Goal: Information Seeking & Learning: Learn about a topic

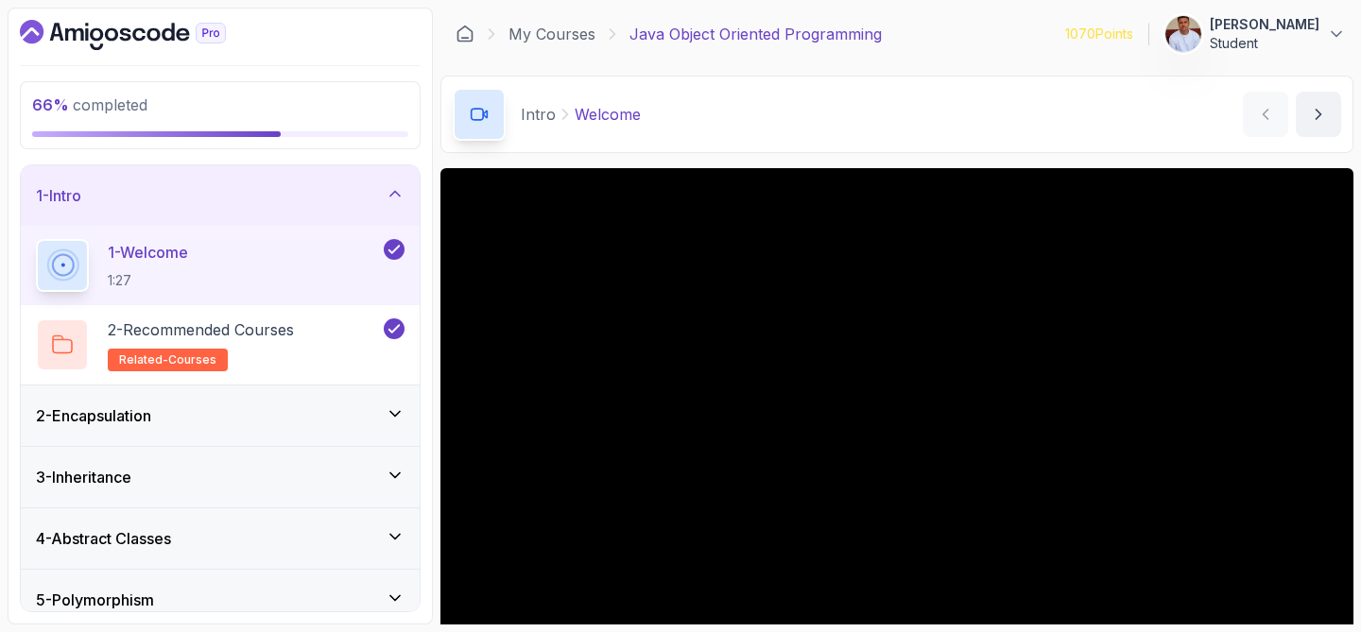
click at [263, 193] on div "1 - Intro" at bounding box center [220, 195] width 369 height 23
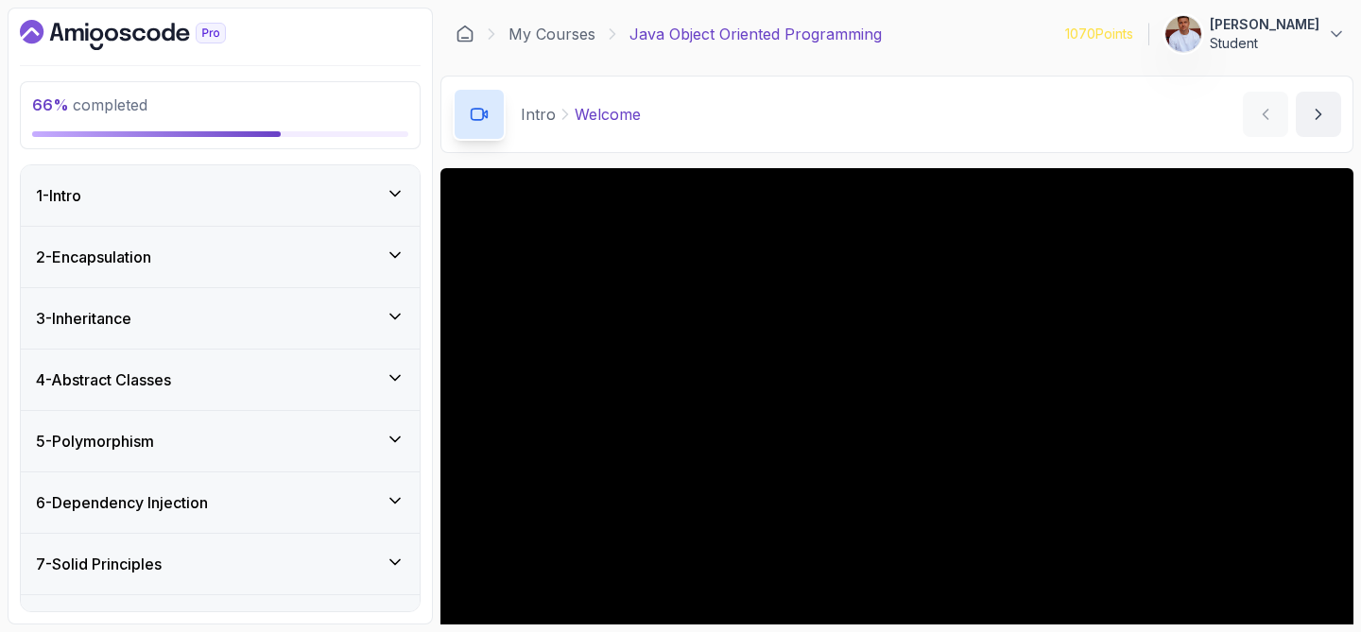
scroll to position [44, 0]
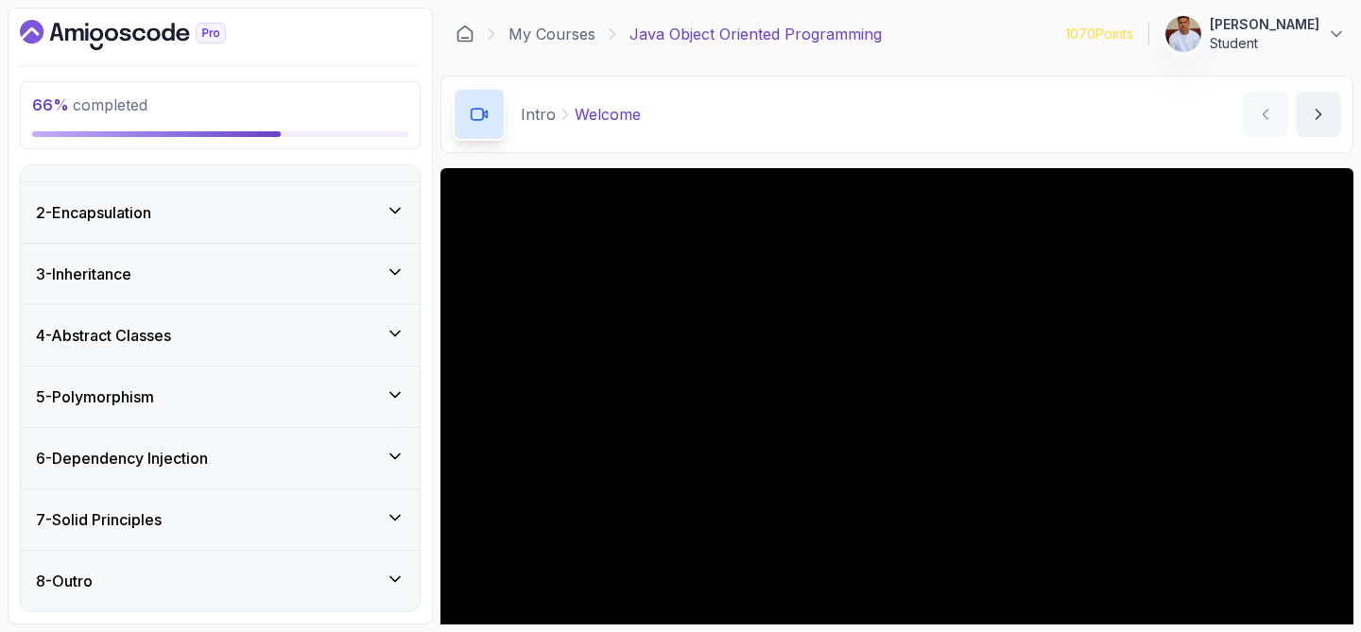
click at [284, 457] on div "6 - Dependency Injection" at bounding box center [220, 458] width 369 height 23
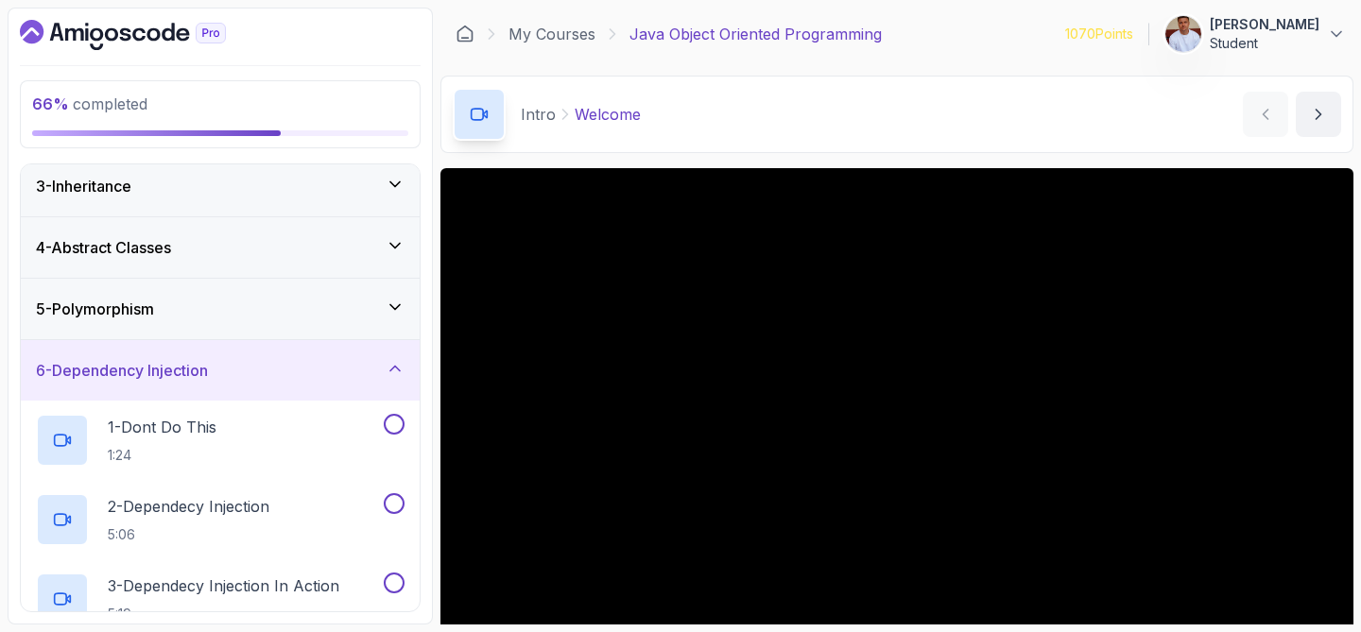
scroll to position [153, 0]
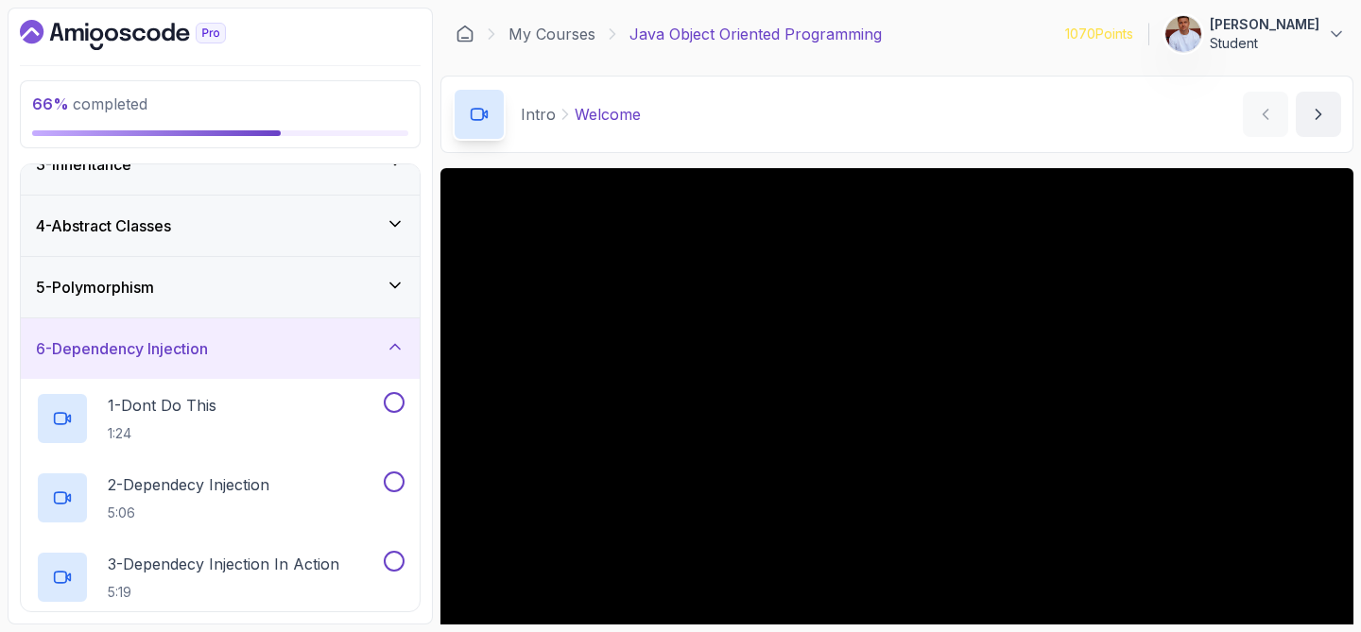
click at [282, 441] on div "1 - Dont Do This 1:24" at bounding box center [208, 418] width 344 height 53
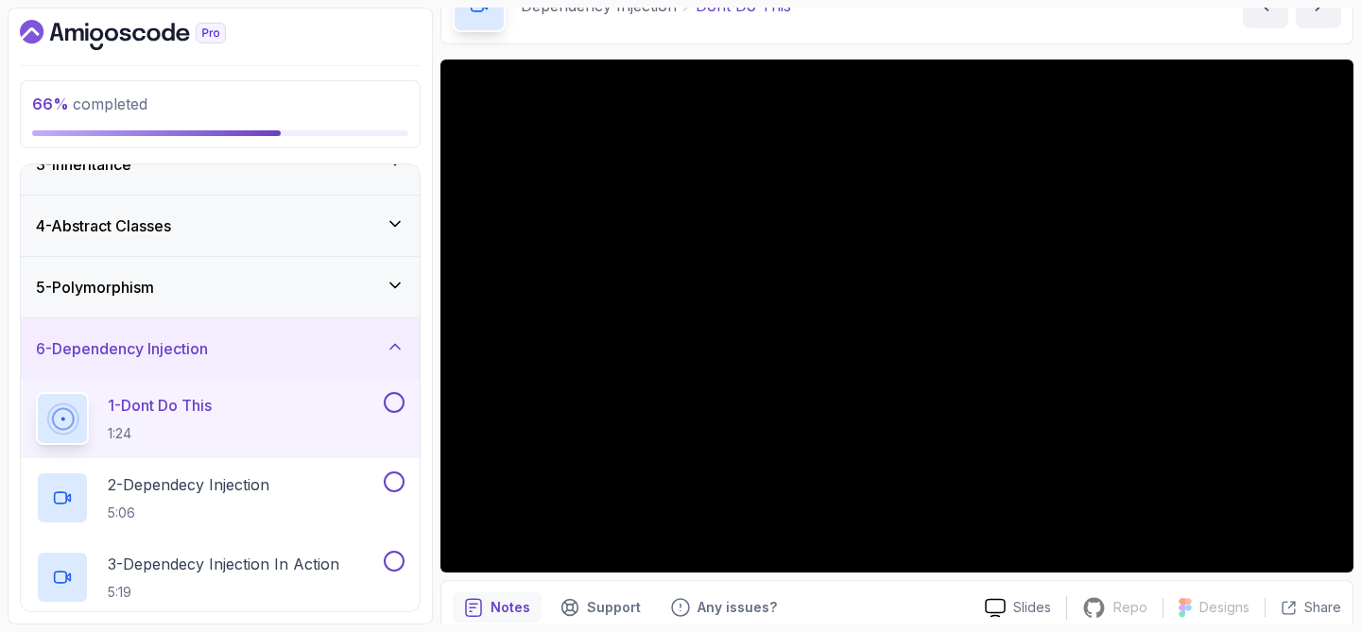
scroll to position [108, 0]
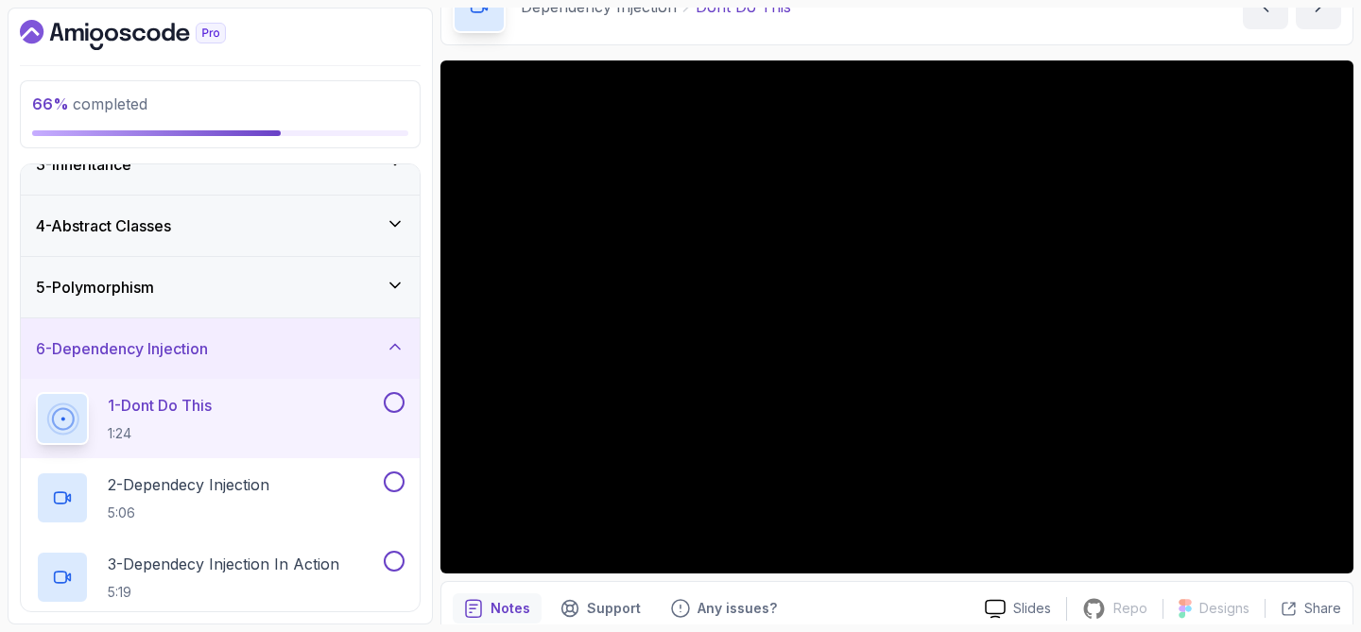
click at [36, 392] on button "1 - Dont Do This 1:24" at bounding box center [220, 418] width 369 height 53
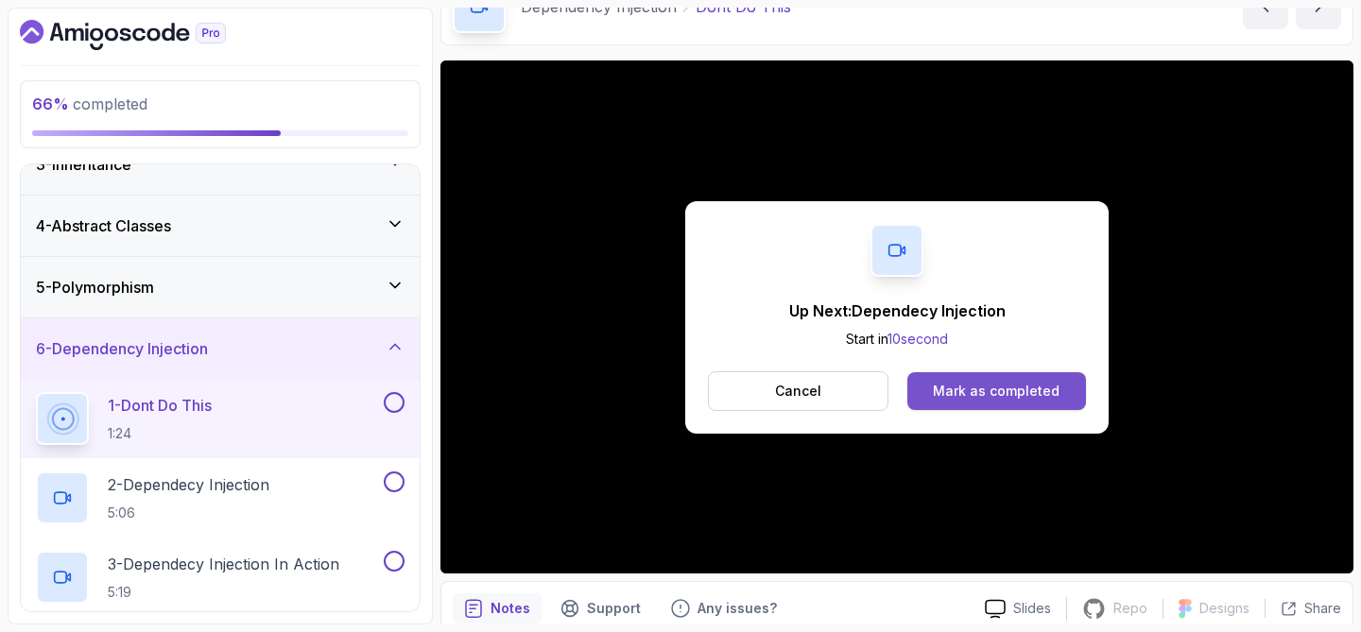
click at [985, 402] on button "Mark as completed" at bounding box center [996, 391] width 179 height 38
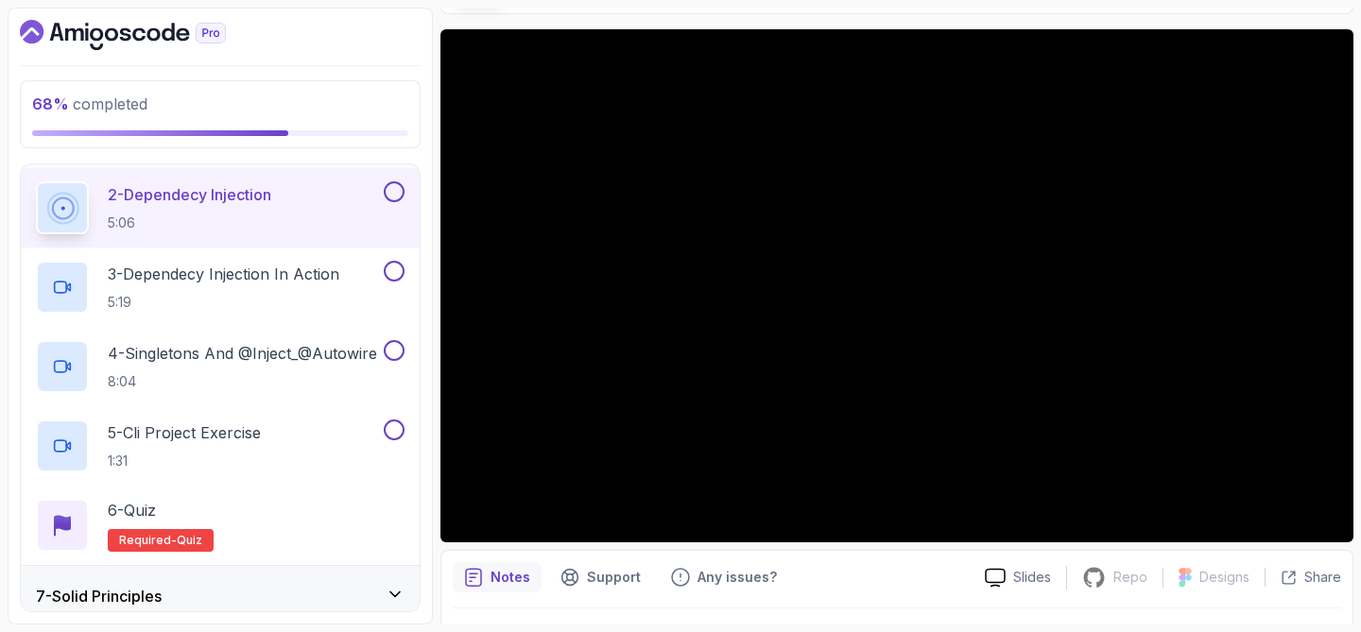
scroll to position [448, 0]
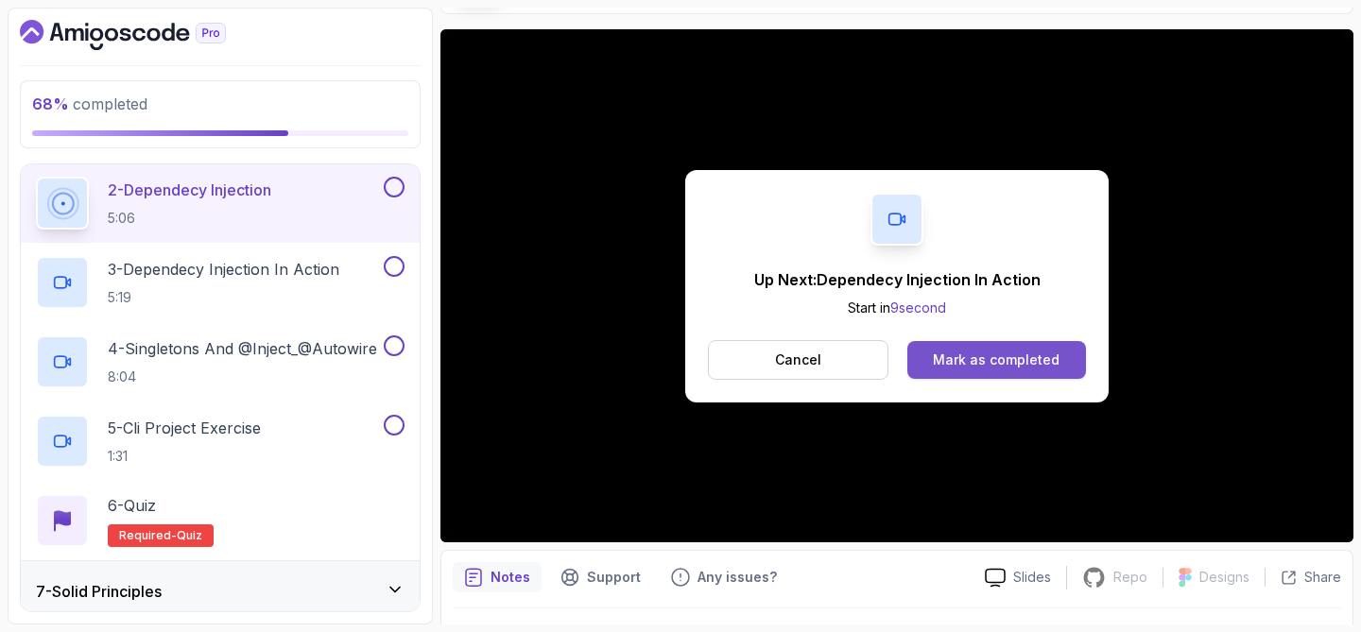
click at [996, 351] on div "Mark as completed" at bounding box center [996, 360] width 127 height 19
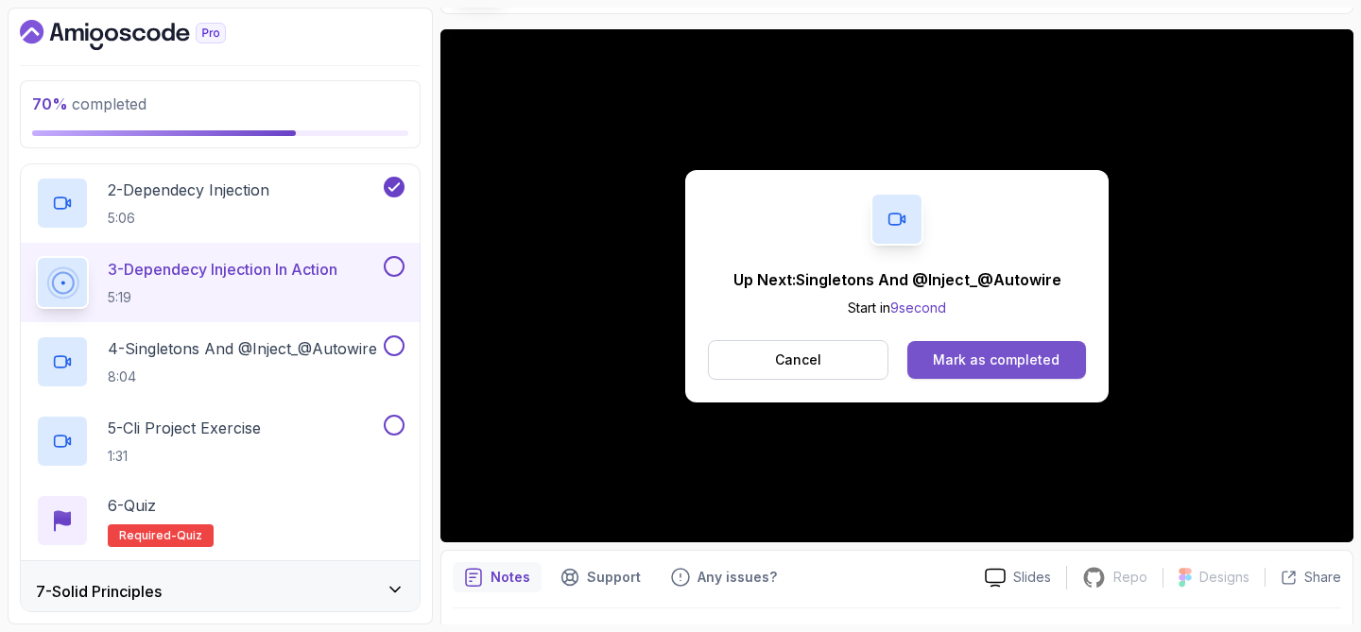
click at [1006, 359] on div "Mark as completed" at bounding box center [996, 360] width 127 height 19
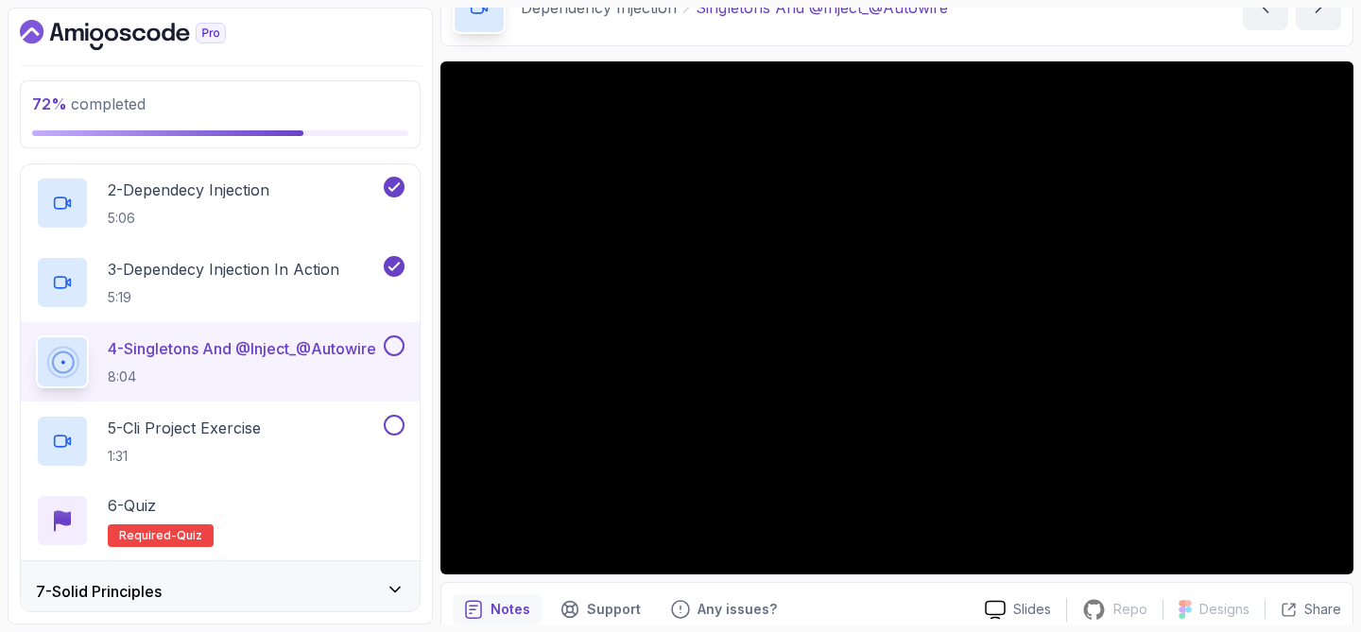
scroll to position [106, 0]
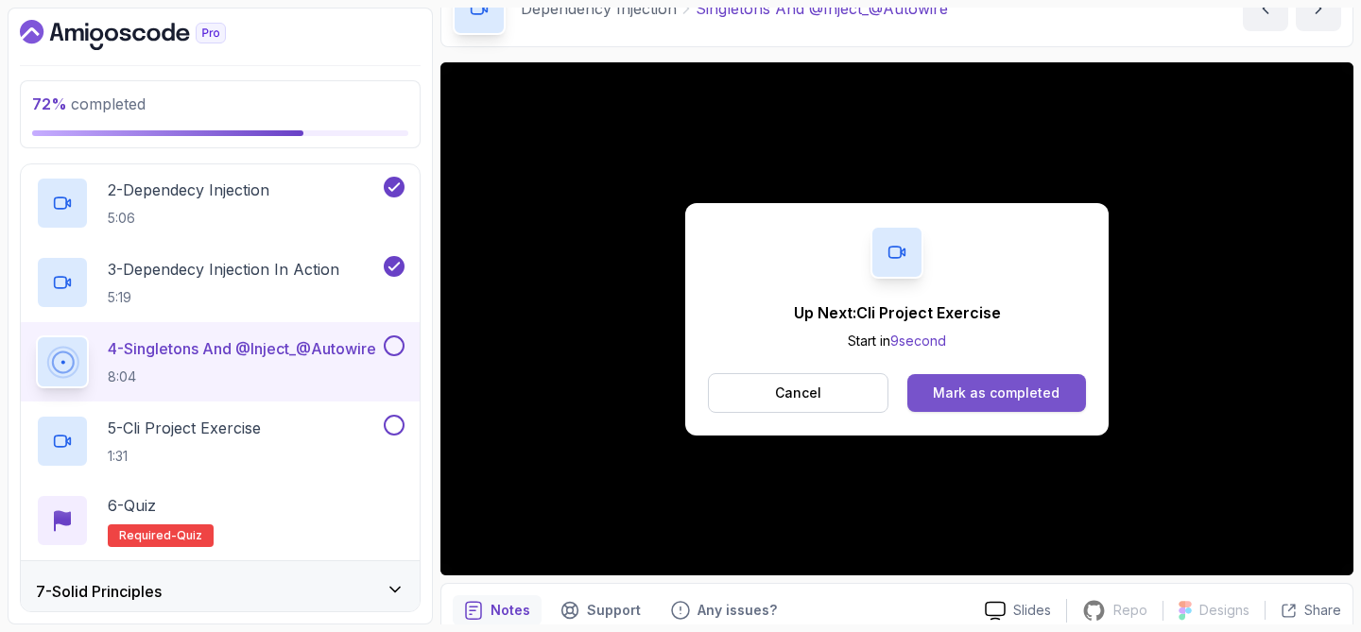
click at [972, 384] on div "Mark as completed" at bounding box center [996, 393] width 127 height 19
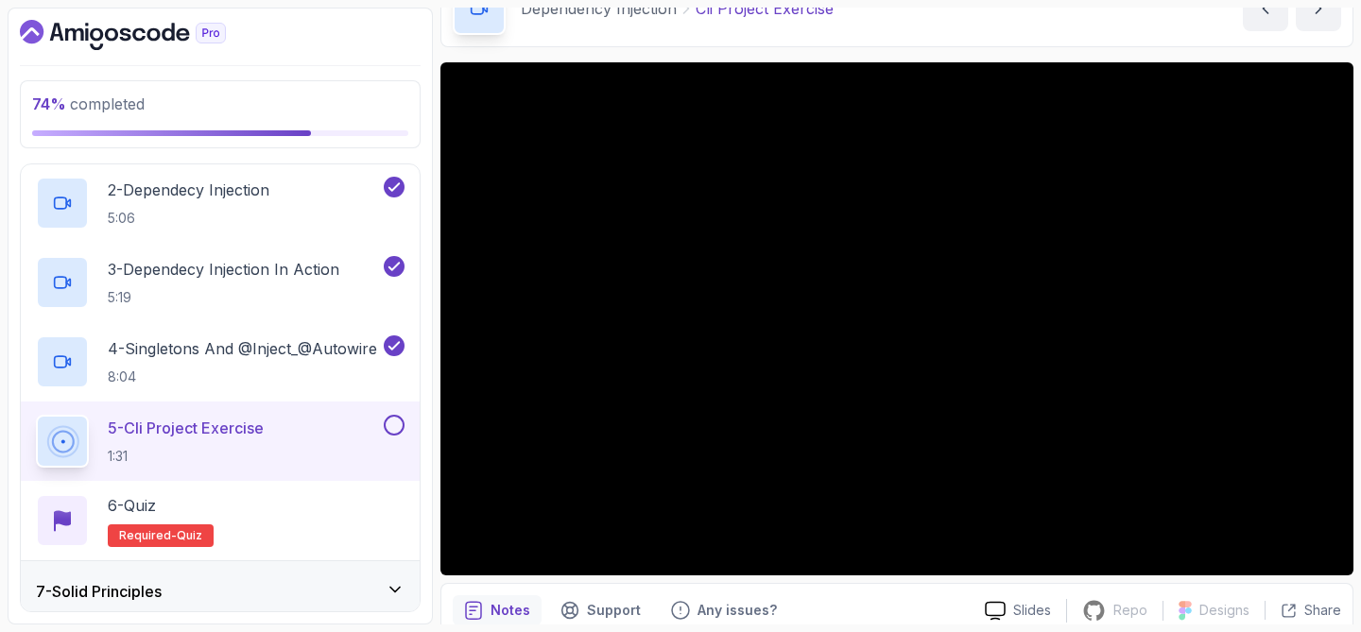
click at [395, 422] on button at bounding box center [394, 425] width 21 height 21
click at [172, 507] on div "6 - Quiz" at bounding box center [161, 505] width 106 height 23
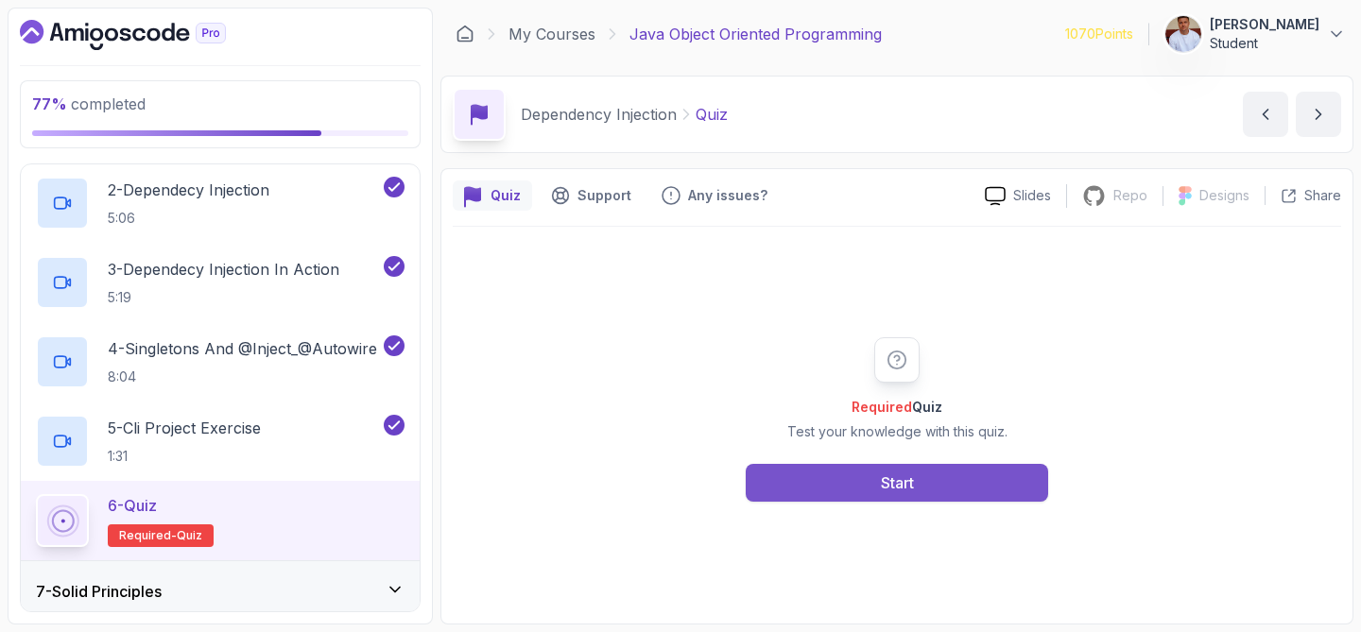
click at [808, 473] on button "Start" at bounding box center [897, 483] width 302 height 38
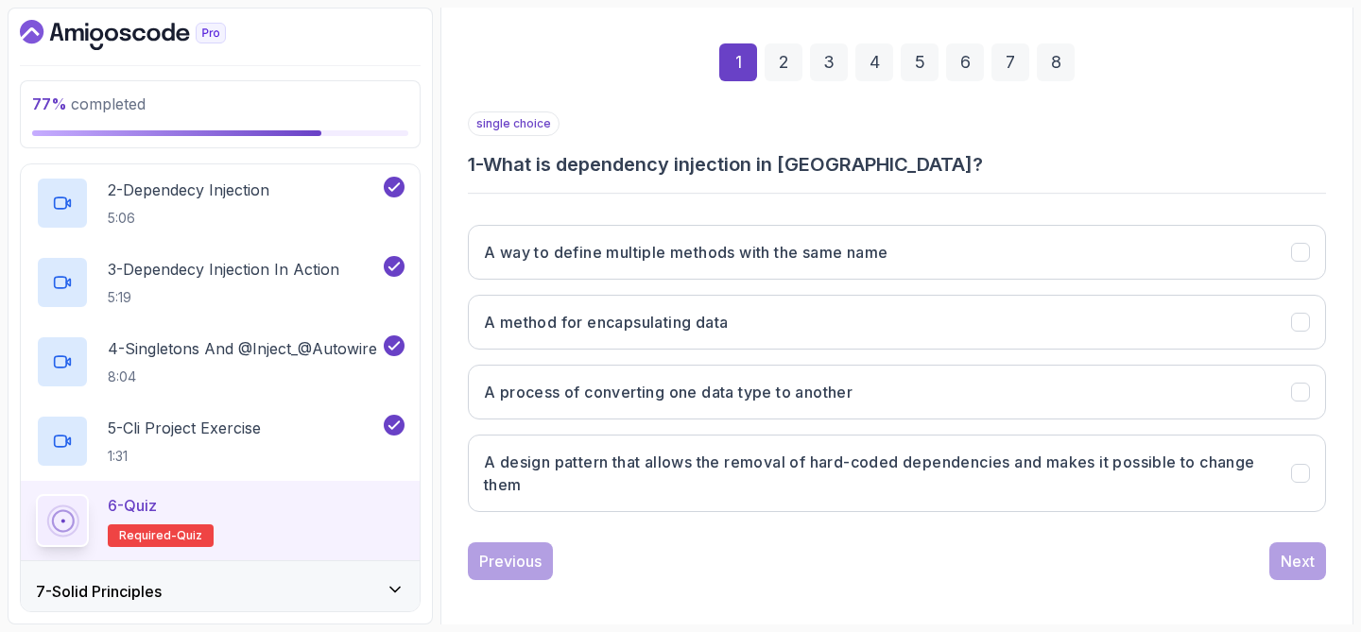
scroll to position [265, 0]
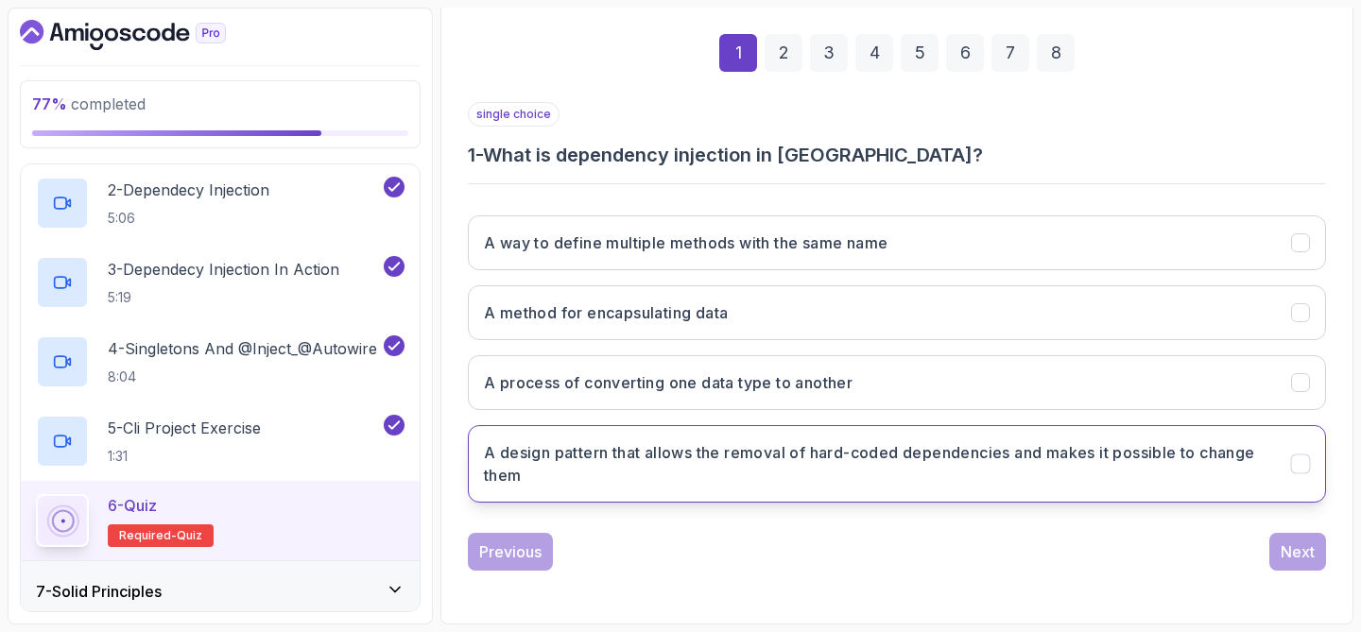
click at [853, 466] on h3 "A design pattern that allows the removal of hard-coded dependencies and makes i…" at bounding box center [876, 463] width 784 height 45
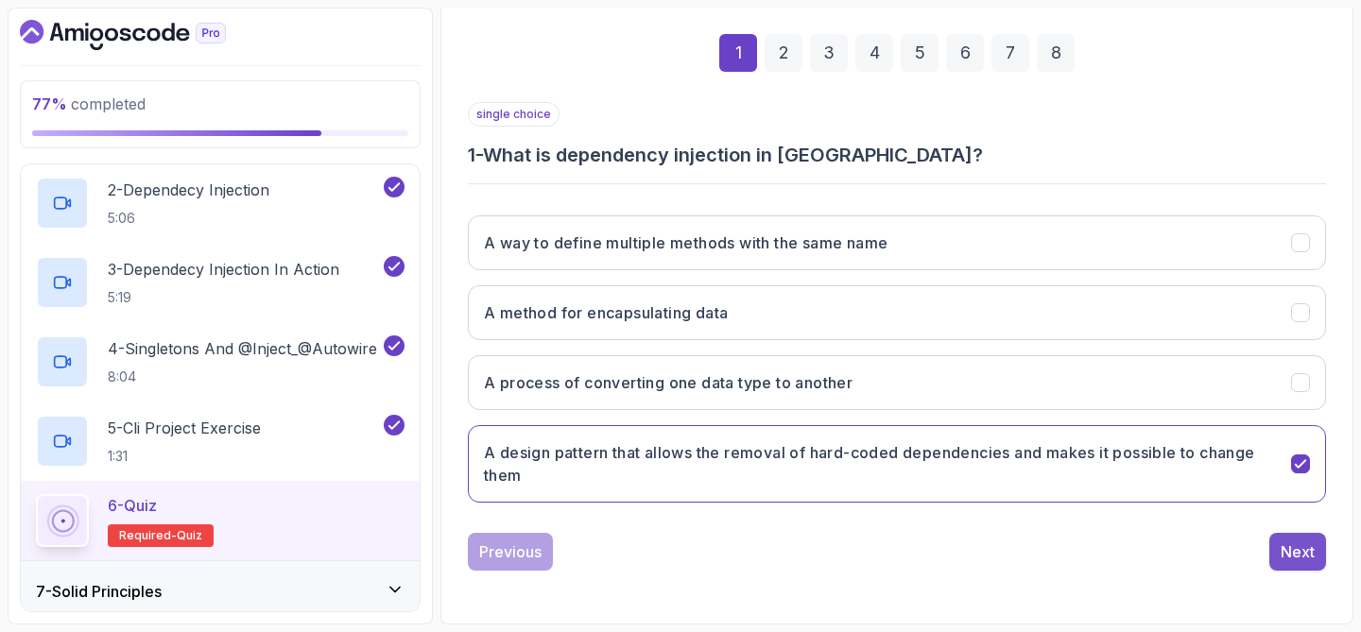
click at [1301, 556] on div "Next" at bounding box center [1298, 552] width 34 height 23
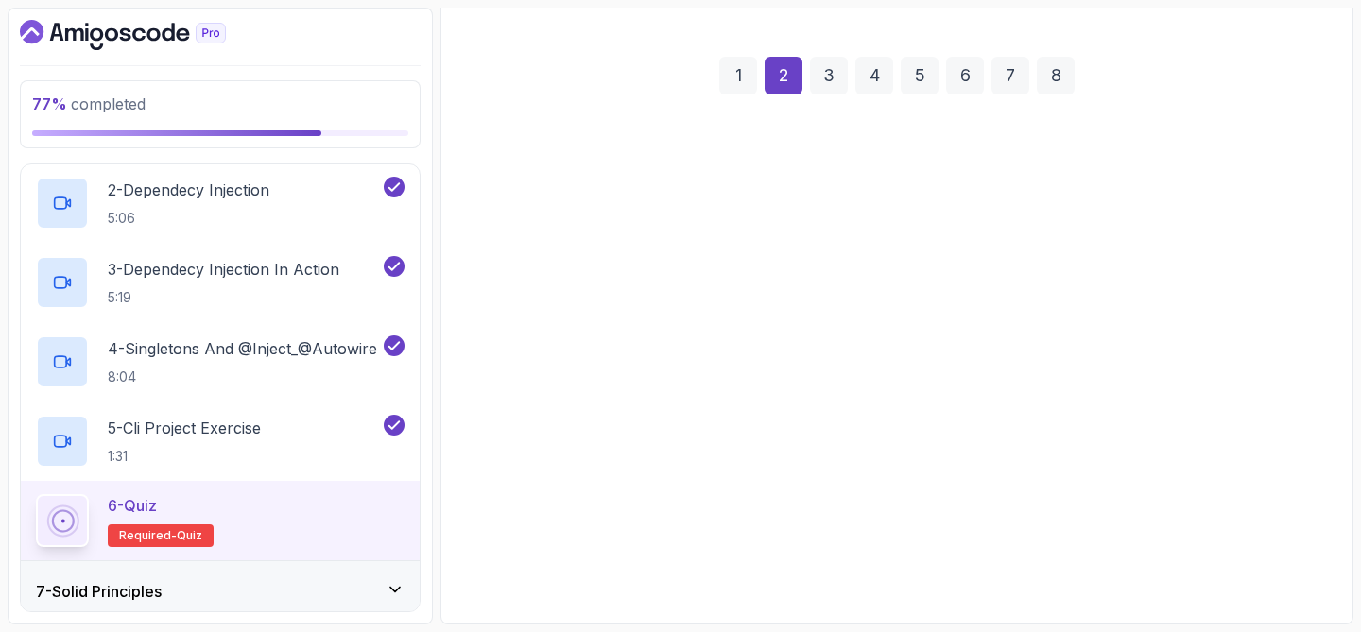
scroll to position [242, 0]
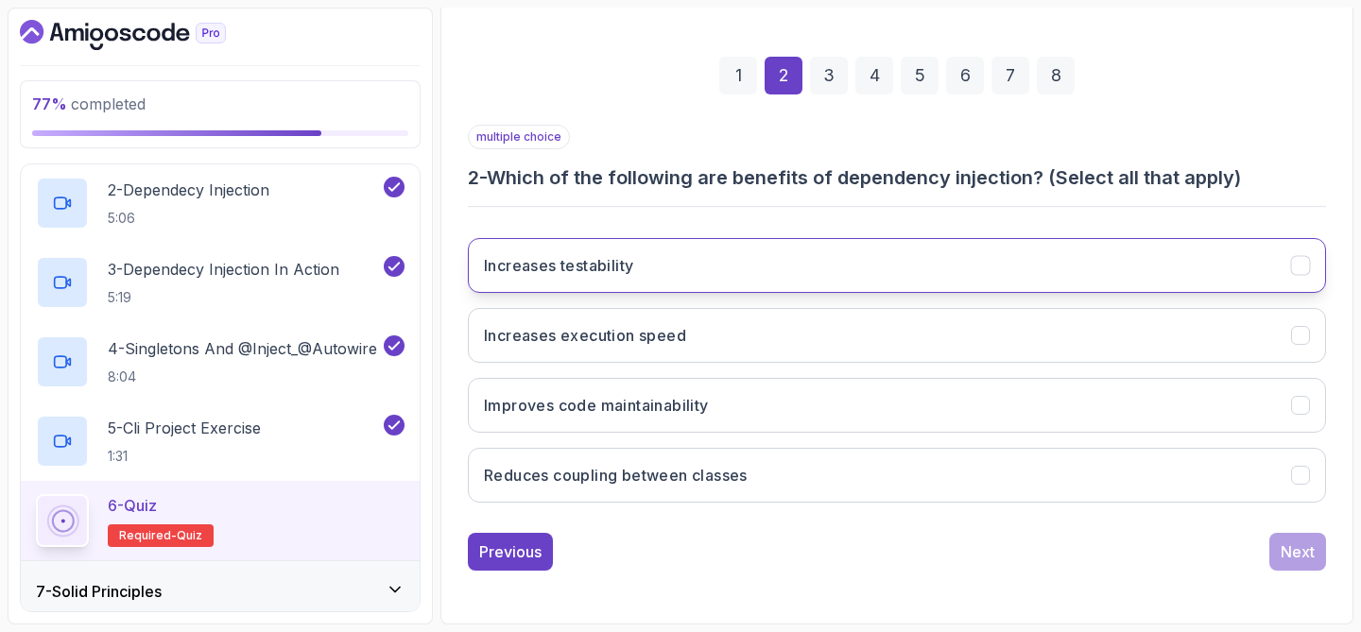
click at [937, 265] on button "Increases testability" at bounding box center [897, 265] width 858 height 55
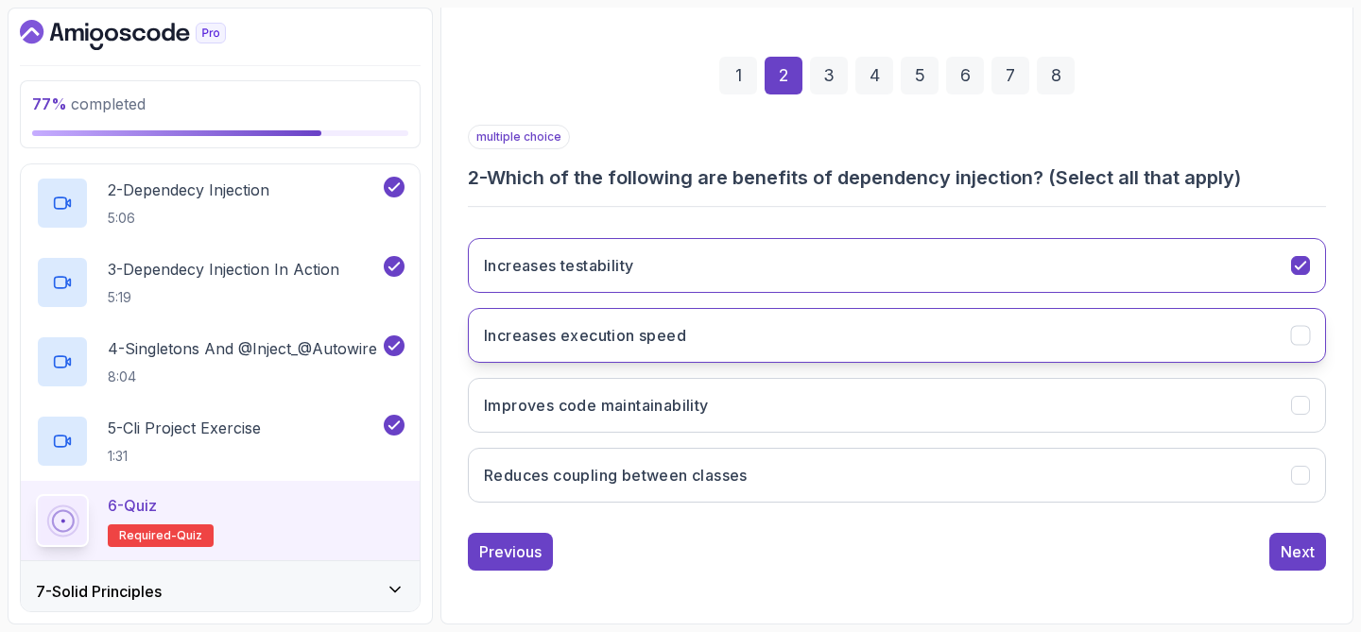
click at [890, 344] on button "Increases execution speed" at bounding box center [897, 335] width 858 height 55
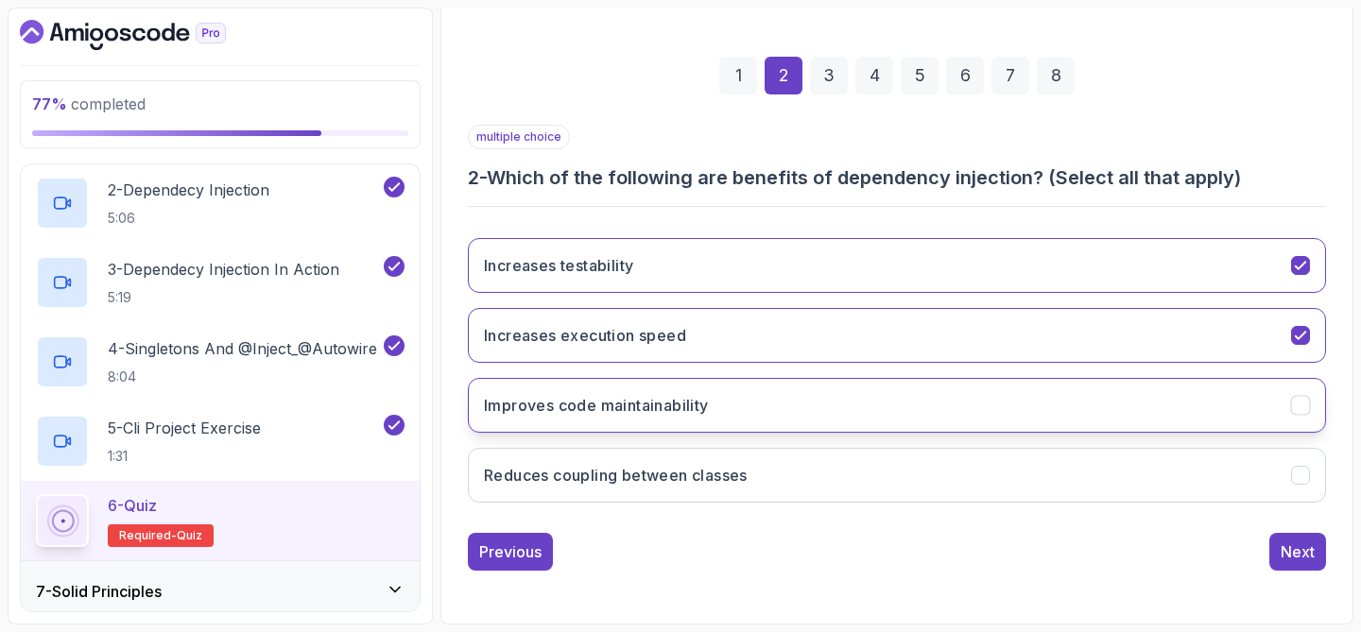
click at [824, 403] on button "Improves code maintainability" at bounding box center [897, 405] width 858 height 55
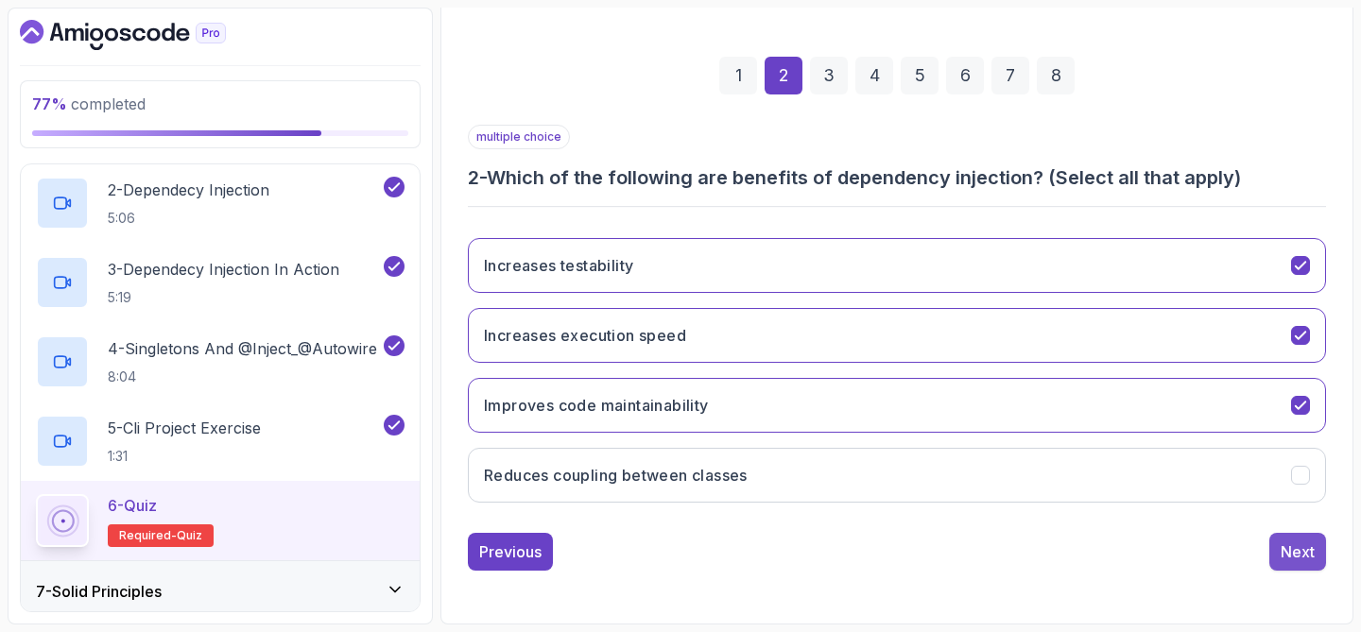
click at [1298, 546] on div "Next" at bounding box center [1298, 552] width 34 height 23
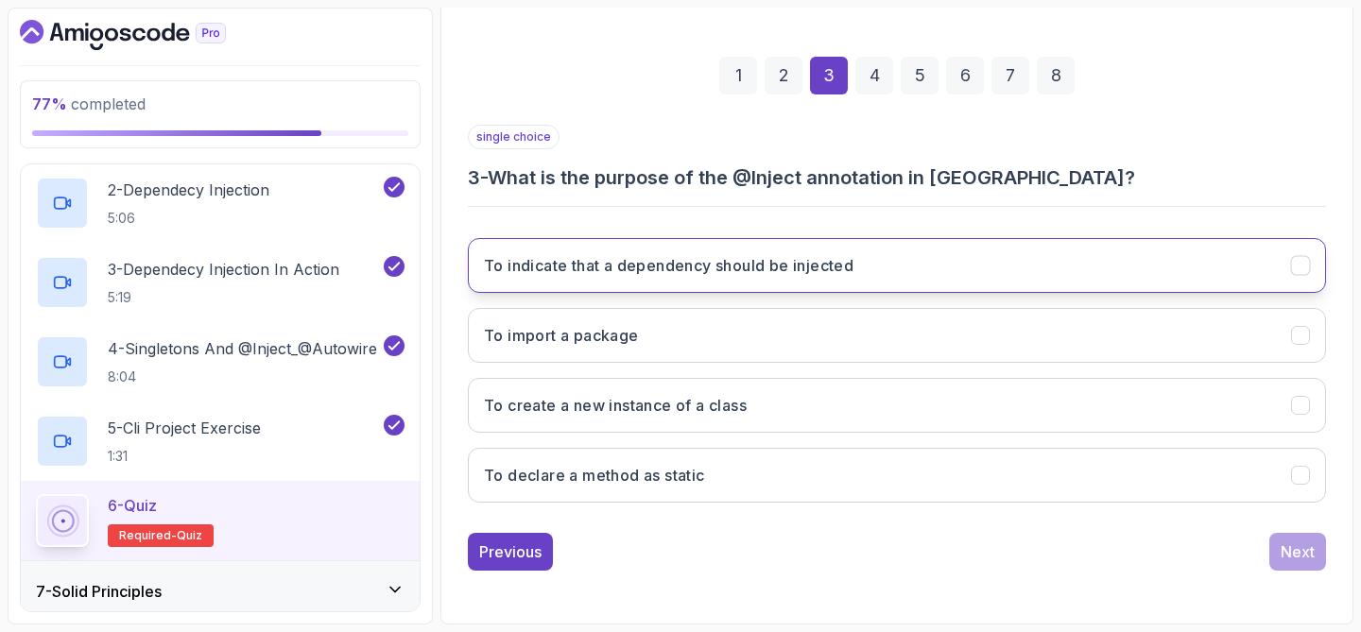
click at [919, 277] on button "To indicate that a dependency should be injected" at bounding box center [897, 265] width 858 height 55
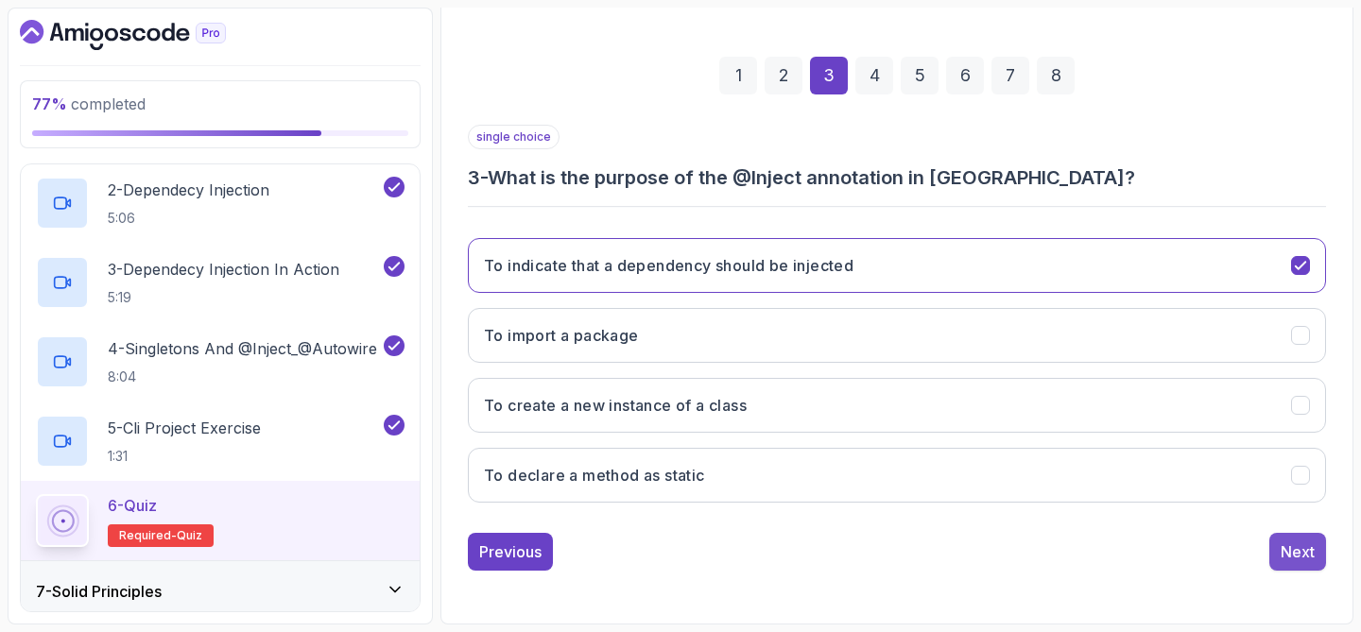
click at [1287, 557] on div "Next" at bounding box center [1298, 552] width 34 height 23
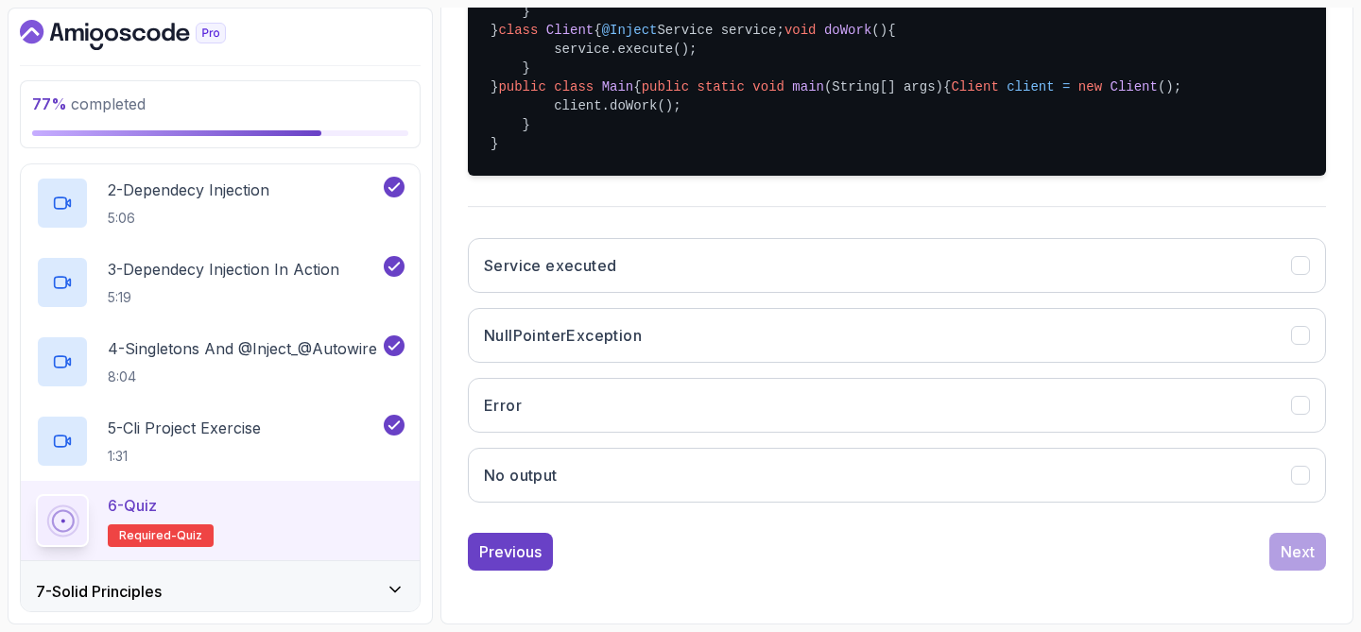
scroll to position [542, 0]
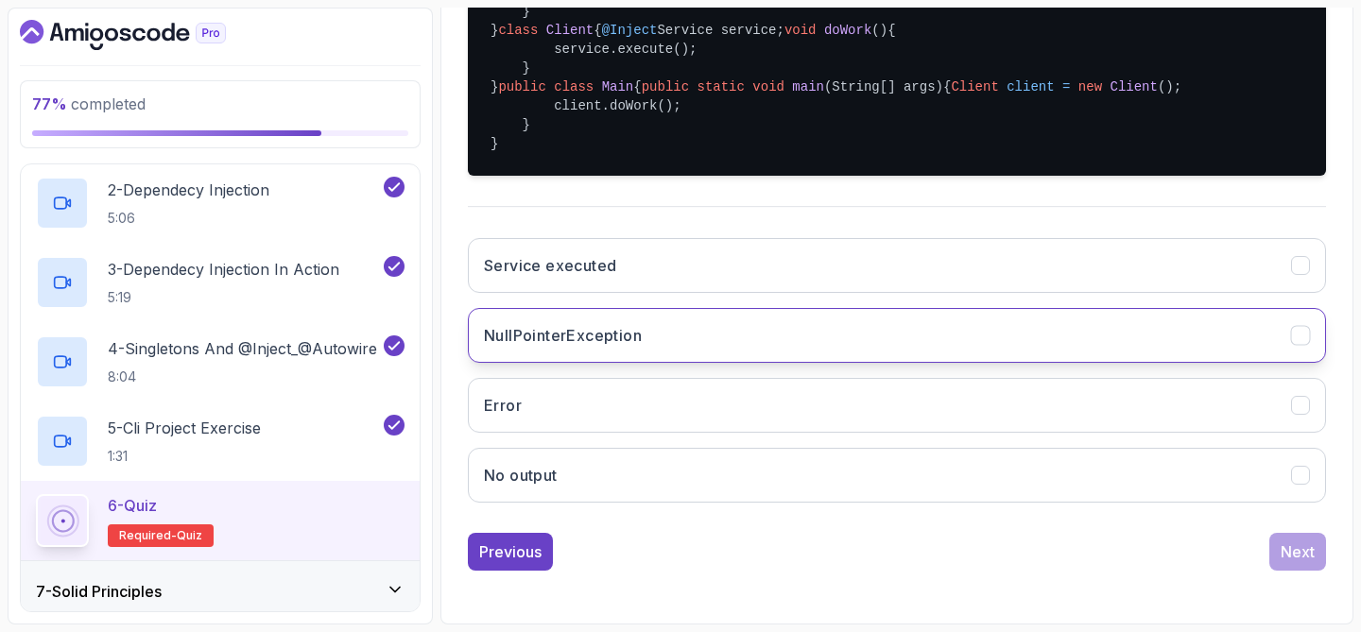
click at [1014, 363] on button "NullPointerException" at bounding box center [897, 335] width 858 height 55
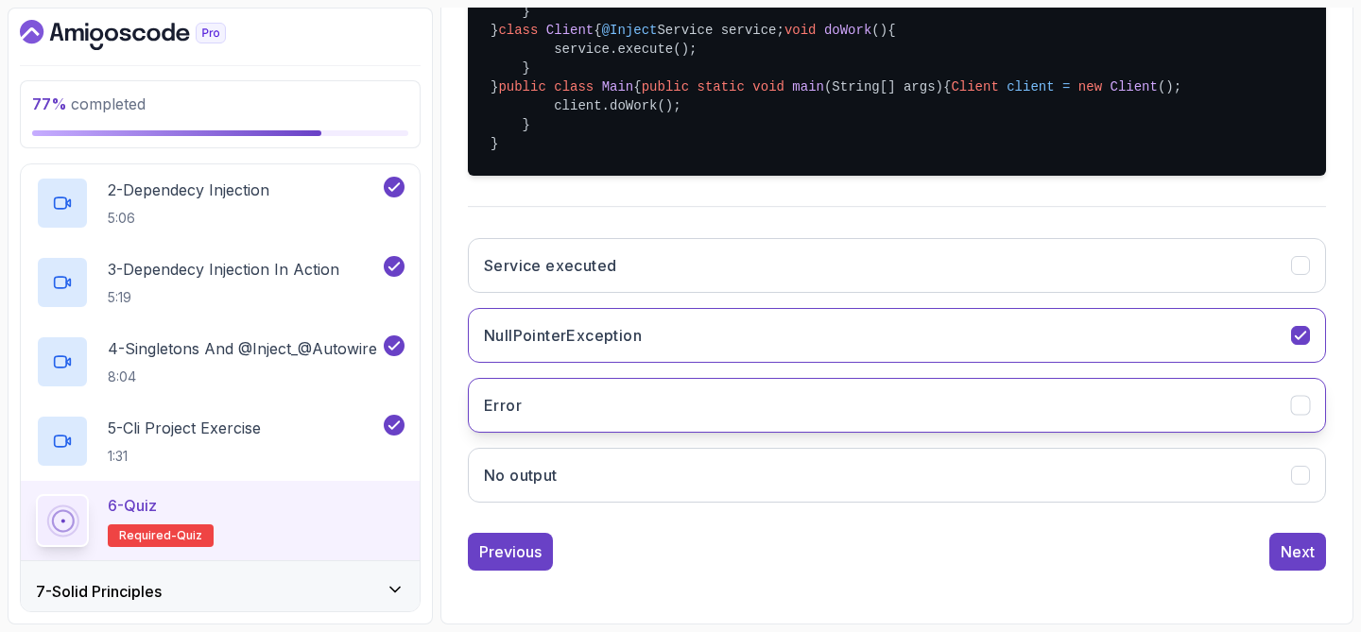
scroll to position [673, 0]
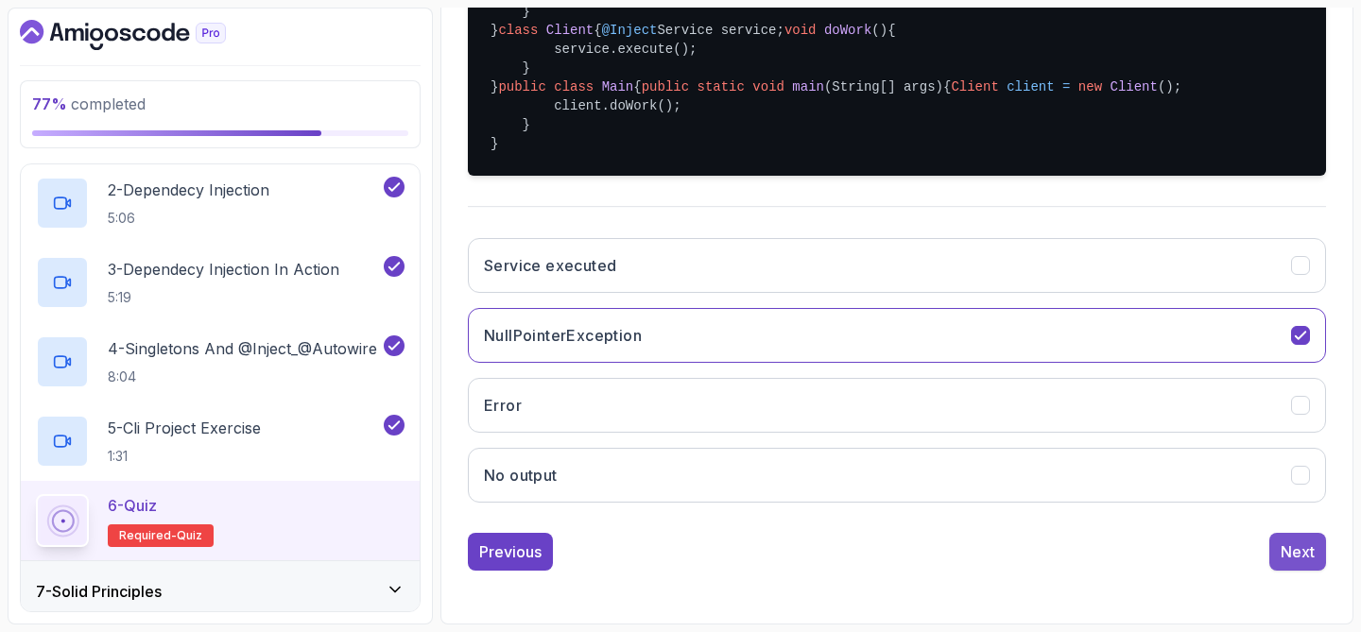
click at [1275, 552] on button "Next" at bounding box center [1297, 552] width 57 height 38
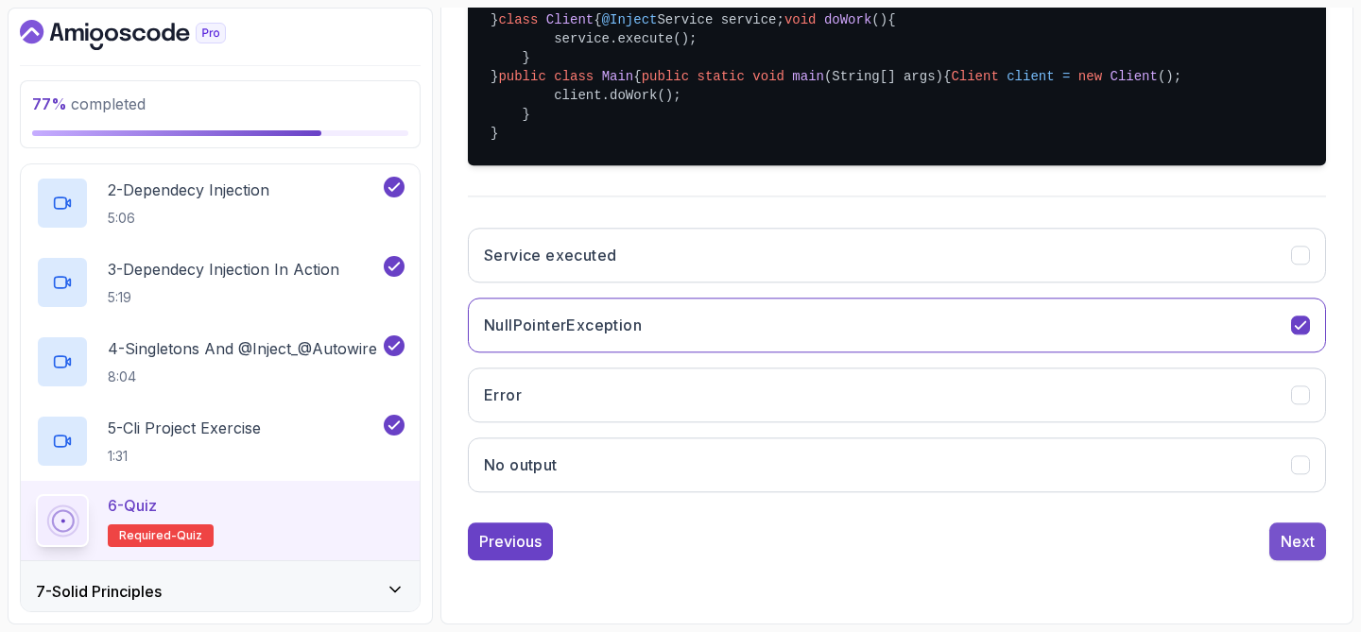
scroll to position [242, 0]
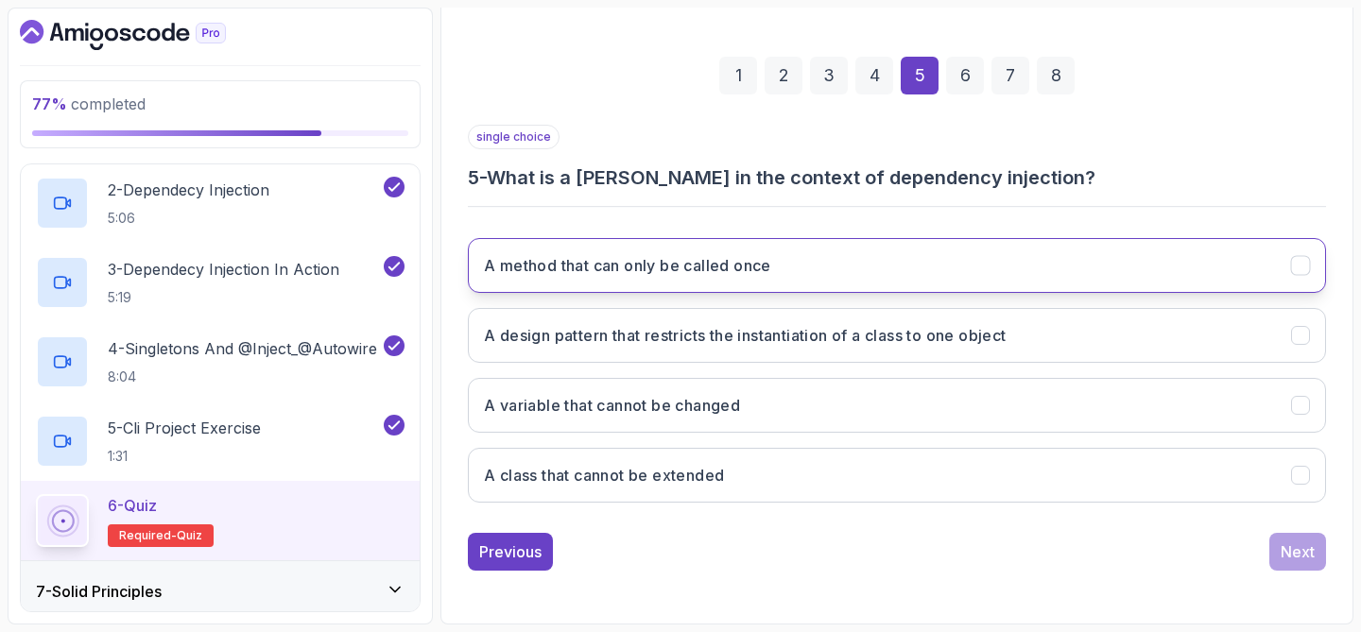
click at [1161, 273] on button "A method that can only be called once" at bounding box center [897, 265] width 858 height 55
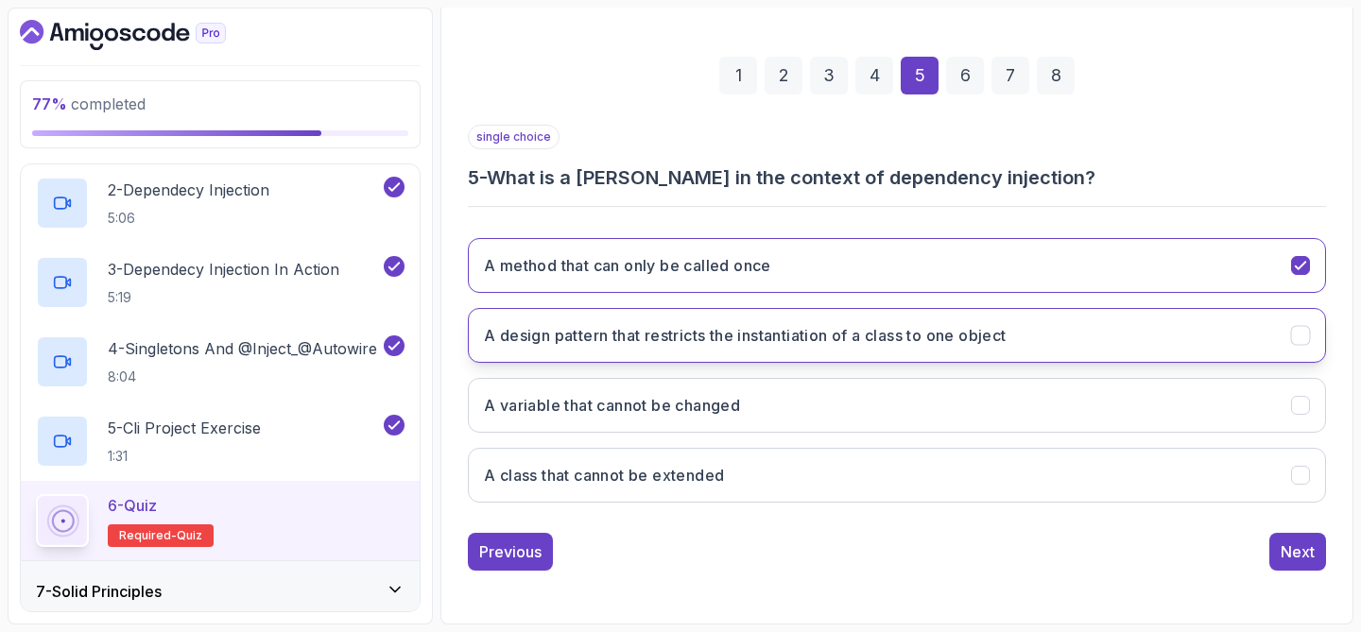
click at [1104, 346] on button "A design pattern that restricts the instantiation of a class to one object" at bounding box center [897, 335] width 858 height 55
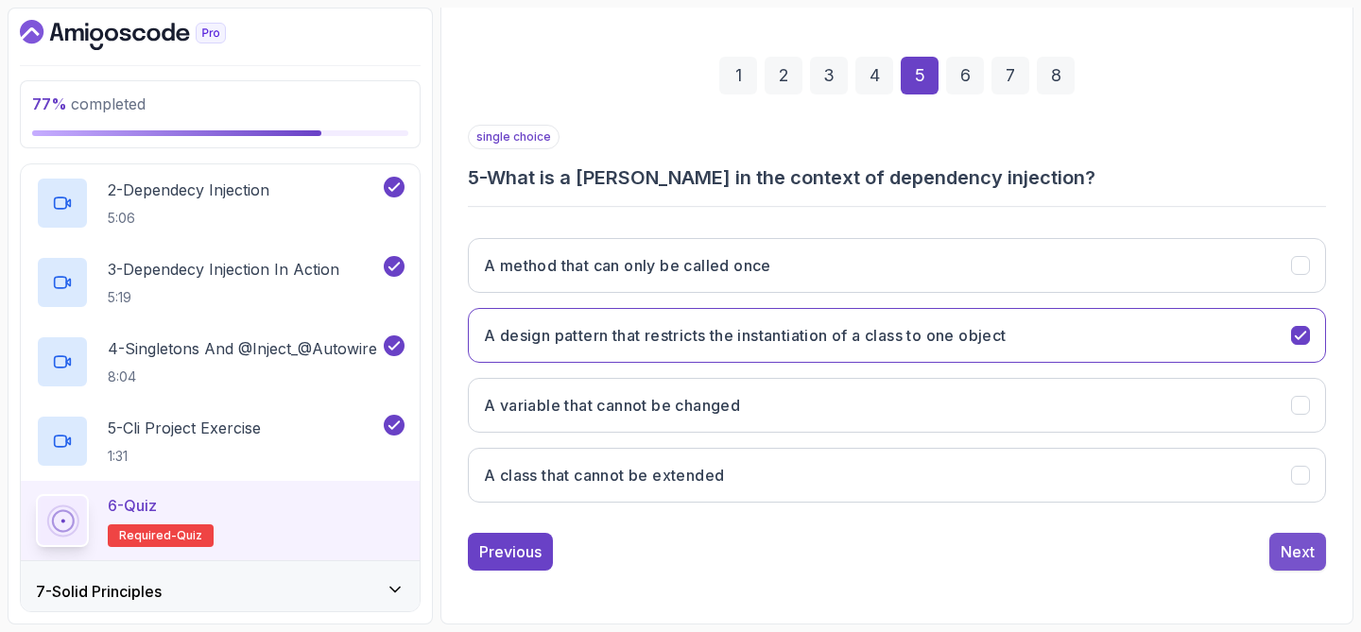
click at [1285, 562] on div "Next" at bounding box center [1298, 552] width 34 height 23
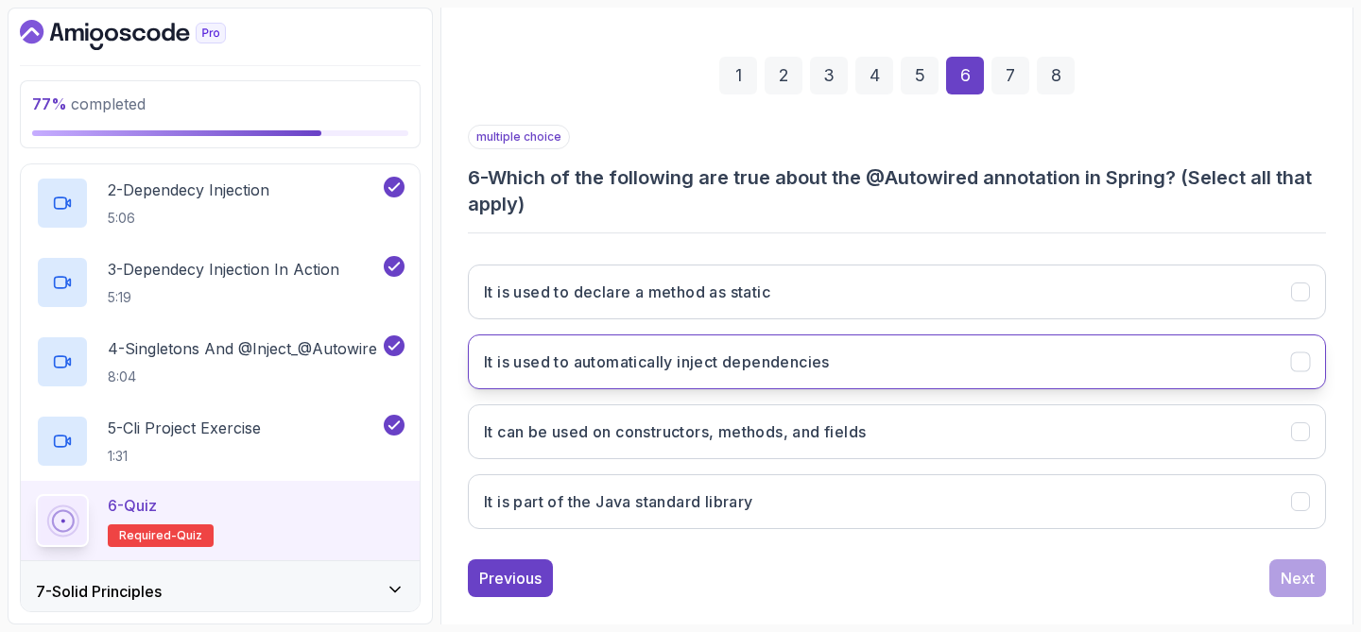
click at [1091, 360] on button "It is used to automatically inject dependencies" at bounding box center [897, 362] width 858 height 55
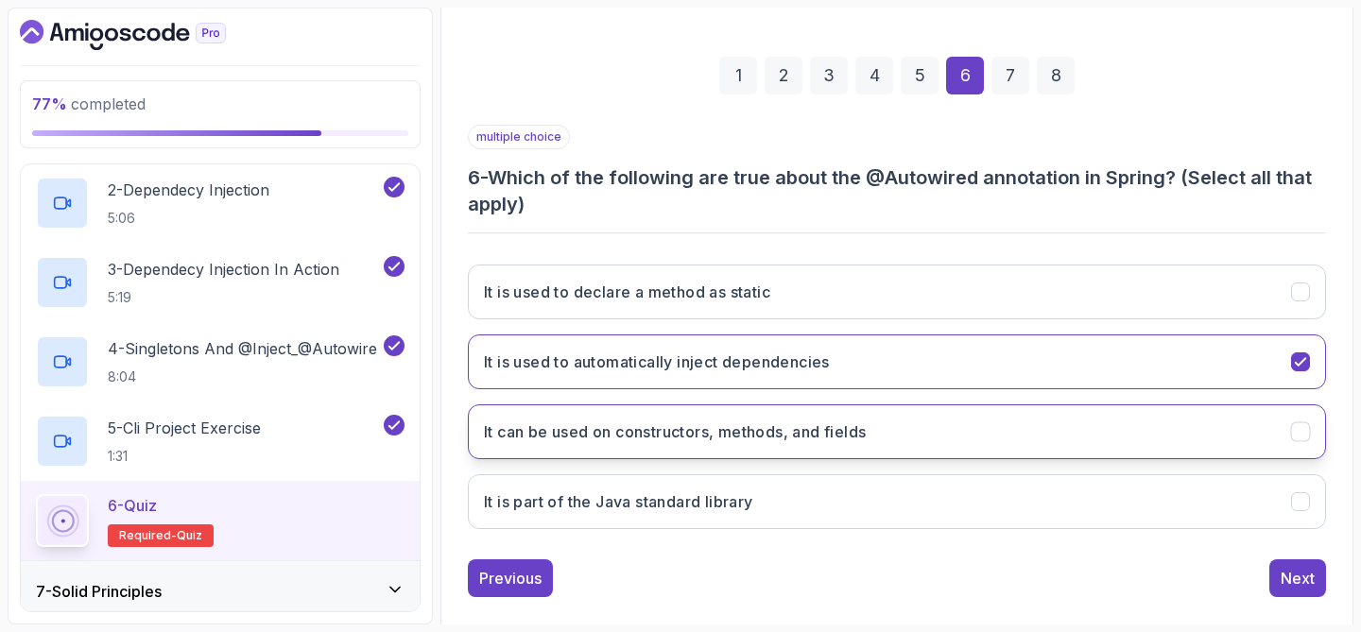
click at [1054, 433] on button "It can be used on constructors, methods, and fields" at bounding box center [897, 431] width 858 height 55
click at [1295, 578] on div "Next" at bounding box center [1298, 578] width 34 height 23
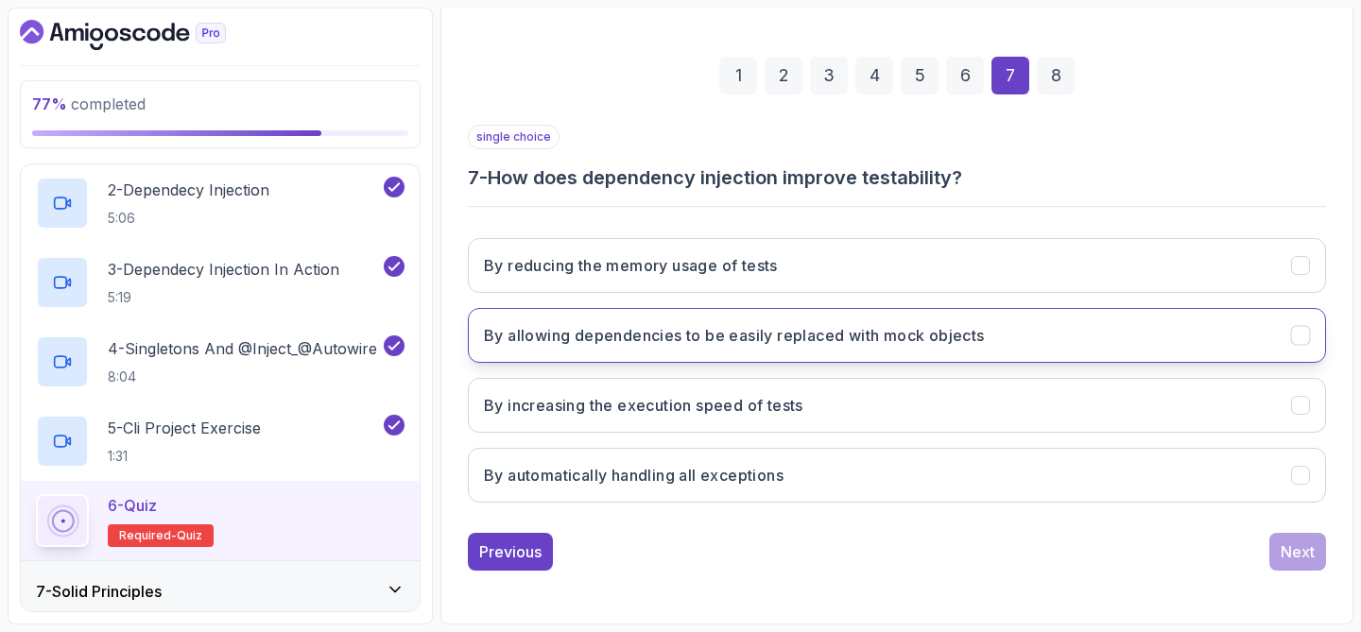
click at [1109, 323] on button "By allowing dependencies to be easily replaced with mock objects" at bounding box center [897, 335] width 858 height 55
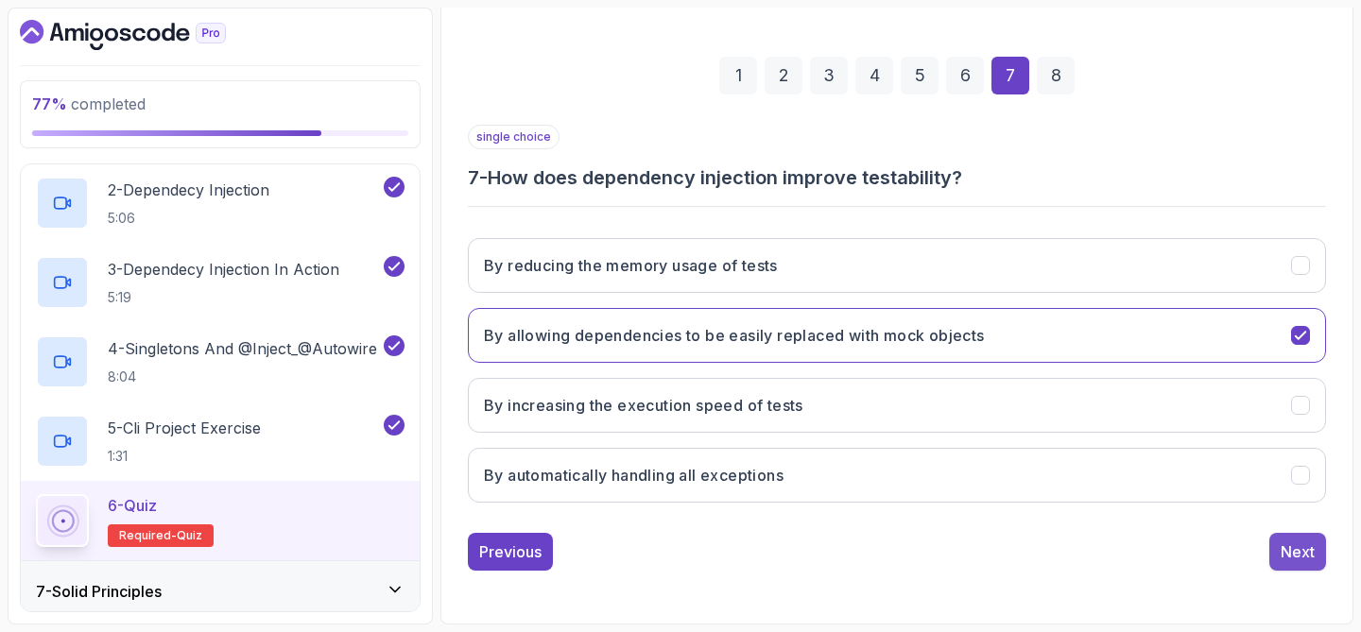
click at [1310, 552] on div "Next" at bounding box center [1298, 552] width 34 height 23
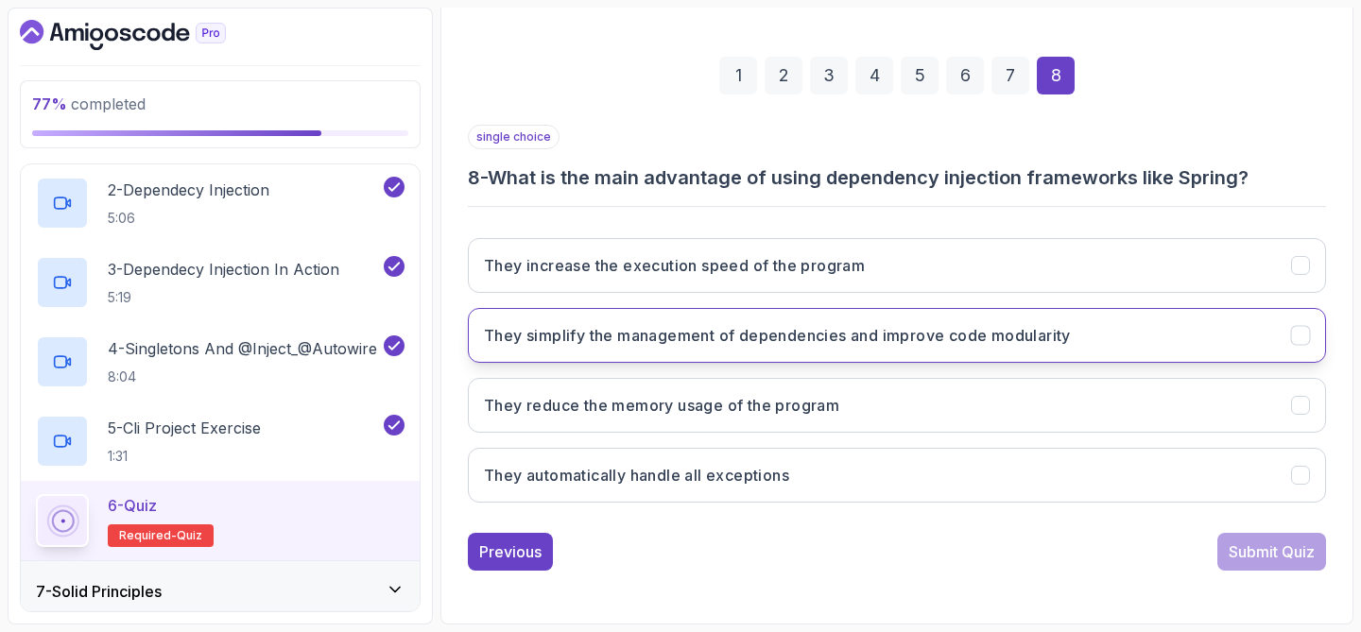
click at [1179, 325] on button "They simplify the management of dependencies and improve code modularity" at bounding box center [897, 335] width 858 height 55
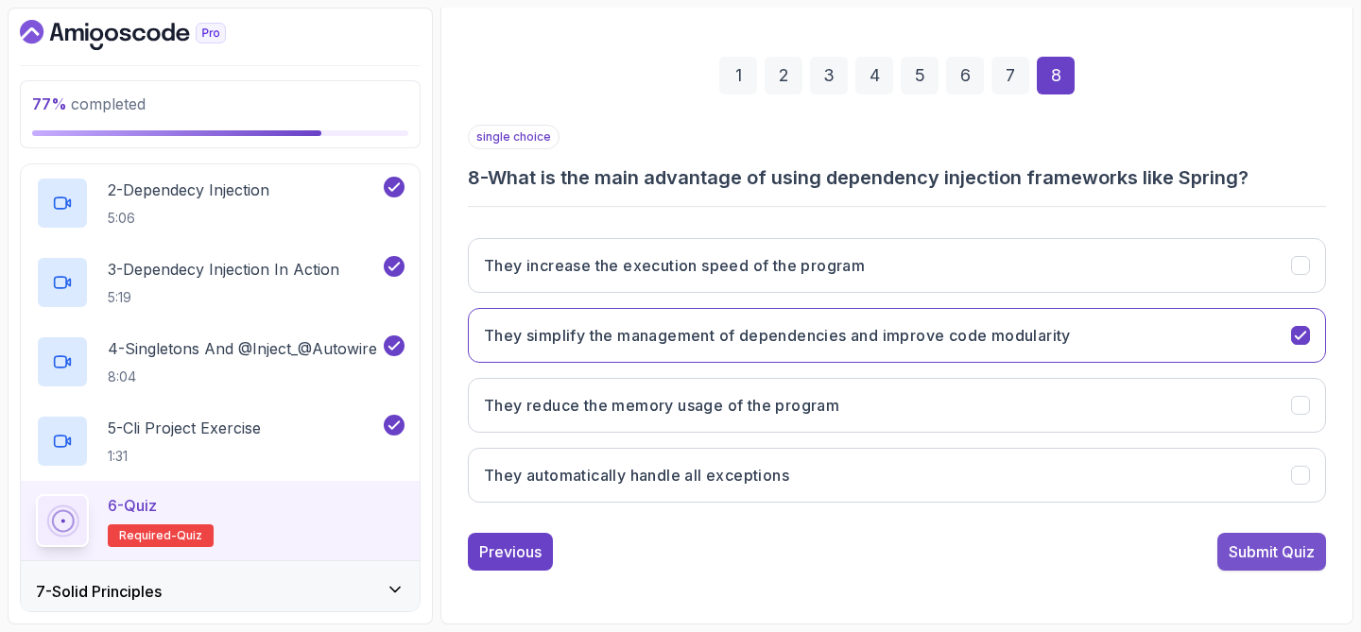
click at [1276, 562] on div "Submit Quiz" at bounding box center [1272, 552] width 86 height 23
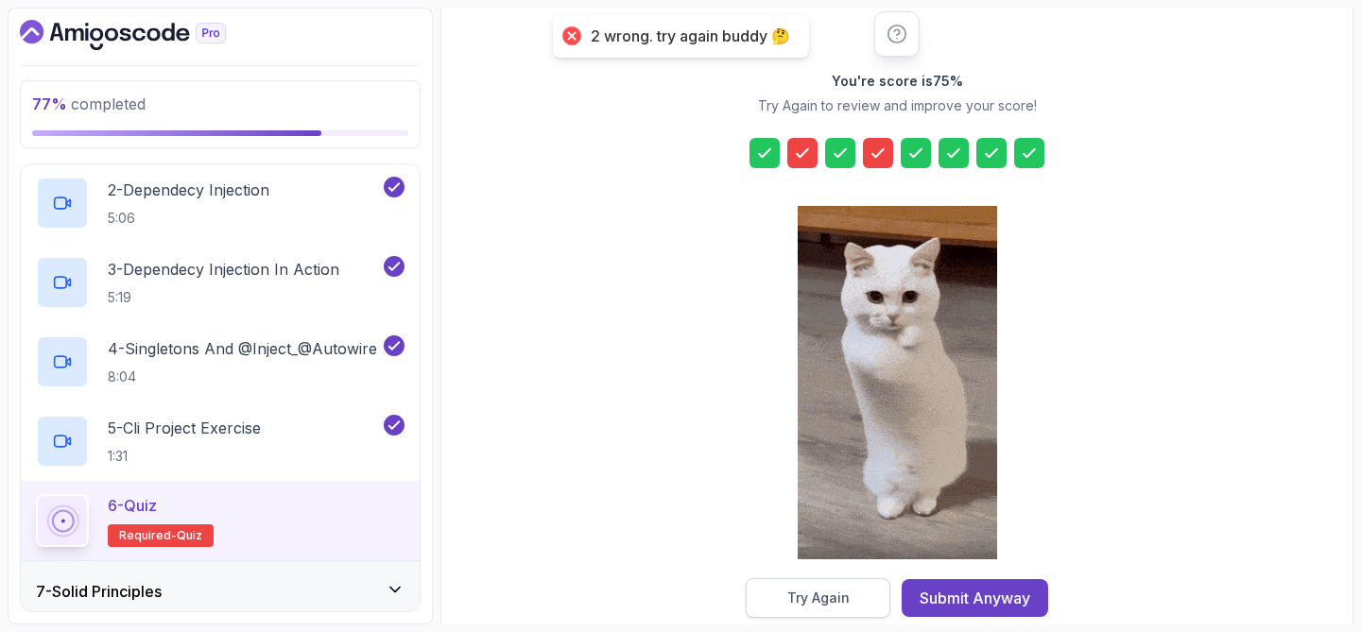
click at [848, 586] on button "Try Again" at bounding box center [818, 598] width 145 height 40
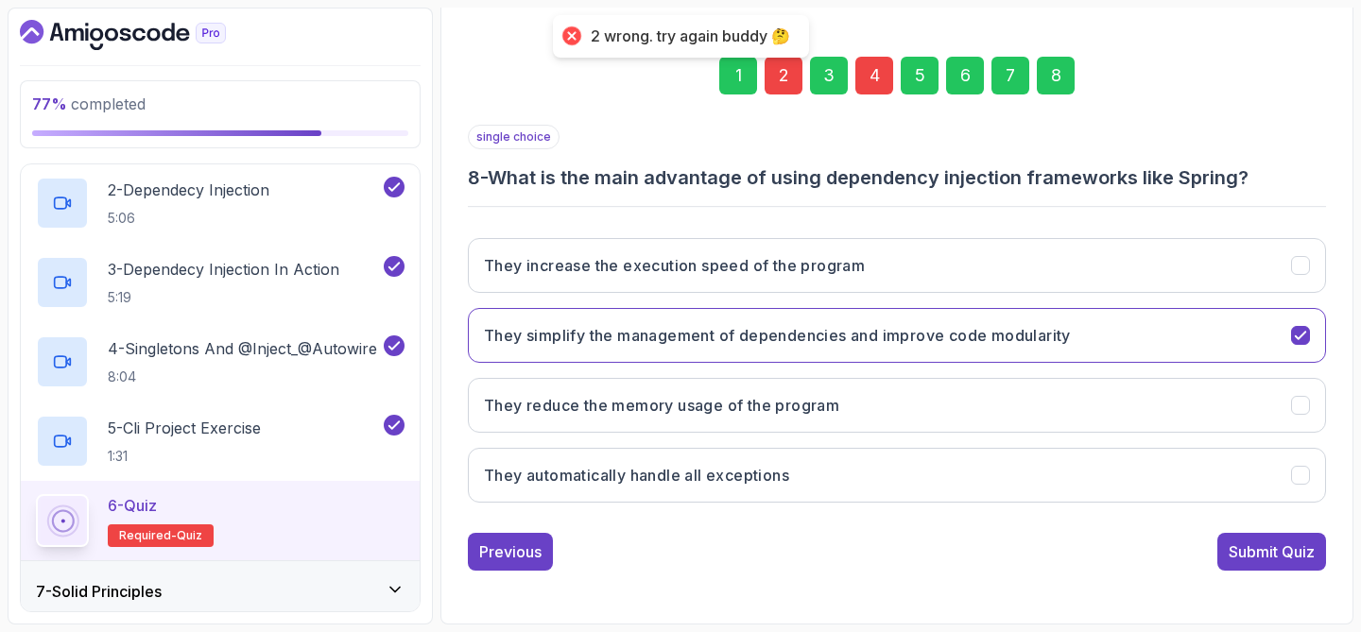
click at [783, 81] on div "2" at bounding box center [784, 76] width 38 height 38
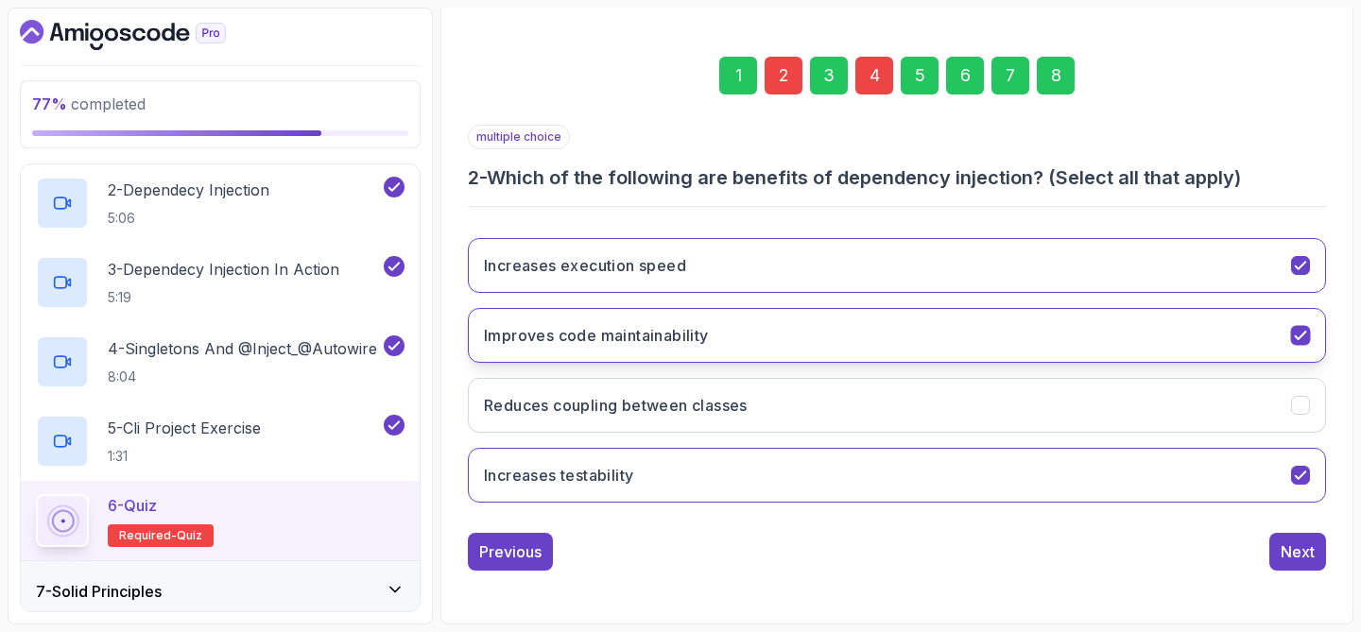
click at [818, 327] on button "Improves code maintainability" at bounding box center [897, 335] width 858 height 55
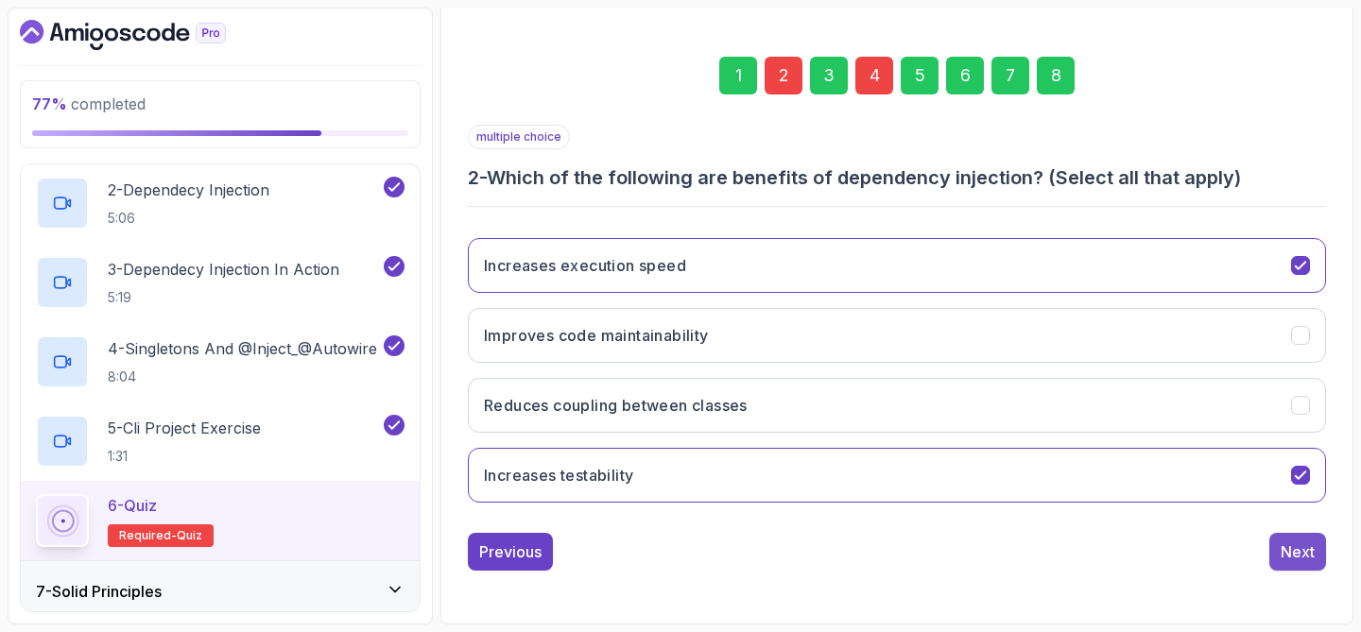
click at [1281, 551] on div "Next" at bounding box center [1298, 552] width 34 height 23
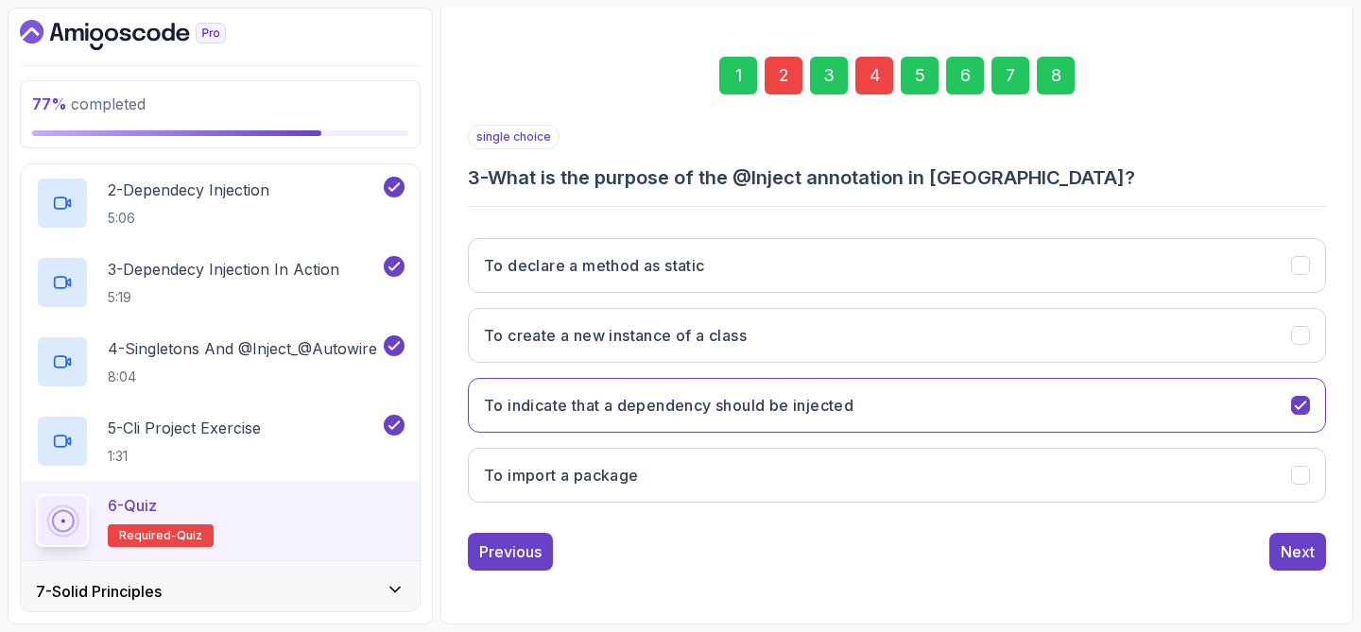
click at [873, 70] on div "4" at bounding box center [874, 76] width 38 height 38
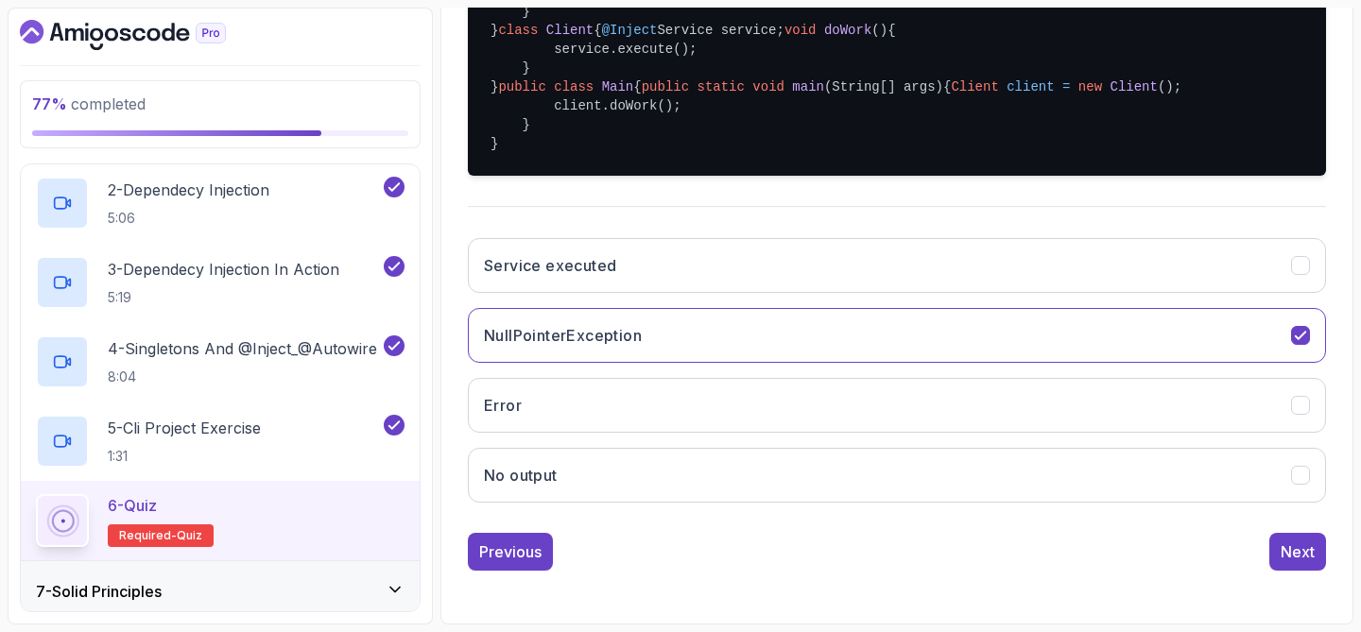
scroll to position [566, 0]
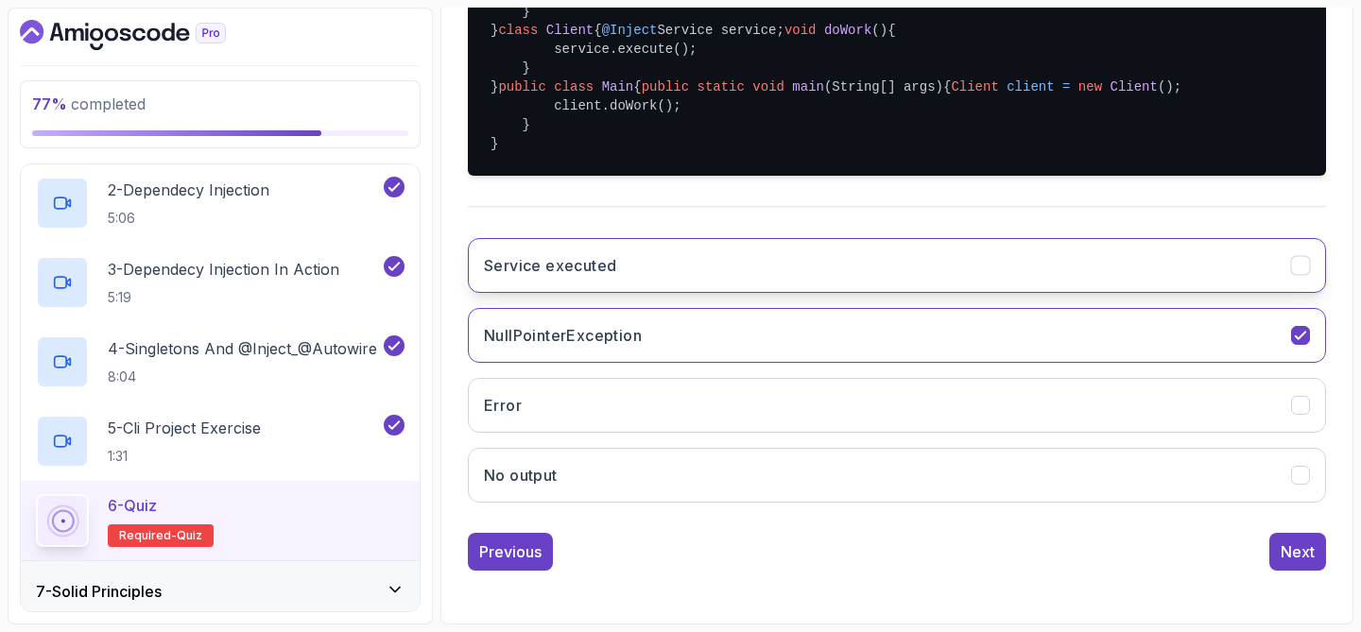
click at [742, 293] on button "Service executed" at bounding box center [897, 265] width 858 height 55
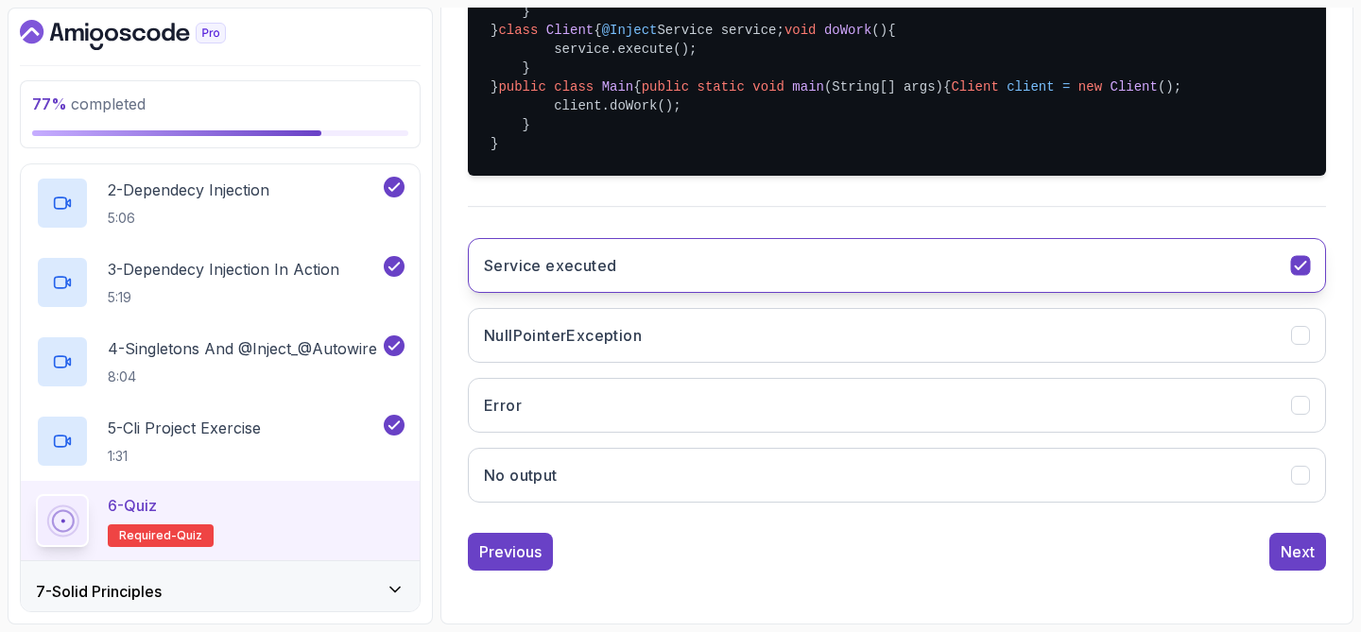
scroll to position [673, 0]
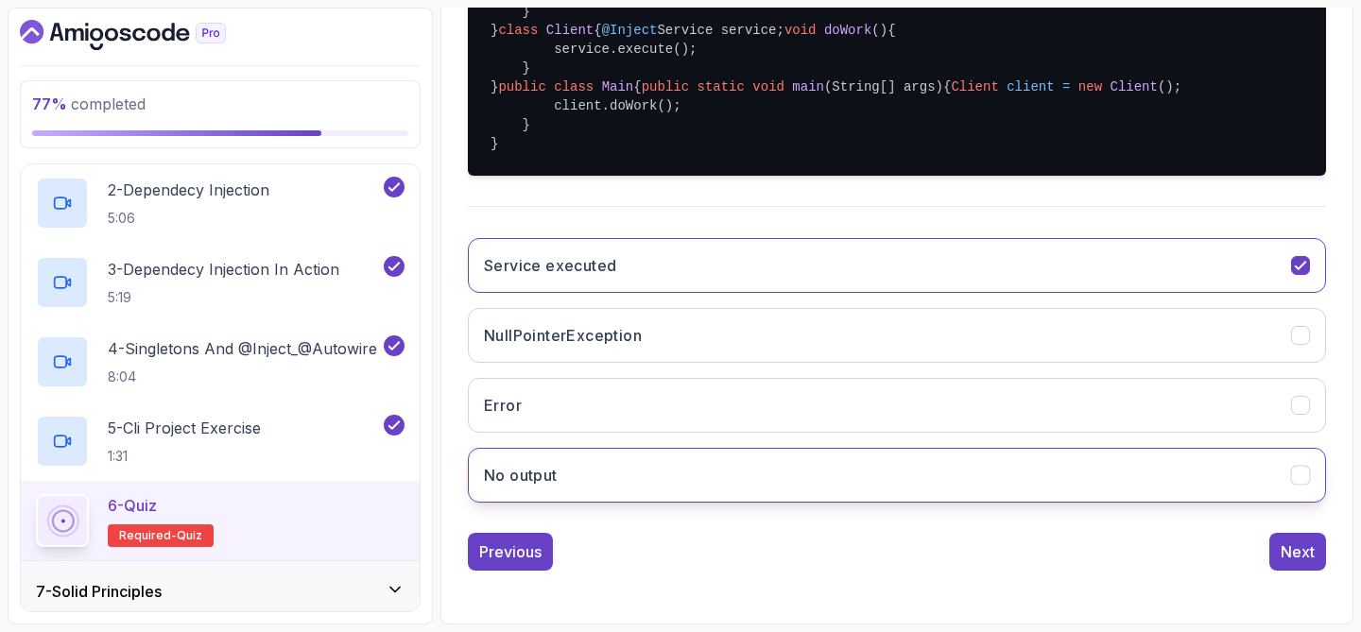
click at [1217, 473] on button "No output" at bounding box center [897, 475] width 858 height 55
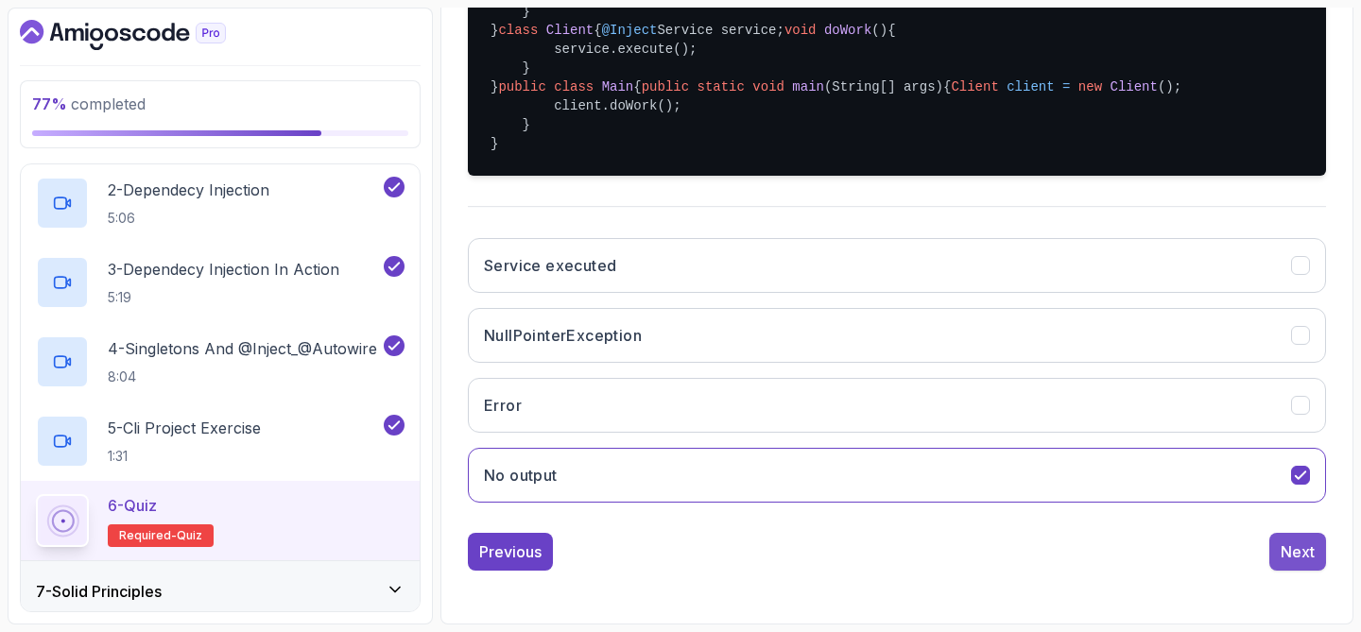
click at [1309, 560] on div "Next" at bounding box center [1298, 552] width 34 height 23
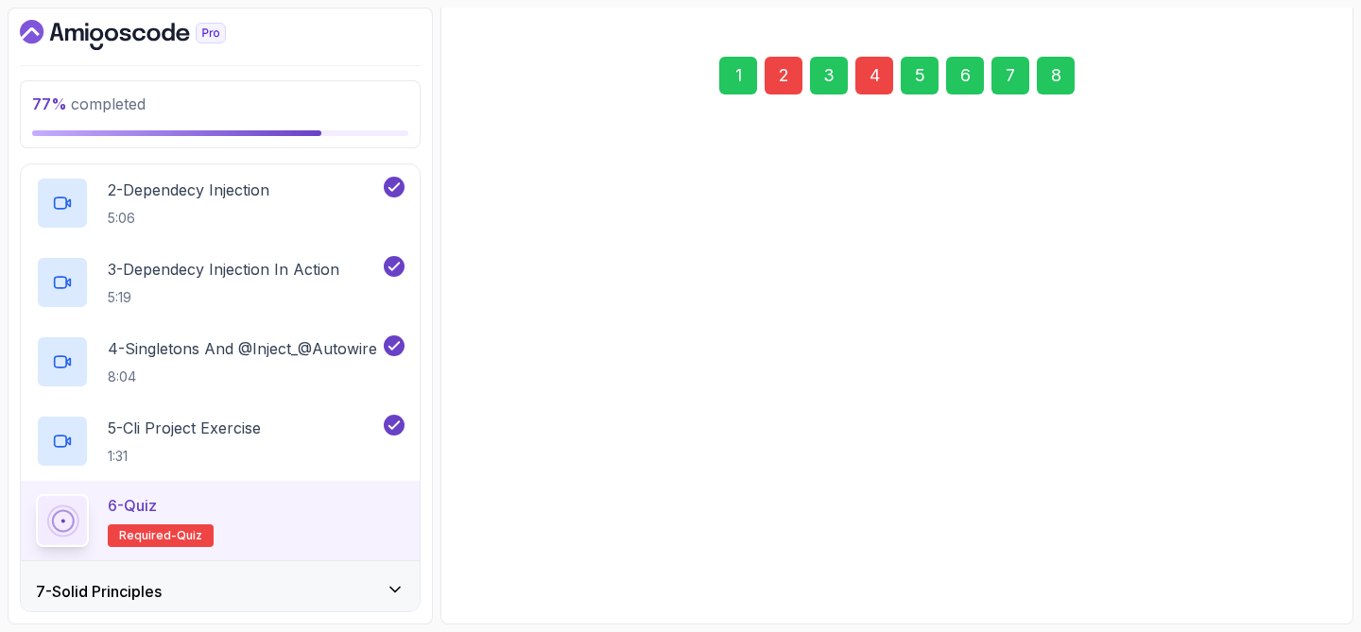
scroll to position [242, 0]
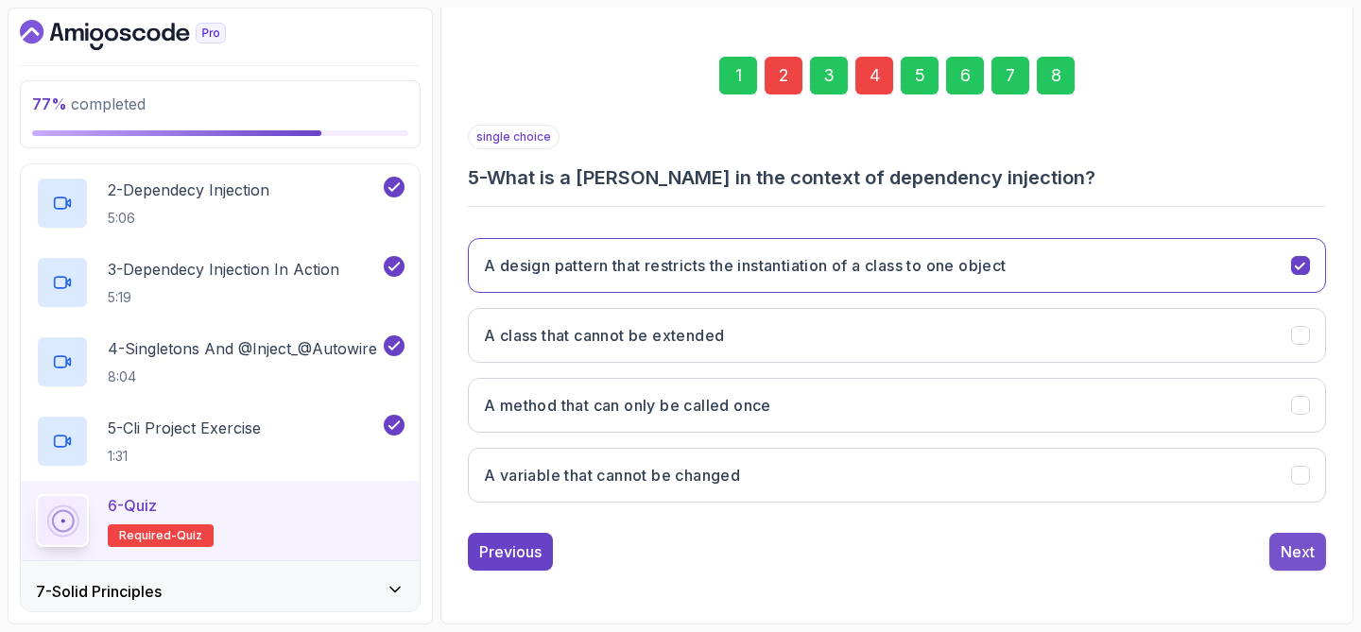
click at [1304, 554] on div "Next" at bounding box center [1298, 552] width 34 height 23
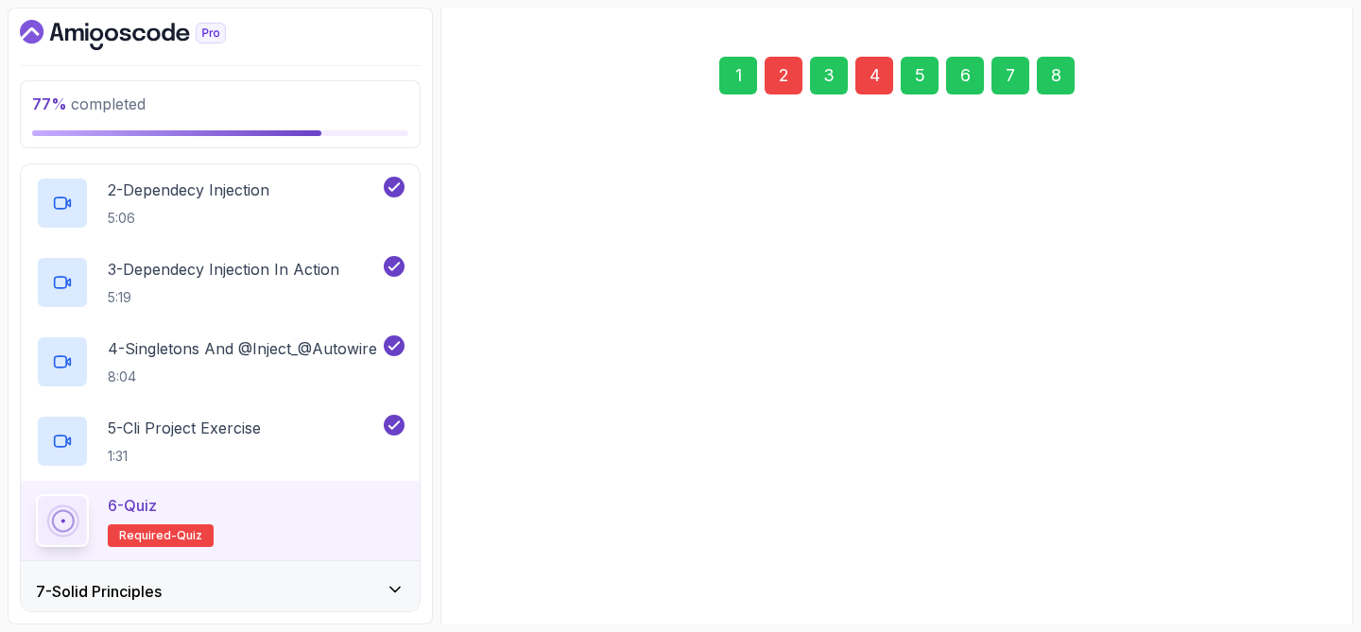
click at [1304, 554] on div "multiple choice 6 - Which of the following are true about the @Autowired annota…" at bounding box center [897, 361] width 858 height 473
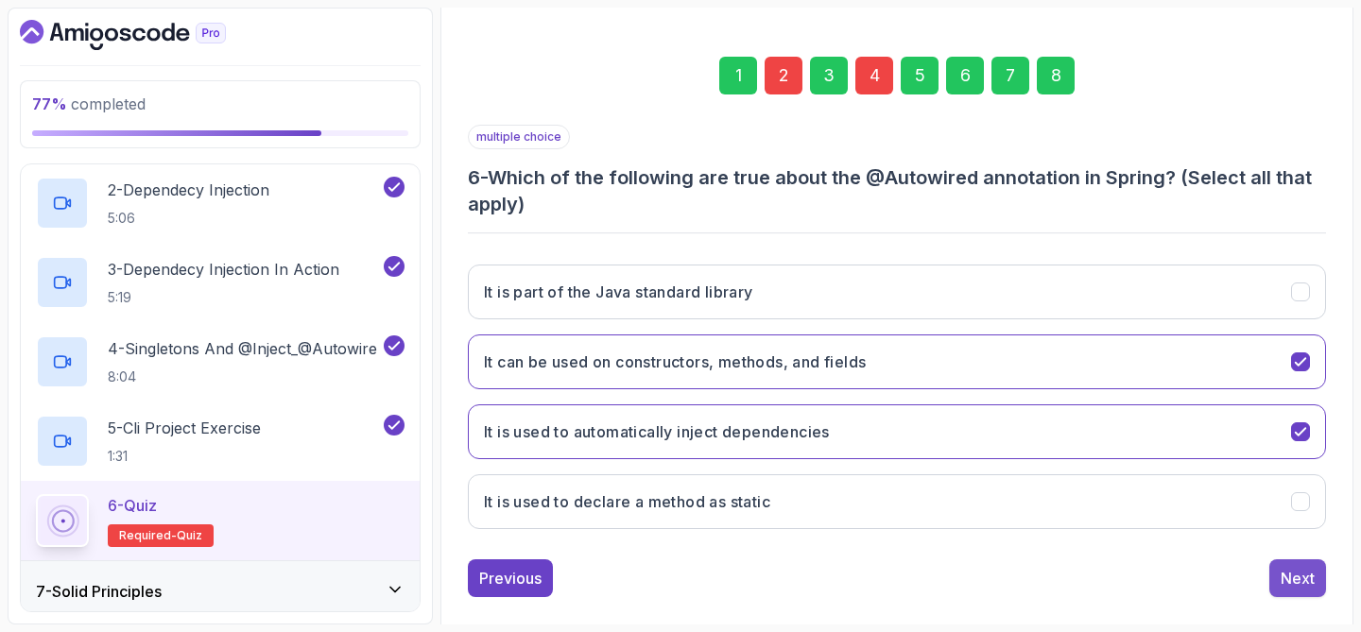
click at [1302, 575] on div "Next" at bounding box center [1298, 578] width 34 height 23
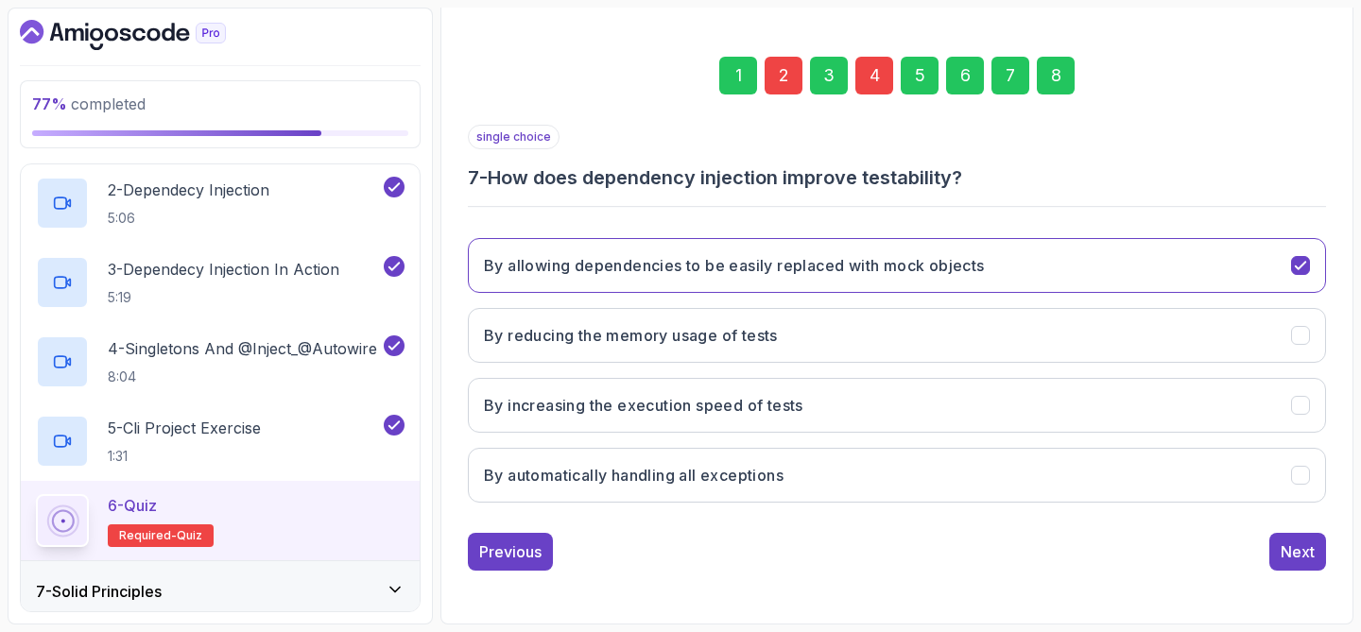
click at [1055, 68] on div "8" at bounding box center [1056, 76] width 38 height 38
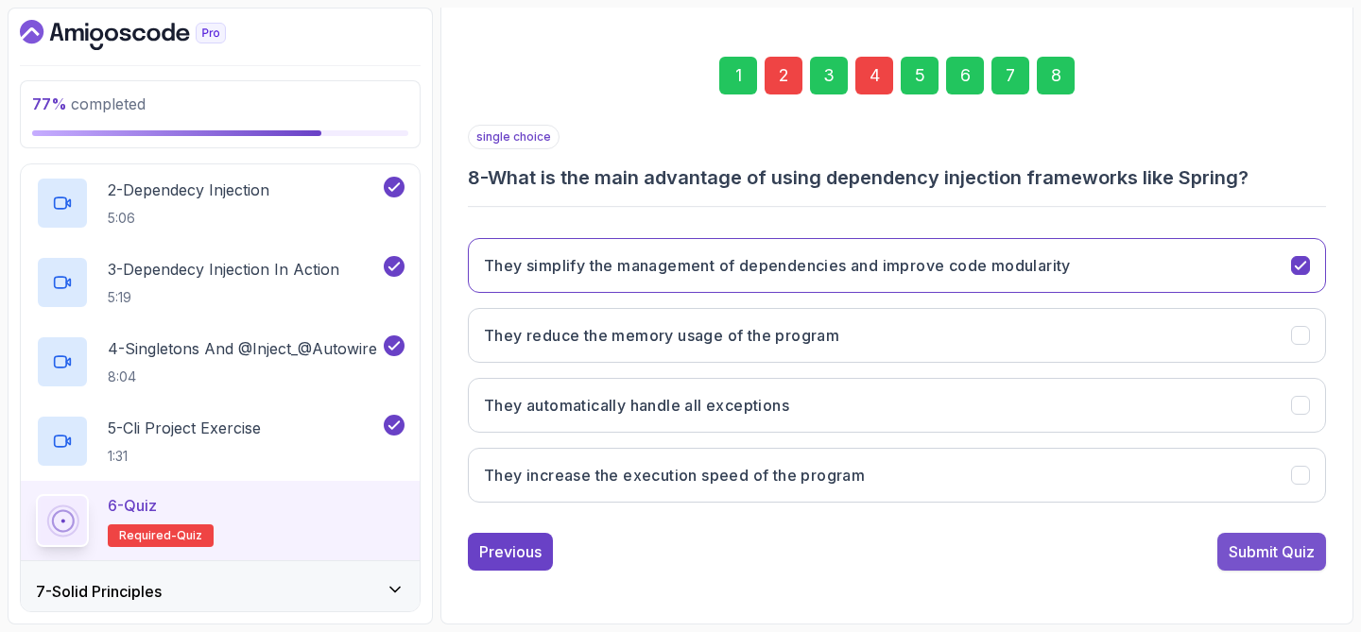
click at [1235, 551] on div "Submit Quiz" at bounding box center [1272, 552] width 86 height 23
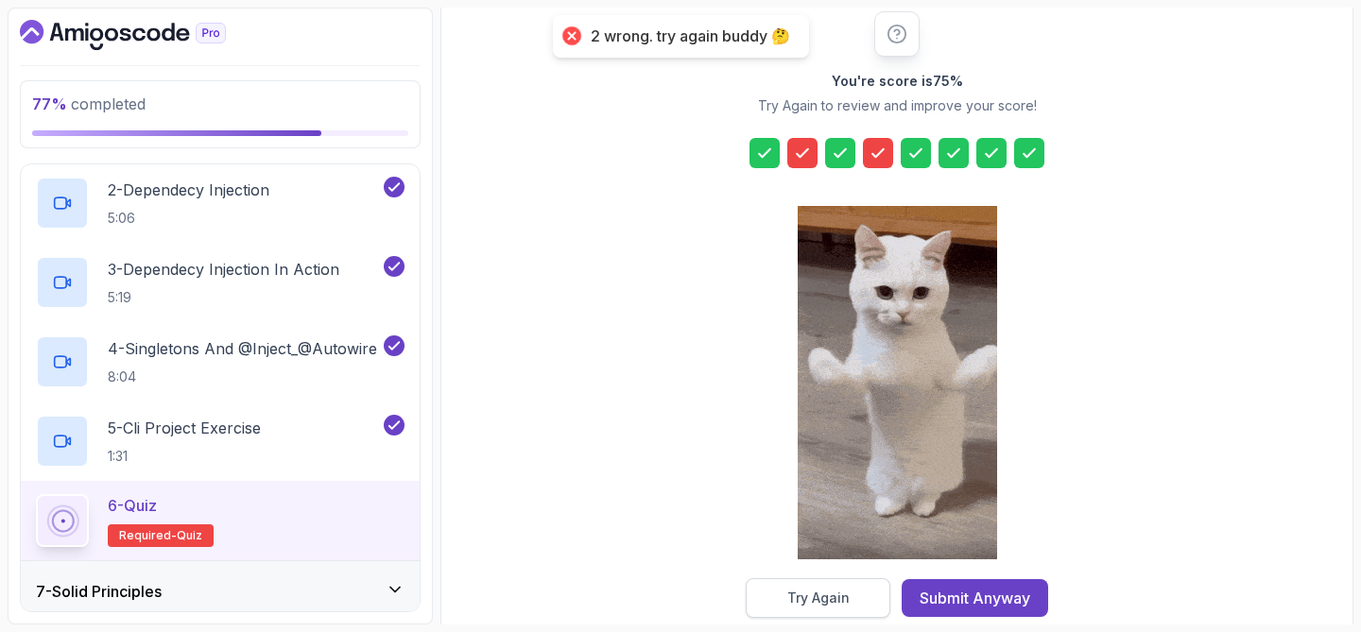
click at [841, 593] on div "Try Again" at bounding box center [818, 598] width 62 height 19
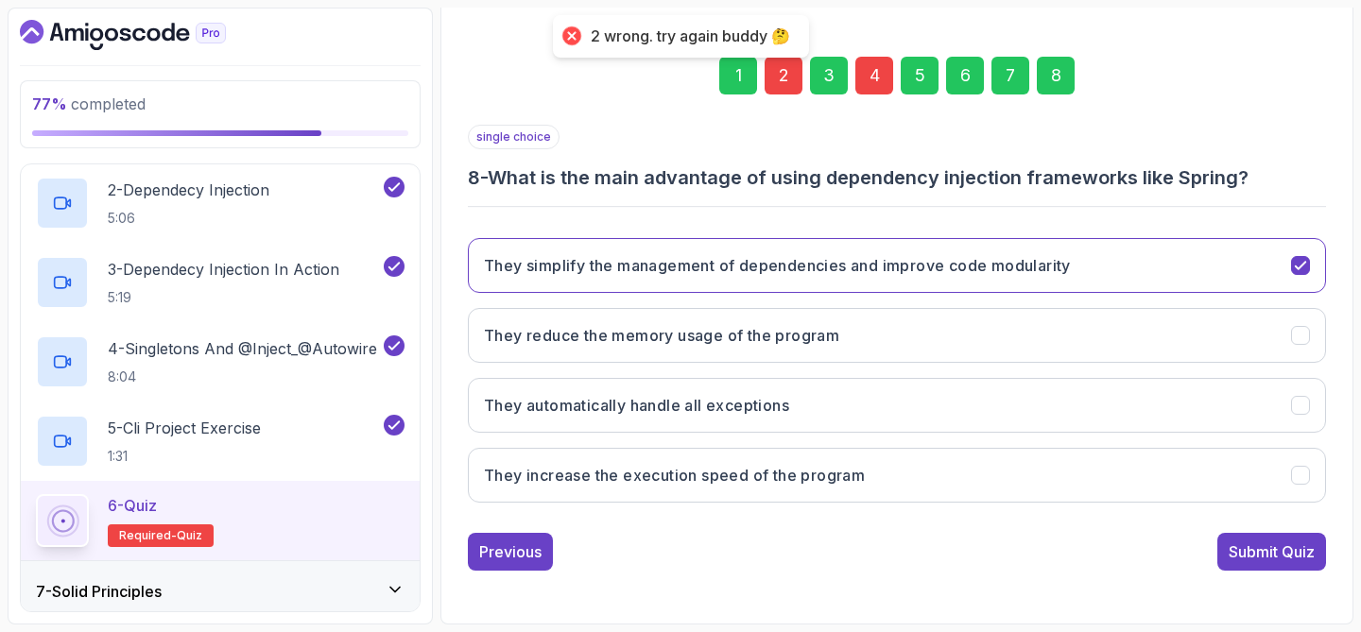
click at [785, 78] on div "2" at bounding box center [784, 76] width 38 height 38
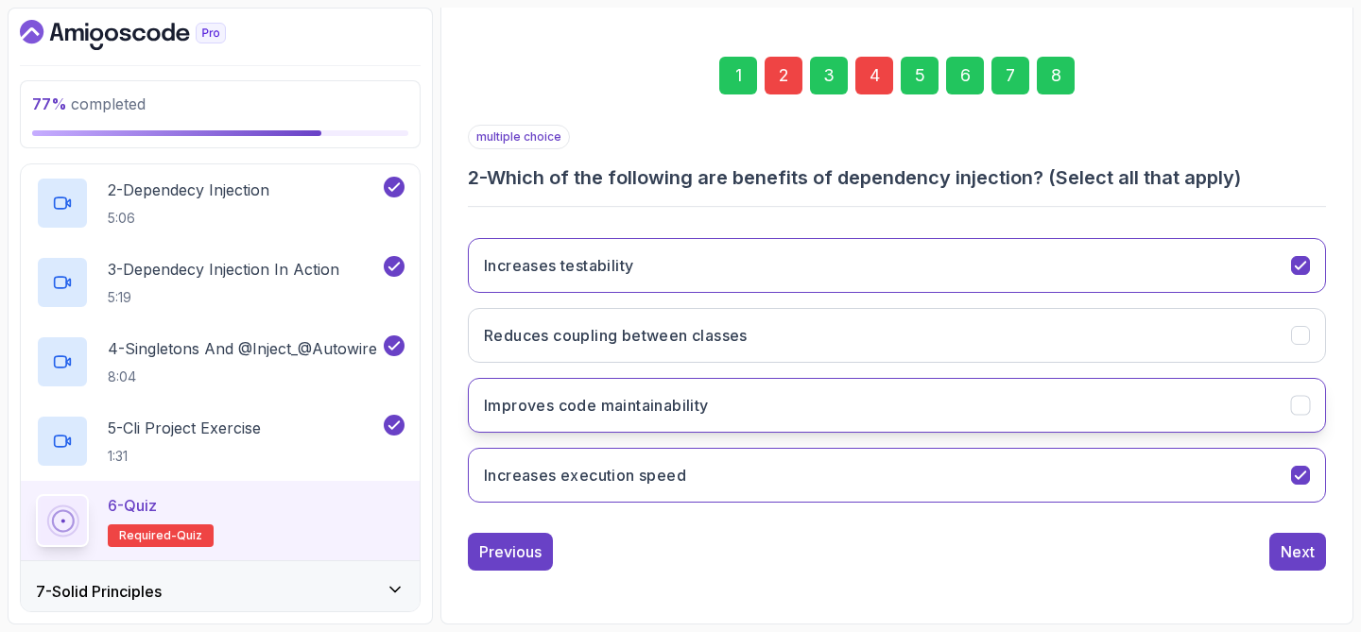
click at [854, 406] on button "Improves code maintainability" at bounding box center [897, 405] width 858 height 55
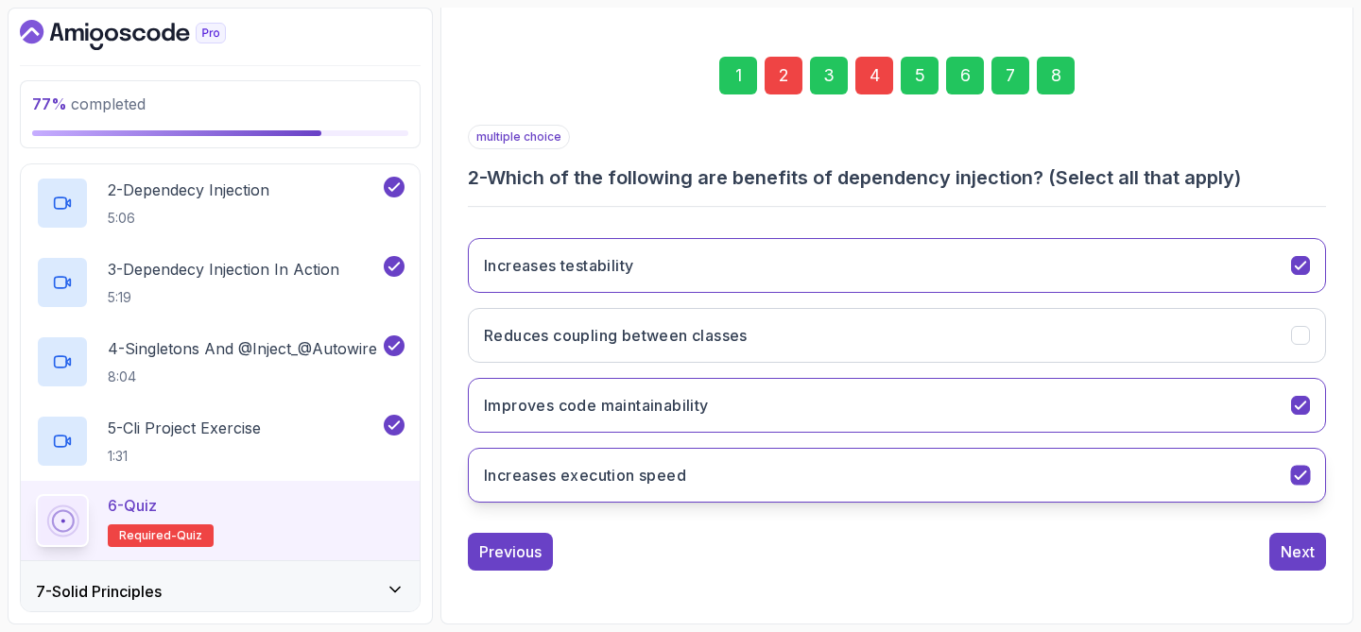
click at [841, 479] on button "Increases execution speed" at bounding box center [897, 475] width 858 height 55
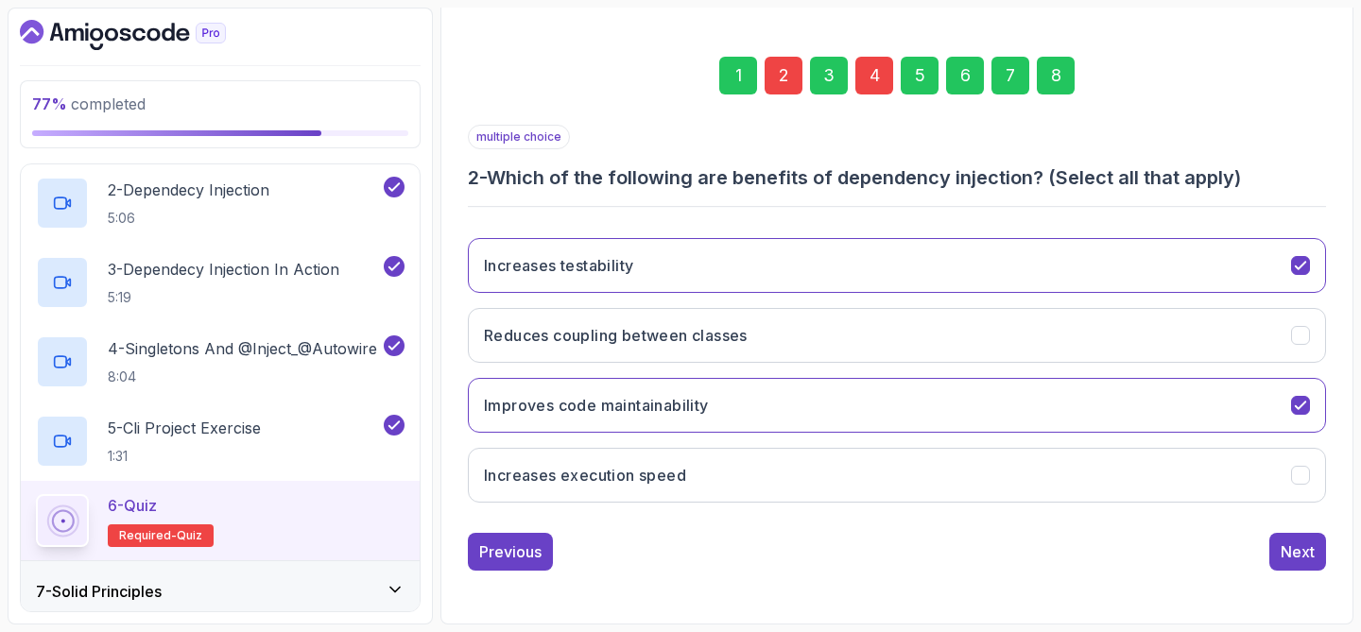
click at [881, 80] on div "4" at bounding box center [874, 76] width 38 height 38
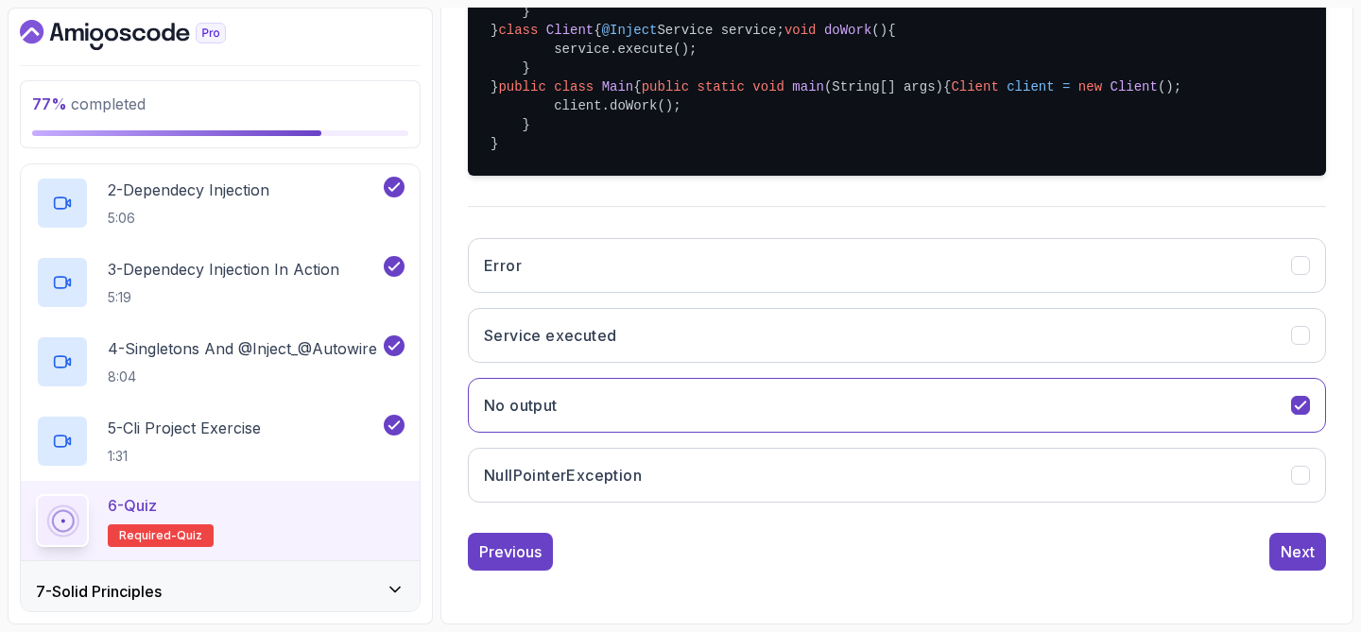
scroll to position [673, 0]
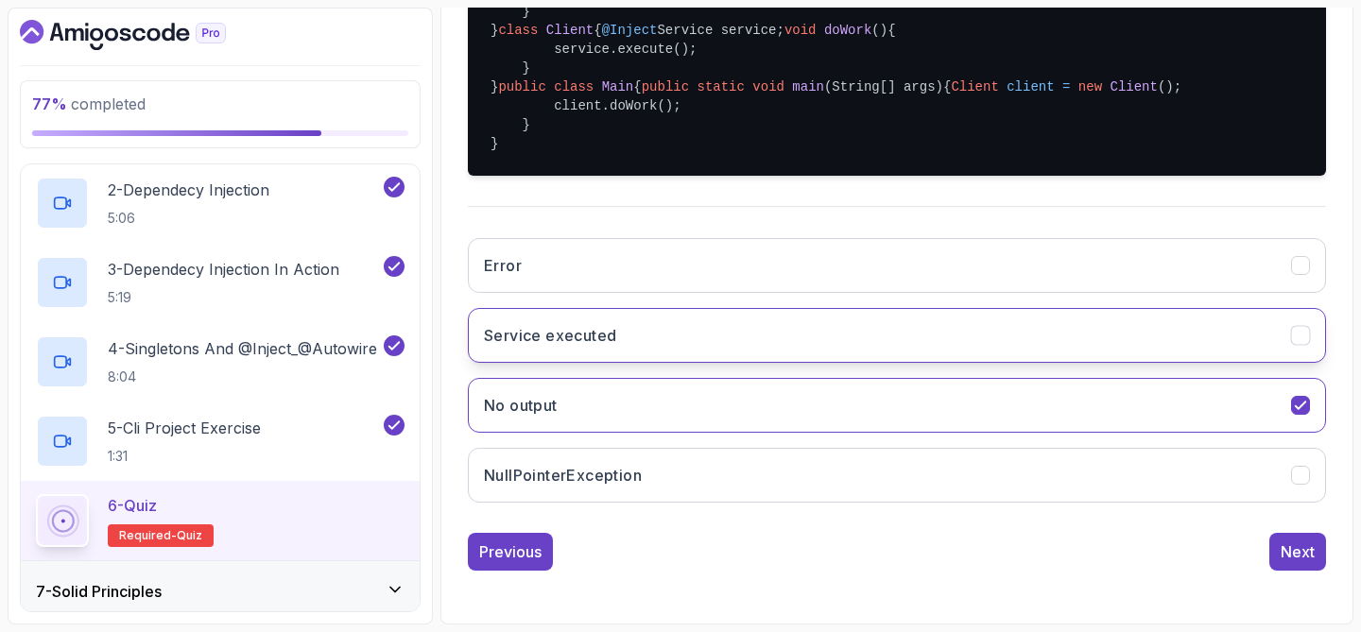
click at [769, 349] on button "Service executed" at bounding box center [897, 335] width 858 height 55
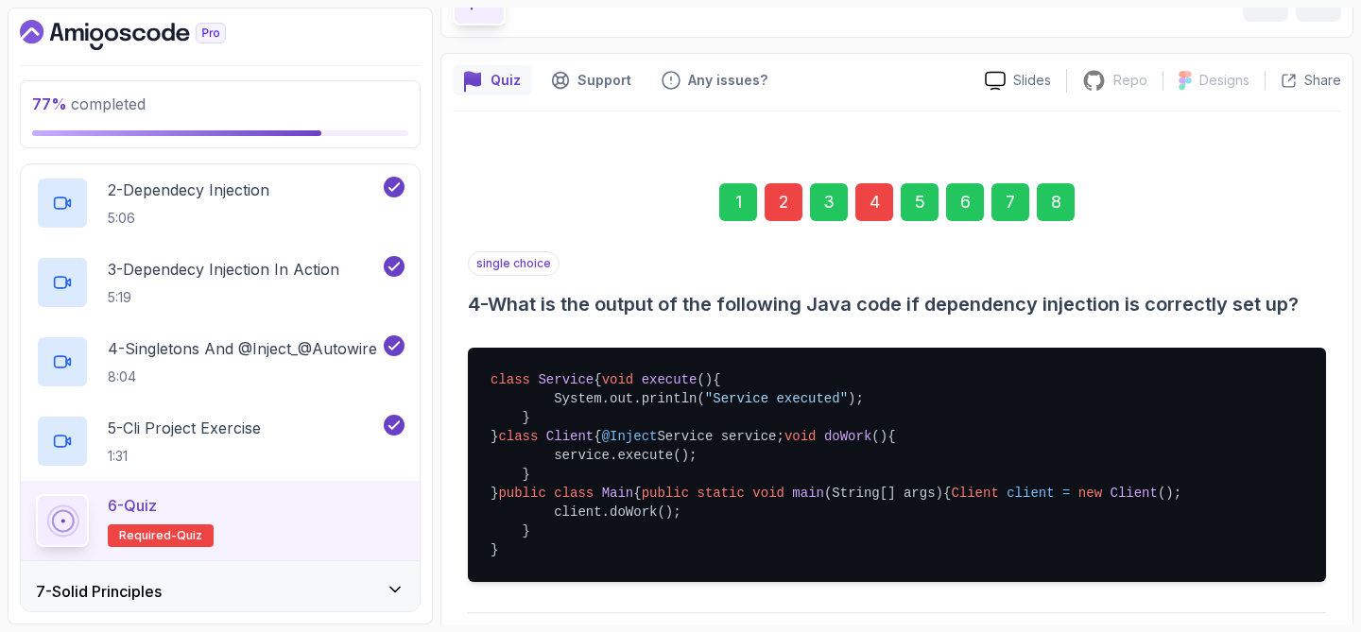
scroll to position [96, 0]
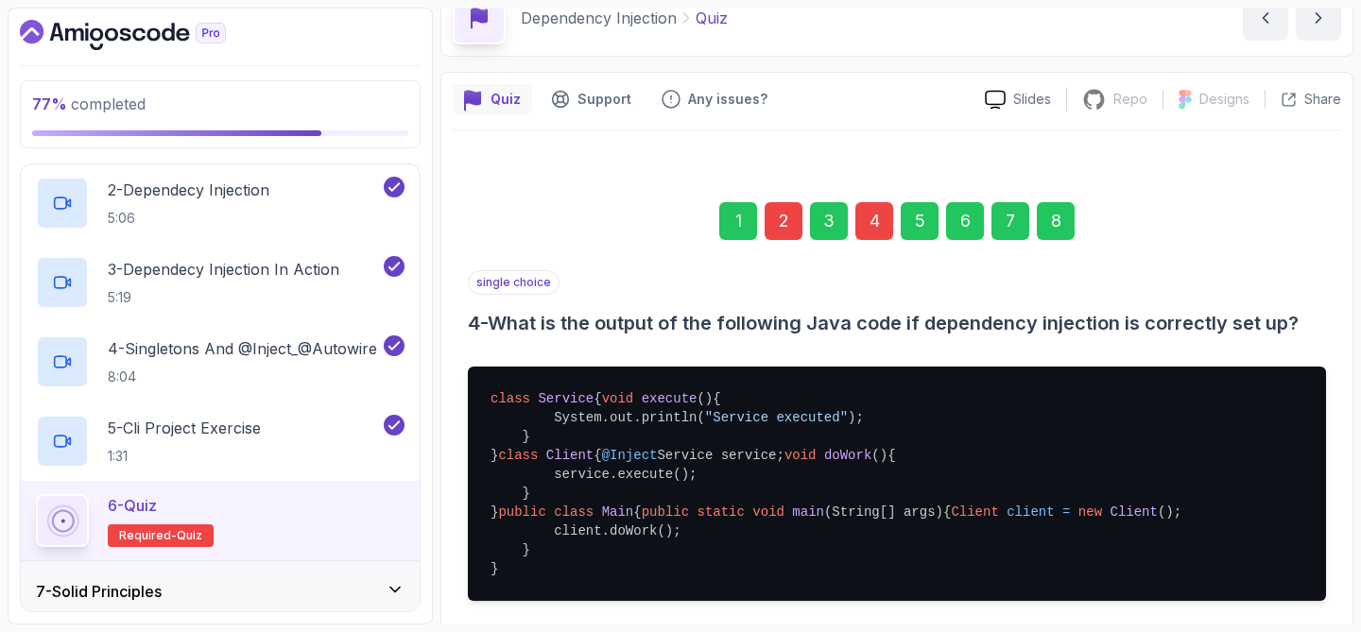
click at [1061, 219] on div "8" at bounding box center [1056, 221] width 38 height 38
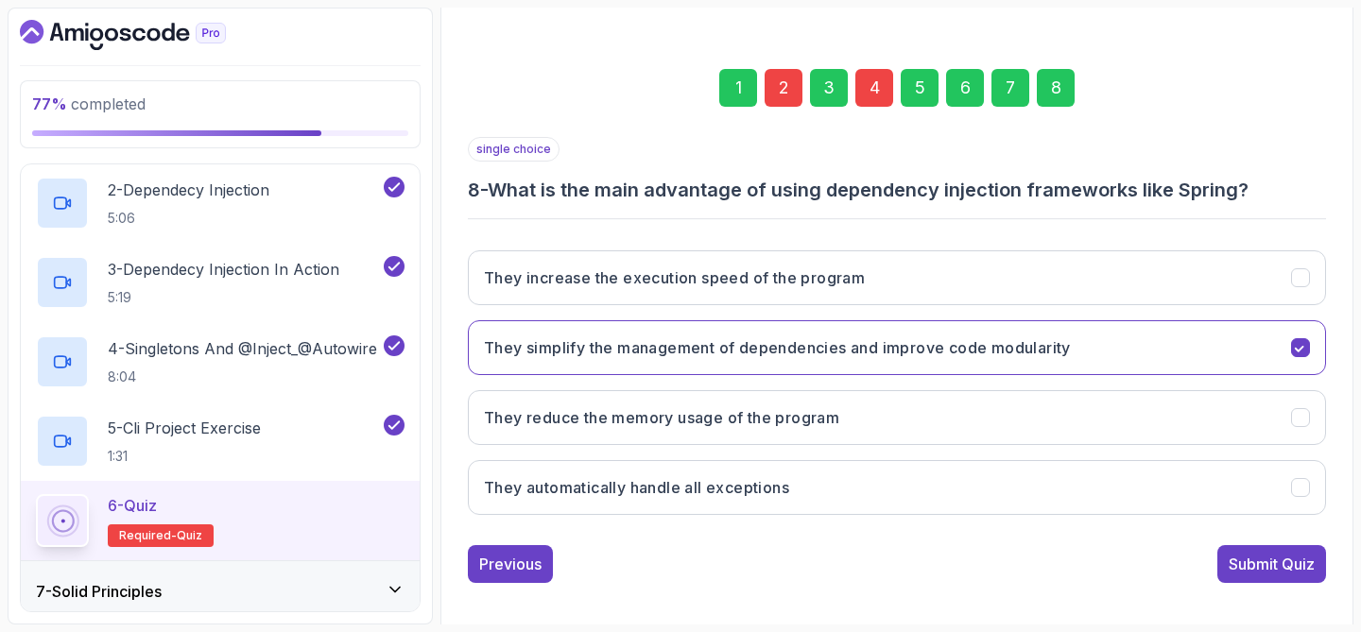
scroll to position [242, 0]
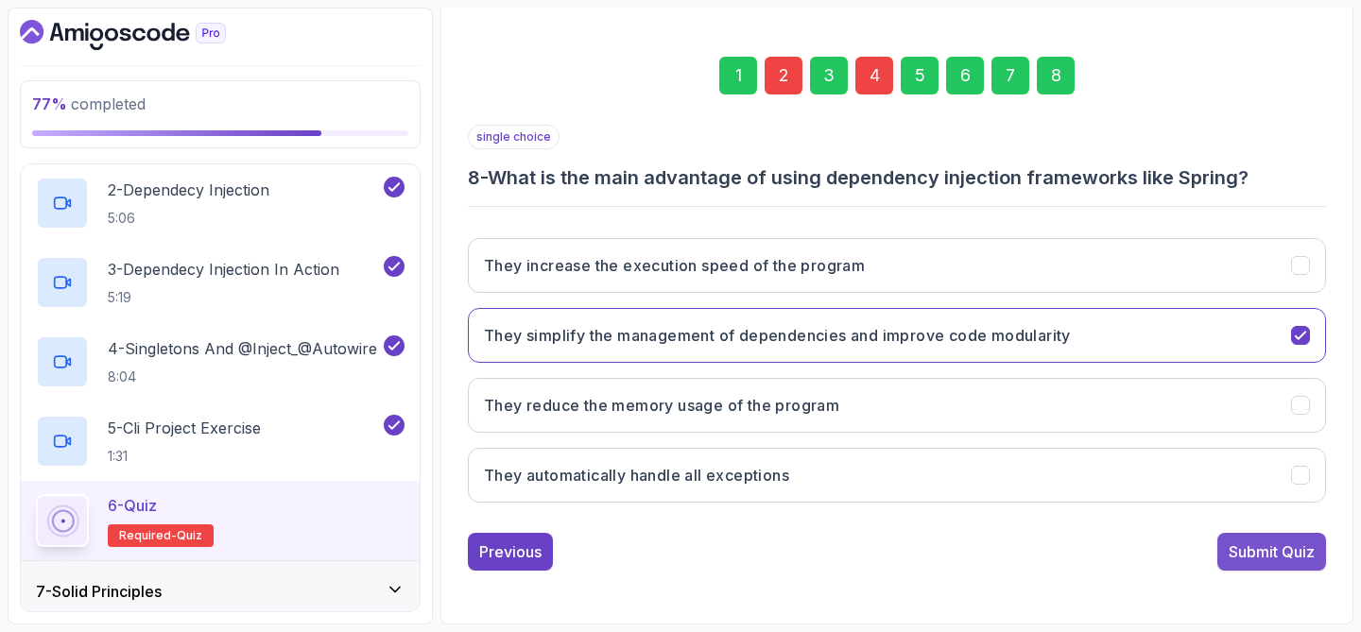
click at [1229, 556] on div "Submit Quiz" at bounding box center [1272, 552] width 86 height 23
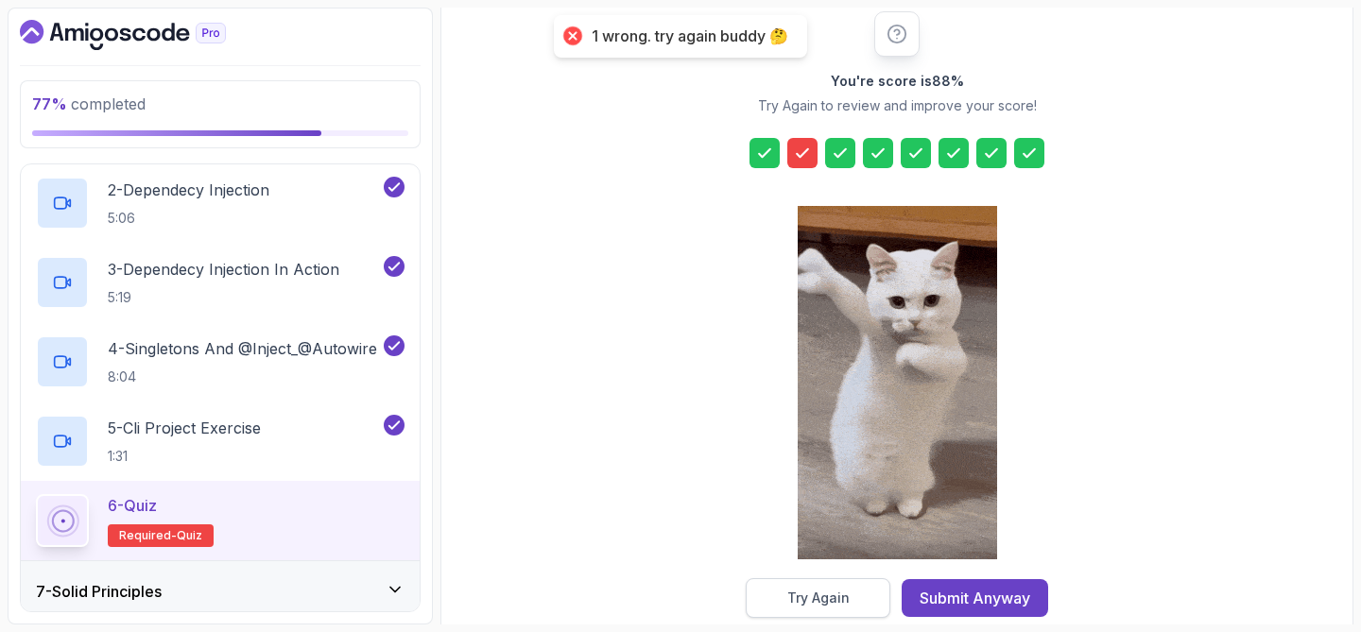
click at [815, 593] on div "Try Again" at bounding box center [818, 598] width 62 height 19
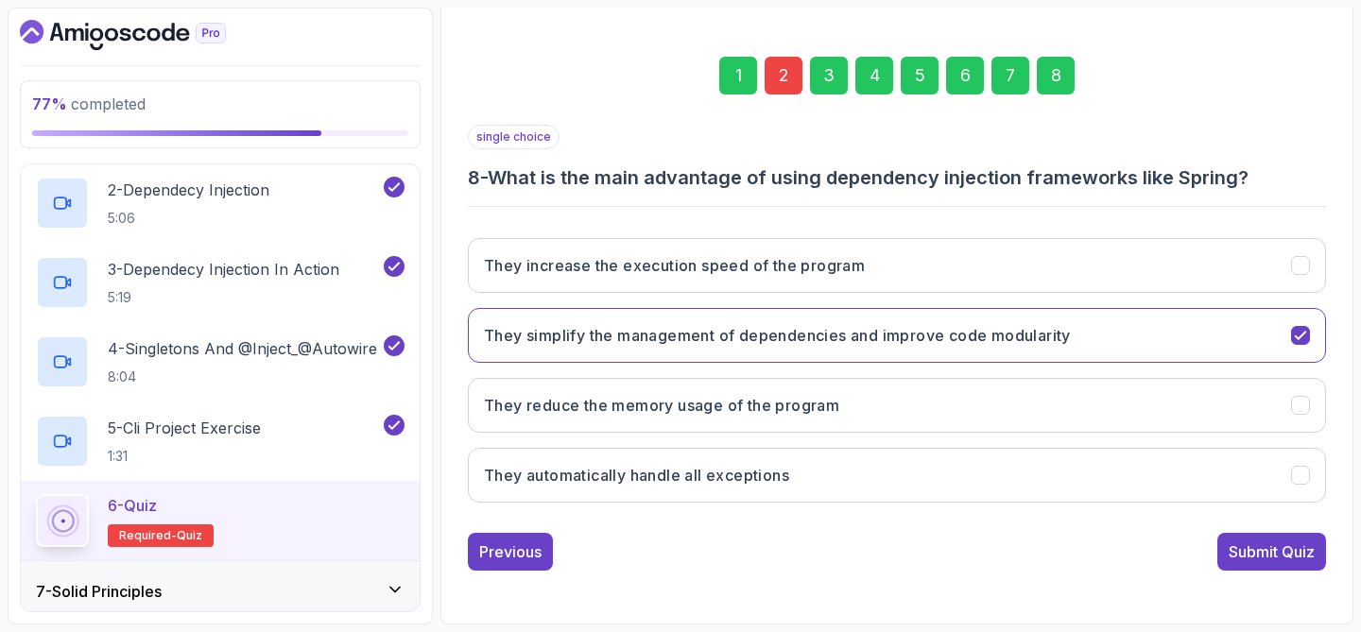
click at [789, 83] on div "2" at bounding box center [784, 76] width 38 height 38
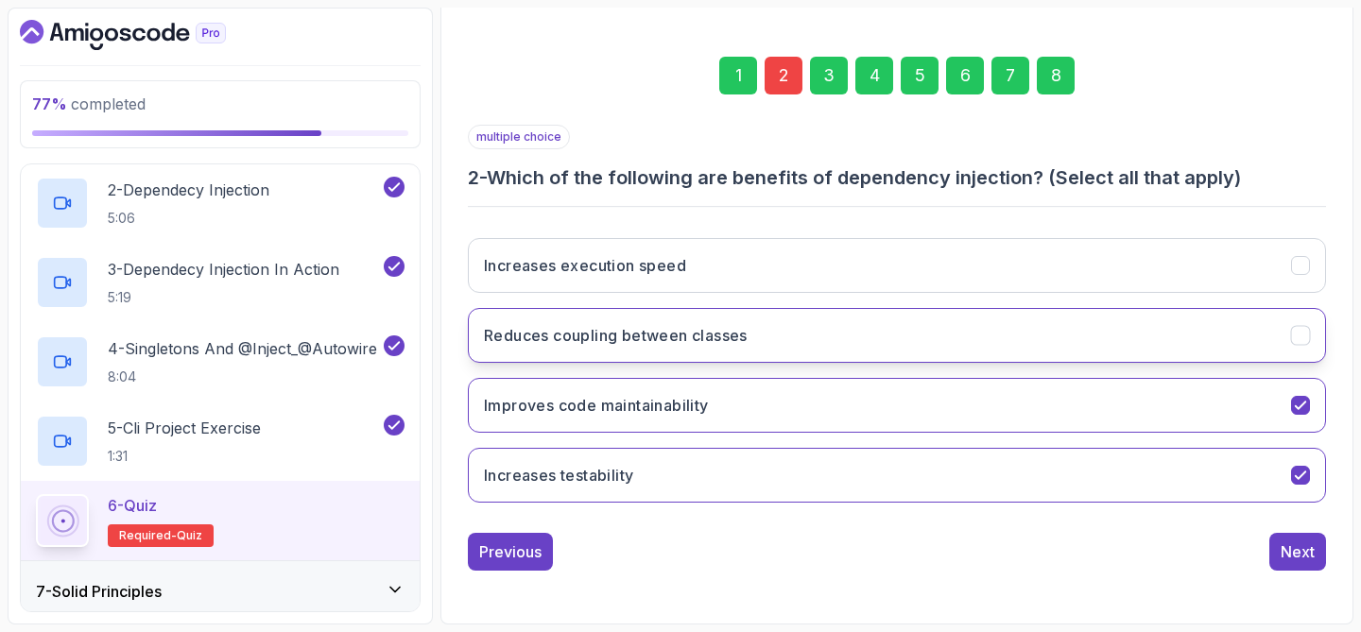
click at [851, 336] on button "Reduces coupling between classes" at bounding box center [897, 335] width 858 height 55
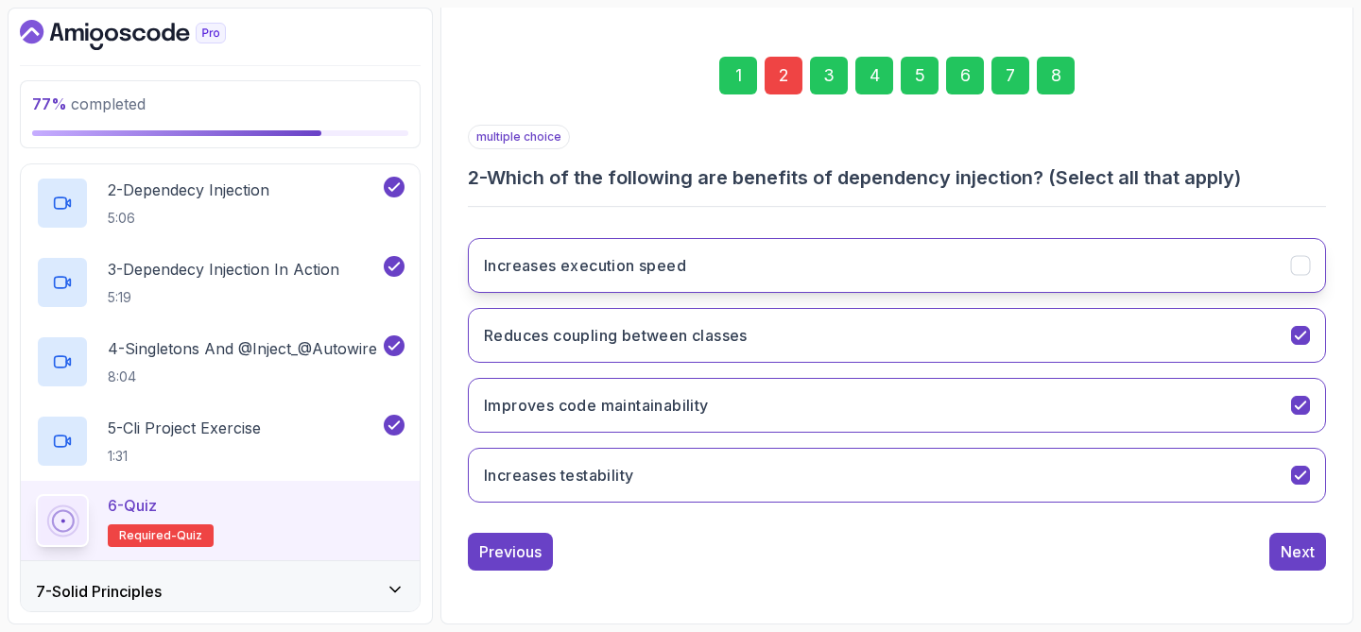
click at [862, 274] on button "Increases execution speed" at bounding box center [897, 265] width 858 height 55
click at [1060, 75] on div "8" at bounding box center [1056, 76] width 38 height 38
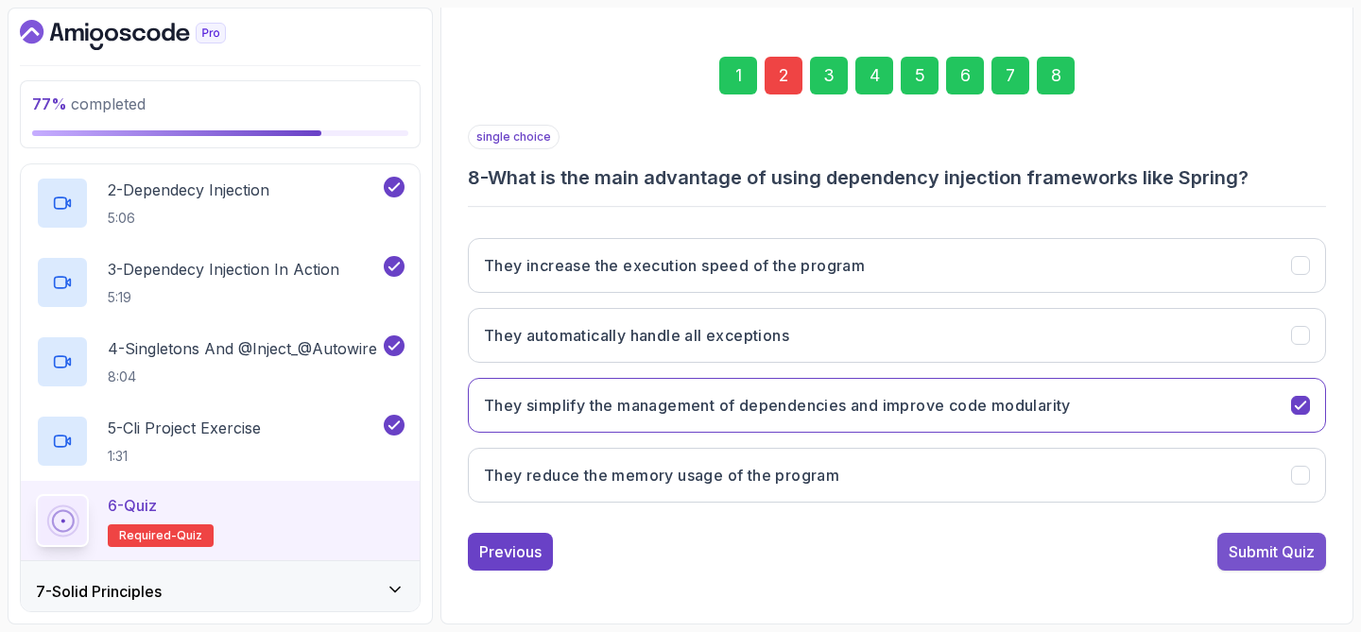
click at [1246, 546] on div "Submit Quiz" at bounding box center [1272, 552] width 86 height 23
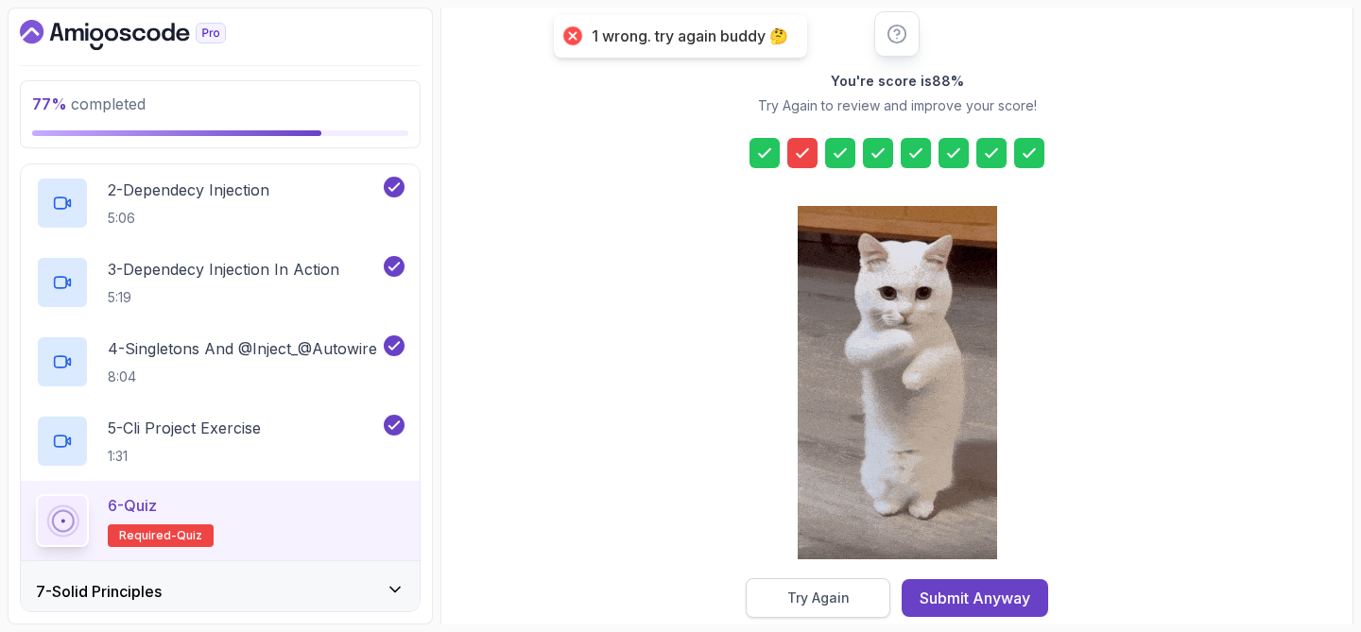
click at [806, 590] on div "Try Again" at bounding box center [818, 598] width 62 height 19
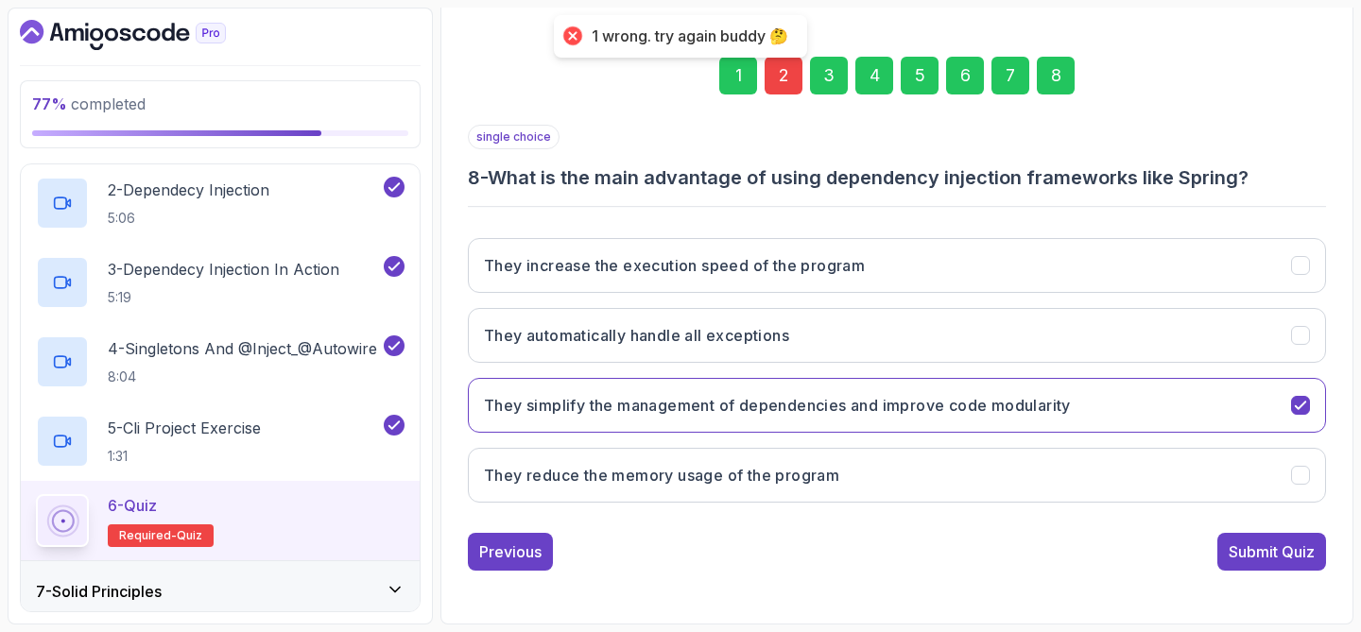
click at [782, 86] on div "2" at bounding box center [784, 76] width 38 height 38
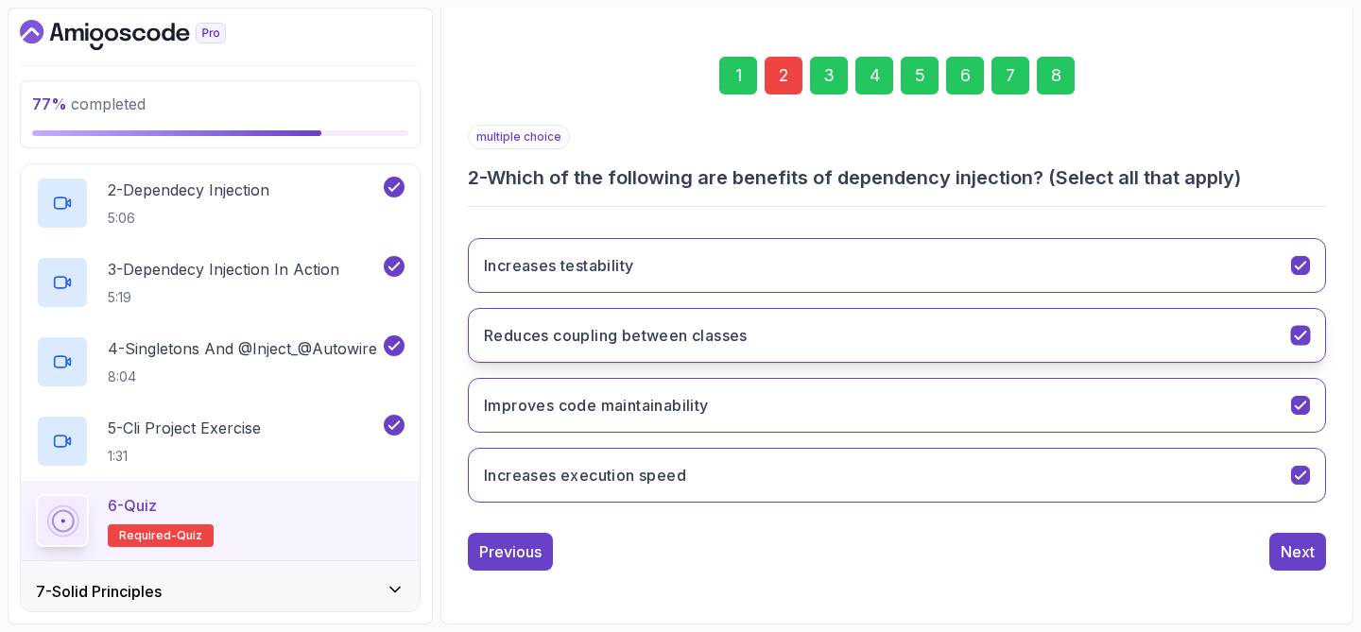
click at [721, 328] on h3 "Reduces coupling between classes" at bounding box center [616, 335] width 264 height 23
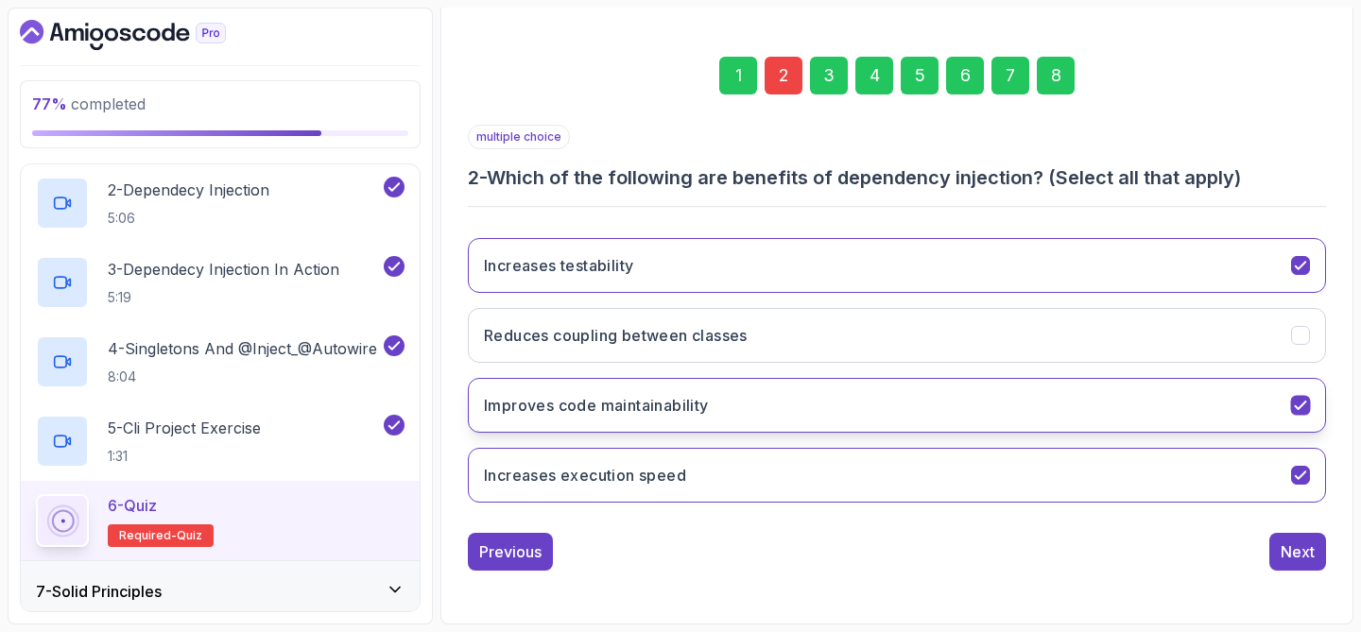
click at [717, 399] on button "Improves code maintainability" at bounding box center [897, 405] width 858 height 55
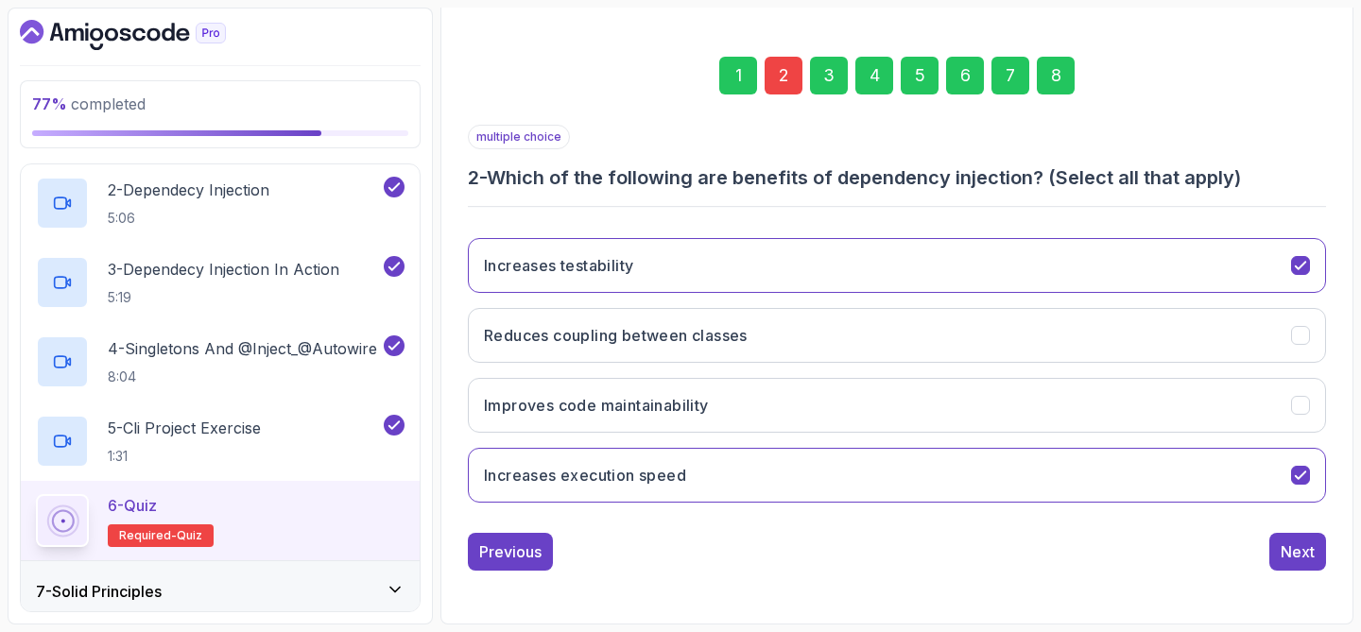
click at [1060, 92] on div "8" at bounding box center [1056, 76] width 38 height 38
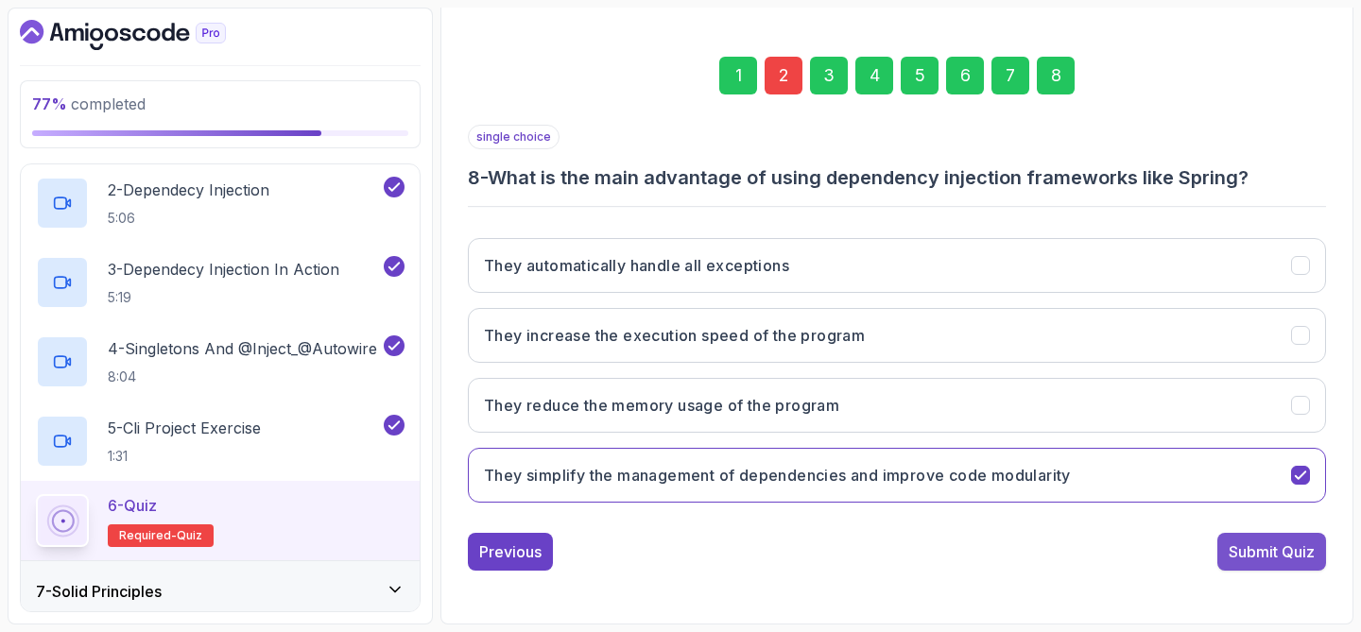
click at [1243, 555] on div "Submit Quiz" at bounding box center [1272, 552] width 86 height 23
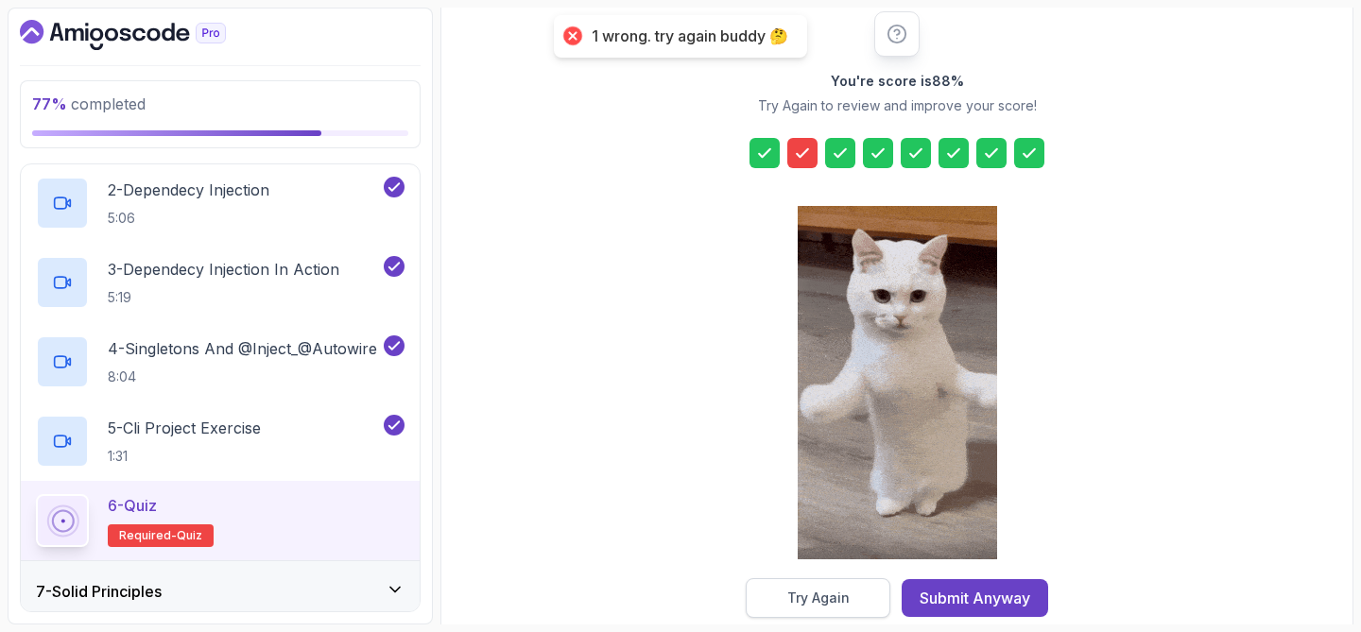
click at [801, 598] on div "Try Again" at bounding box center [818, 598] width 62 height 19
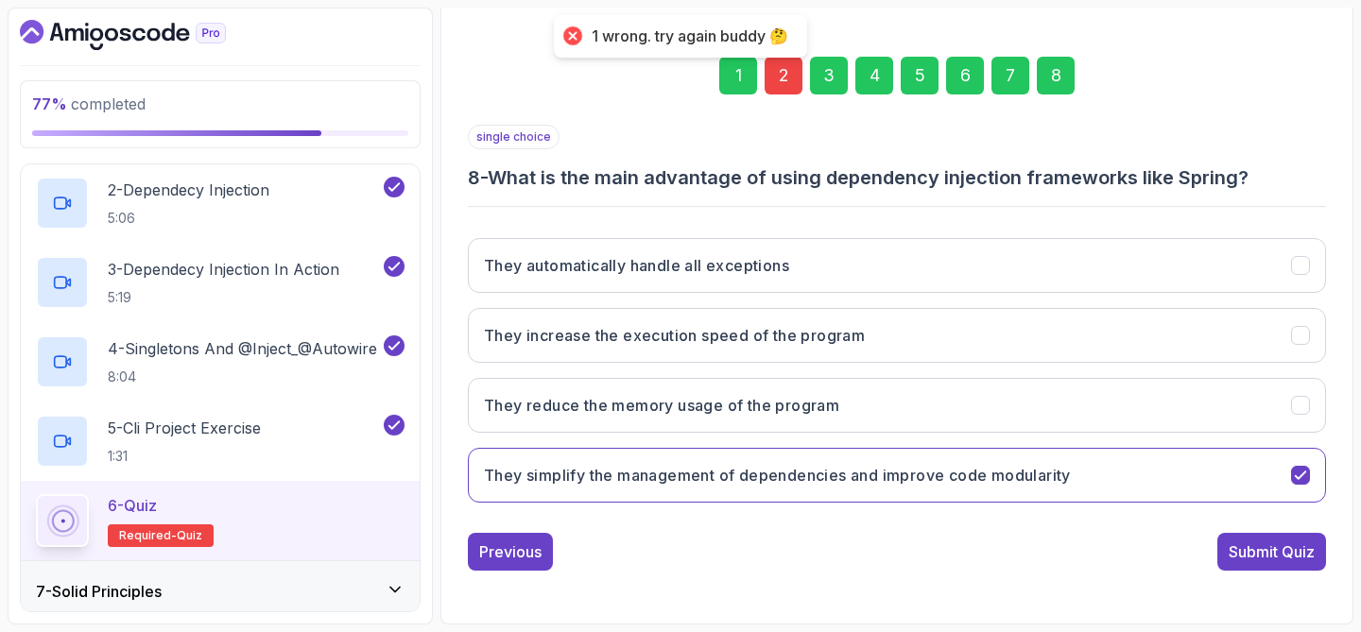
click at [773, 80] on div "2" at bounding box center [784, 76] width 38 height 38
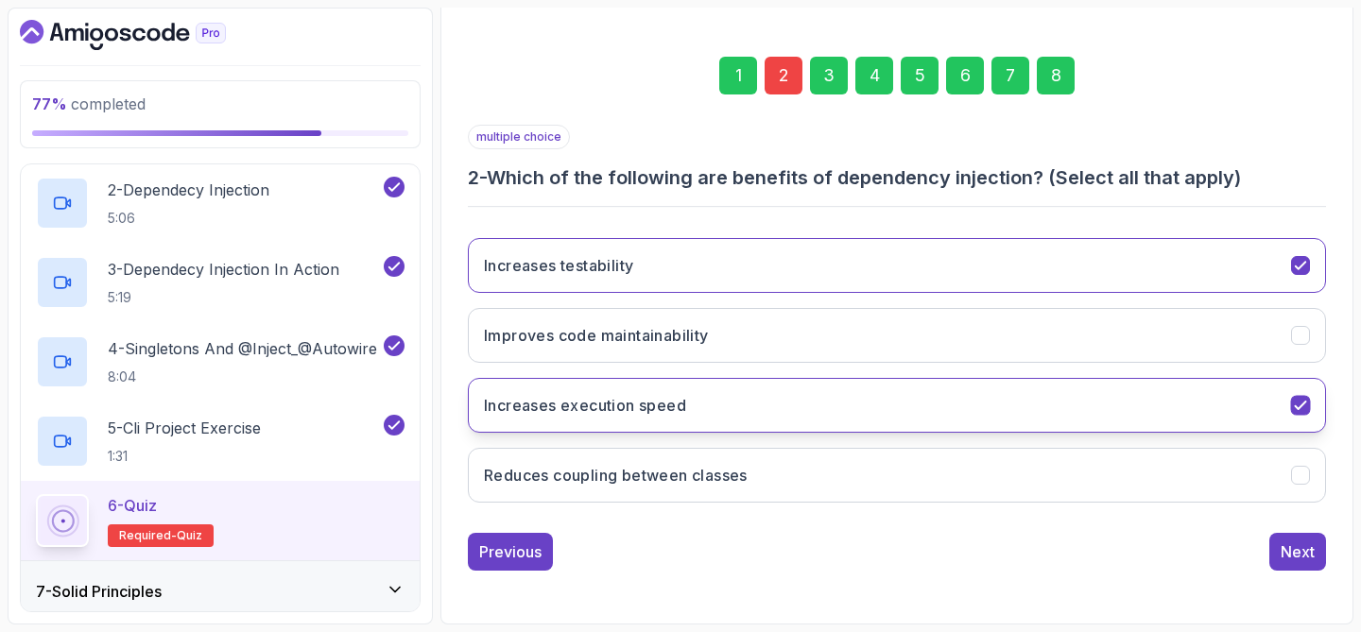
click at [663, 410] on h3 "Increases execution speed" at bounding box center [585, 405] width 202 height 23
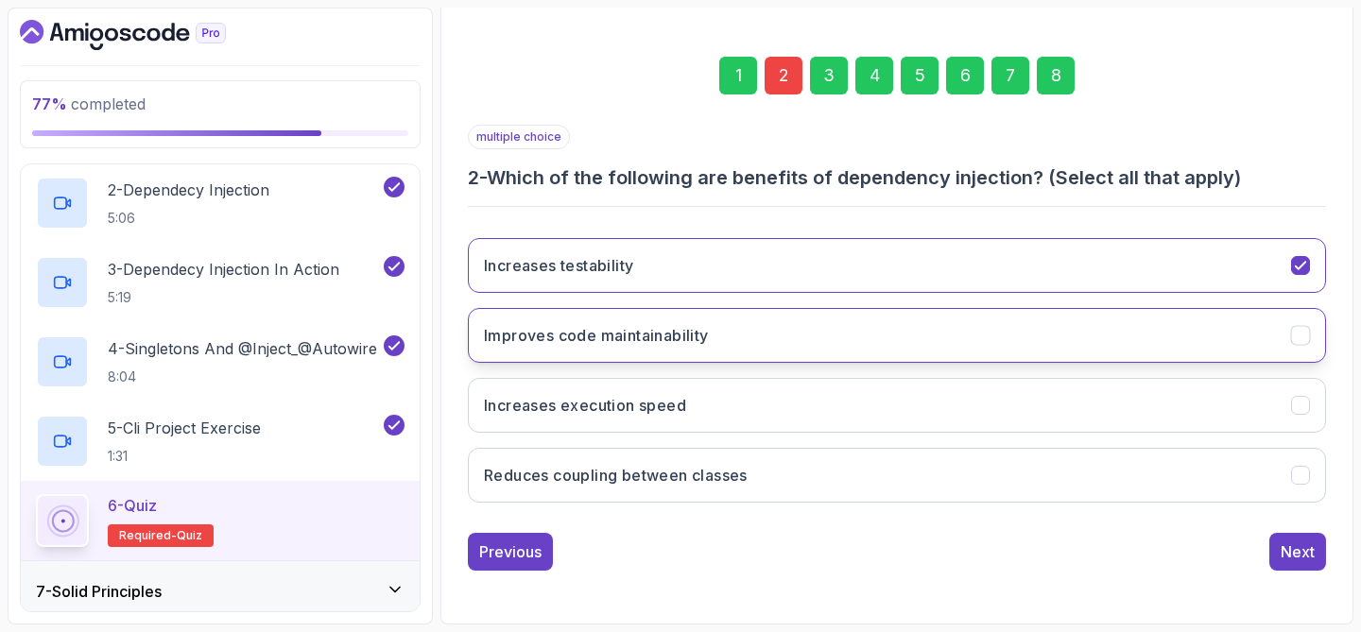
click at [684, 336] on h3 "Improves code maintainability" at bounding box center [596, 335] width 225 height 23
click at [1057, 78] on div "8" at bounding box center [1056, 76] width 38 height 38
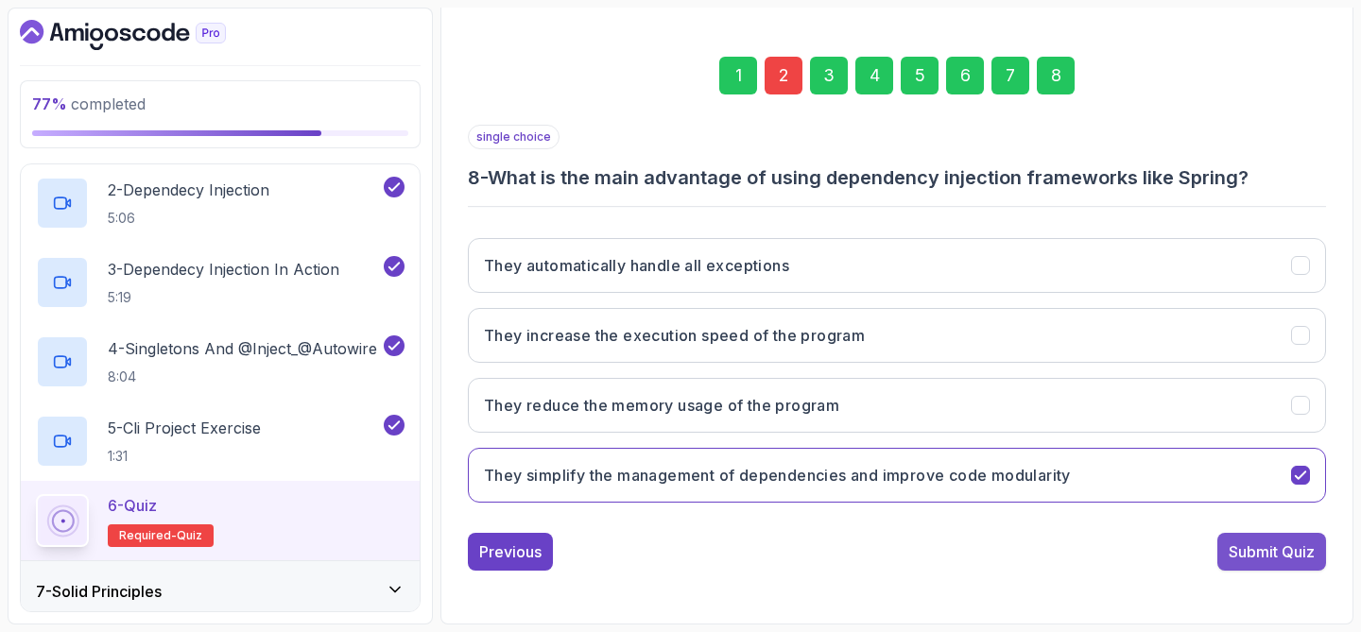
click at [1240, 544] on div "Submit Quiz" at bounding box center [1272, 552] width 86 height 23
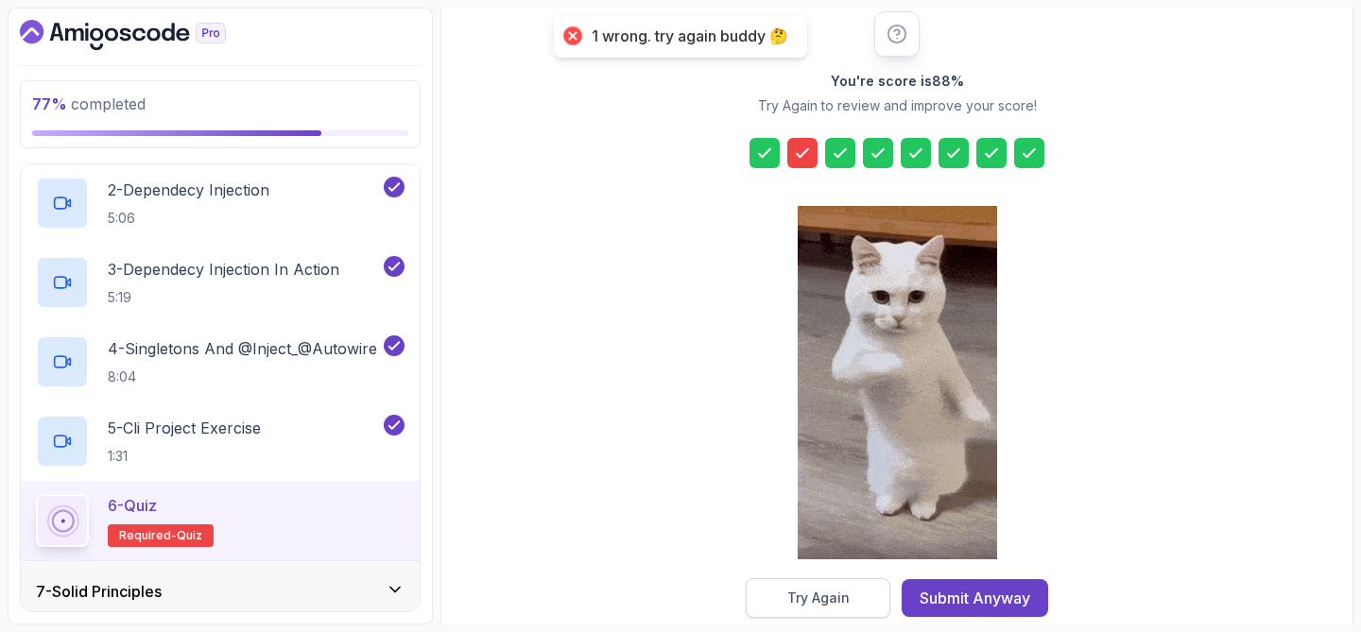
click at [852, 600] on button "Try Again" at bounding box center [818, 598] width 145 height 40
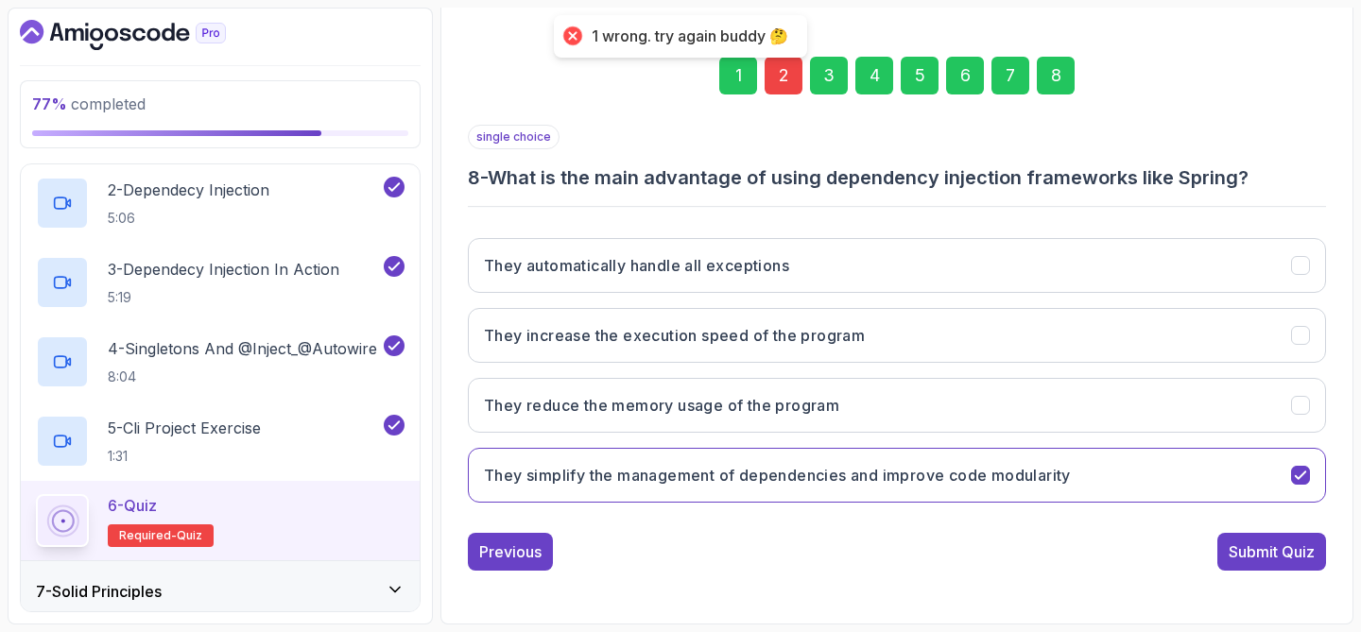
click at [790, 60] on div "2" at bounding box center [784, 76] width 38 height 38
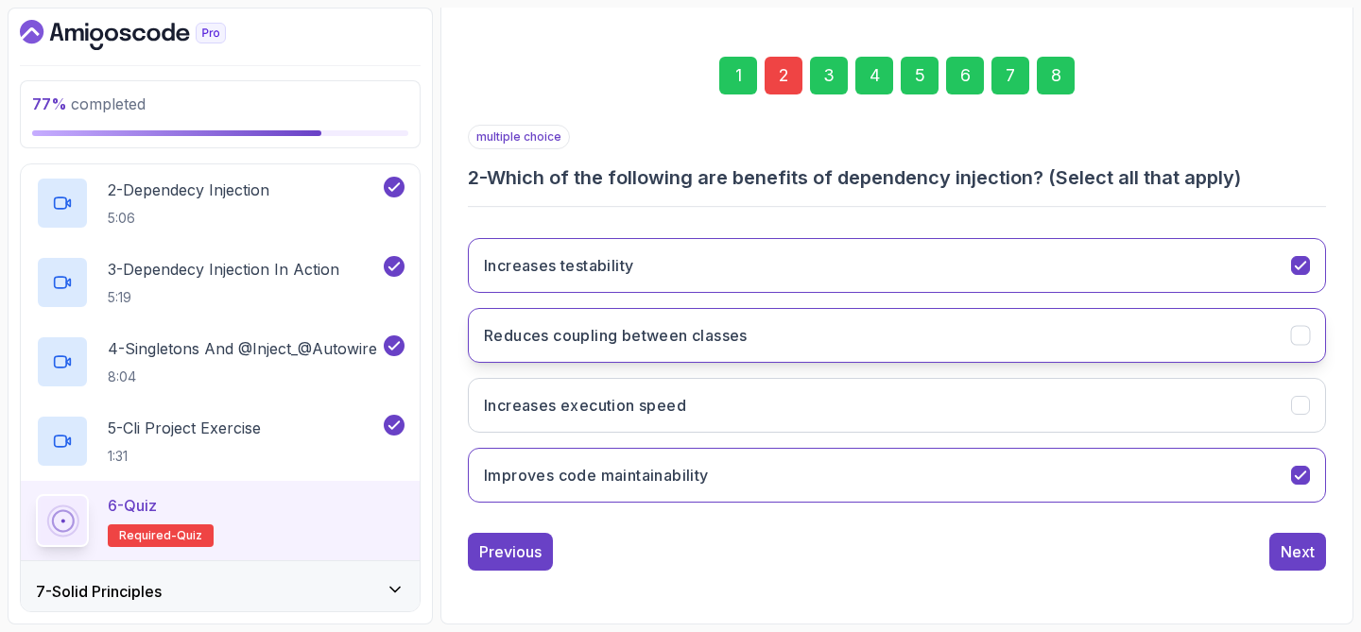
click at [764, 352] on button "Reduces coupling between classes" at bounding box center [897, 335] width 858 height 55
click at [1064, 80] on div "8" at bounding box center [1056, 76] width 38 height 38
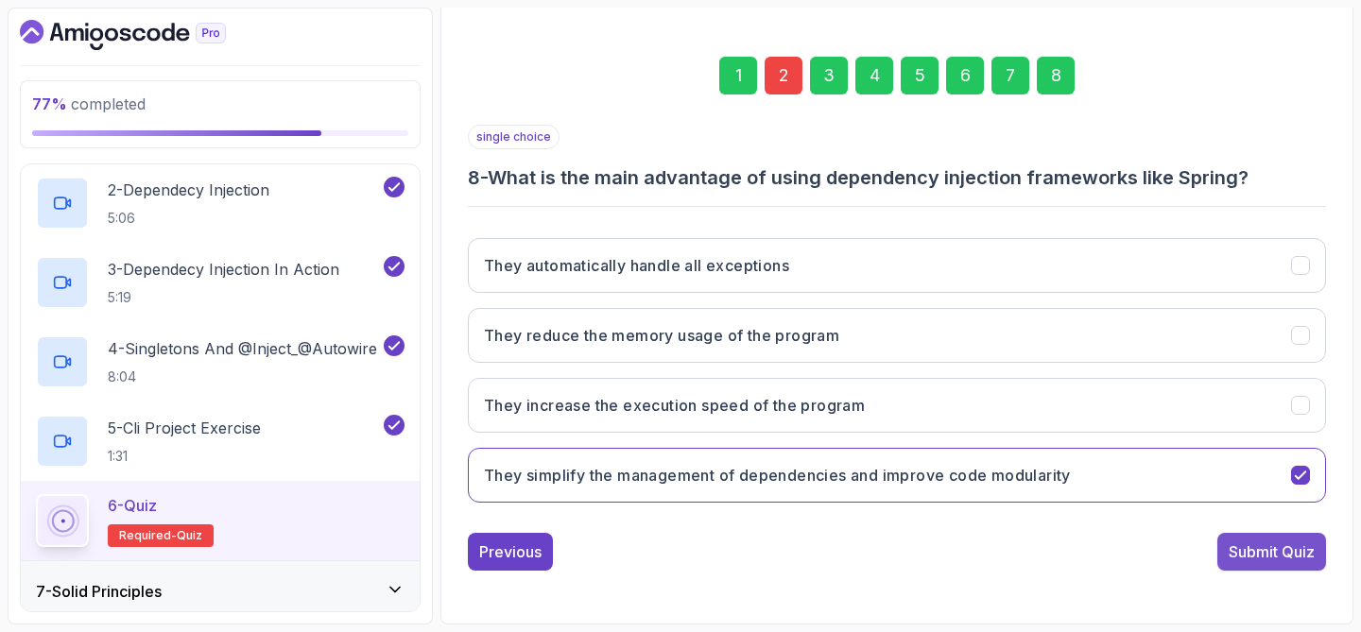
click at [1238, 556] on div "Submit Quiz" at bounding box center [1272, 552] width 86 height 23
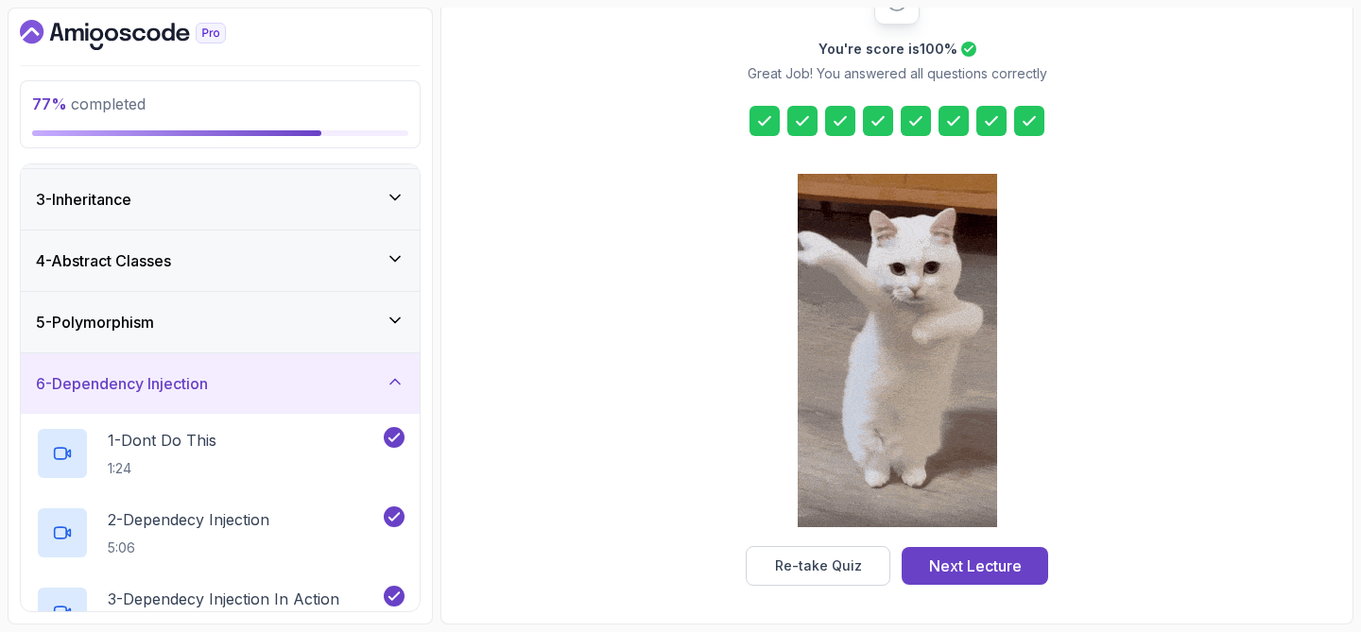
scroll to position [38, 0]
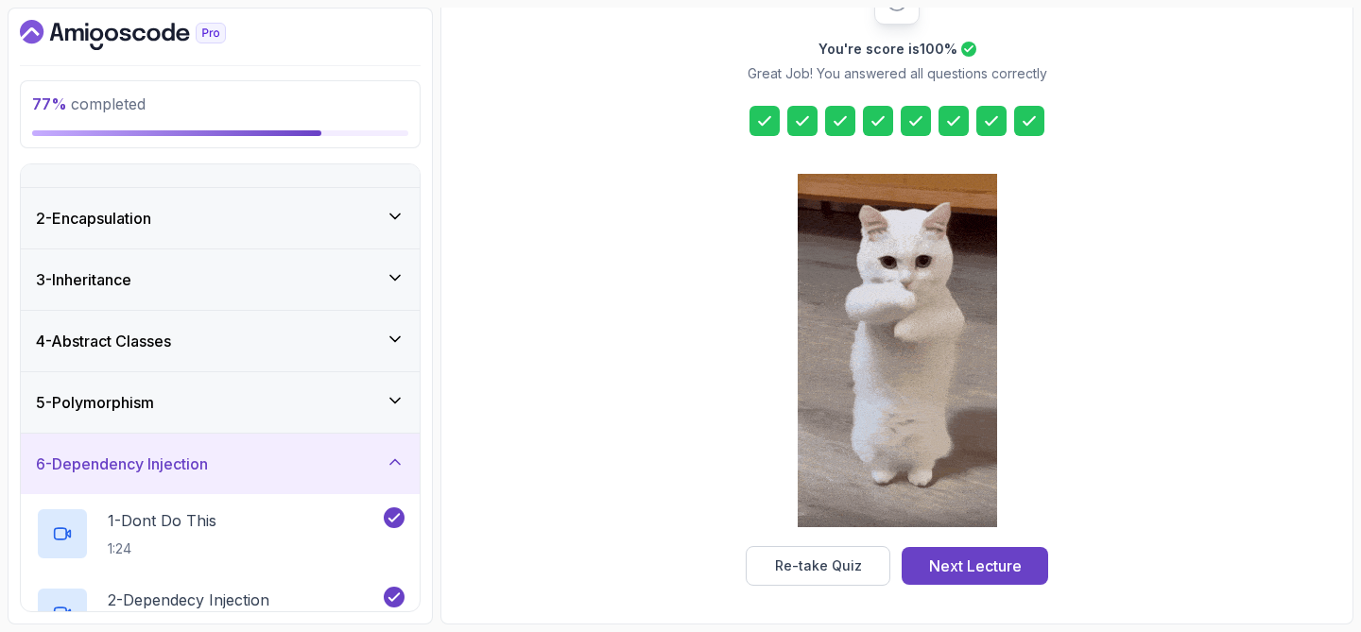
click at [236, 450] on div "6 - Dependency Injection" at bounding box center [220, 464] width 399 height 60
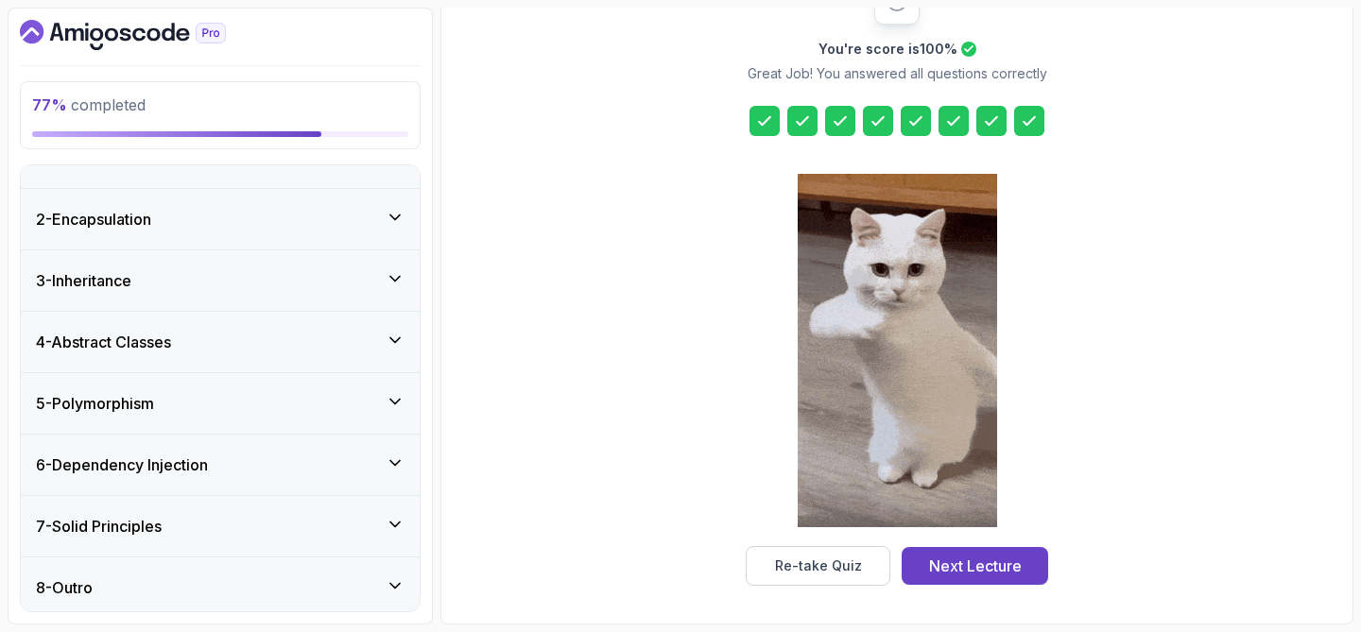
scroll to position [44, 0]
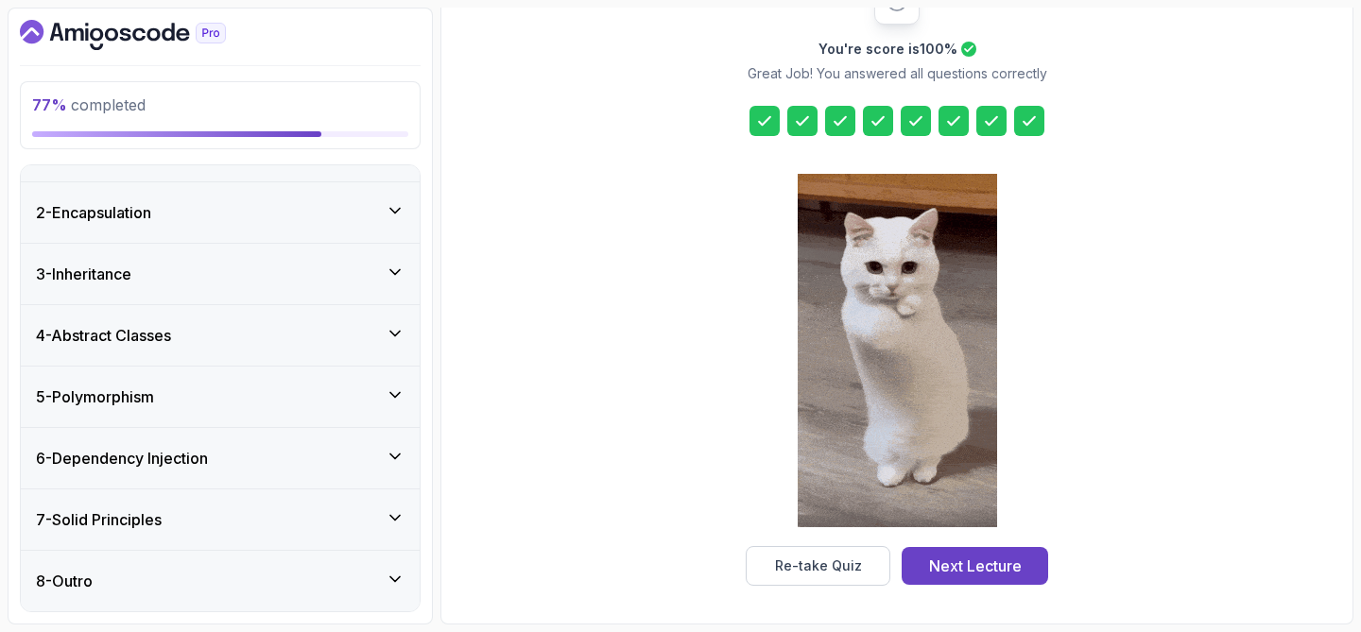
click at [220, 517] on div "7 - Solid Principles" at bounding box center [220, 519] width 369 height 23
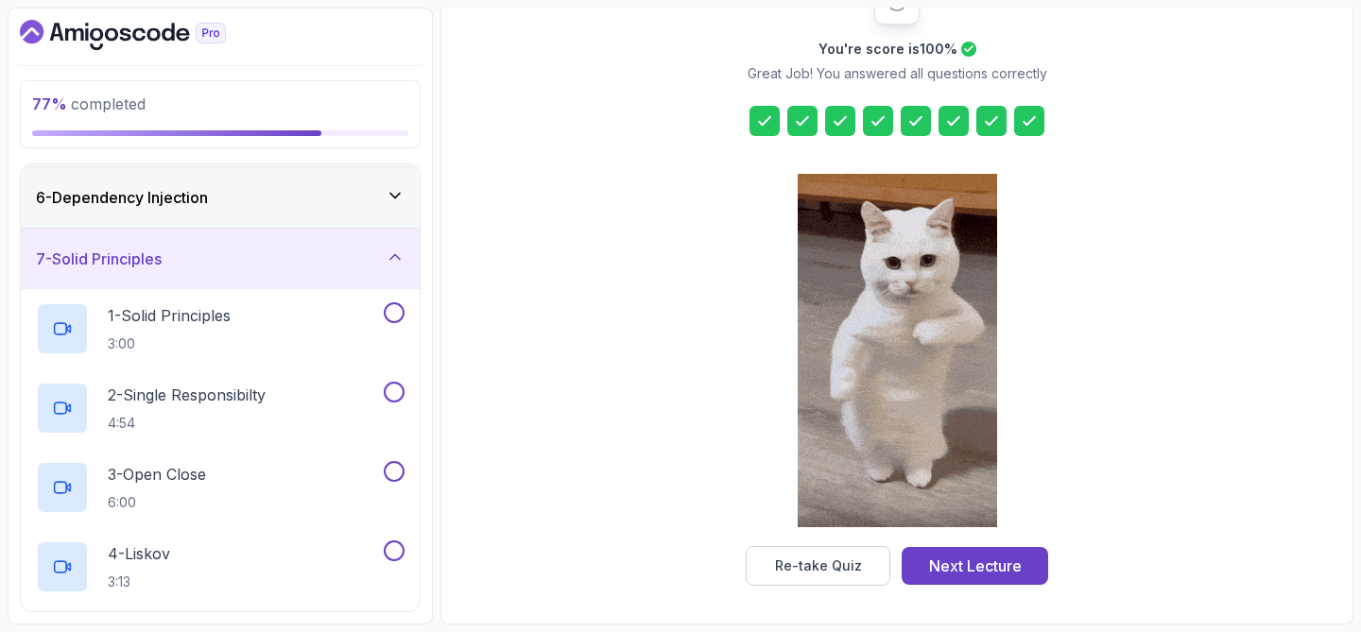
scroll to position [300, 0]
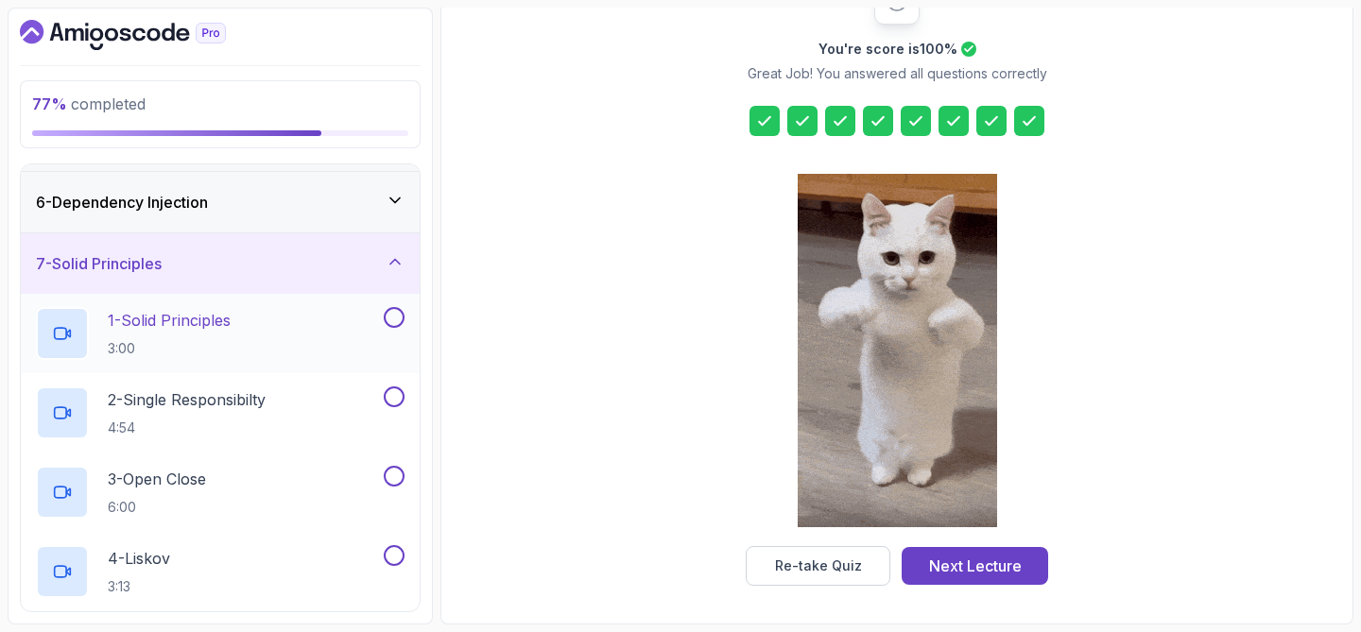
click at [231, 330] on p "1 - Solid Principles" at bounding box center [169, 320] width 123 height 23
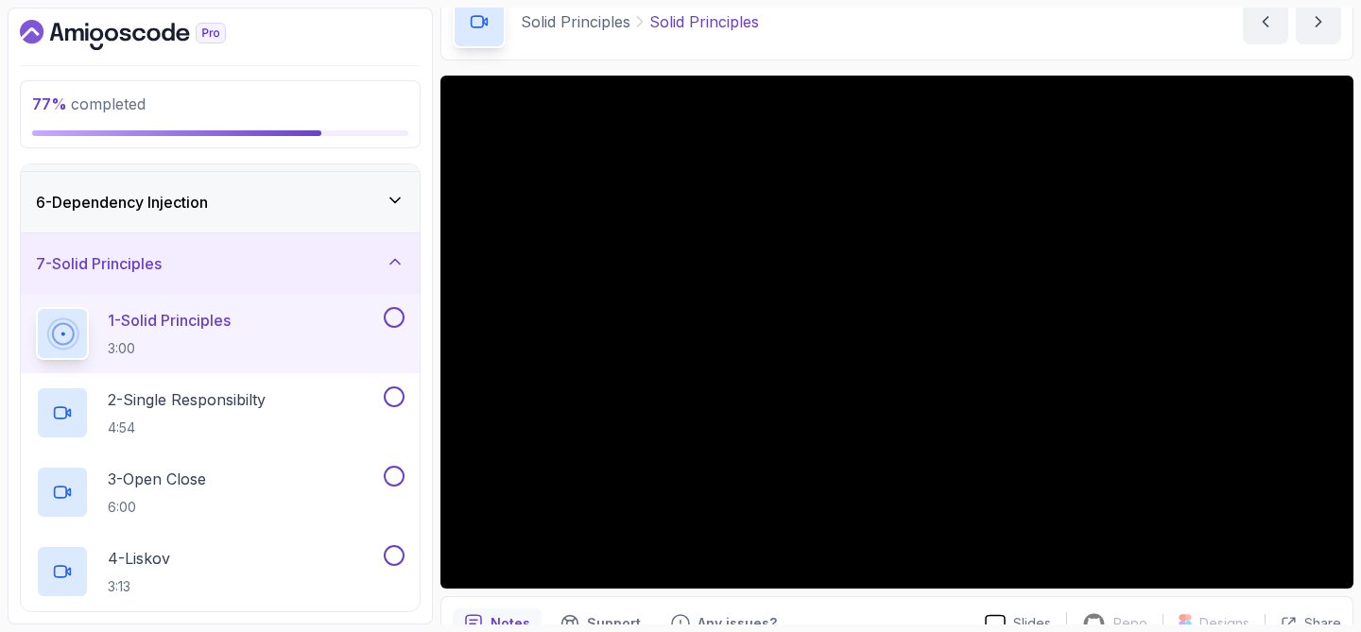
scroll to position [95, 0]
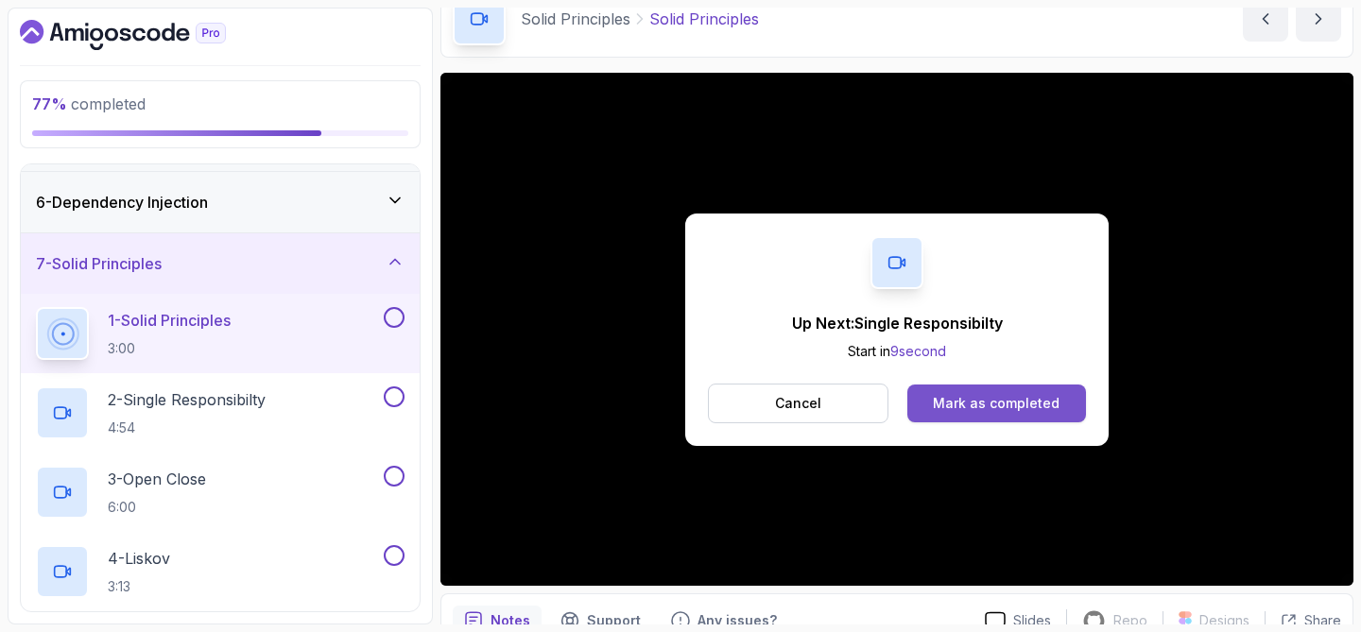
click at [994, 395] on div "Mark as completed" at bounding box center [996, 403] width 127 height 19
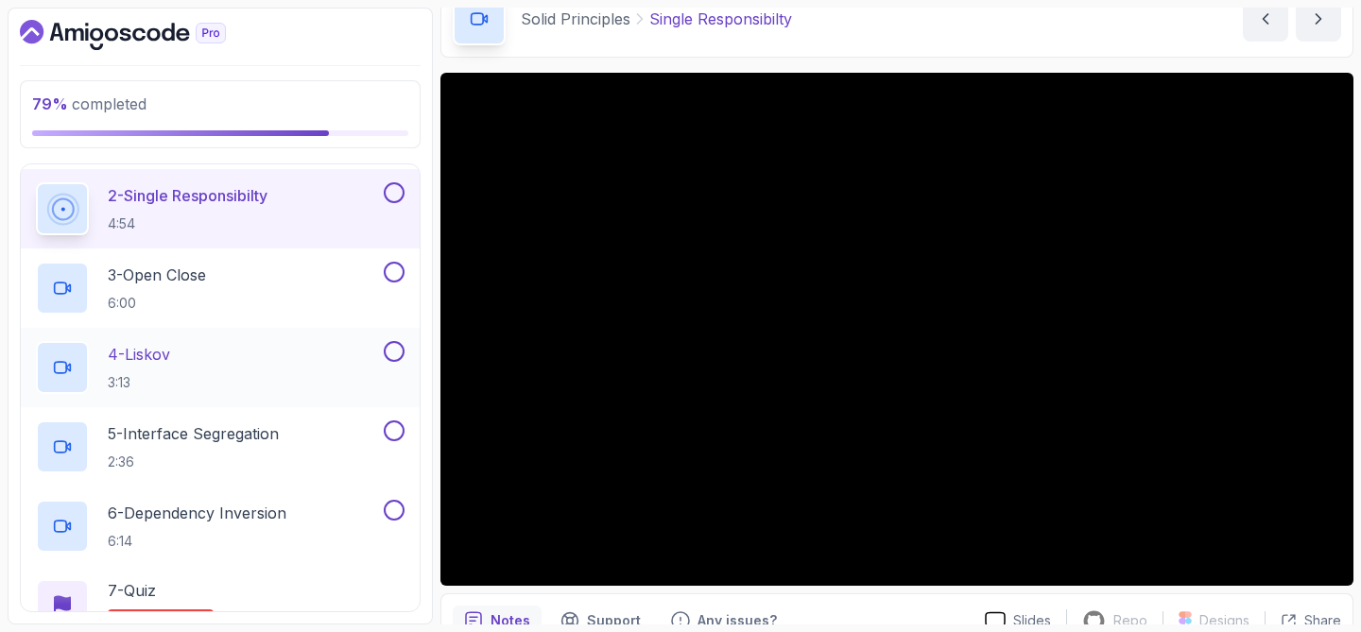
scroll to position [505, 0]
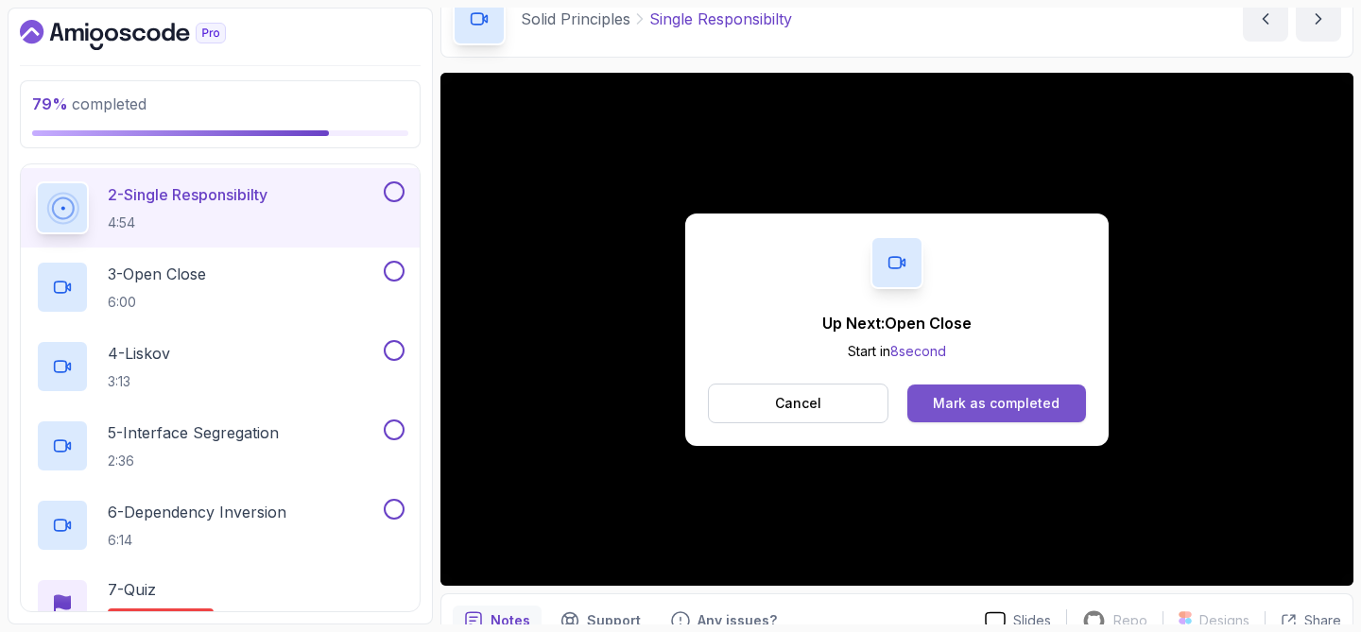
click at [1019, 411] on div "Mark as completed" at bounding box center [996, 403] width 127 height 19
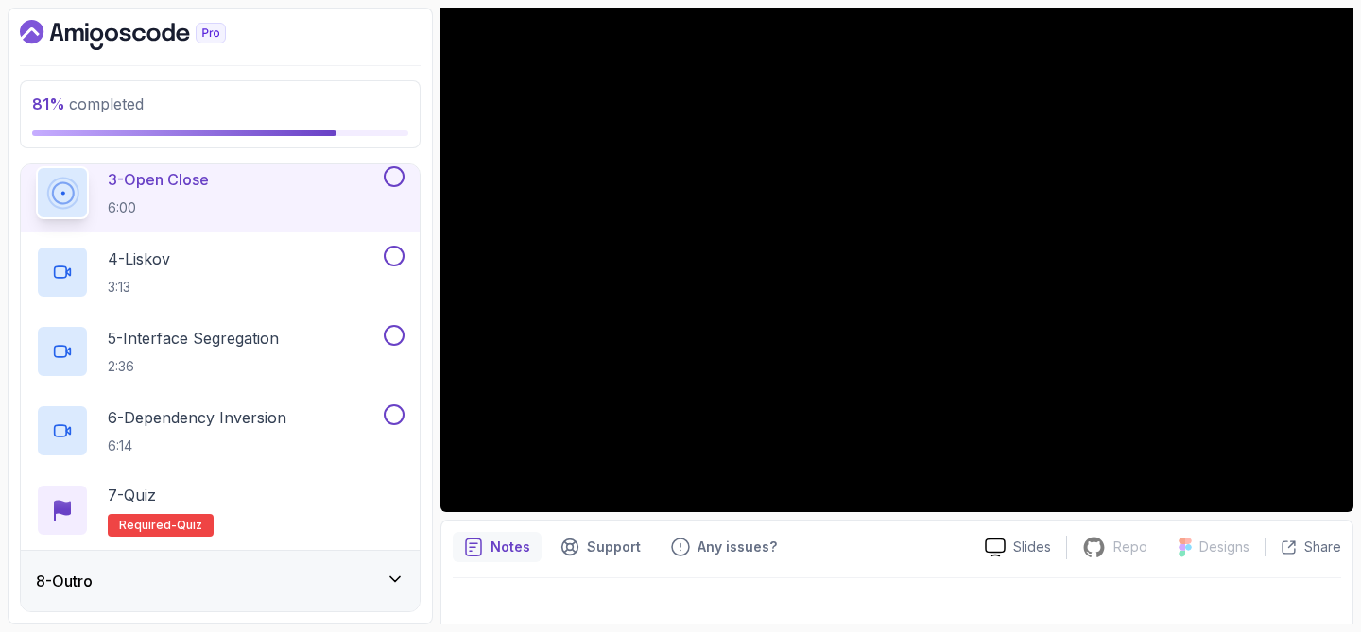
scroll to position [188, 0]
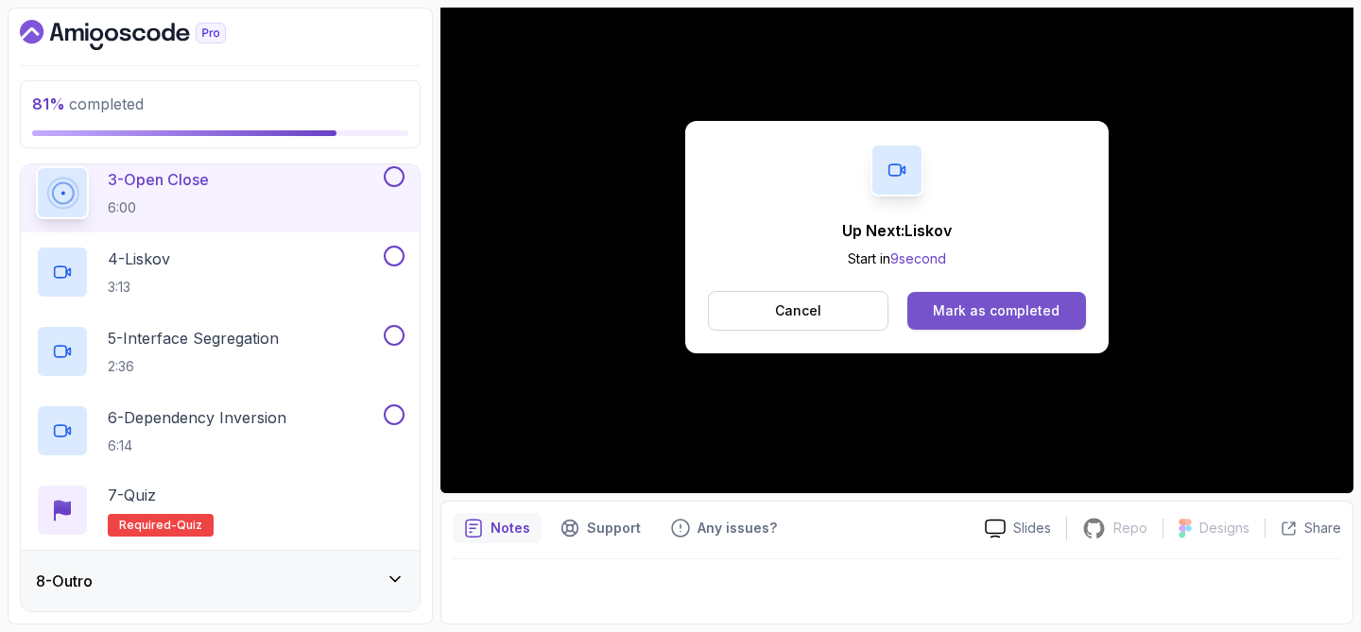
click at [1029, 308] on div "Mark as completed" at bounding box center [996, 310] width 127 height 19
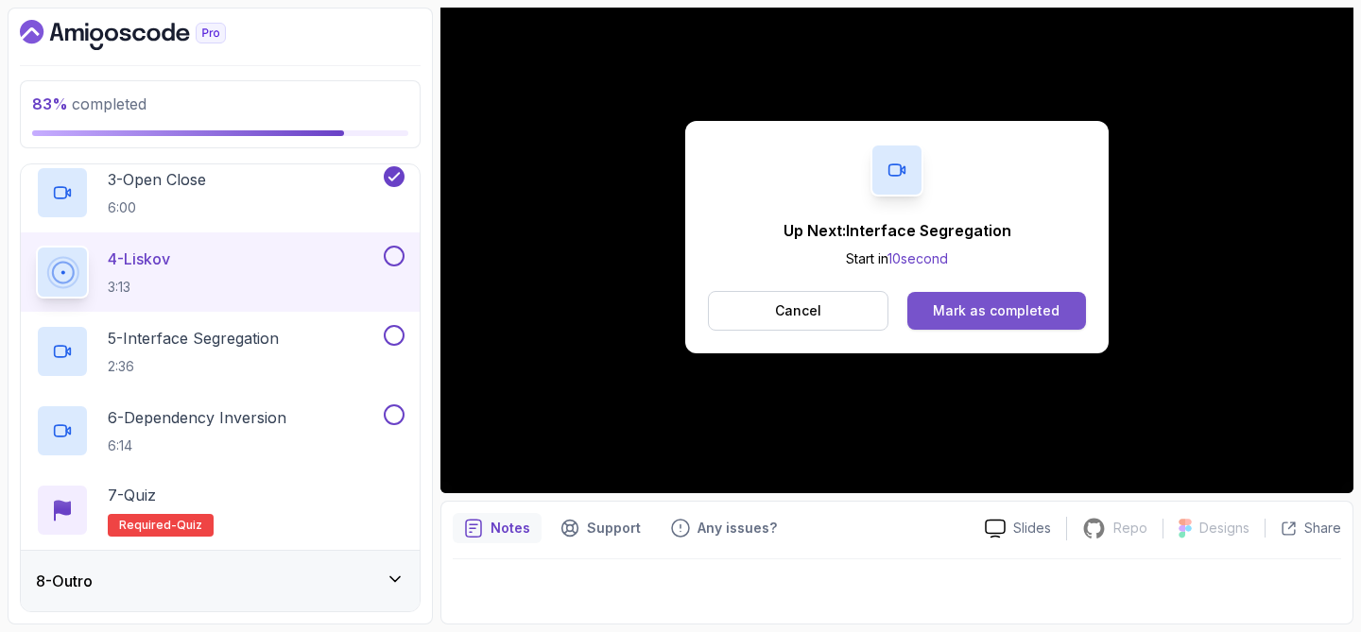
click at [956, 319] on button "Mark as completed" at bounding box center [996, 311] width 179 height 38
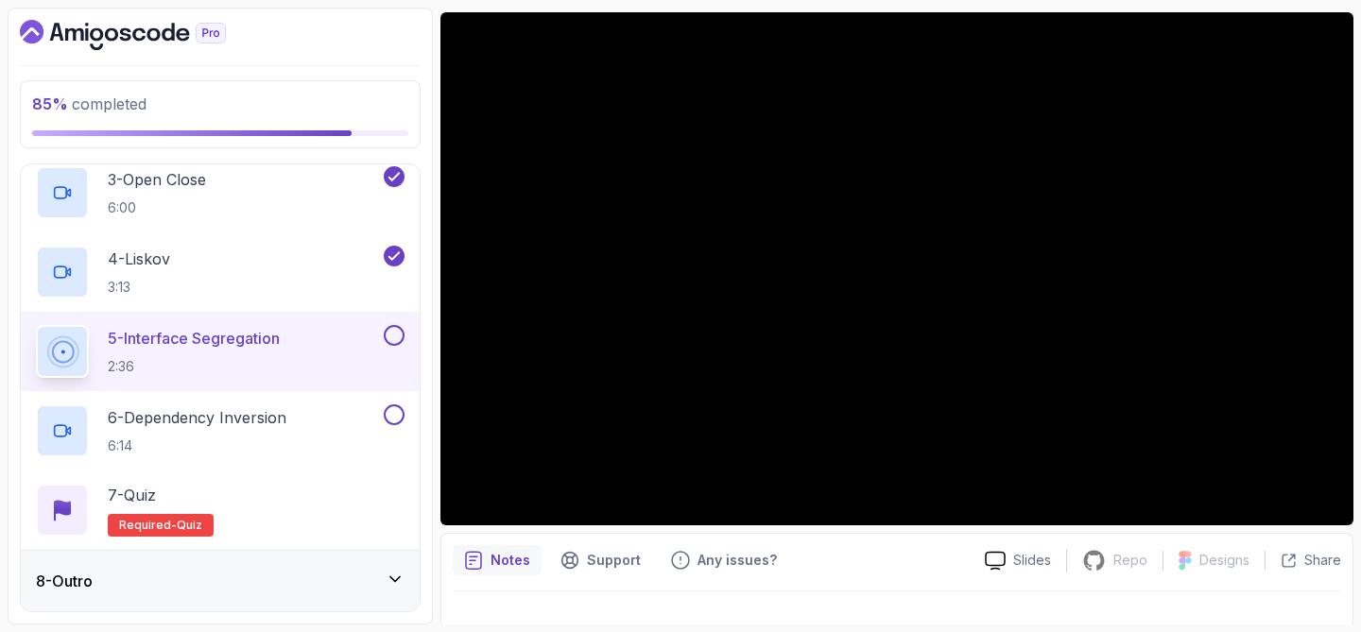
scroll to position [147, 0]
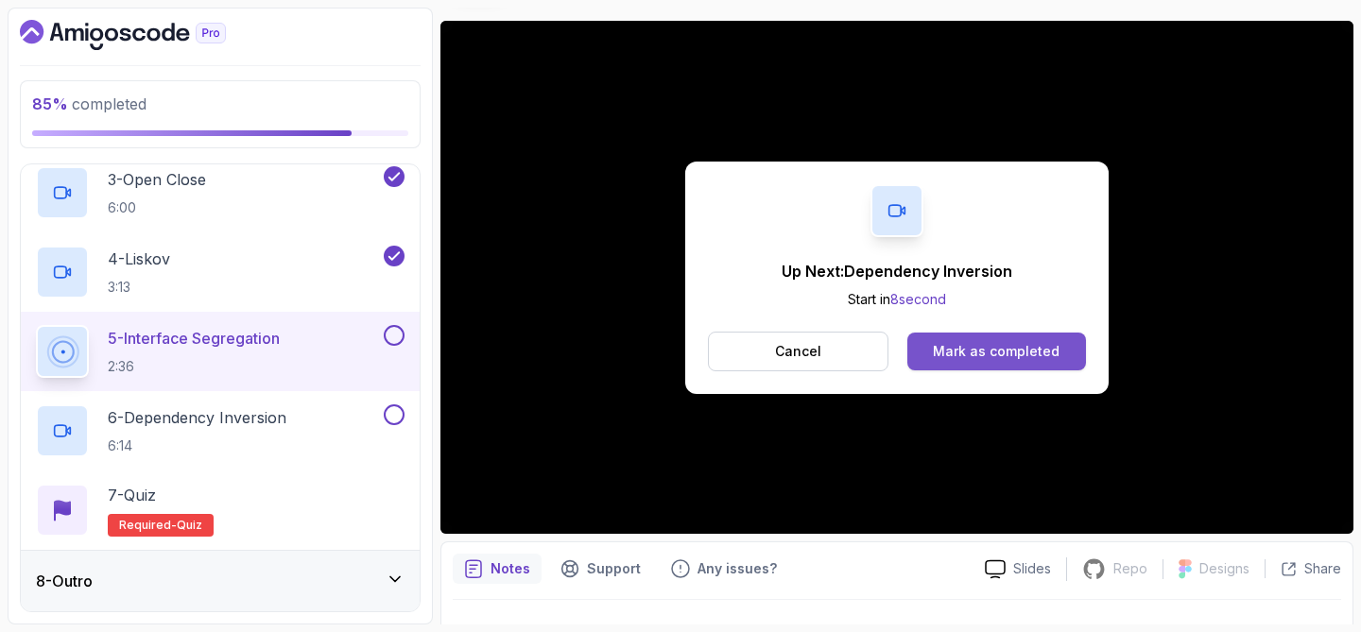
click at [1012, 347] on div "Mark as completed" at bounding box center [996, 351] width 127 height 19
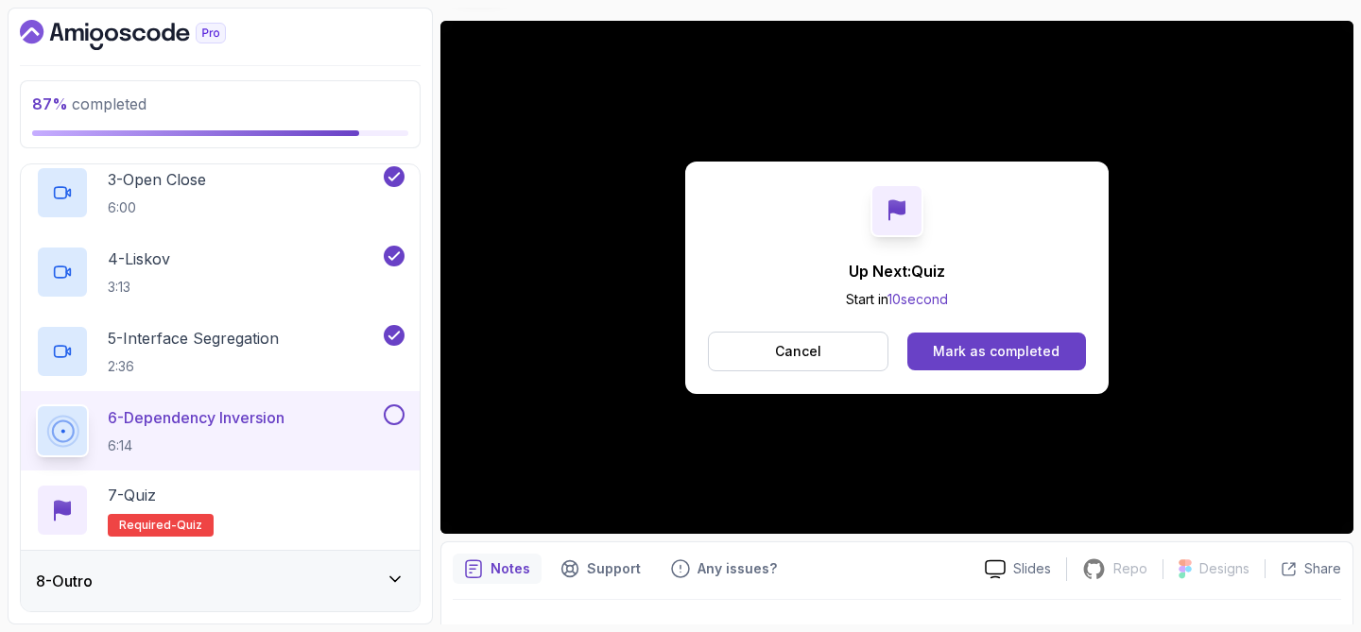
click at [1004, 392] on div "Up Next: Quiz Start in 10 second Cancel Mark as completed" at bounding box center [896, 278] width 423 height 232
click at [1004, 377] on div "Up Next: Quiz Start in 9 second Cancel Mark as completed" at bounding box center [896, 278] width 423 height 232
click at [1009, 365] on button "Mark as completed" at bounding box center [996, 352] width 179 height 38
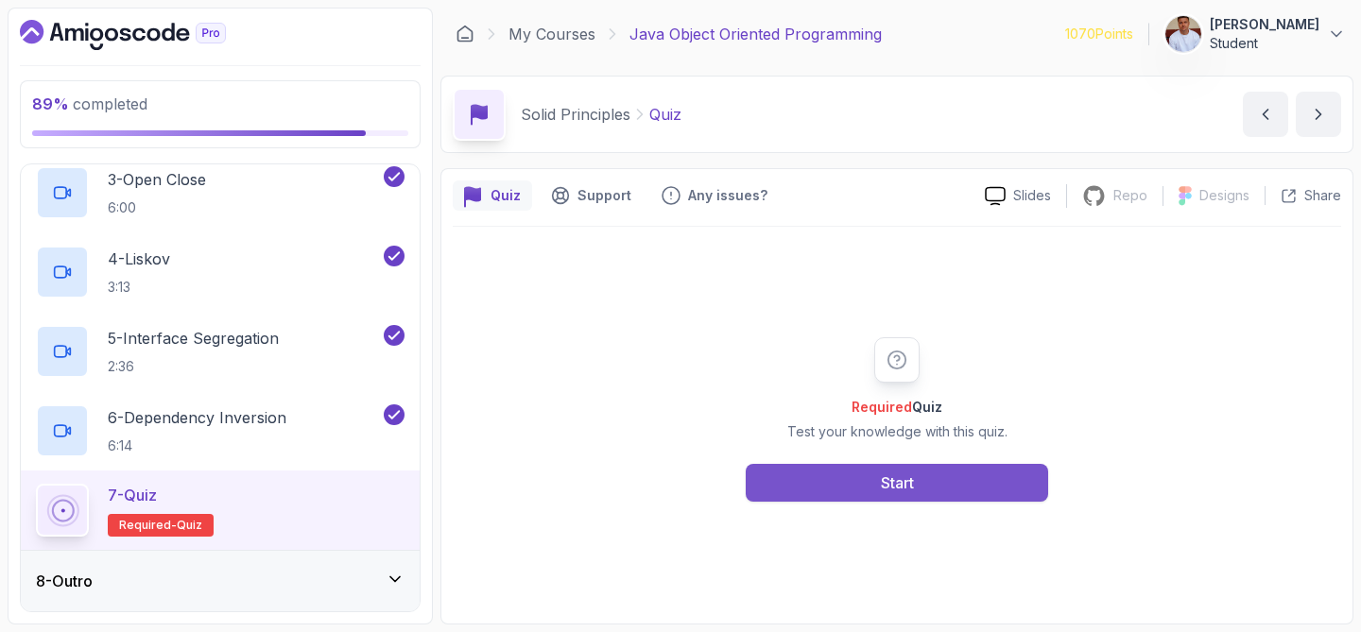
click at [903, 496] on button "Start" at bounding box center [897, 483] width 302 height 38
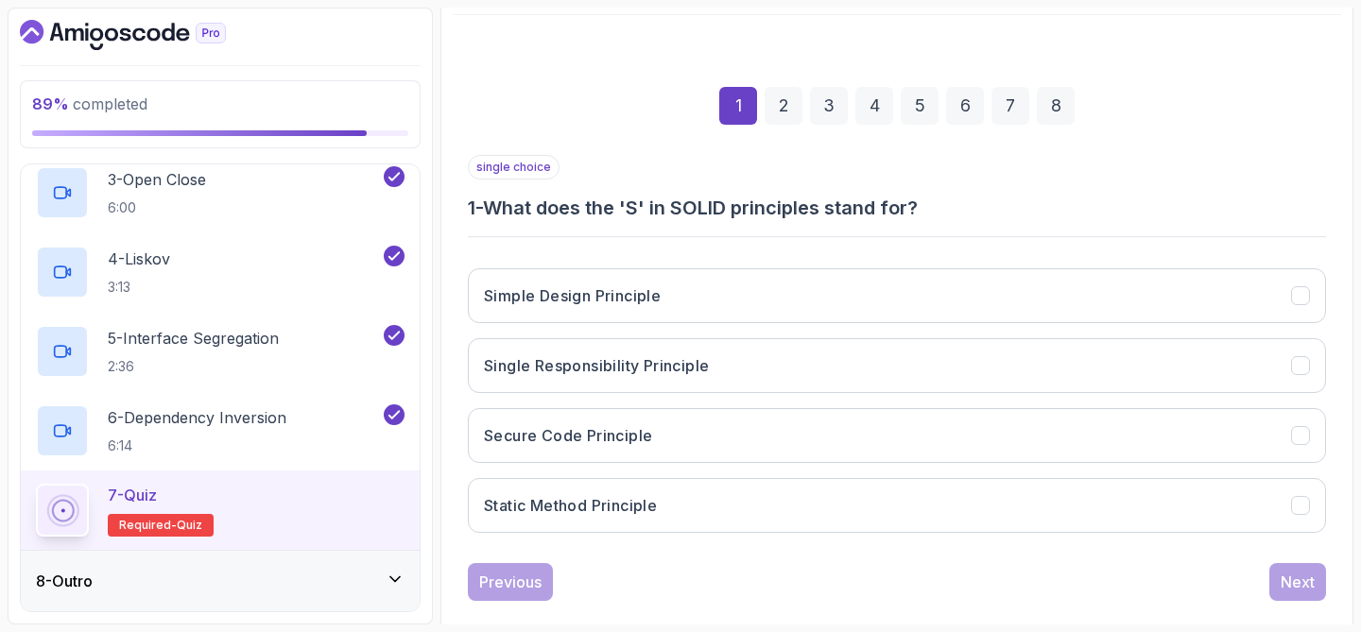
scroll to position [242, 0]
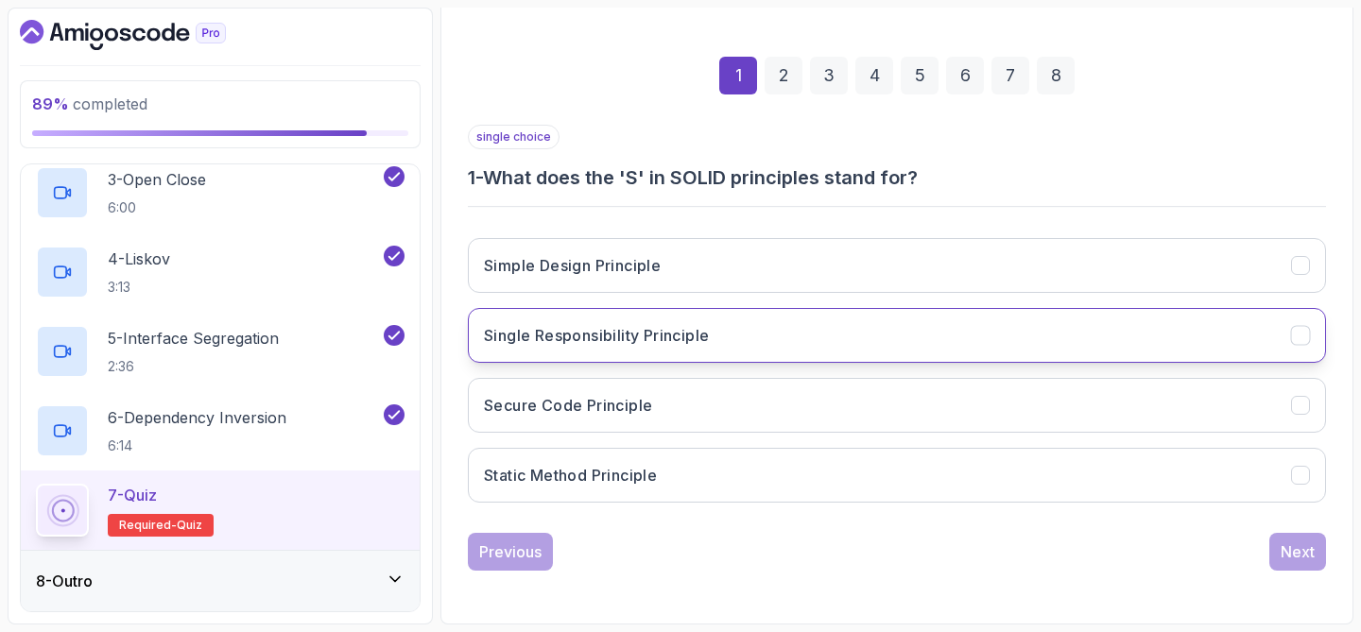
click at [830, 350] on button "Single Responsibility Principle" at bounding box center [897, 335] width 858 height 55
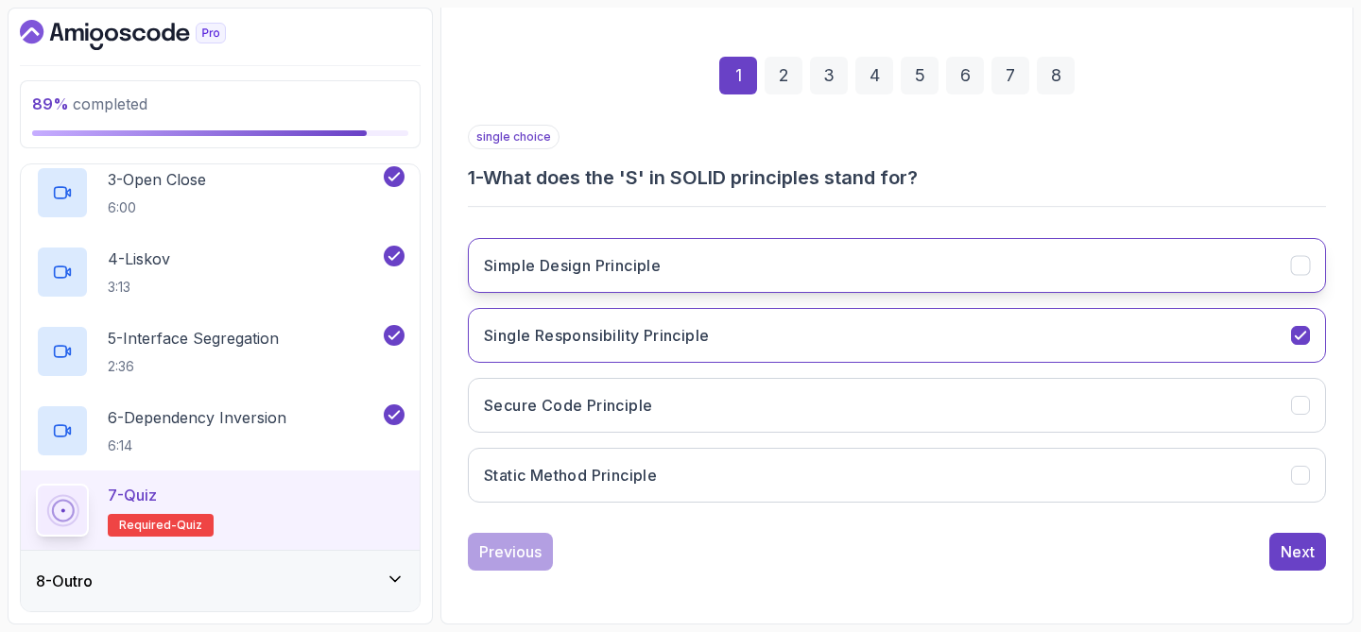
click at [1093, 252] on button "Simple Design Principle" at bounding box center [897, 265] width 858 height 55
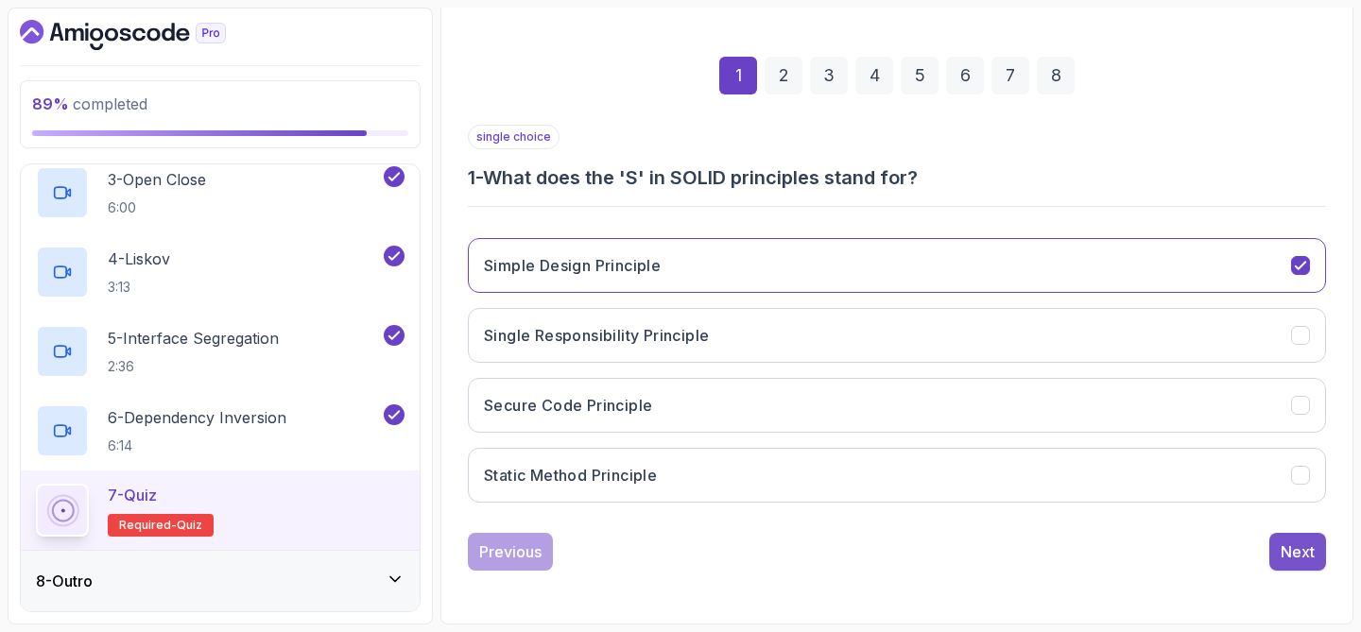
click at [1304, 558] on div "Next" at bounding box center [1298, 552] width 34 height 23
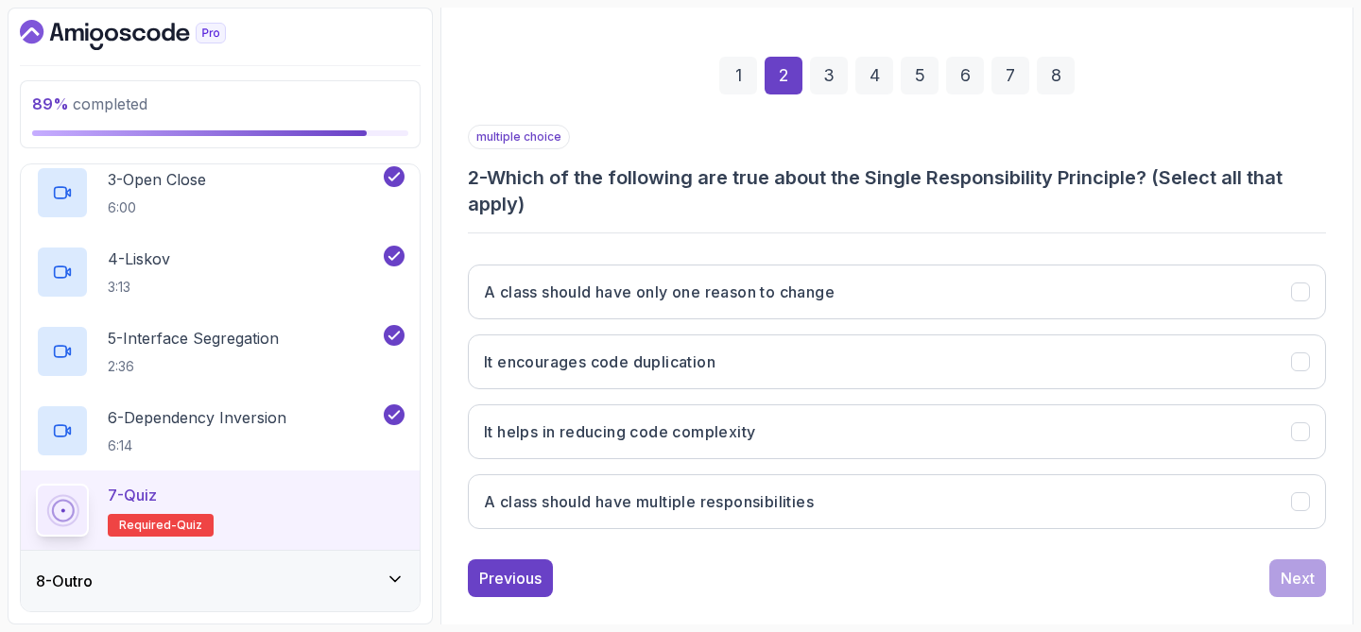
scroll to position [268, 0]
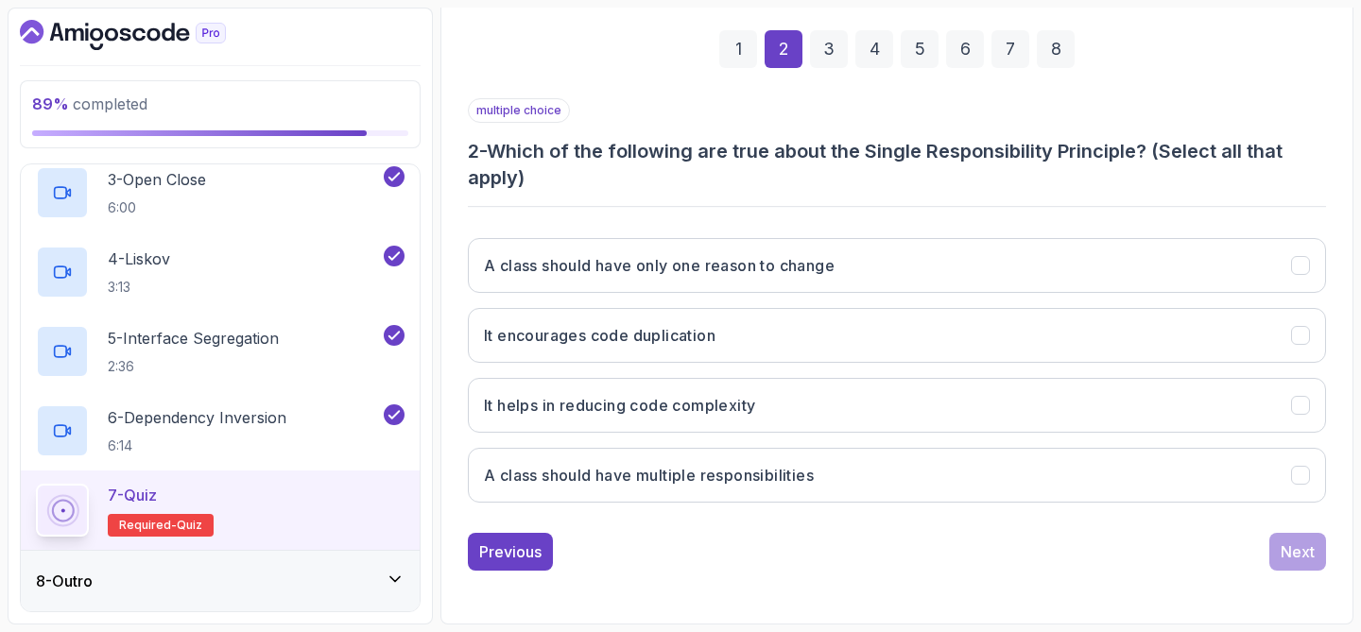
click at [739, 45] on div "1" at bounding box center [738, 49] width 38 height 38
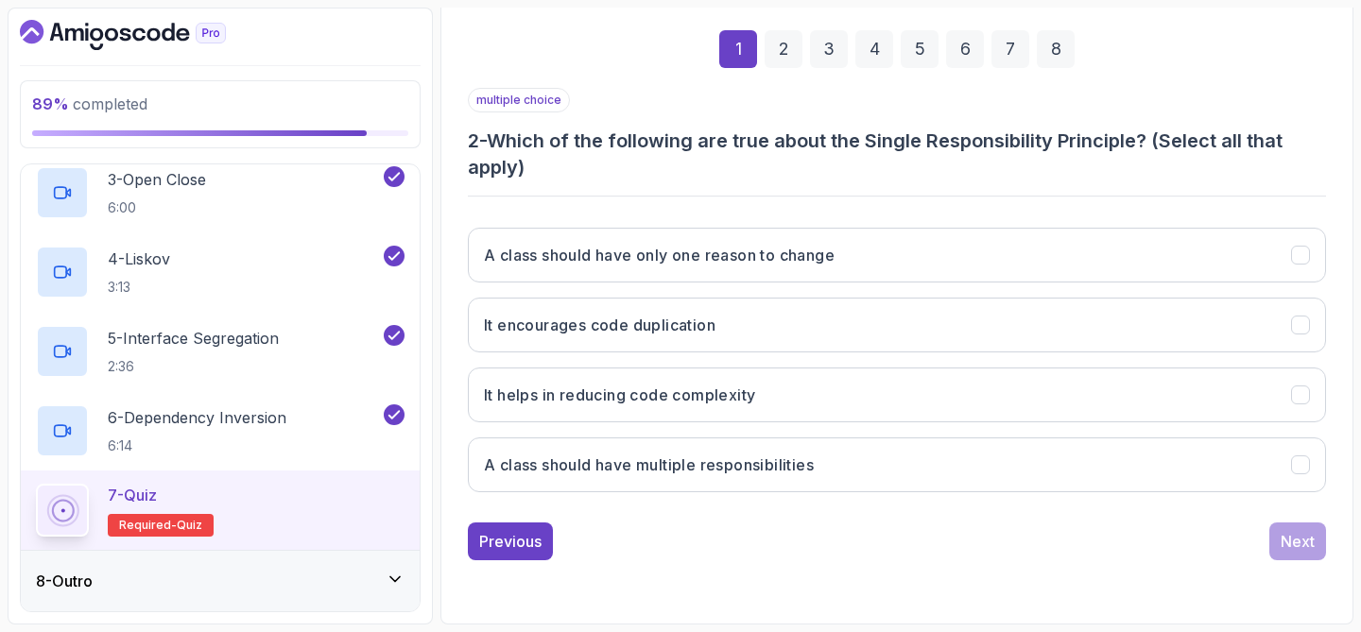
scroll to position [242, 0]
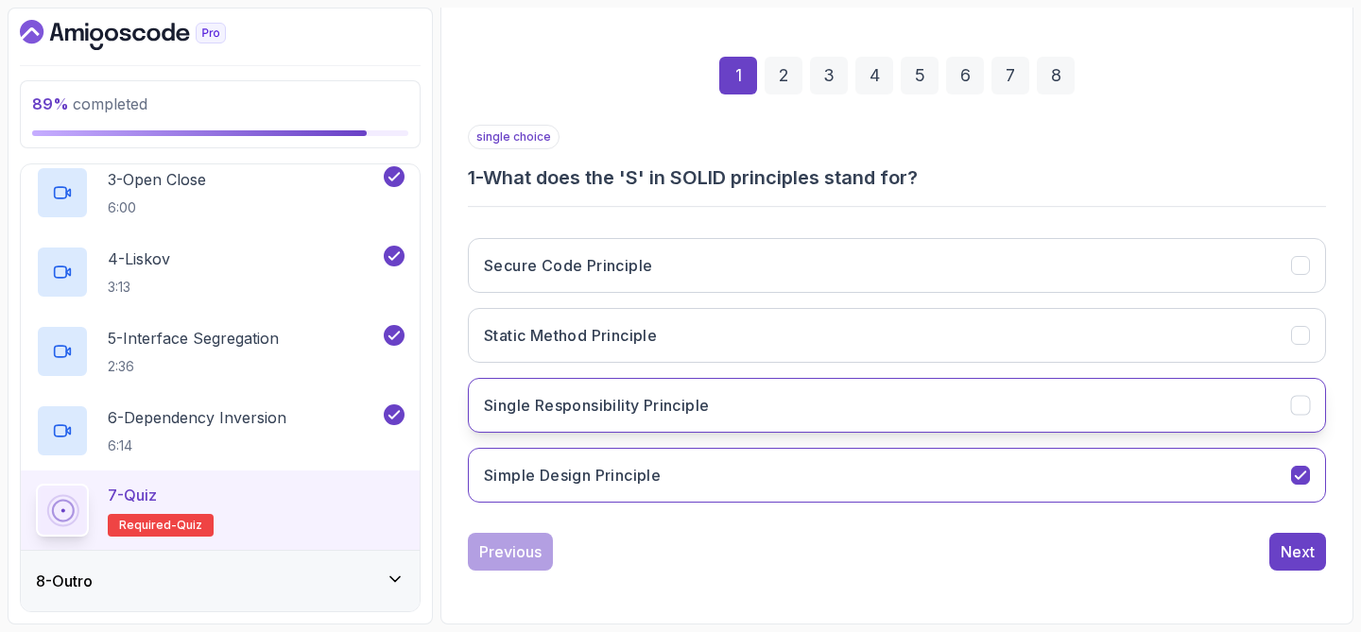
click at [647, 401] on h3 "Single Responsibility Principle" at bounding box center [596, 405] width 225 height 23
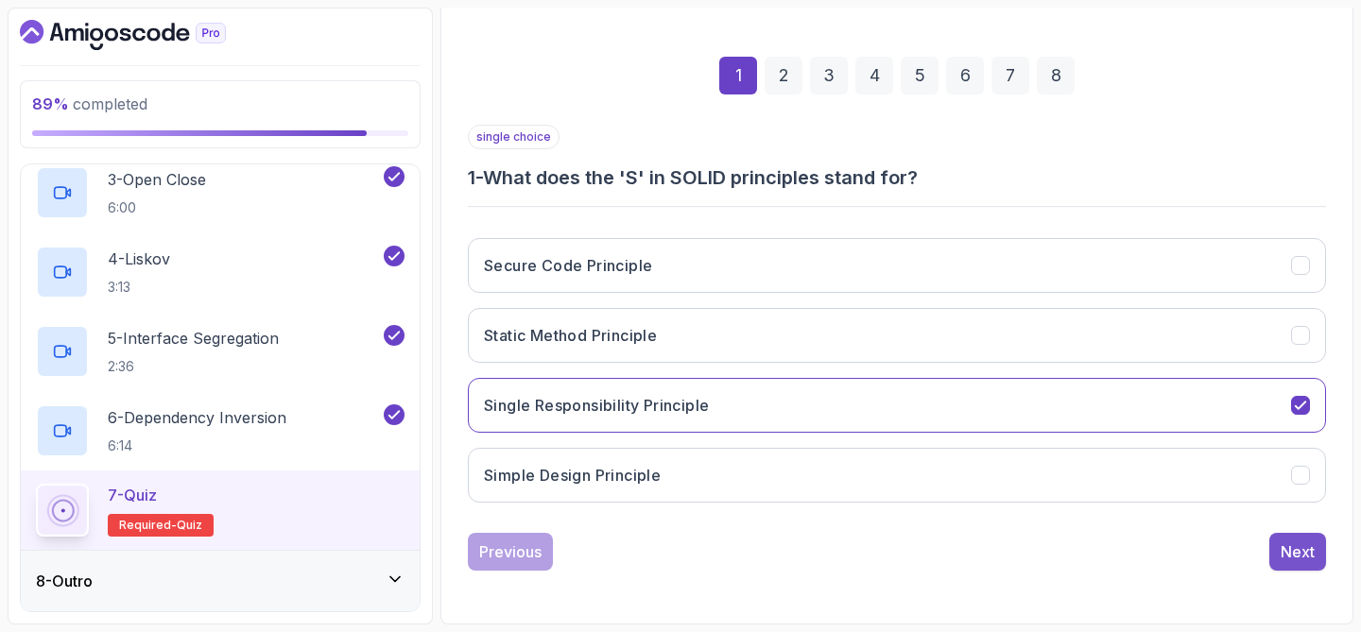
click at [1310, 548] on div "Next" at bounding box center [1298, 552] width 34 height 23
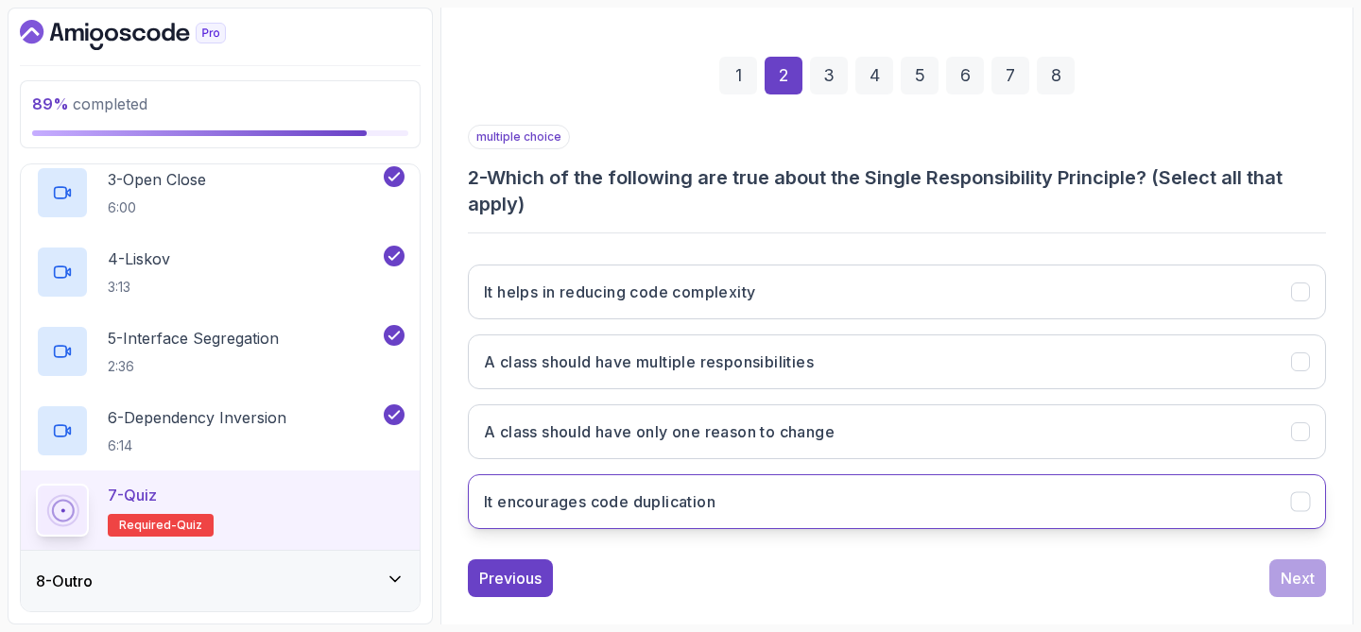
click at [936, 493] on button "It encourages code duplication" at bounding box center [897, 501] width 858 height 55
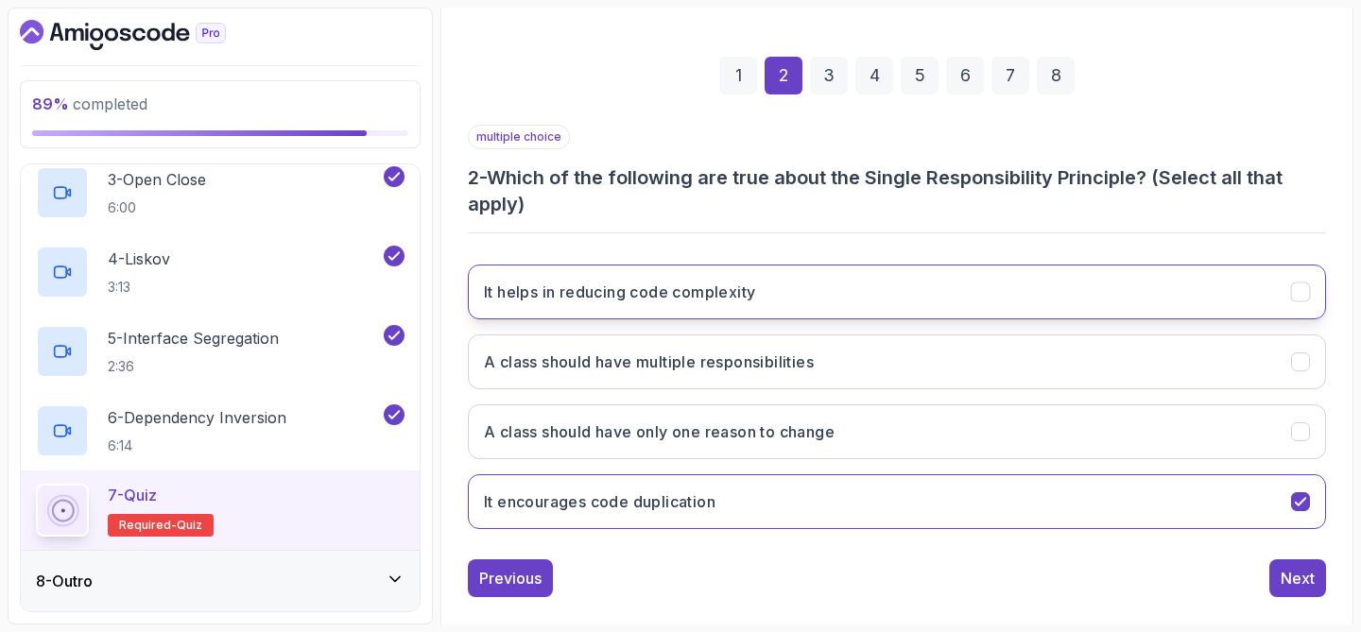
click at [727, 293] on h3 "It helps in reducing code complexity" at bounding box center [619, 292] width 271 height 23
click at [867, 514] on button "It encourages code duplication" at bounding box center [897, 501] width 858 height 55
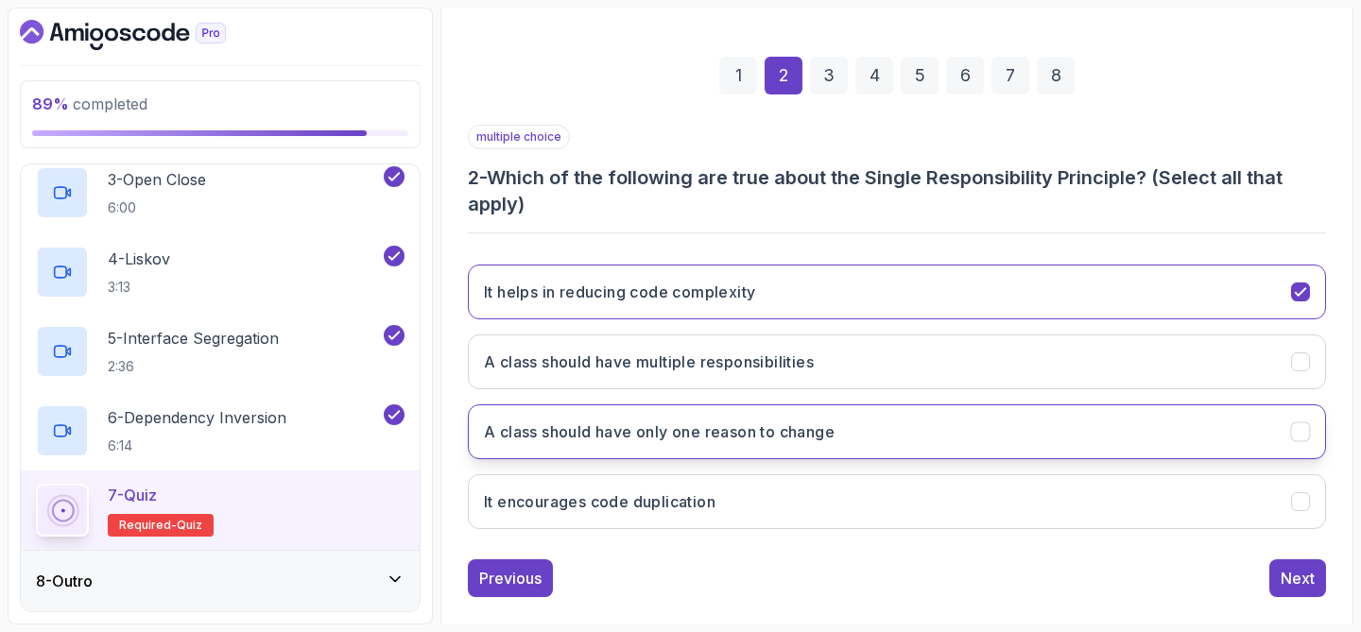
click at [807, 451] on button "A class should have only one reason to change" at bounding box center [897, 431] width 858 height 55
click at [1310, 568] on div "Next" at bounding box center [1298, 578] width 34 height 23
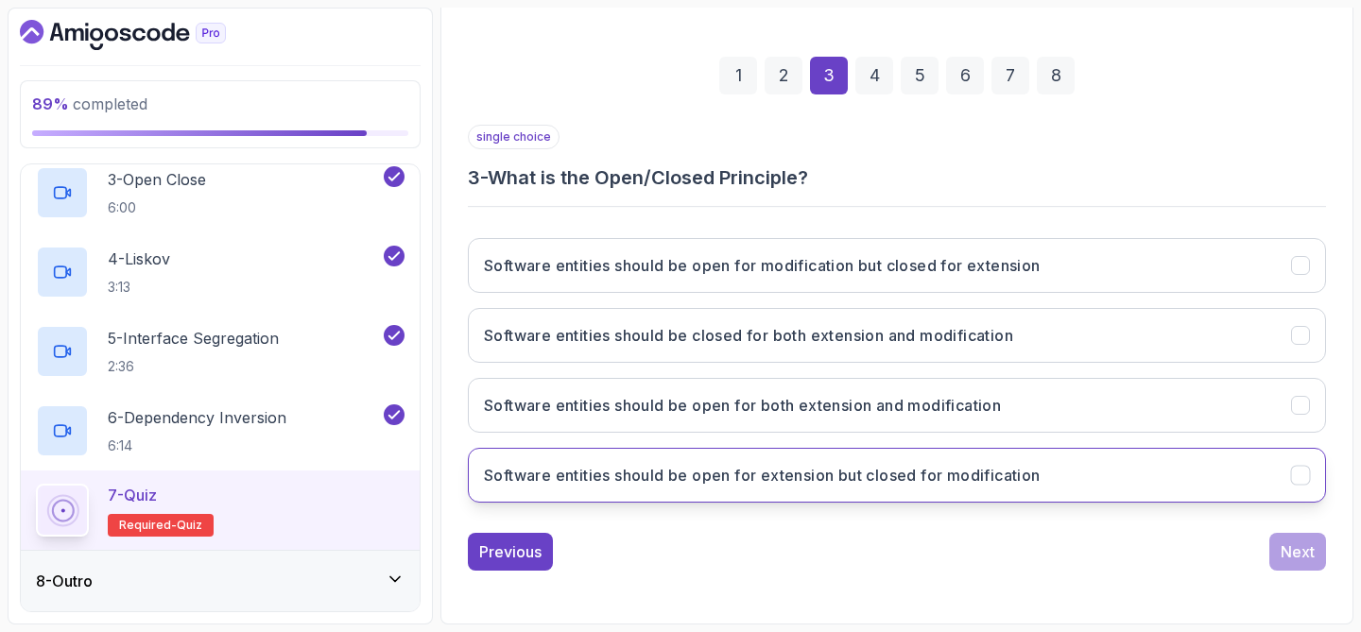
click at [996, 464] on h3 "Software entities should be open for extension but closed for modification" at bounding box center [762, 475] width 557 height 23
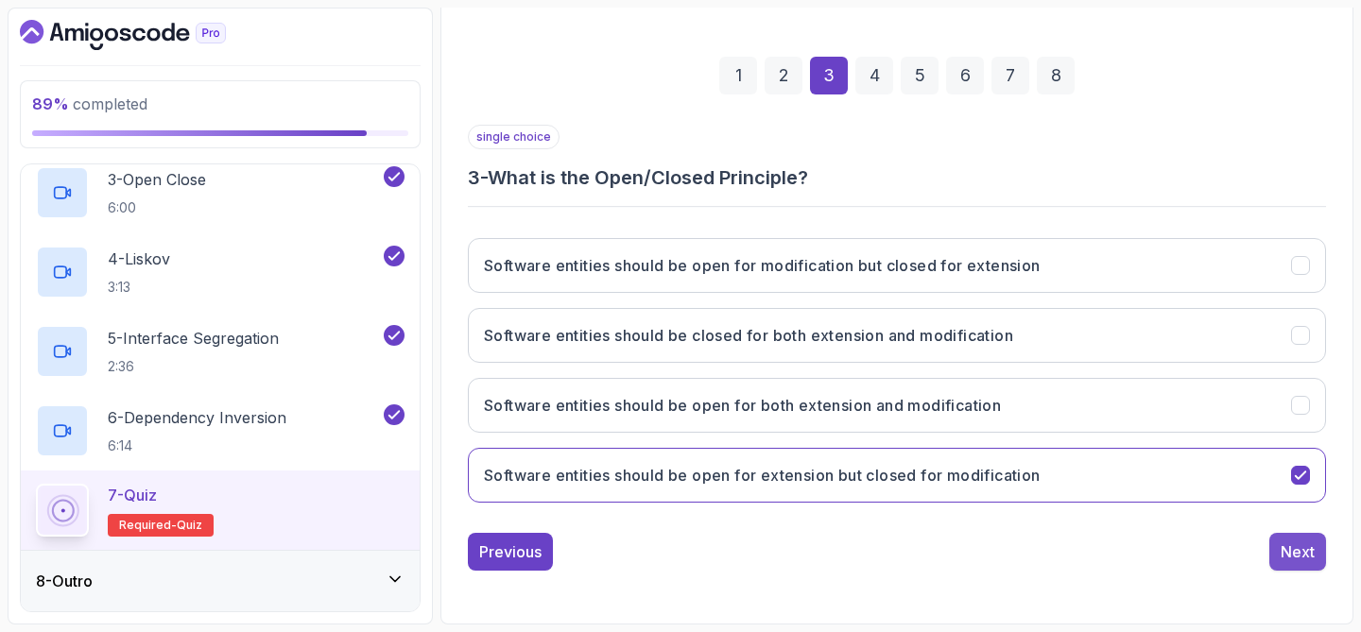
click at [1307, 562] on div "Next" at bounding box center [1298, 552] width 34 height 23
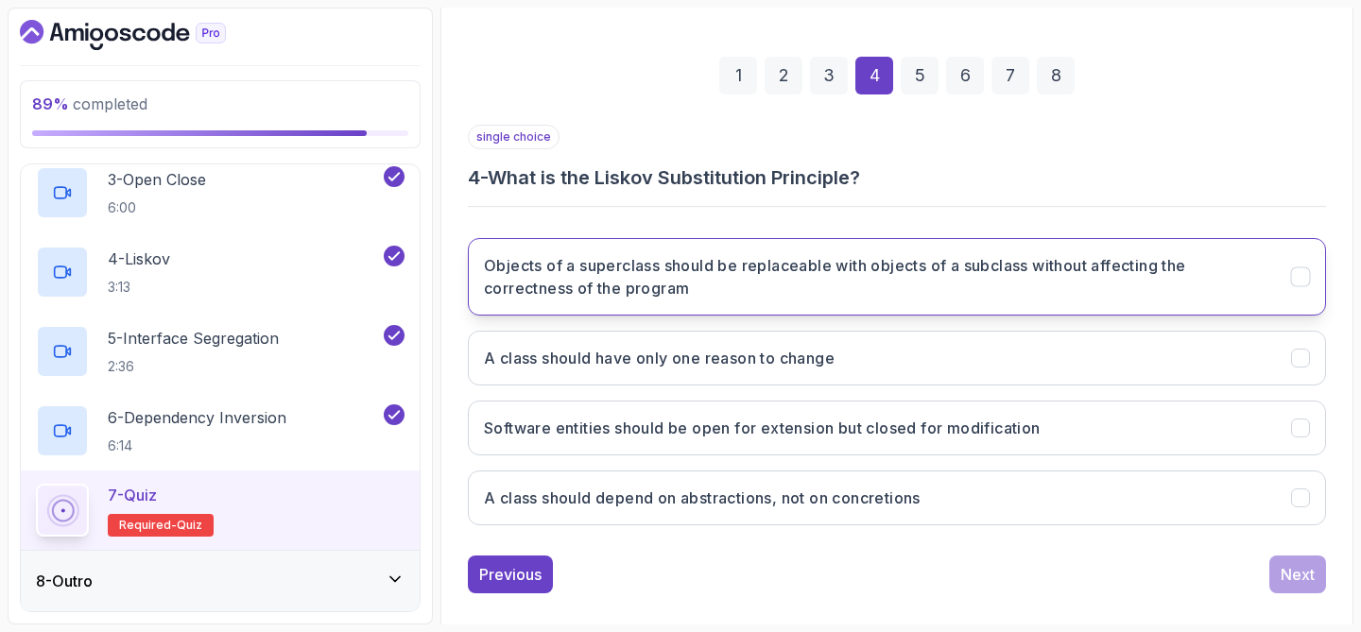
click at [997, 312] on button "Objects of a superclass should be replaceable with objects of a subclass withou…" at bounding box center [897, 276] width 858 height 77
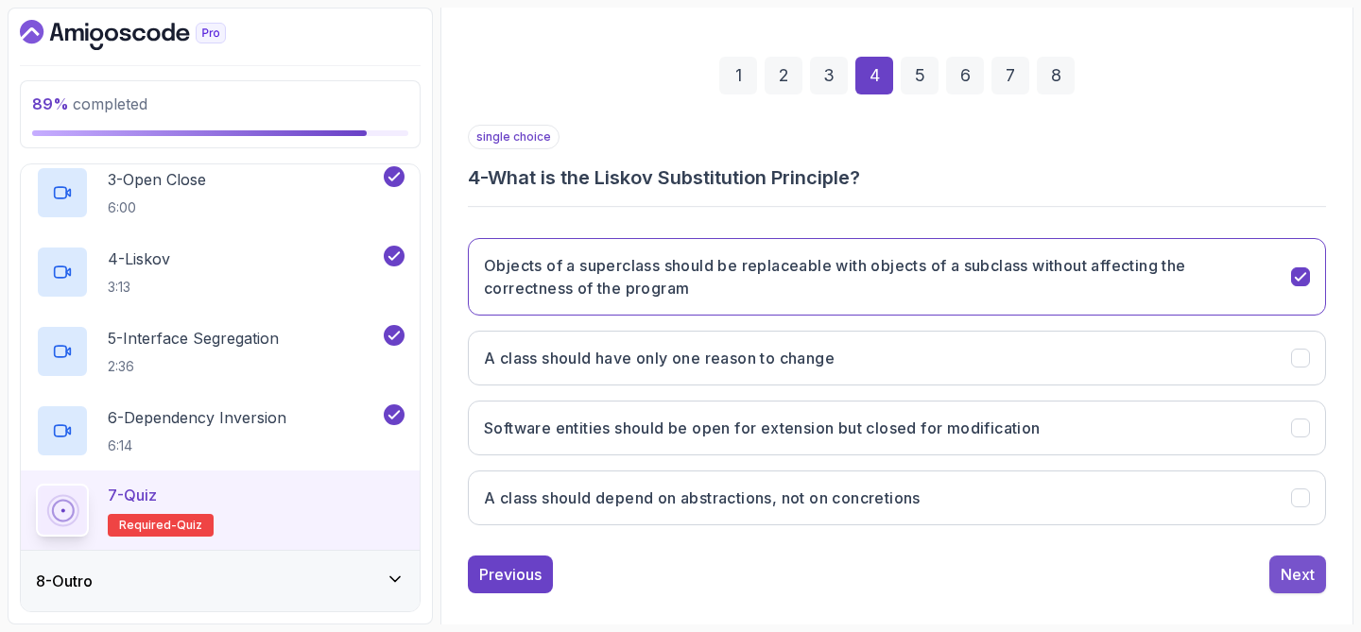
click at [1290, 578] on div "Next" at bounding box center [1298, 574] width 34 height 23
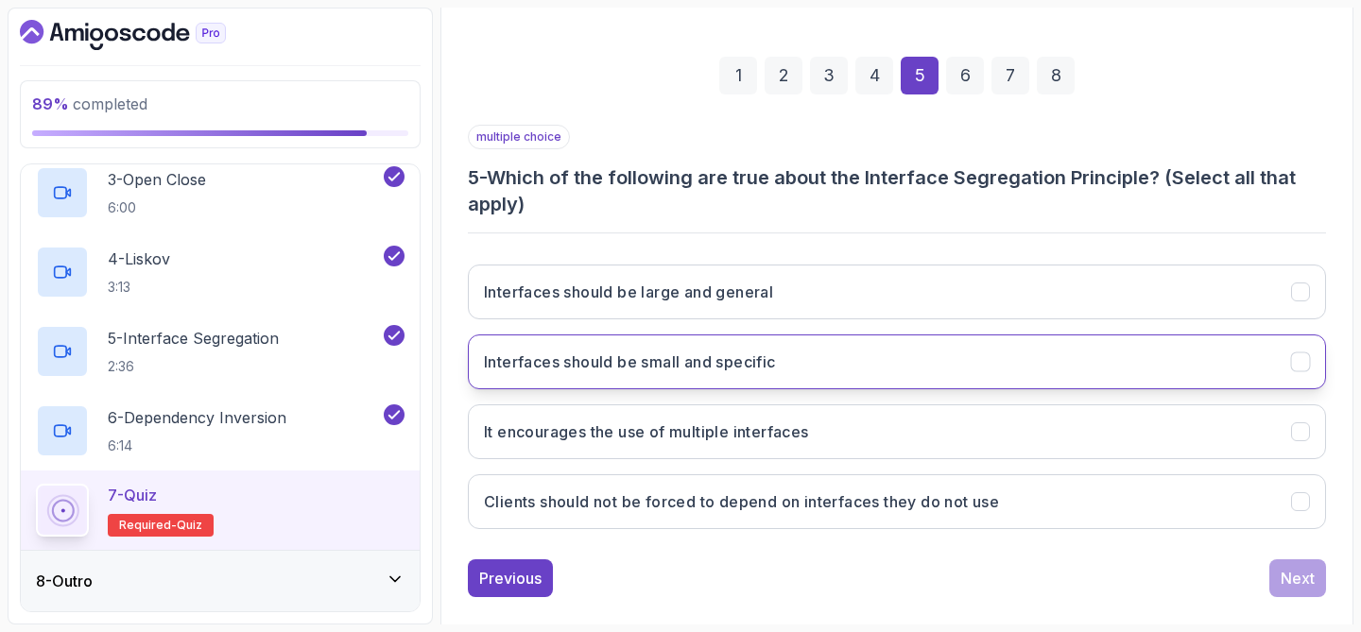
click at [876, 387] on button "Interfaces should be small and specific" at bounding box center [897, 362] width 858 height 55
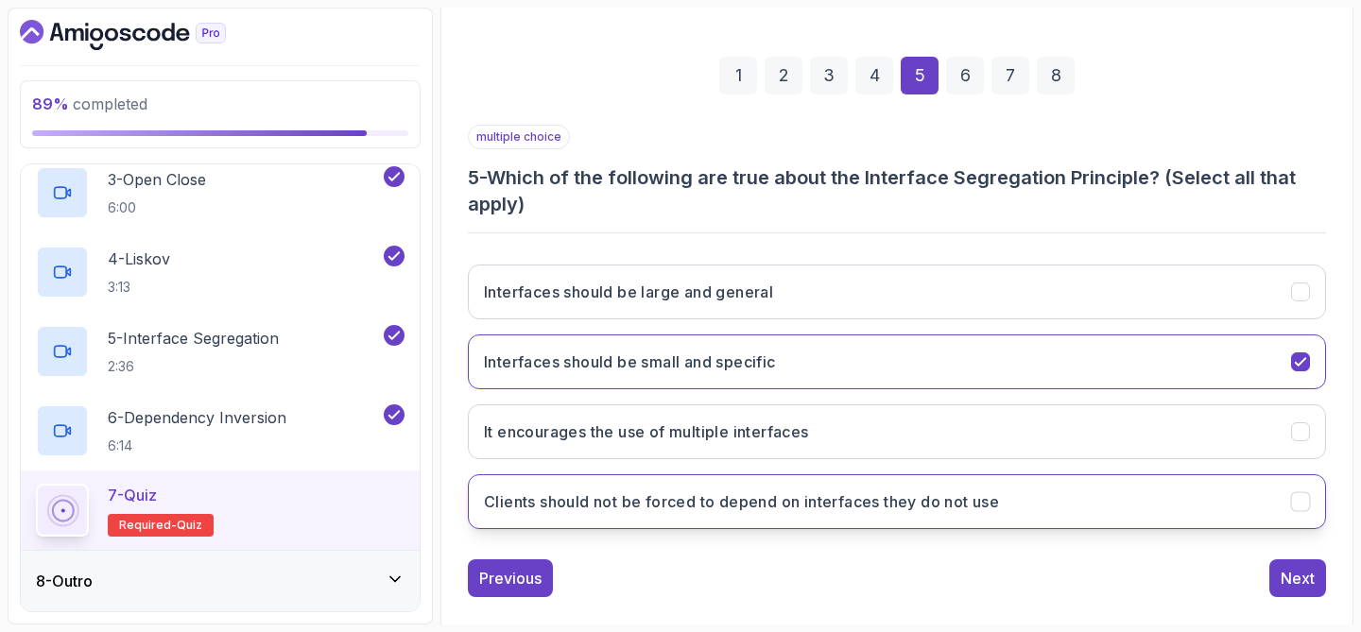
click at [903, 491] on h3 "Clients should not be forced to depend on interfaces they do not use" at bounding box center [741, 501] width 515 height 23
click at [1314, 594] on button "Next" at bounding box center [1297, 578] width 57 height 38
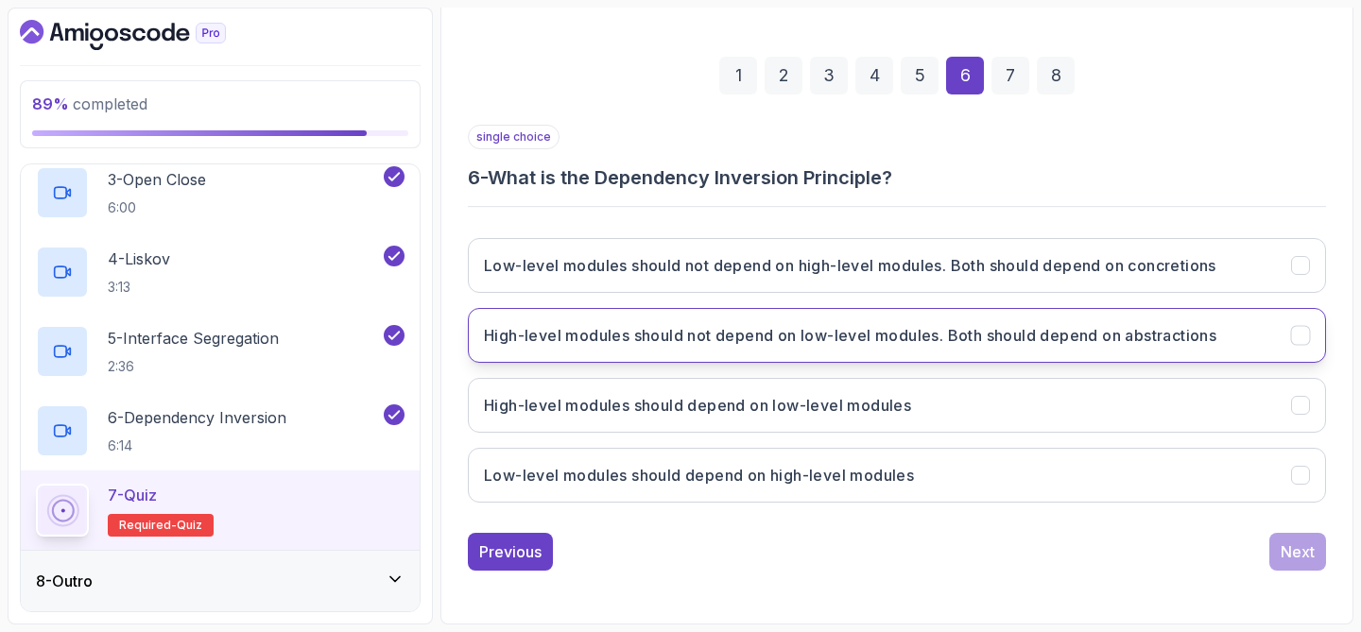
click at [1147, 341] on h3 "High-level modules should not depend on low-level modules. Both should depend o…" at bounding box center [850, 335] width 732 height 23
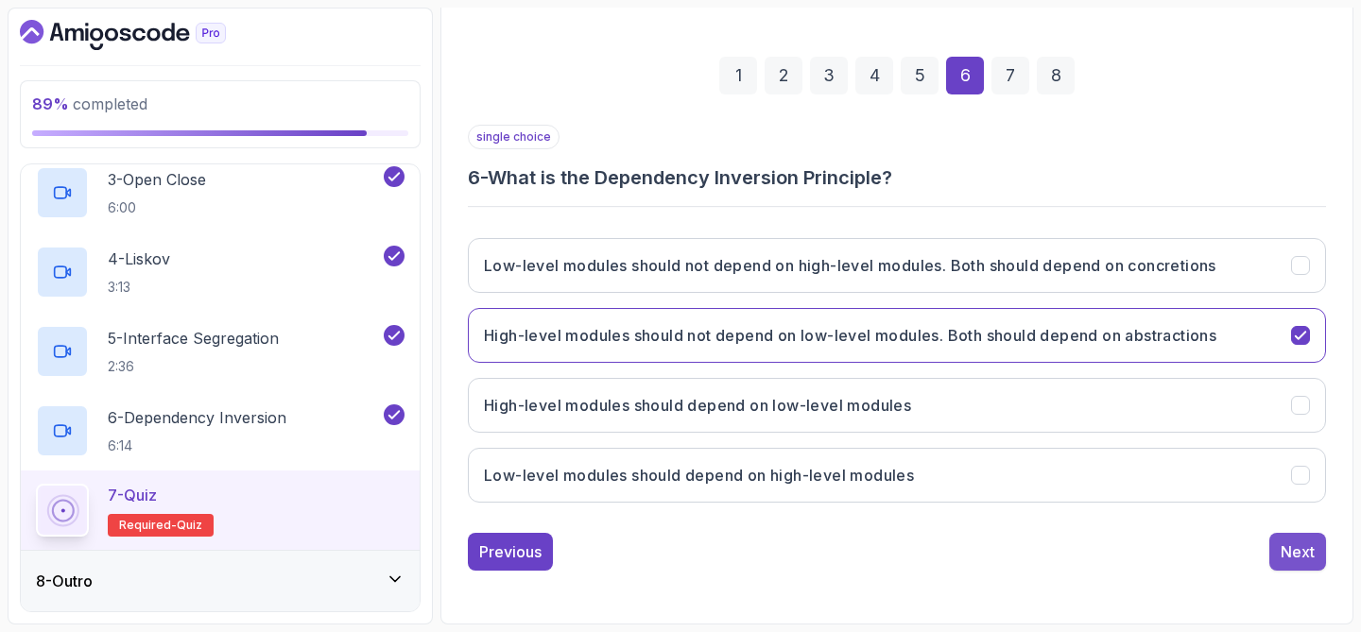
click at [1281, 548] on div "Next" at bounding box center [1298, 552] width 34 height 23
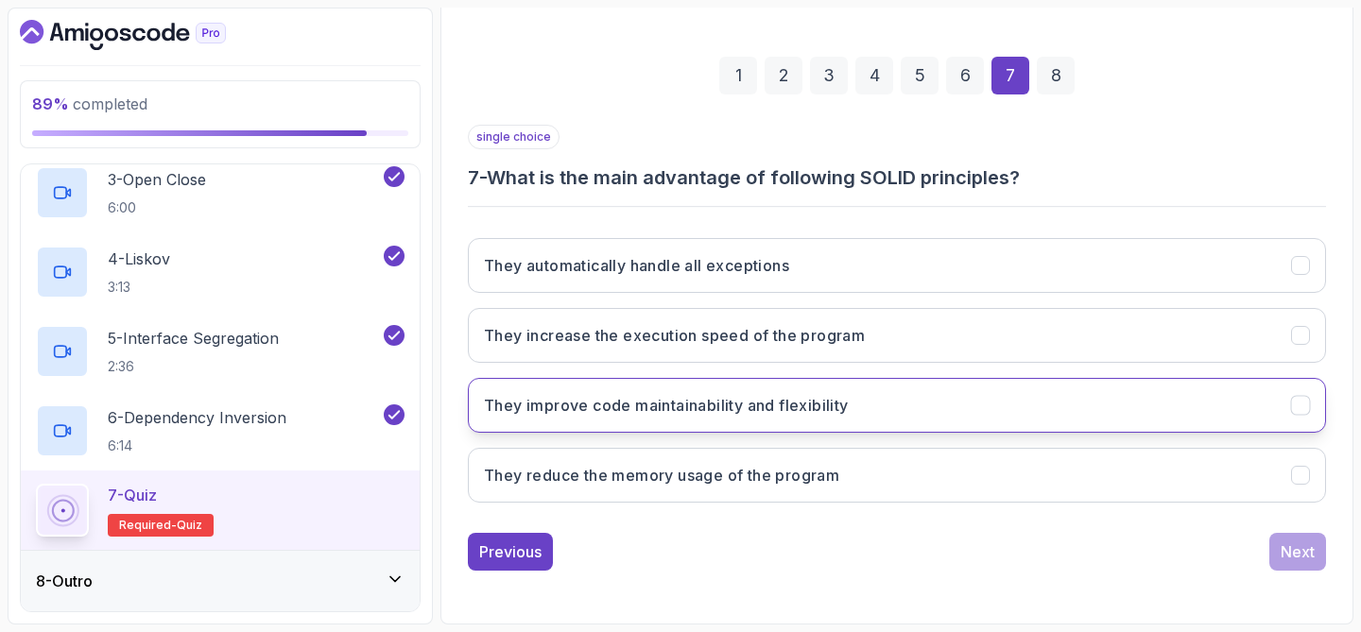
click at [1024, 415] on button "They improve code maintainability and flexibility" at bounding box center [897, 405] width 858 height 55
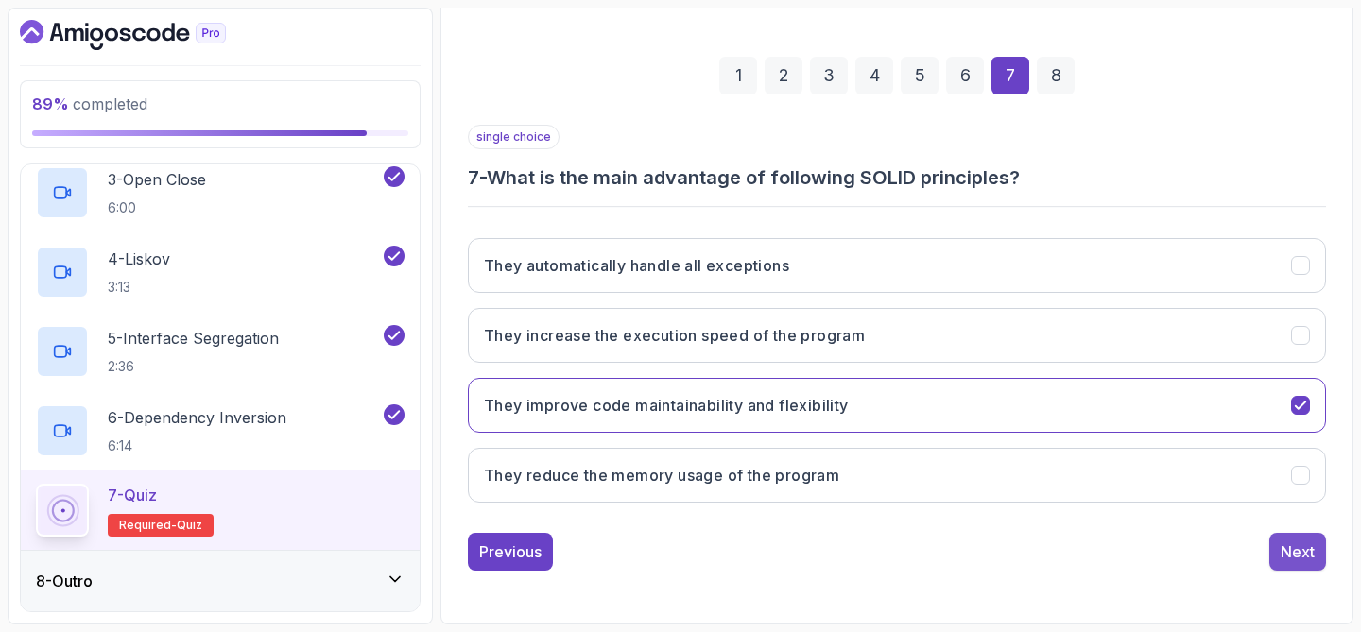
click at [1288, 560] on div "Next" at bounding box center [1298, 552] width 34 height 23
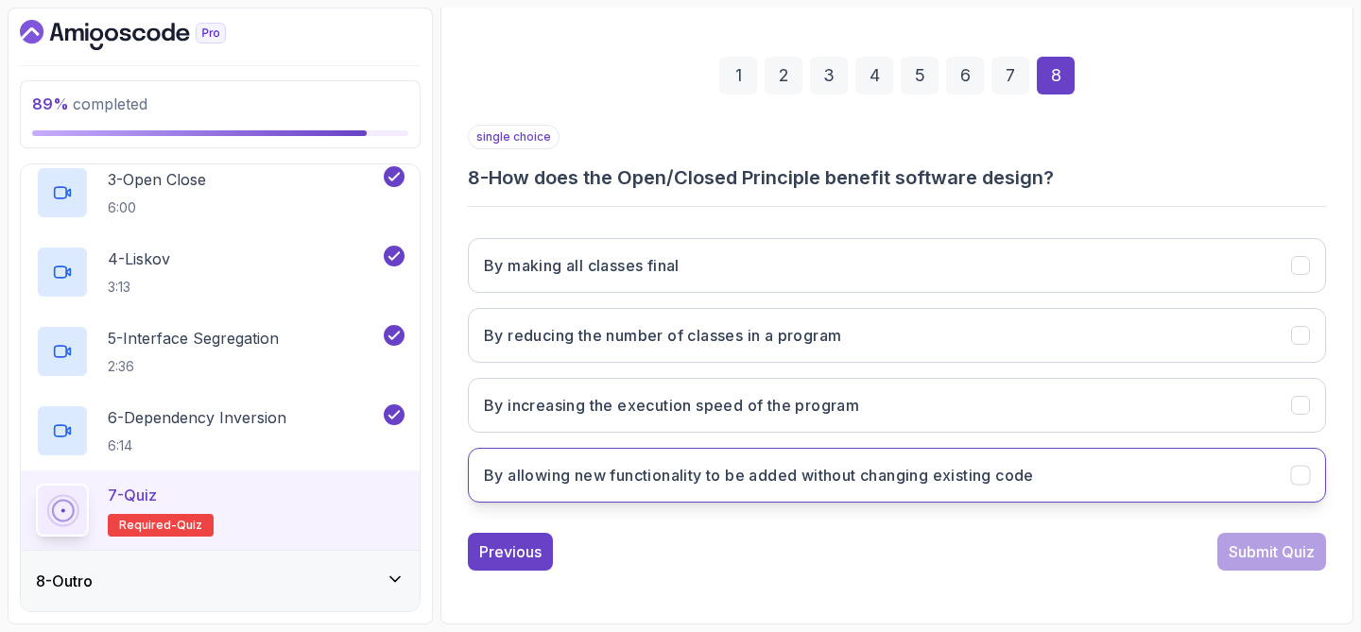
click at [1176, 491] on button "By allowing new functionality to be added without changing existing code" at bounding box center [897, 475] width 858 height 55
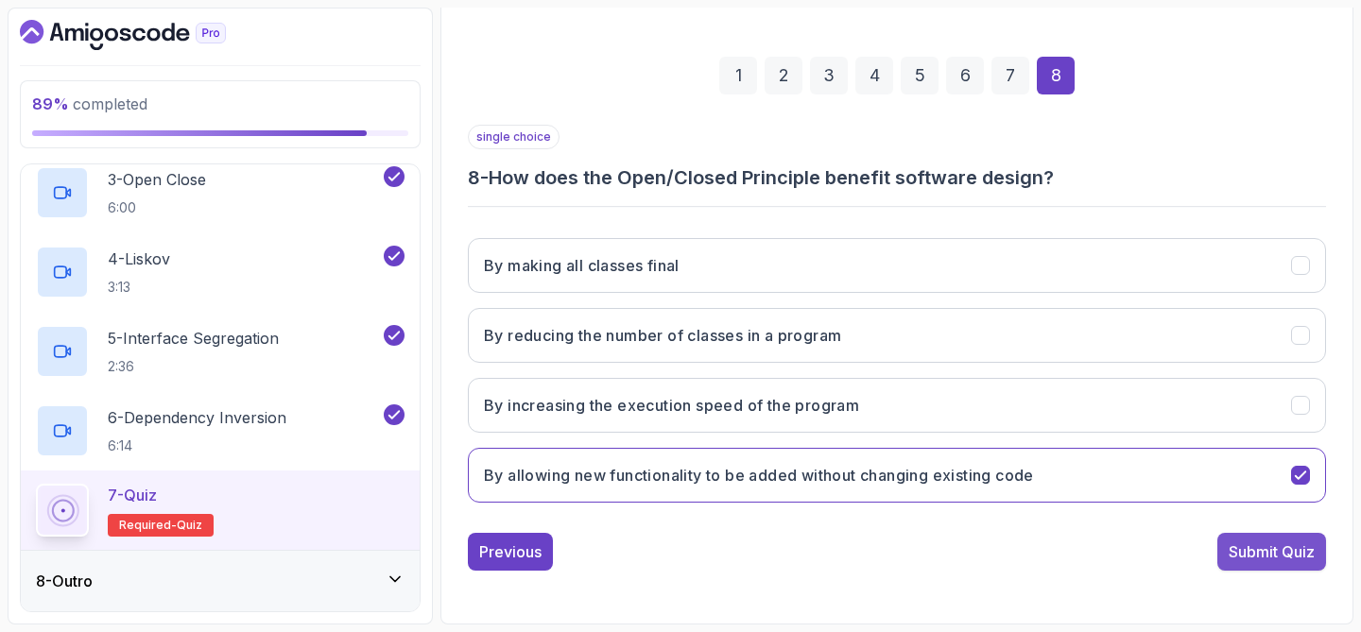
click at [1276, 552] on div "Submit Quiz" at bounding box center [1272, 552] width 86 height 23
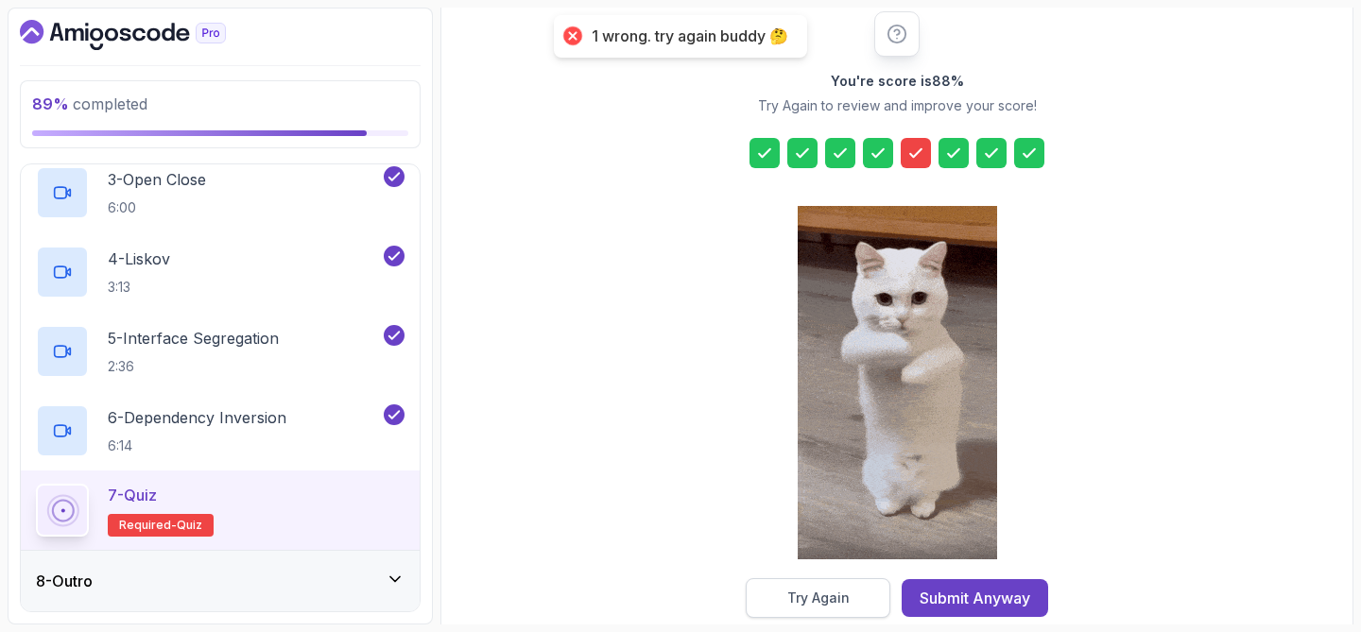
click at [852, 588] on button "Try Again" at bounding box center [818, 598] width 145 height 40
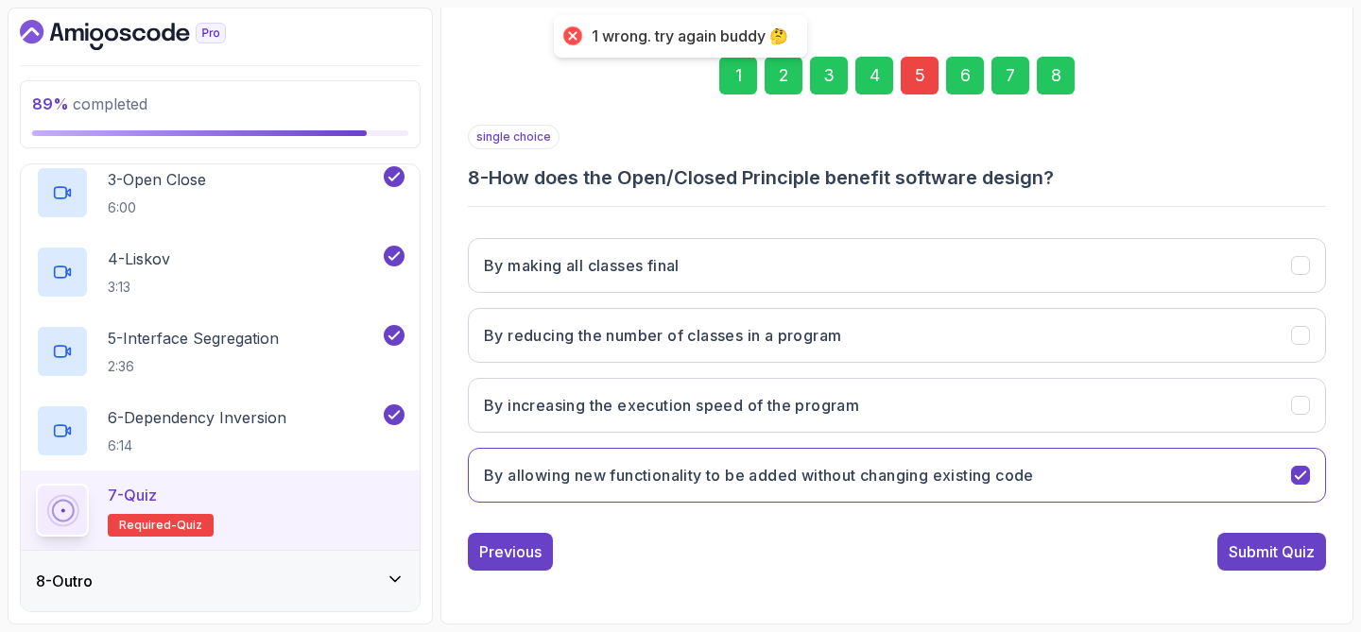
click at [919, 74] on div "5" at bounding box center [920, 76] width 38 height 38
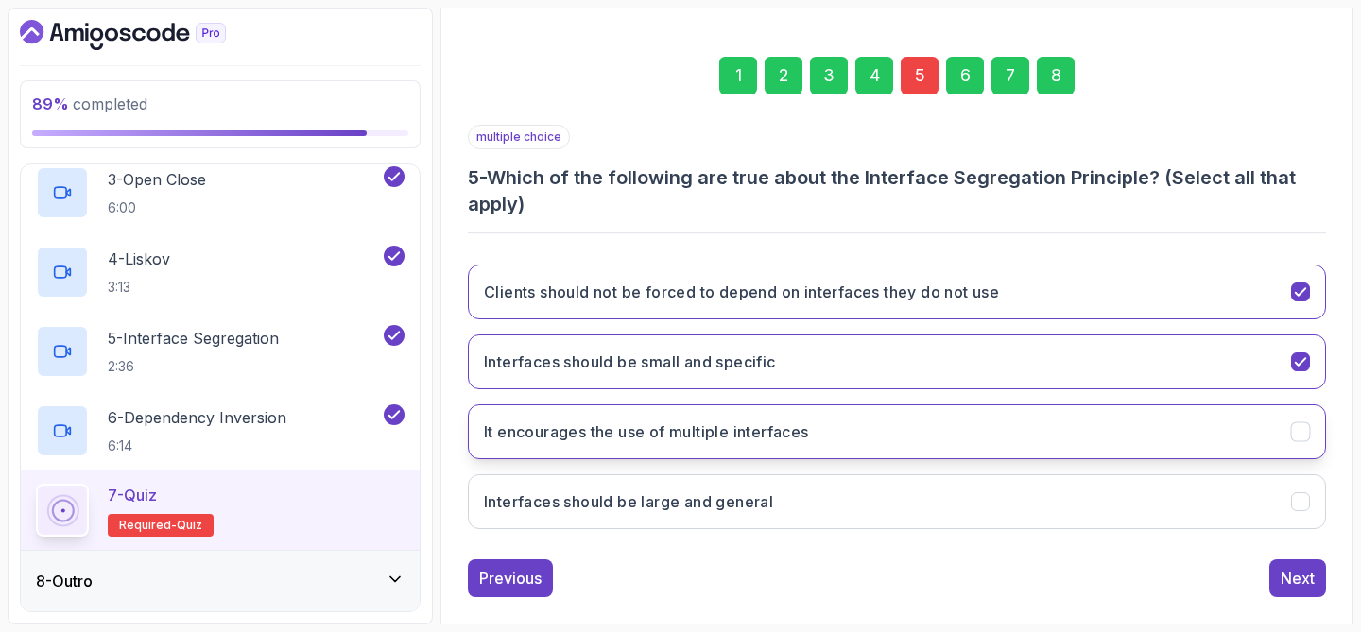
click at [904, 414] on button "It encourages the use of multiple interfaces" at bounding box center [897, 431] width 858 height 55
click at [1293, 574] on div "Next" at bounding box center [1298, 578] width 34 height 23
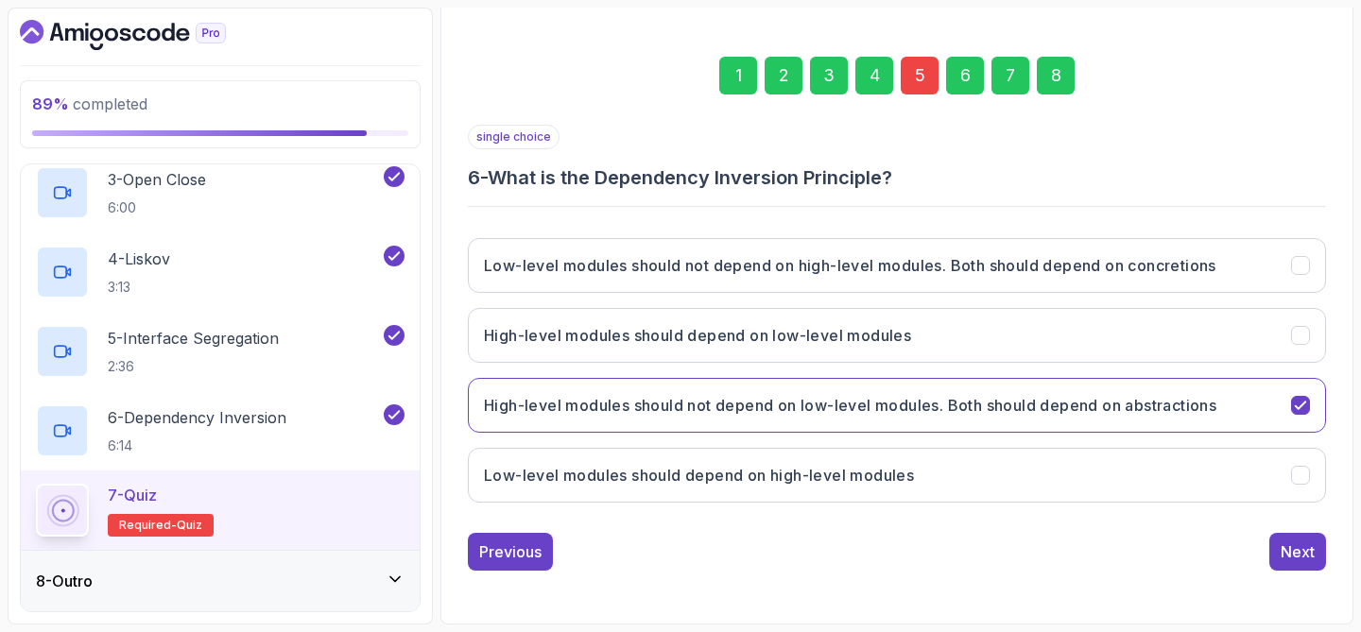
click at [1060, 66] on div "8" at bounding box center [1056, 76] width 38 height 38
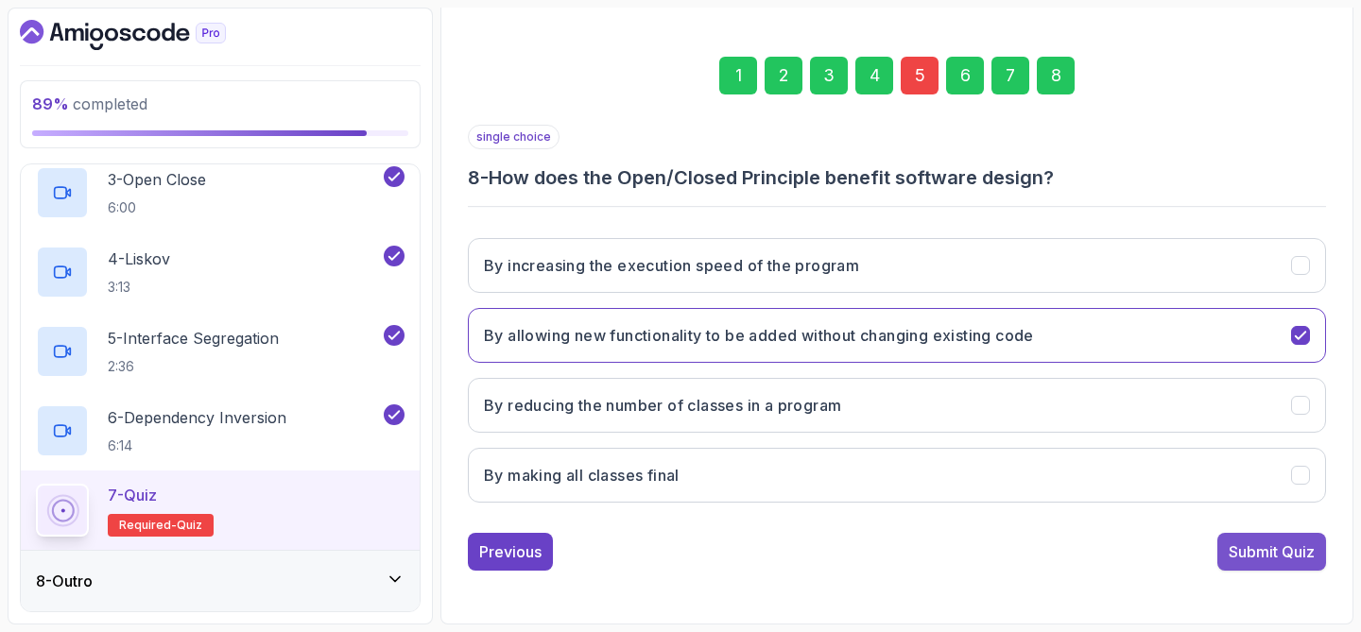
click at [1274, 555] on div "Submit Quiz" at bounding box center [1272, 552] width 86 height 23
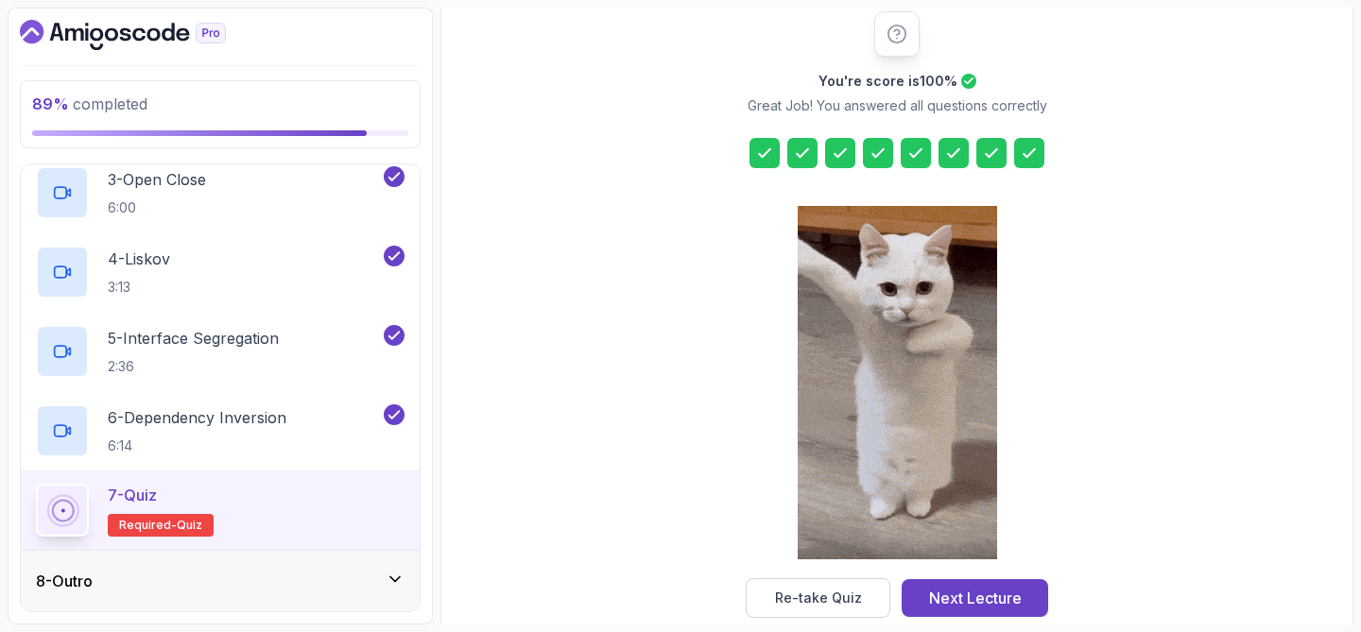
click at [1002, 599] on div "Next Lecture" at bounding box center [975, 598] width 93 height 23
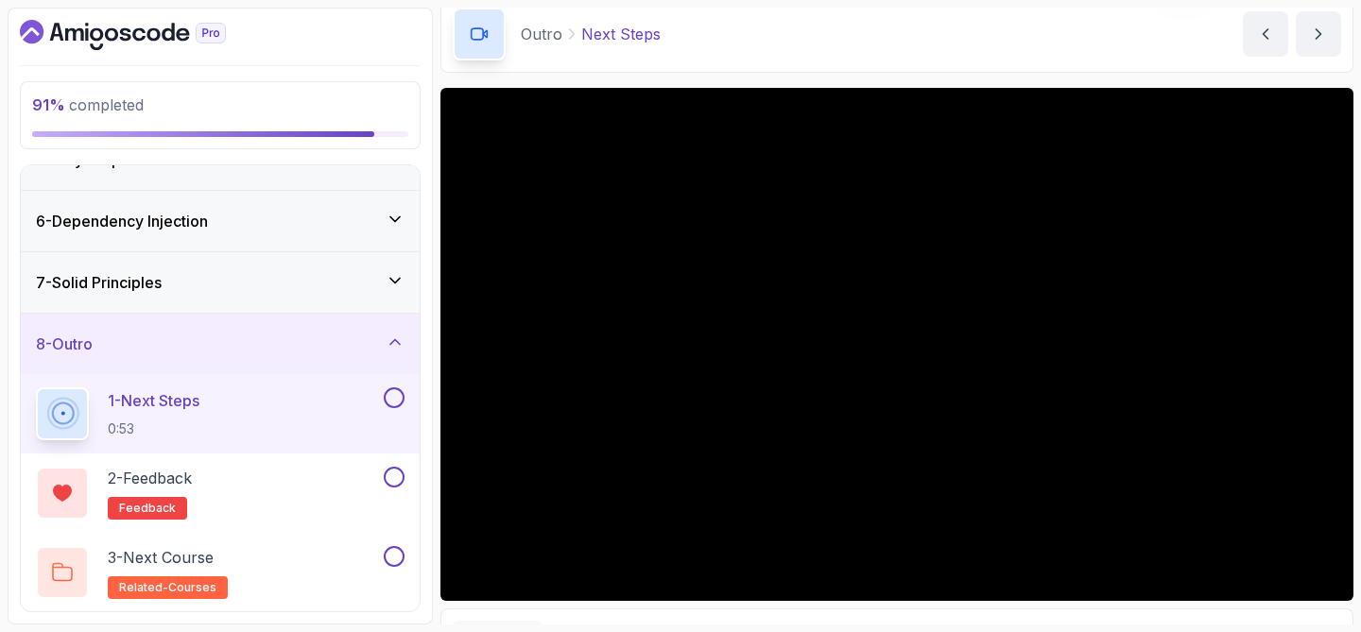
scroll to position [82, 0]
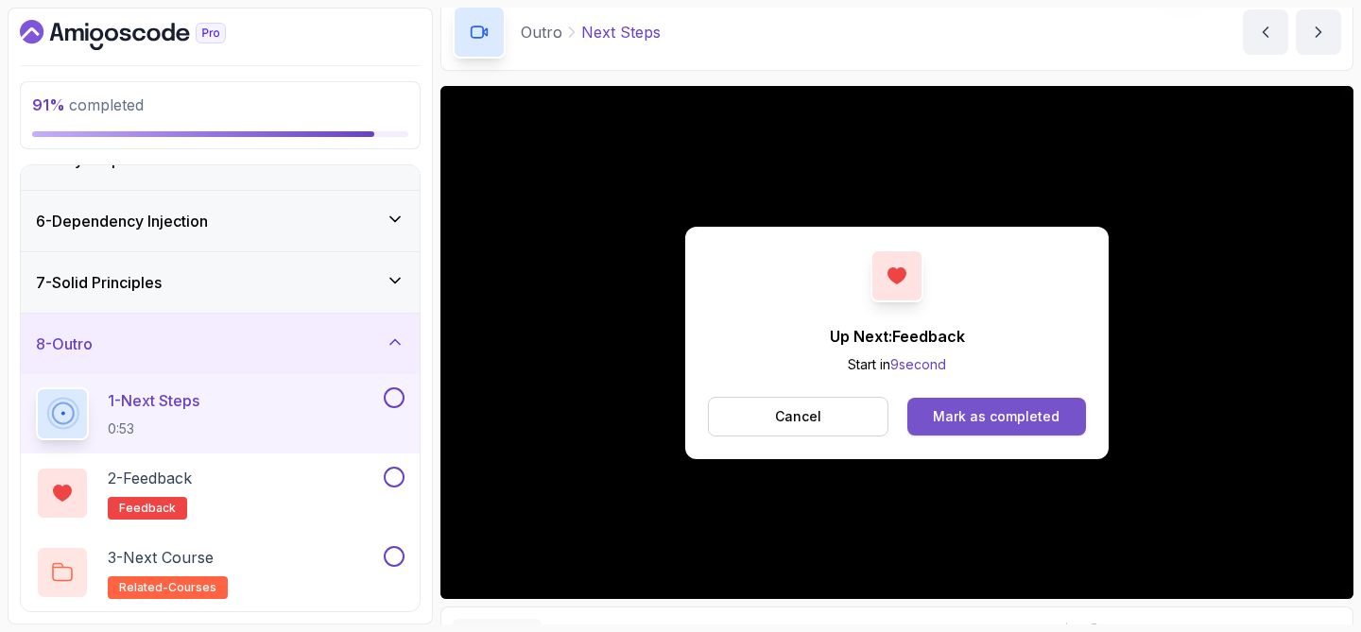
click at [951, 413] on div "Mark as completed" at bounding box center [996, 416] width 127 height 19
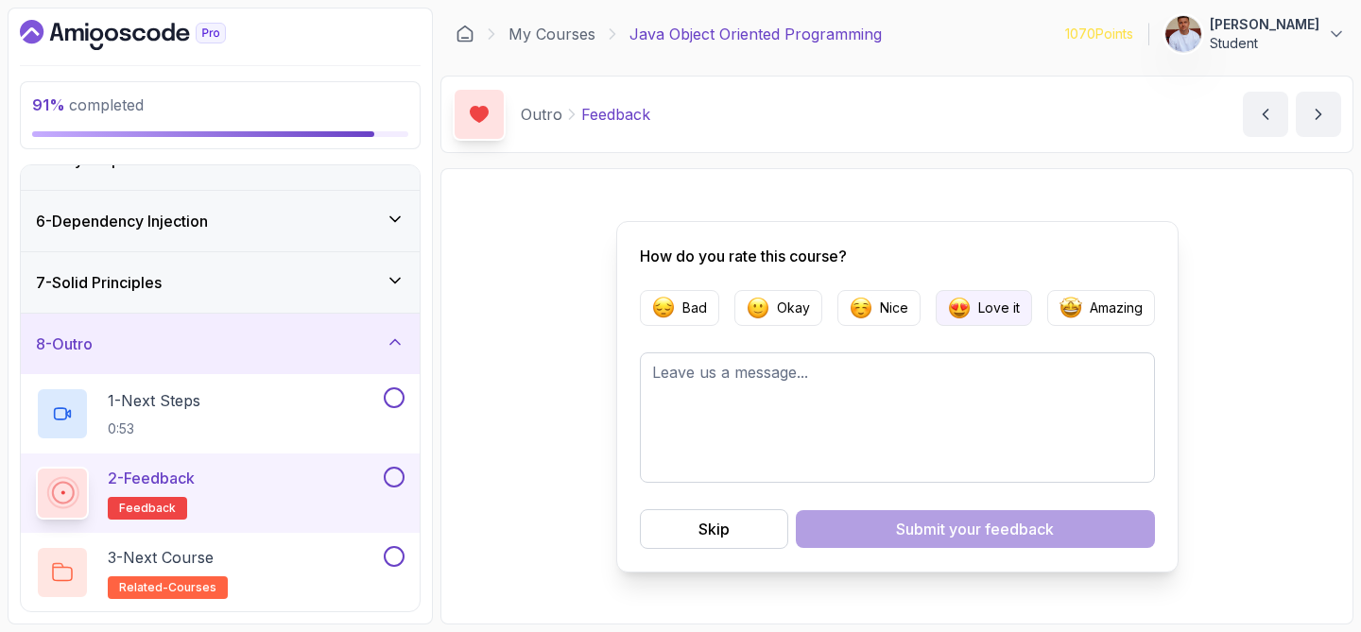
click at [970, 317] on button "Love it" at bounding box center [984, 308] width 96 height 36
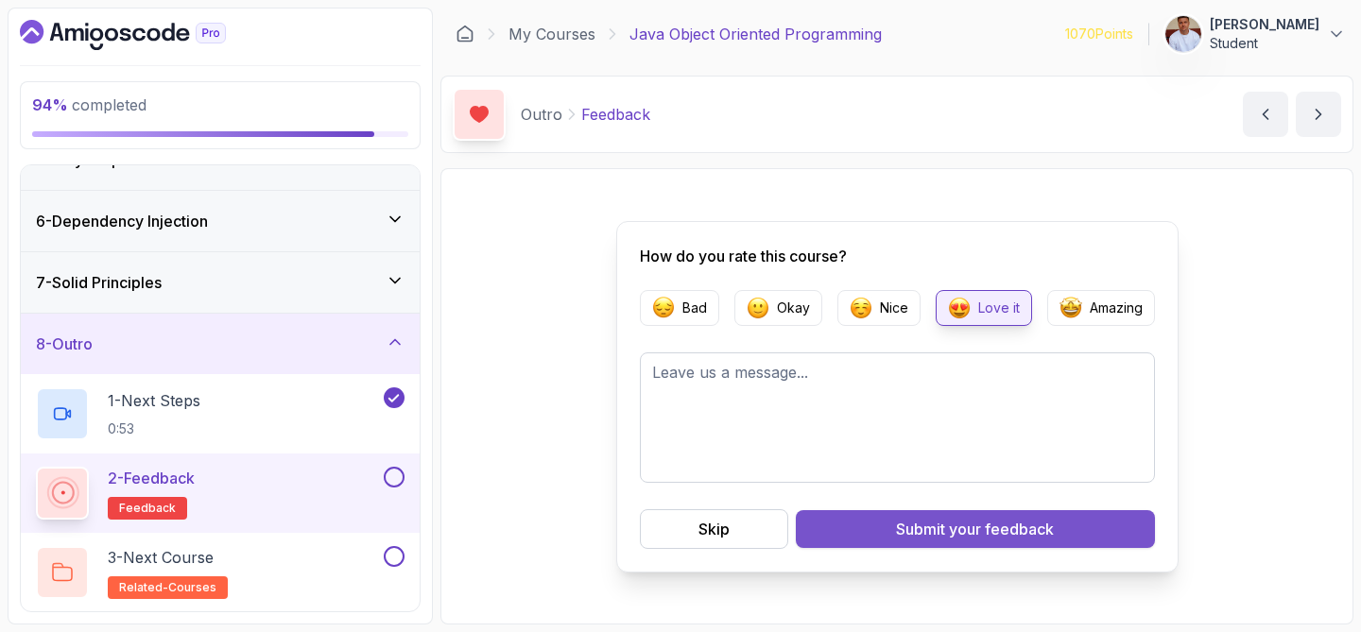
click at [951, 525] on span "your feedback" at bounding box center [1001, 529] width 105 height 23
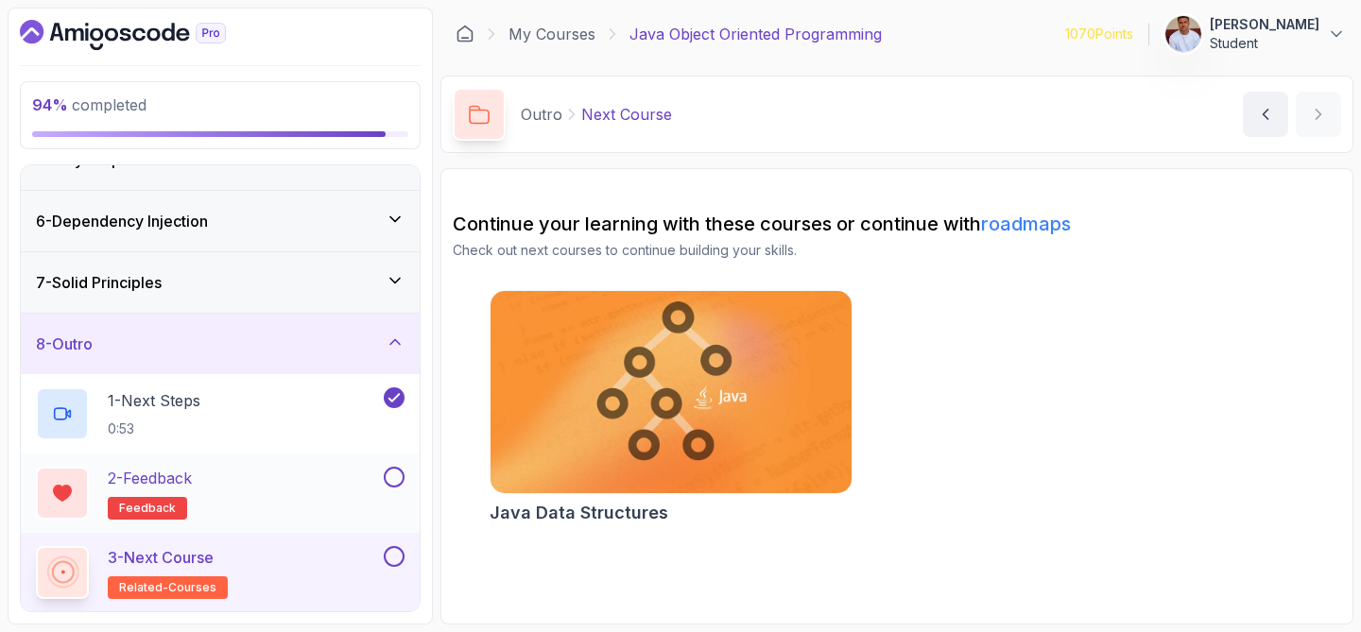
click at [388, 478] on button at bounding box center [394, 477] width 21 height 21
click at [400, 480] on button at bounding box center [394, 477] width 21 height 21
click at [395, 477] on button at bounding box center [394, 477] width 21 height 21
click at [394, 548] on button at bounding box center [394, 556] width 21 height 21
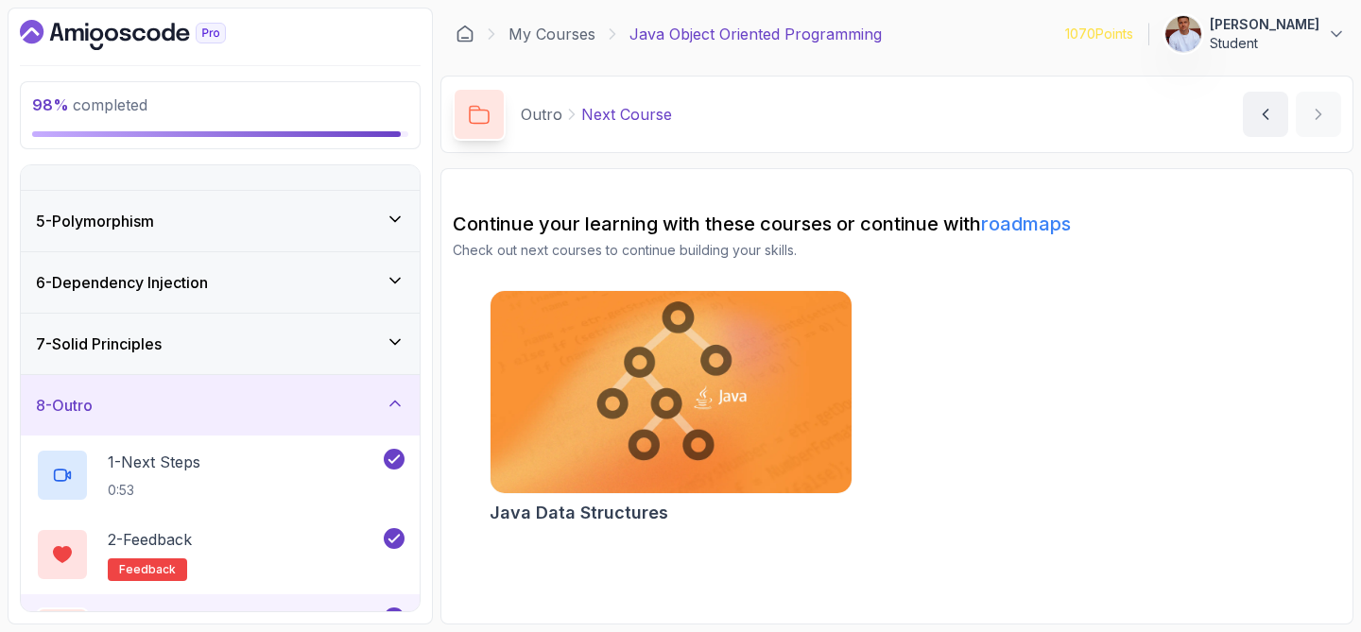
scroll to position [282, 0]
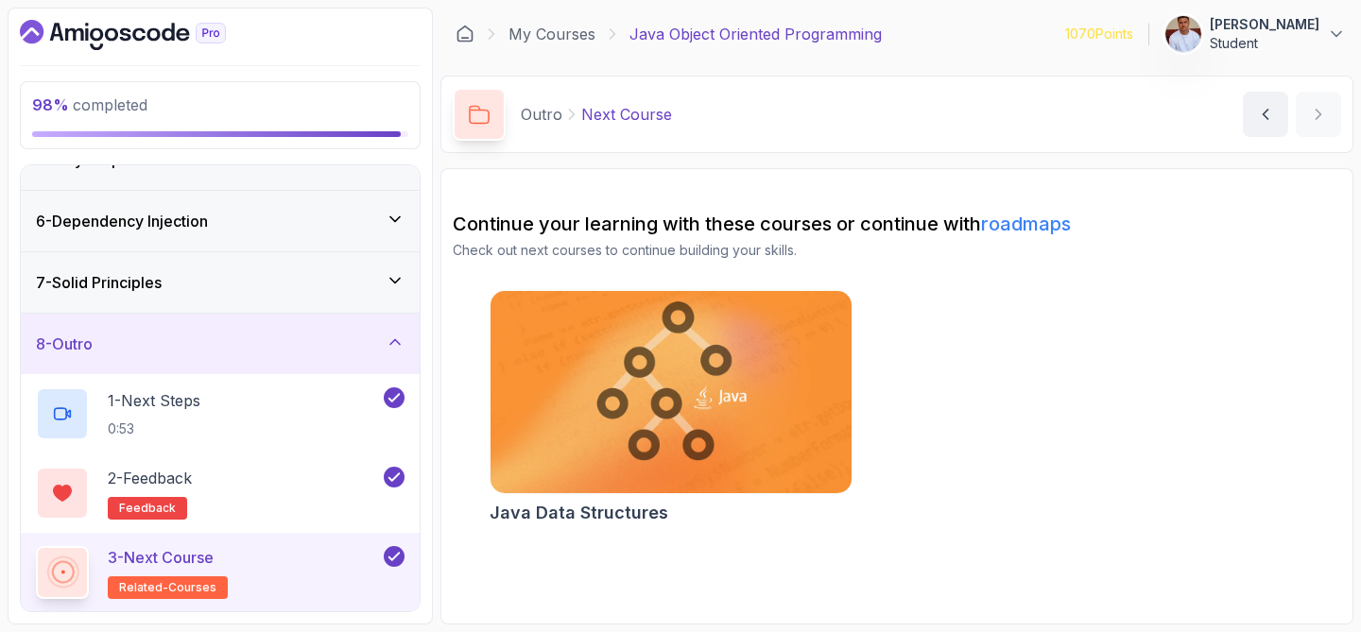
click at [390, 289] on div "7 - Solid Principles" at bounding box center [220, 282] width 369 height 23
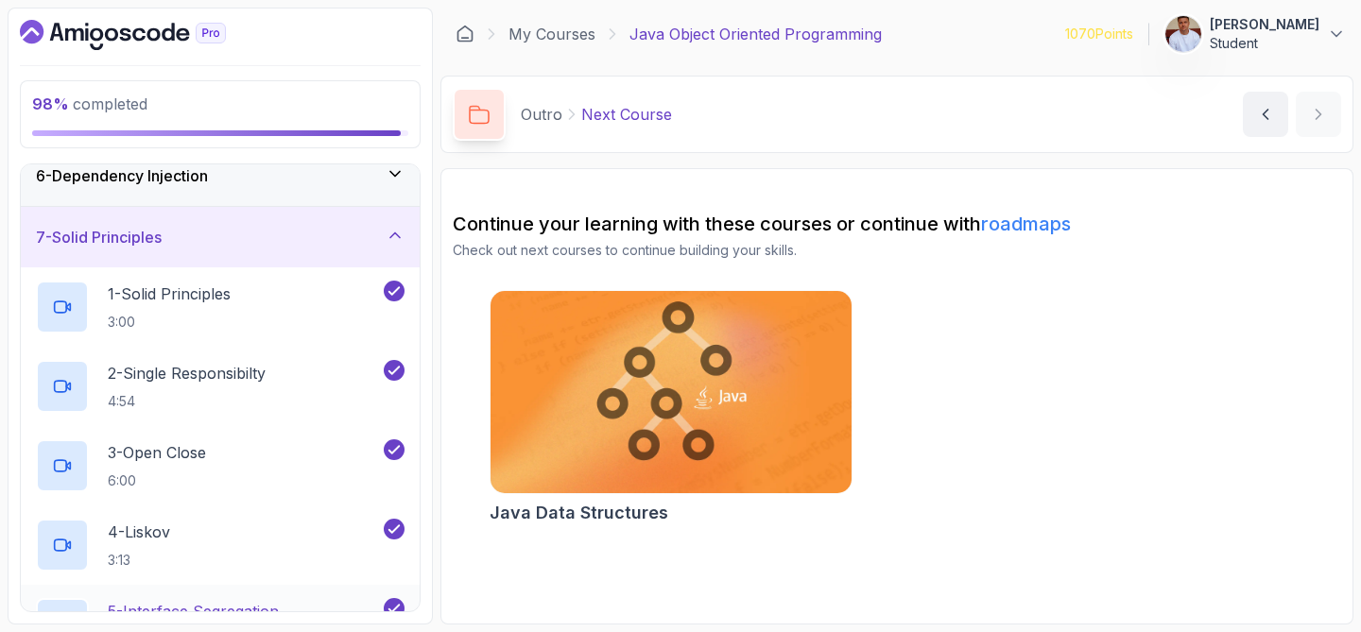
scroll to position [180, 0]
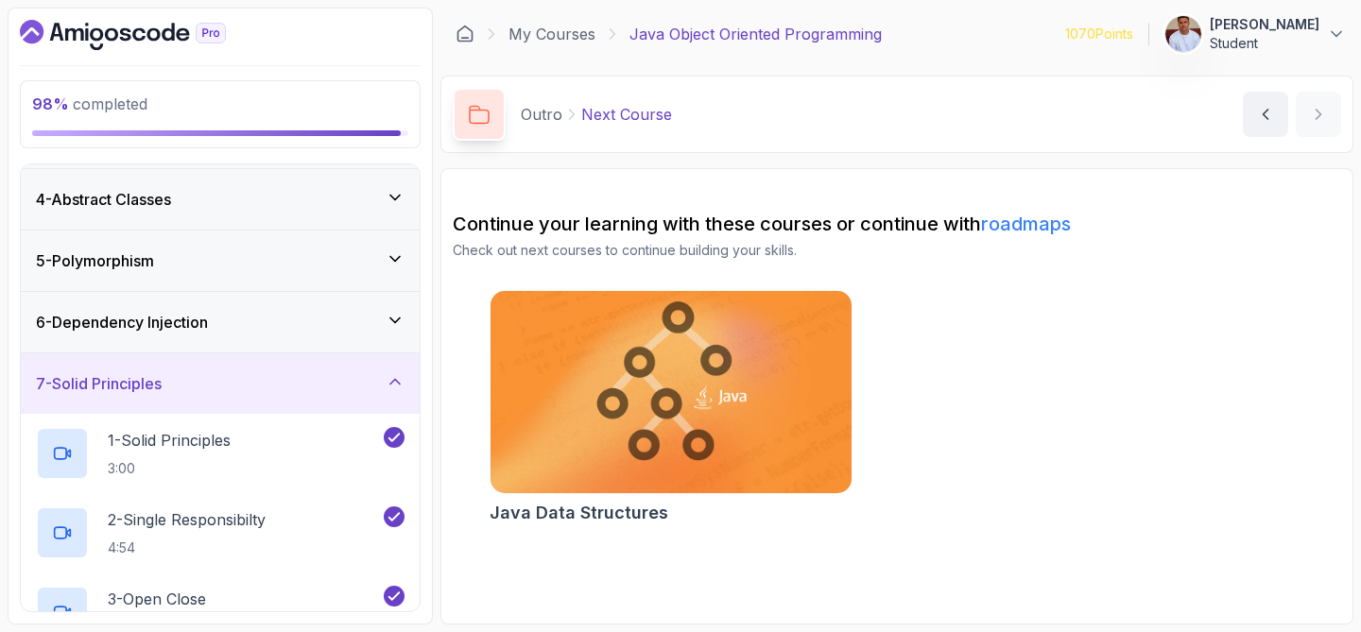
click at [389, 326] on icon at bounding box center [395, 320] width 19 height 19
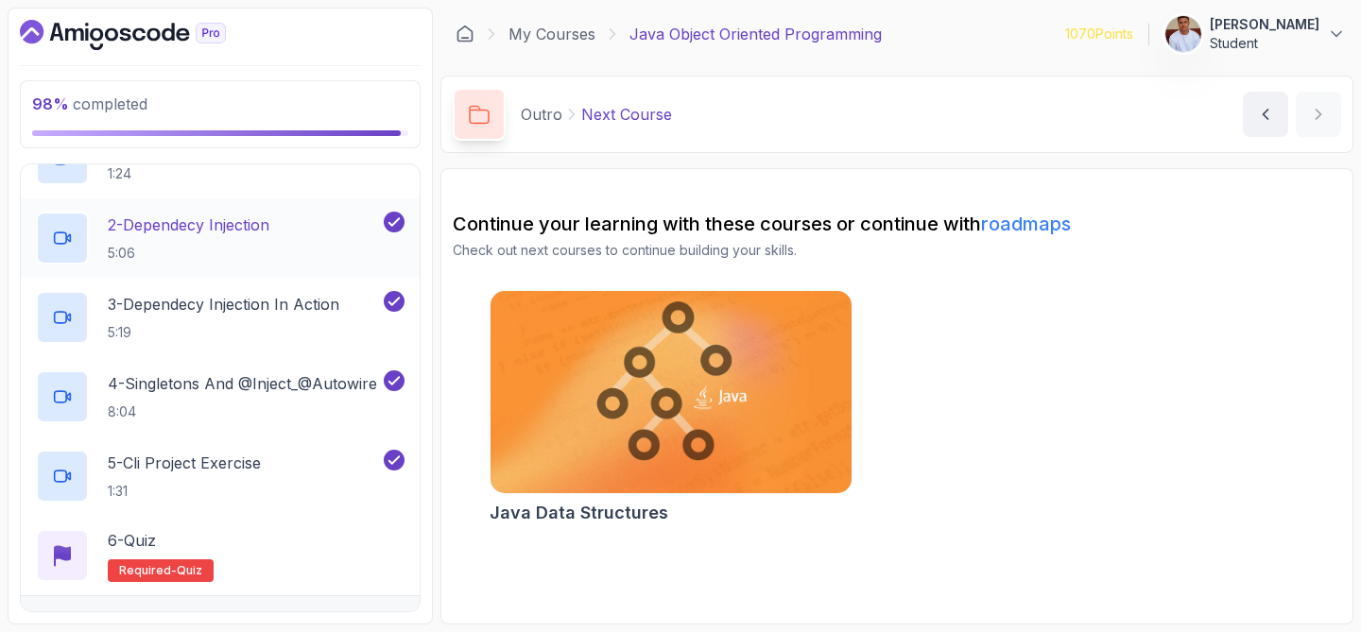
scroll to position [520, 0]
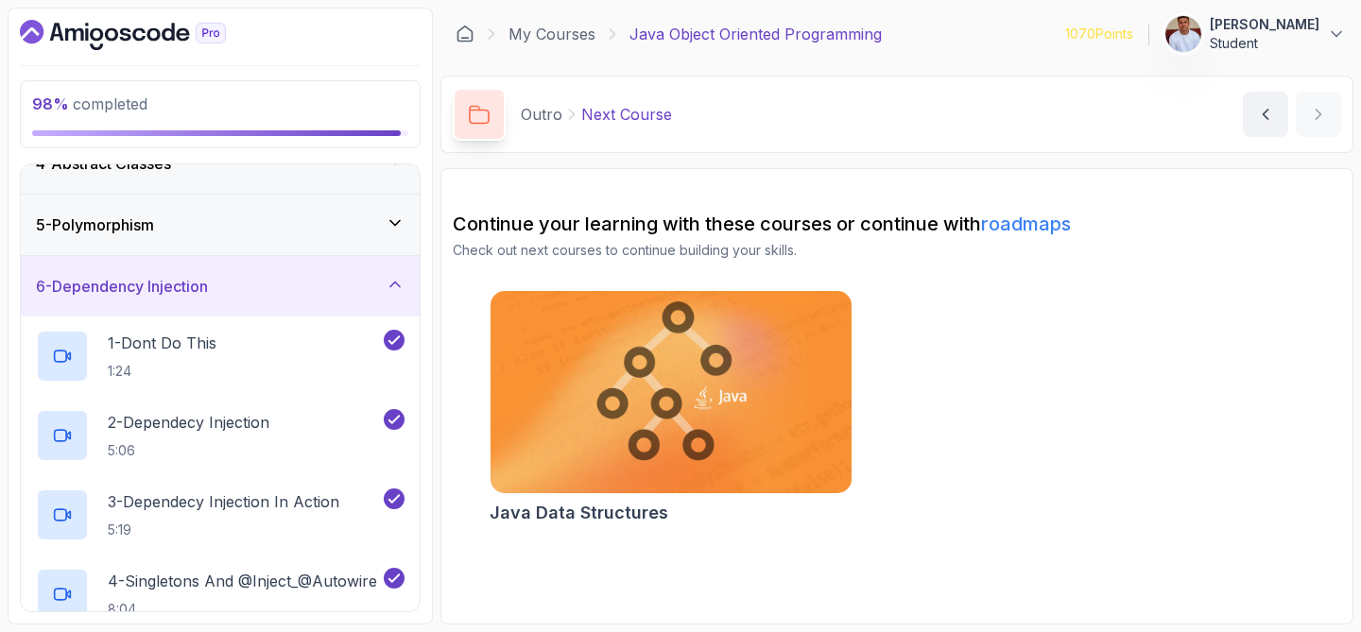
click at [401, 288] on icon at bounding box center [395, 284] width 19 height 19
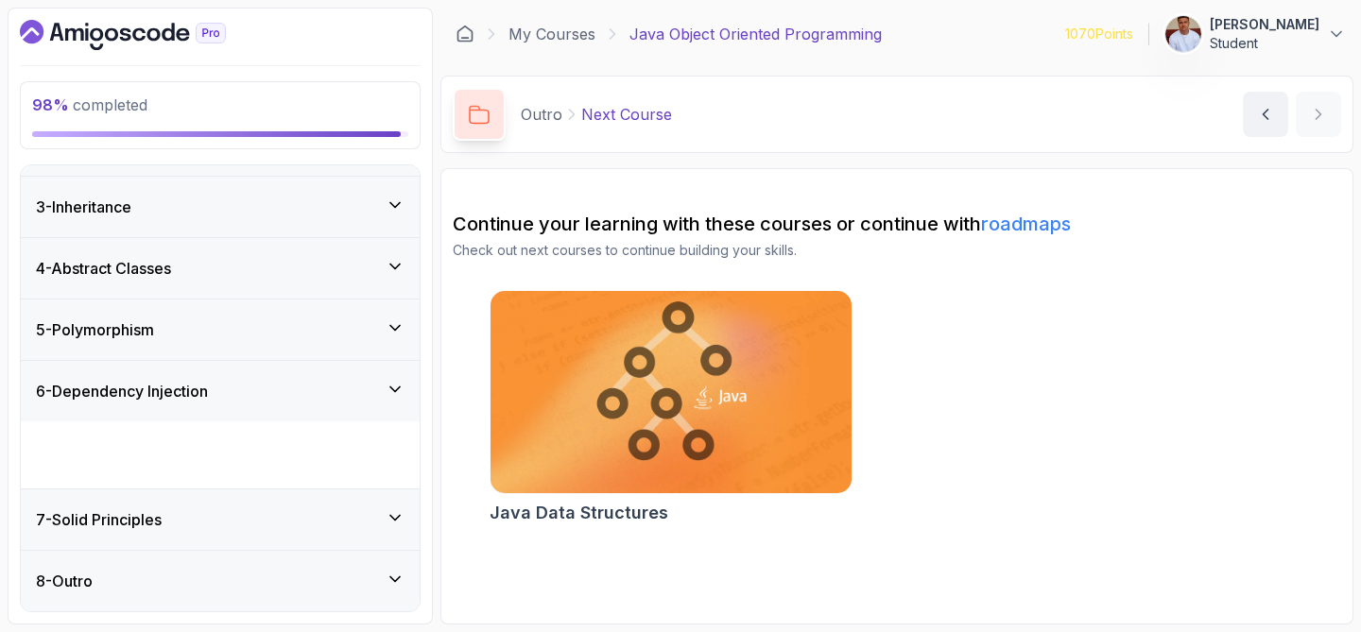
scroll to position [44, 0]
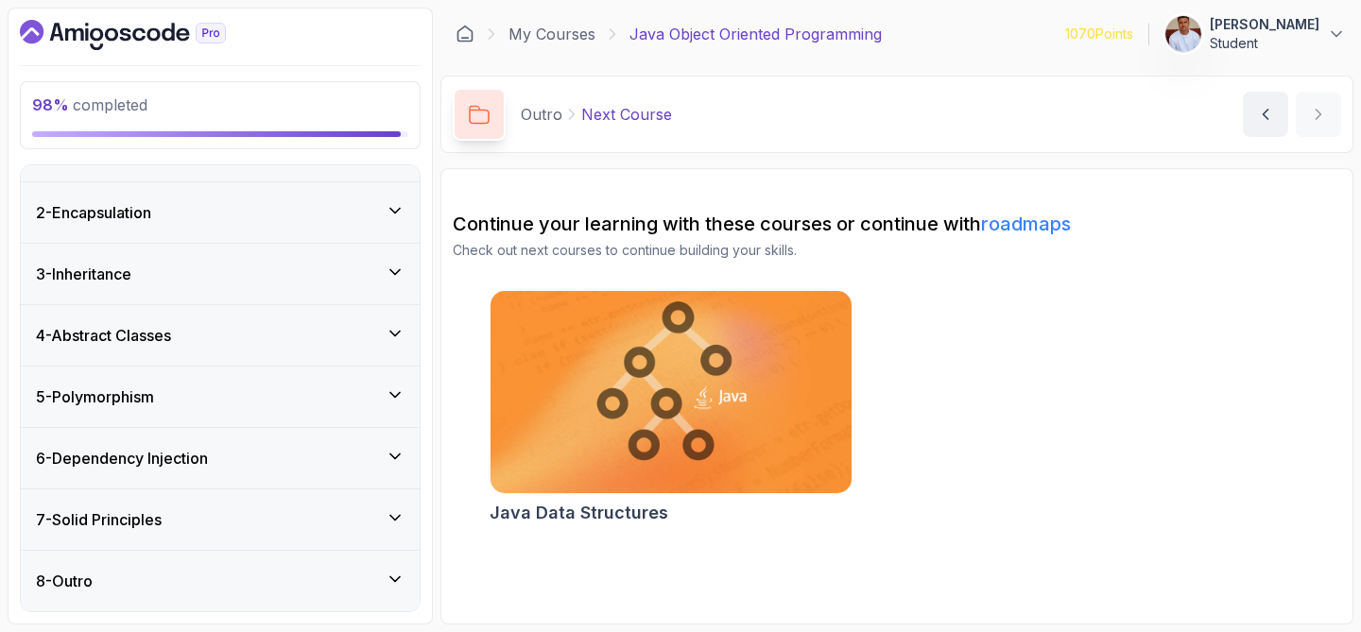
click at [396, 329] on icon at bounding box center [395, 333] width 19 height 19
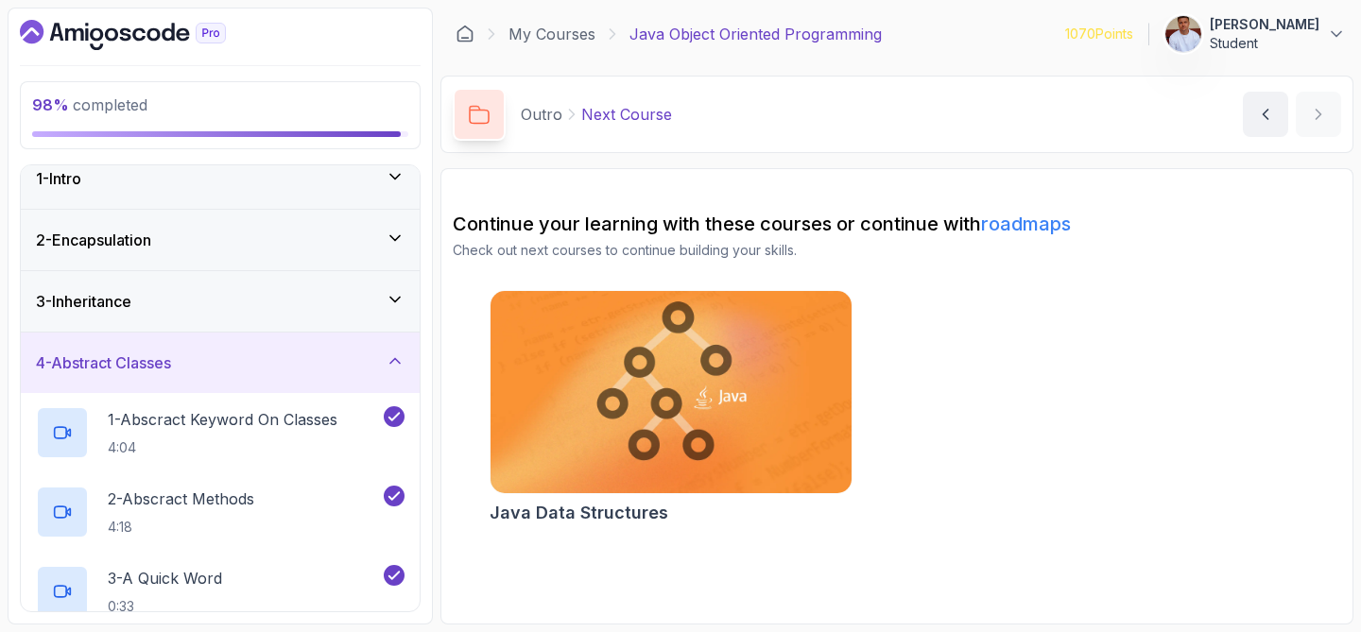
scroll to position [0, 0]
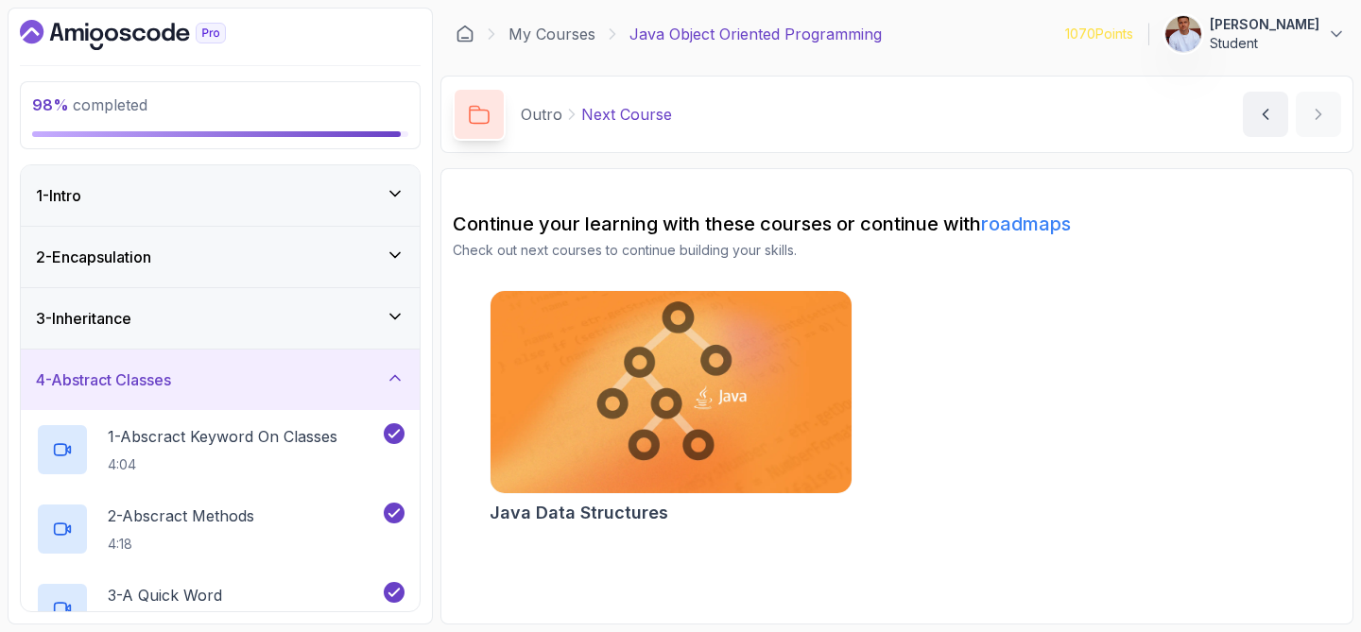
click at [398, 322] on icon at bounding box center [395, 316] width 19 height 19
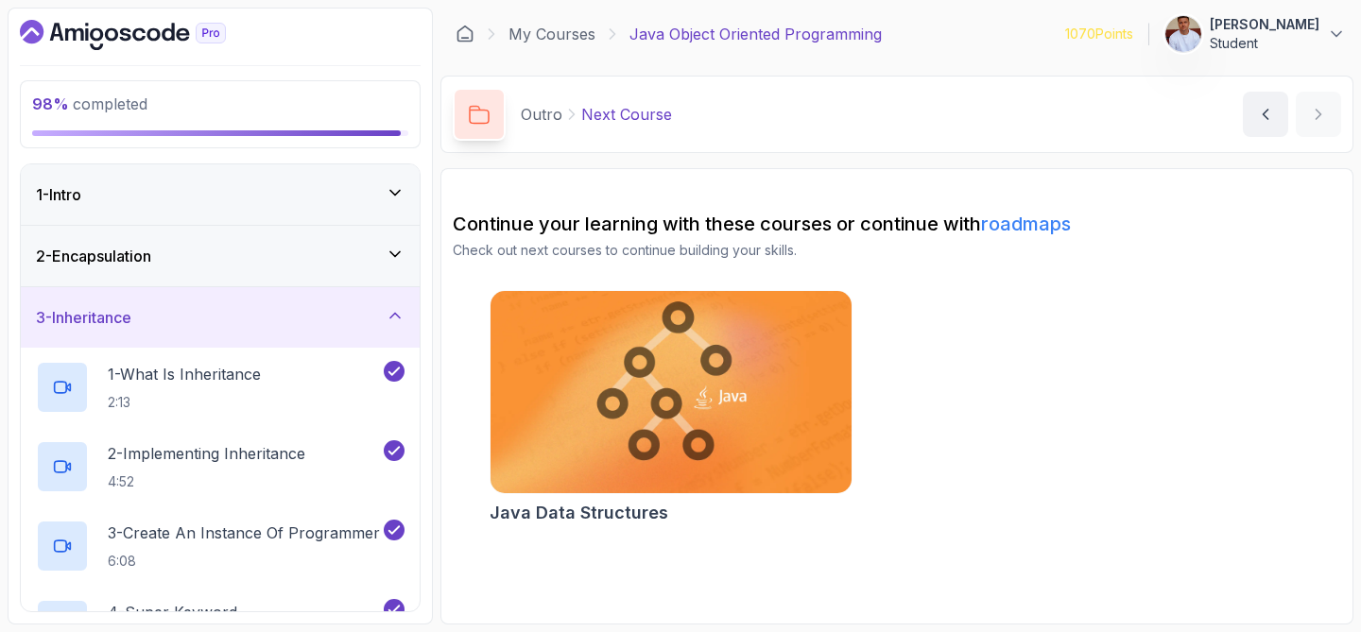
click at [405, 246] on div "2 - Encapsulation" at bounding box center [220, 256] width 399 height 60
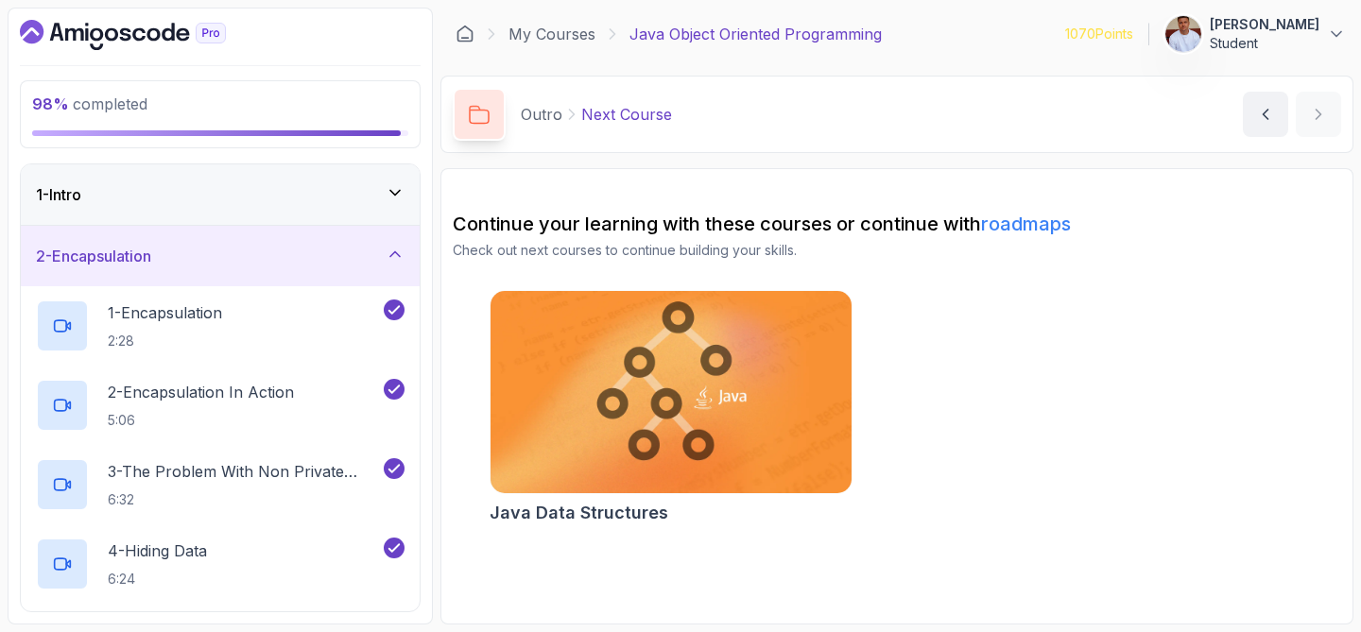
click at [388, 195] on icon at bounding box center [395, 192] width 19 height 19
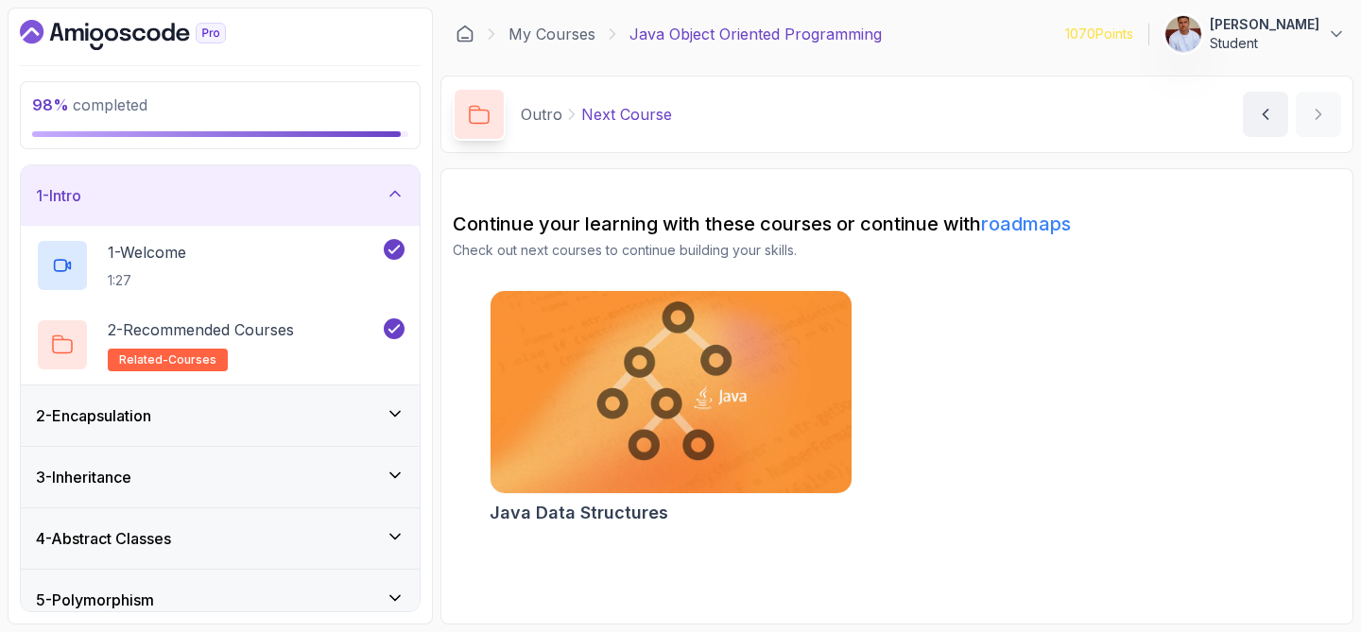
click at [388, 194] on icon at bounding box center [395, 193] width 19 height 19
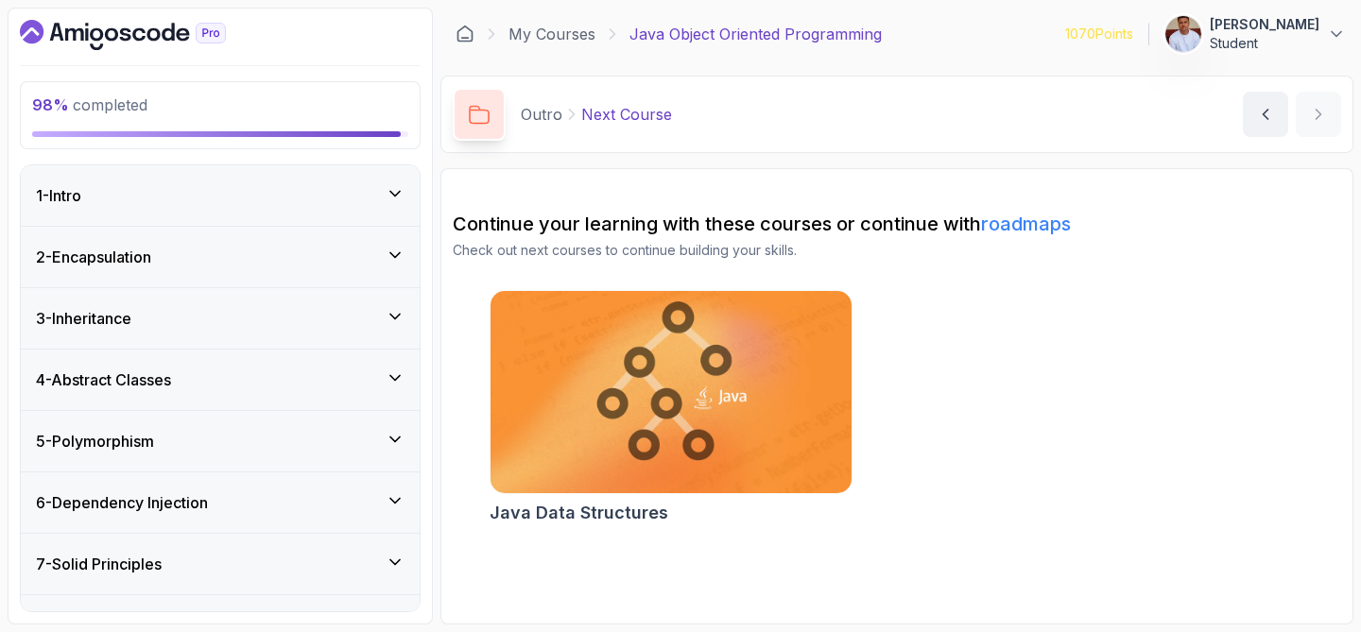
scroll to position [44, 0]
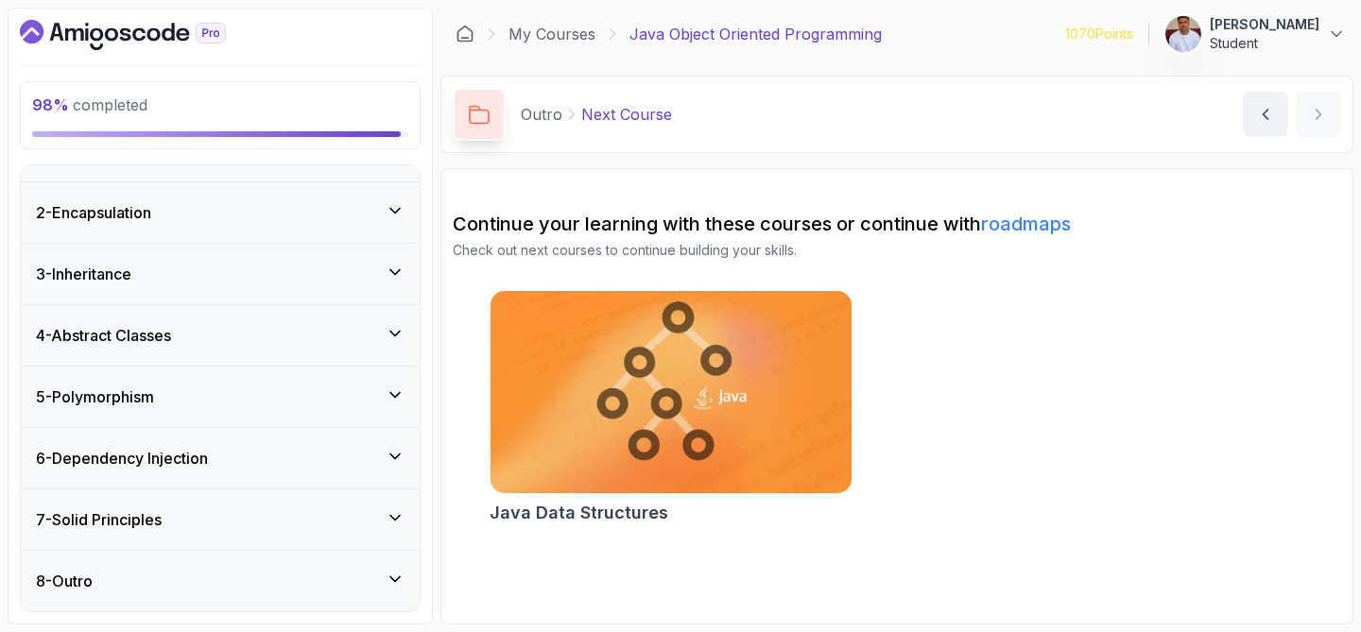
click at [257, 442] on div "6 - Dependency Injection" at bounding box center [220, 458] width 399 height 60
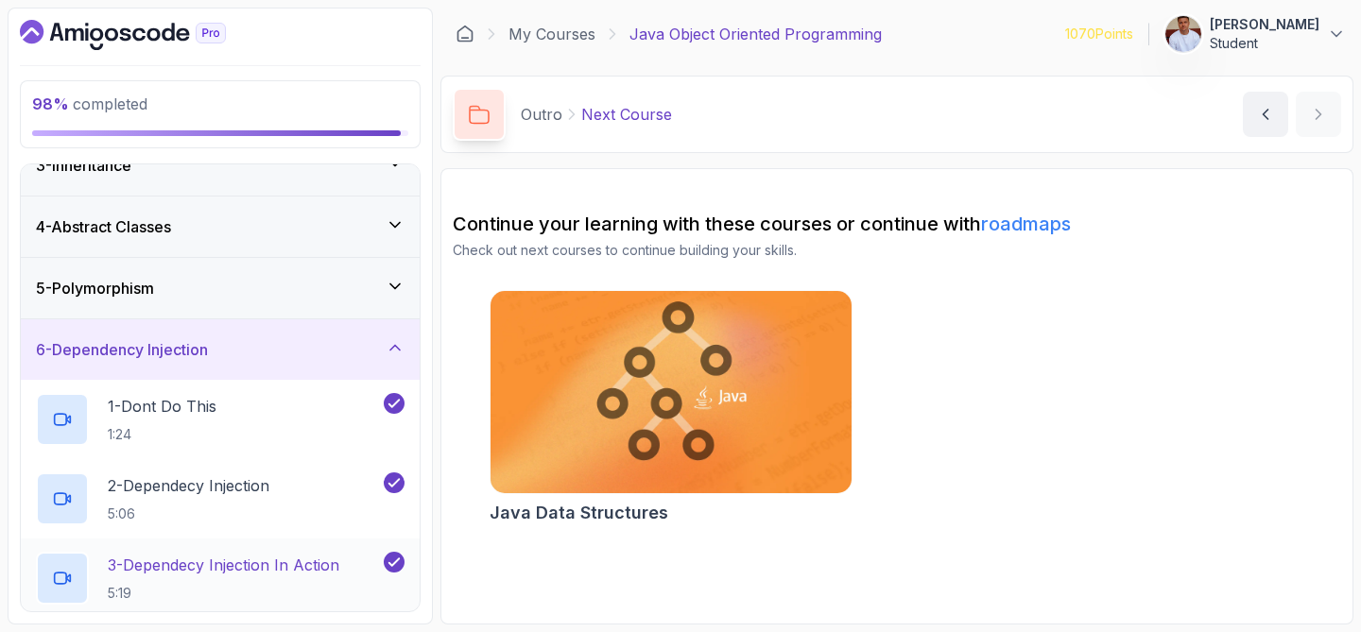
scroll to position [0, 0]
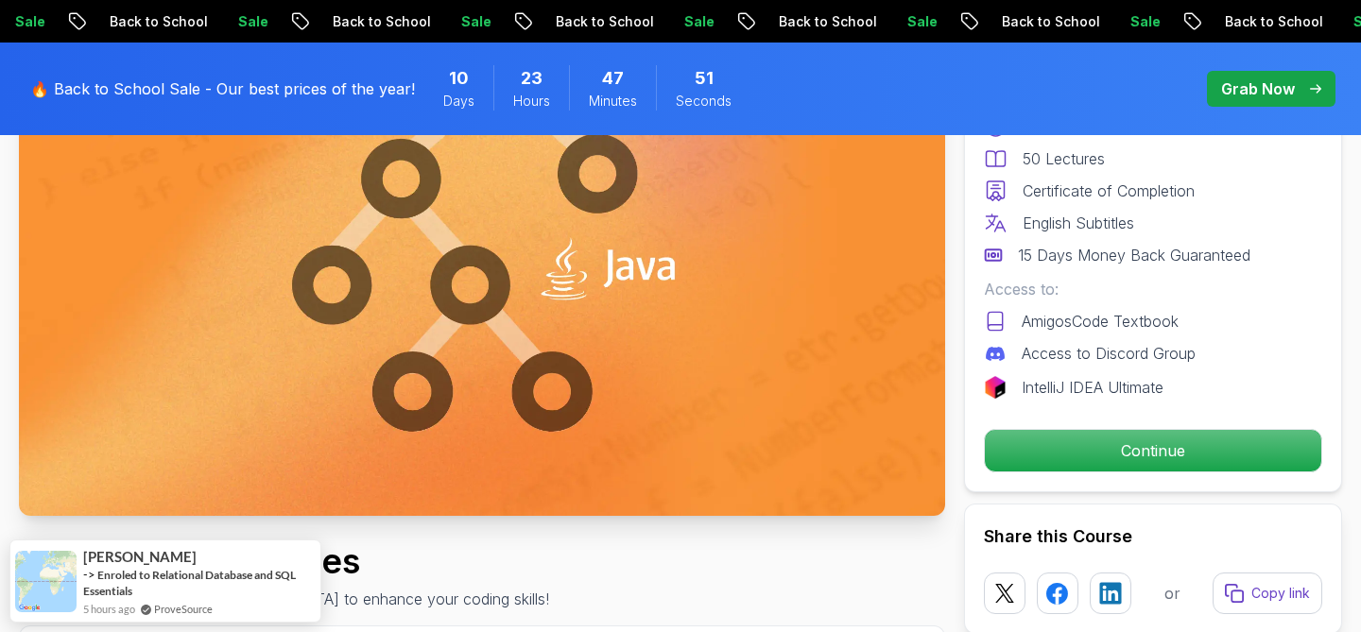
scroll to position [266, 0]
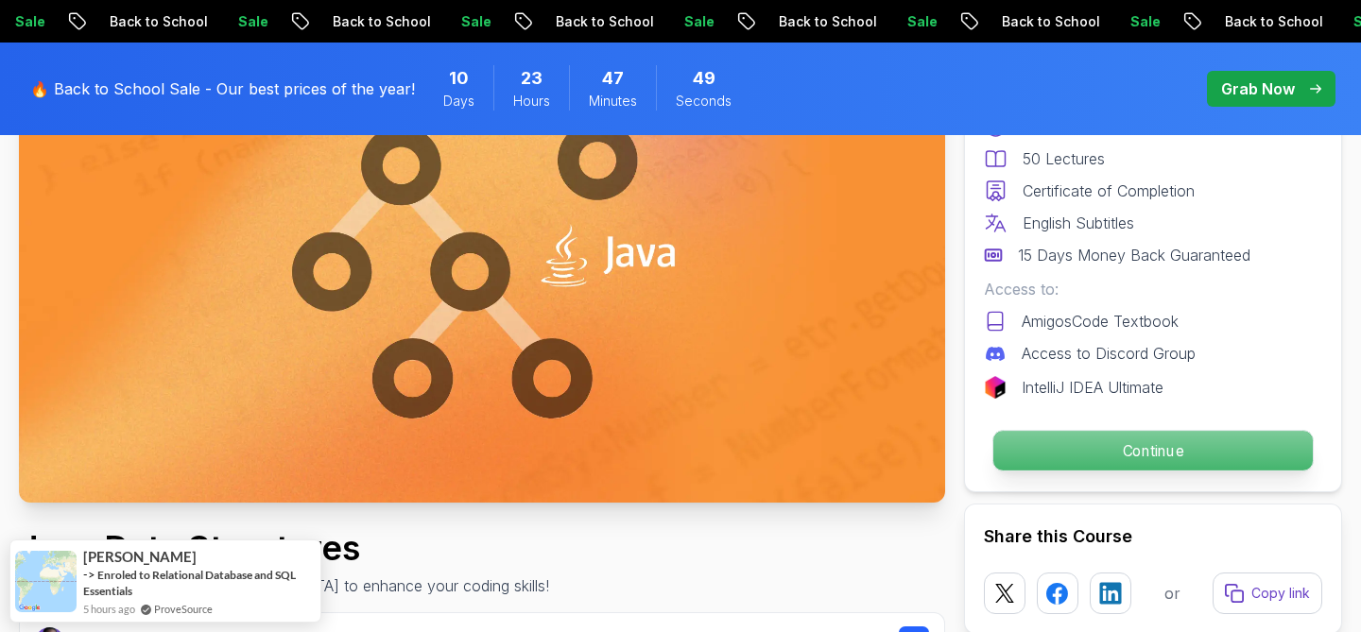
click at [1051, 462] on p "Continue" at bounding box center [1152, 451] width 319 height 40
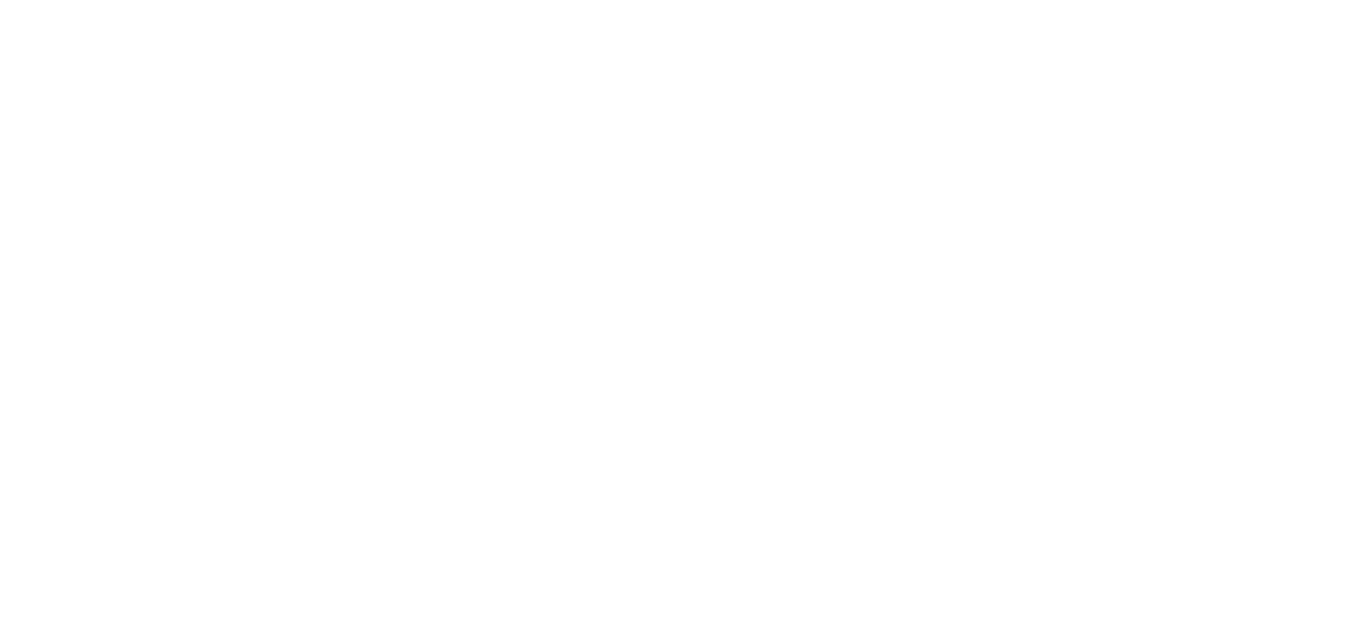
click at [1054, 0] on html at bounding box center [680, 0] width 1361 height 0
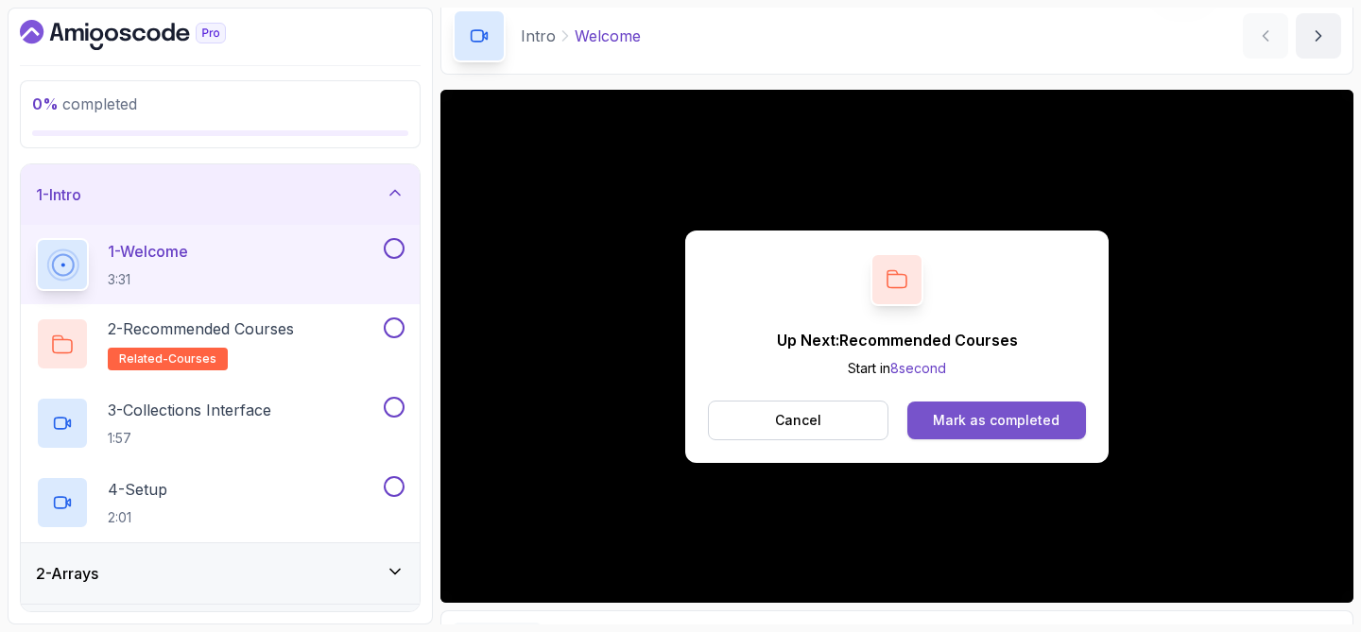
click at [953, 411] on div "Mark as completed" at bounding box center [996, 420] width 127 height 19
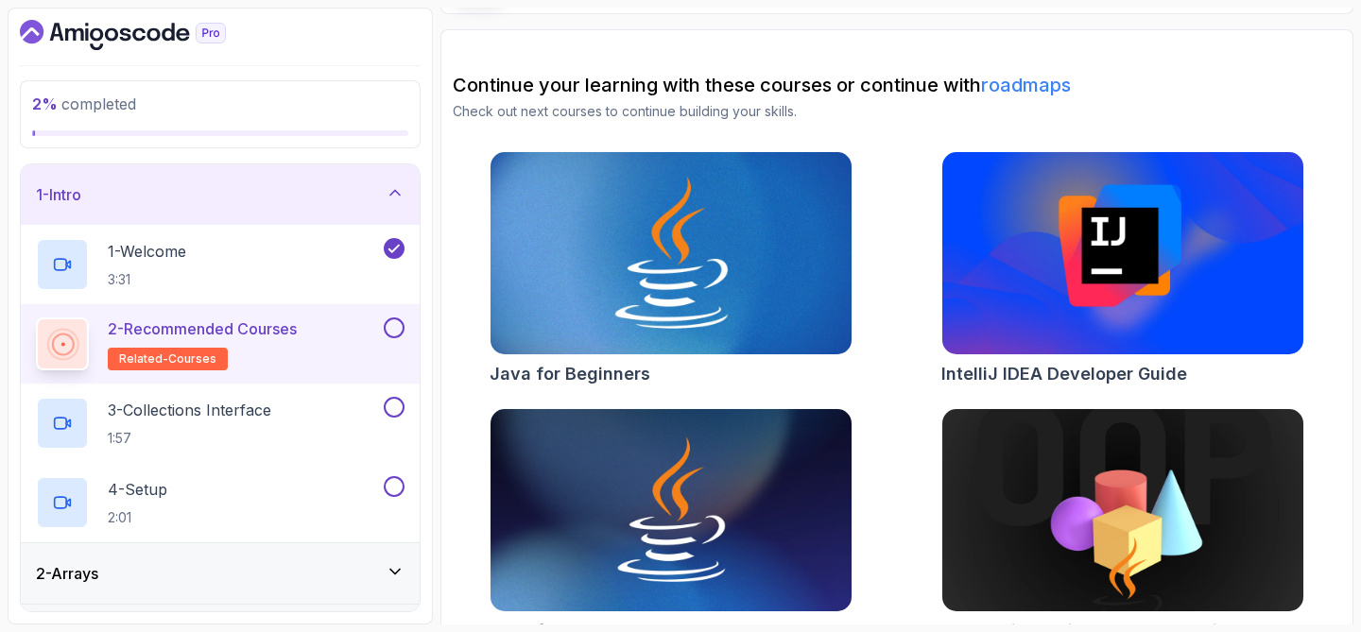
scroll to position [177, 0]
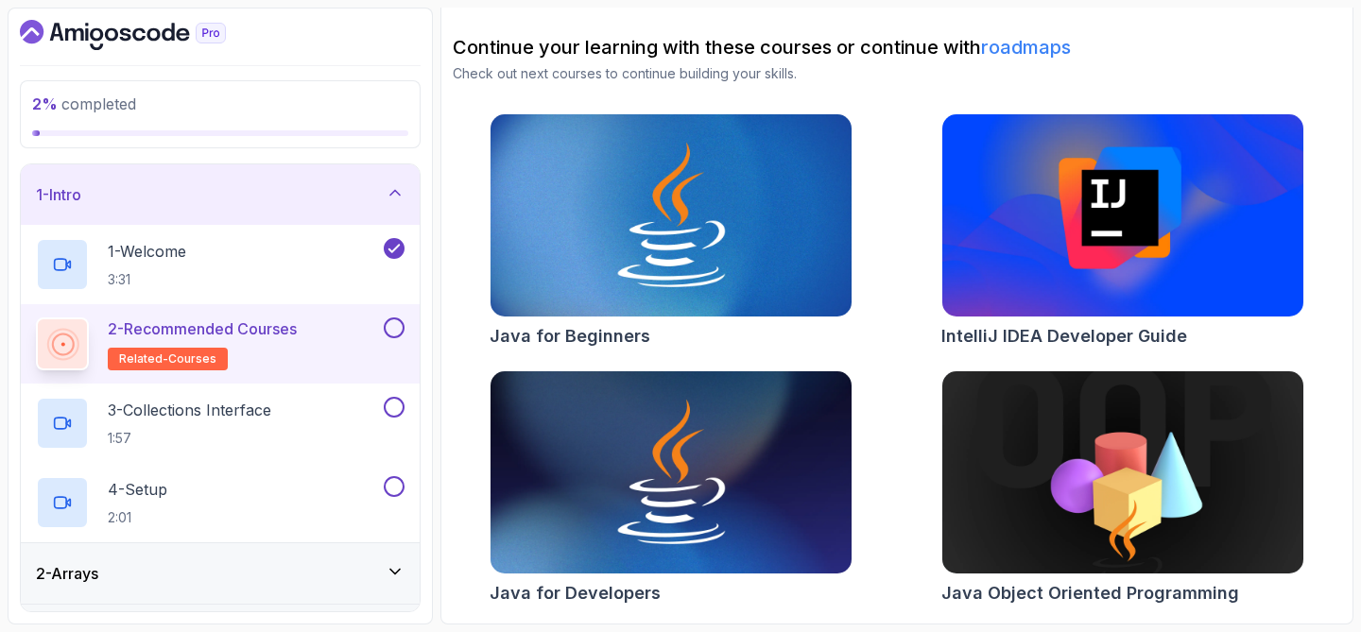
click at [389, 324] on button at bounding box center [394, 328] width 21 height 21
click at [287, 409] on div "3 - Collections Interface 1:57" at bounding box center [208, 423] width 344 height 53
click at [242, 420] on p "3 - Collections Interface" at bounding box center [189, 410] width 163 height 23
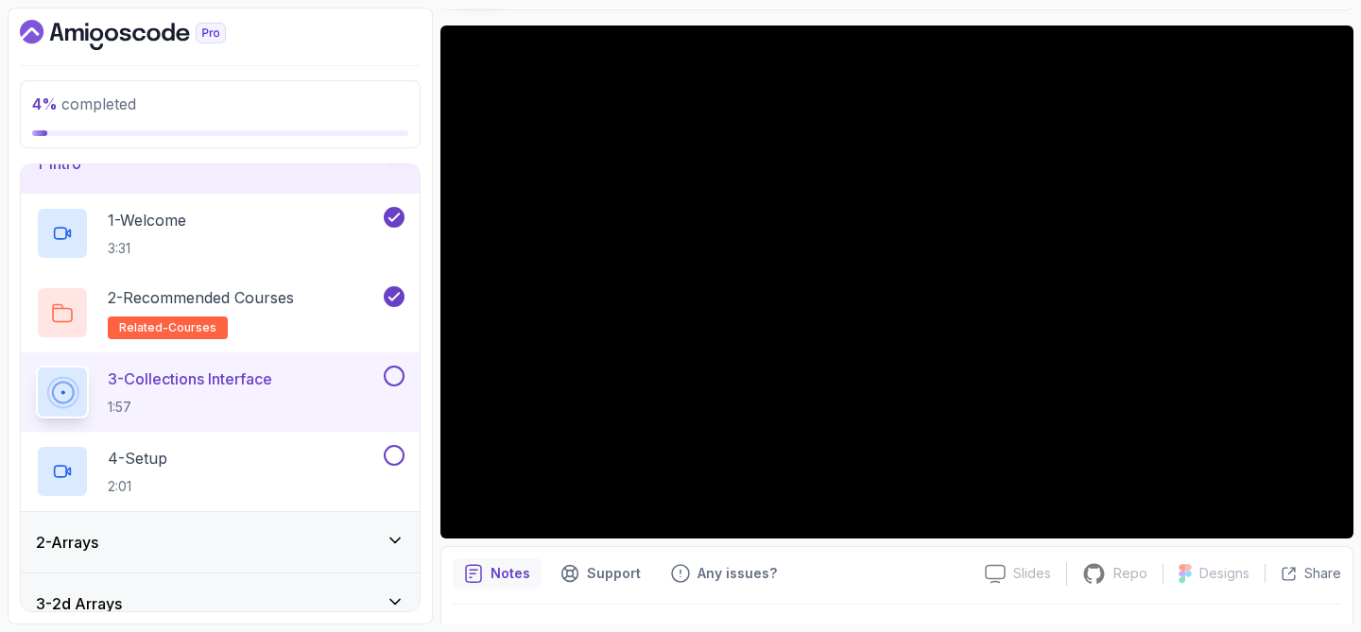
scroll to position [141, 0]
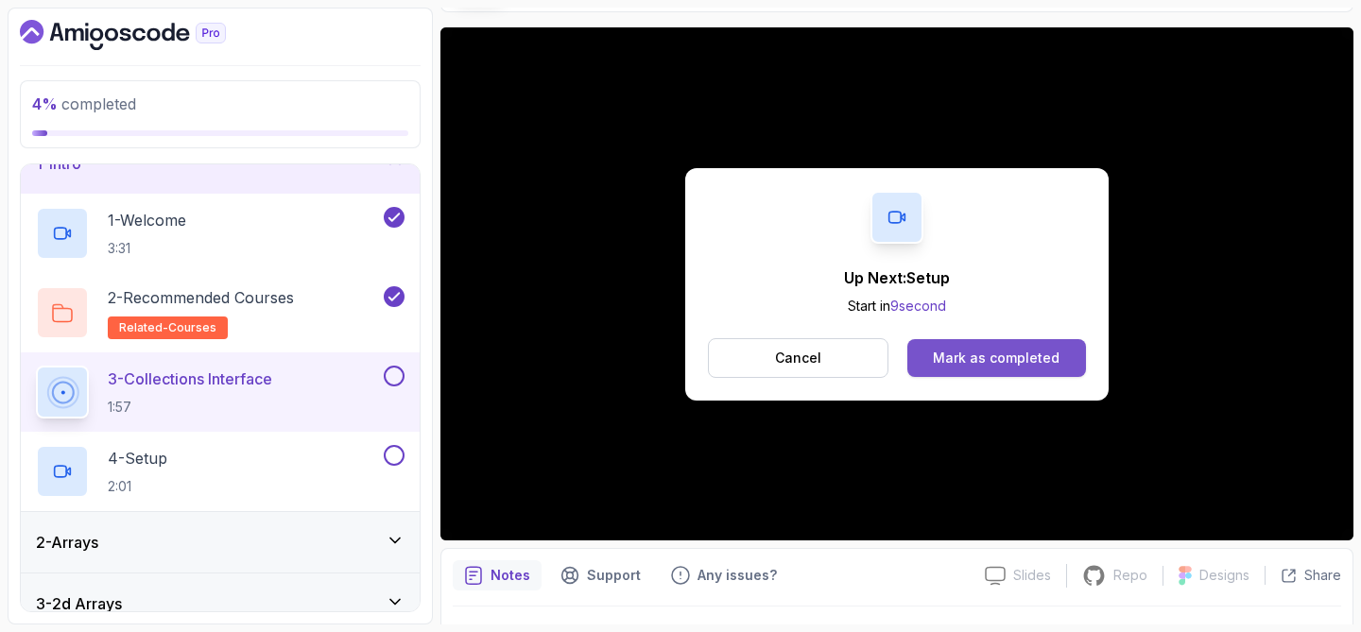
click at [956, 352] on div "Mark as completed" at bounding box center [996, 358] width 127 height 19
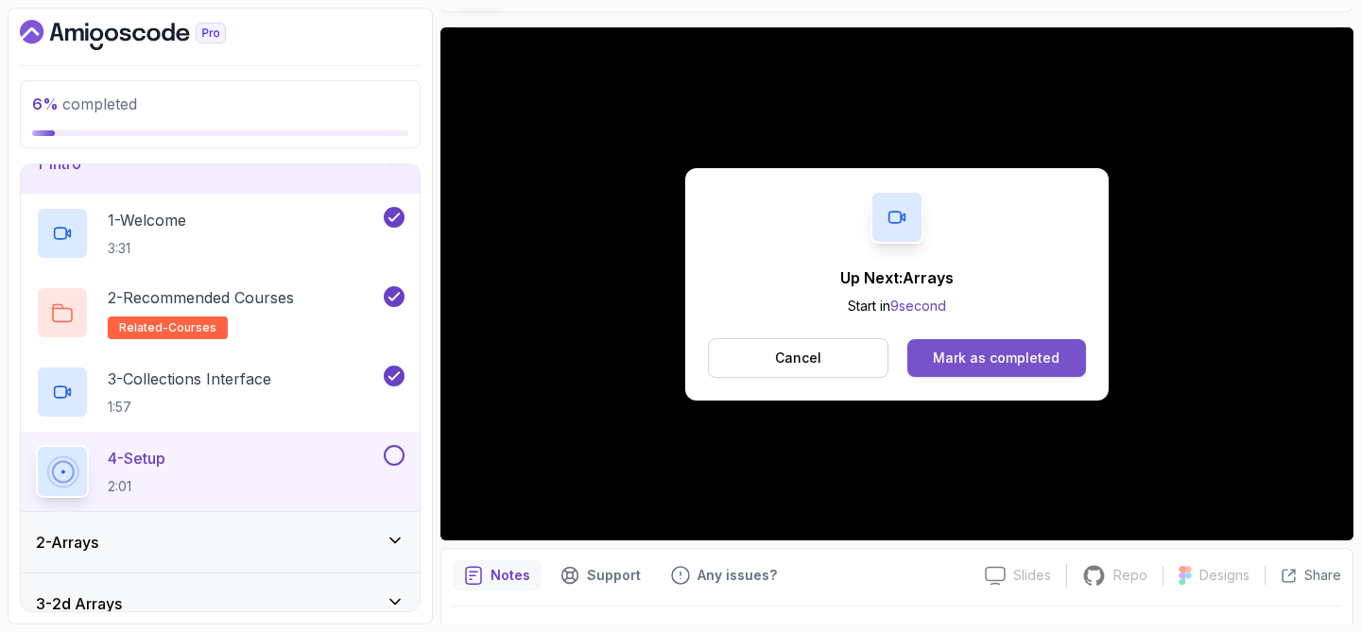
click at [1030, 351] on div "Mark as completed" at bounding box center [996, 358] width 127 height 19
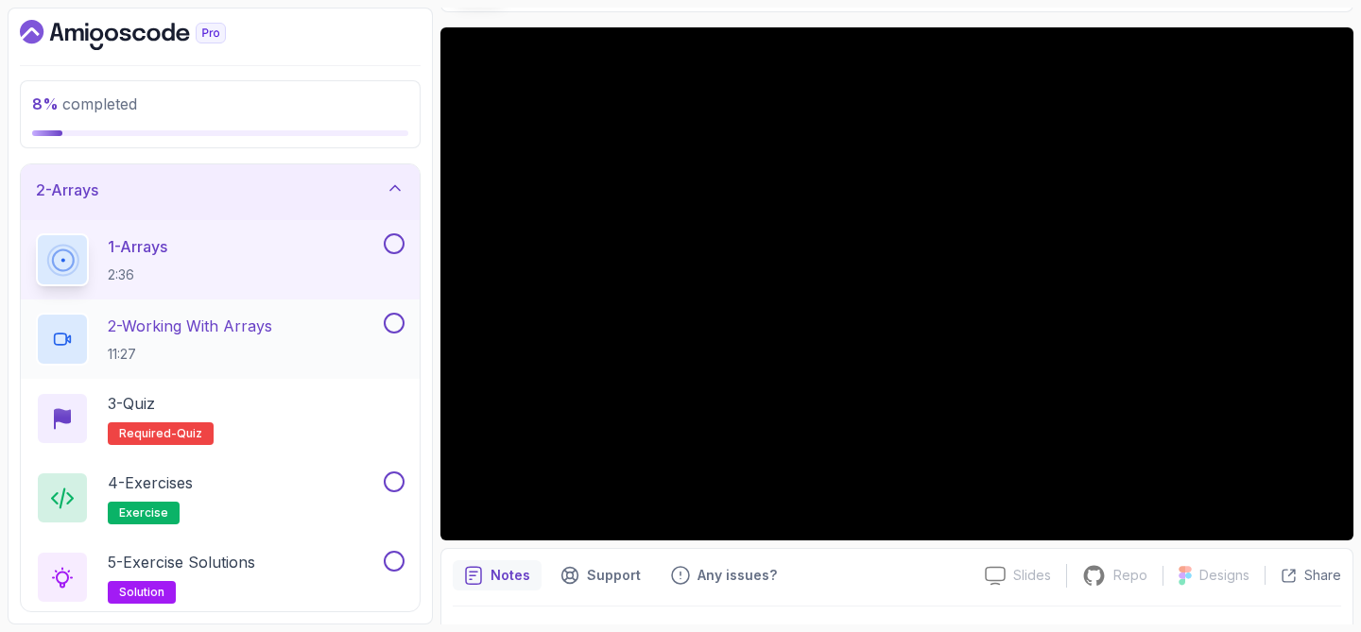
scroll to position [51, 0]
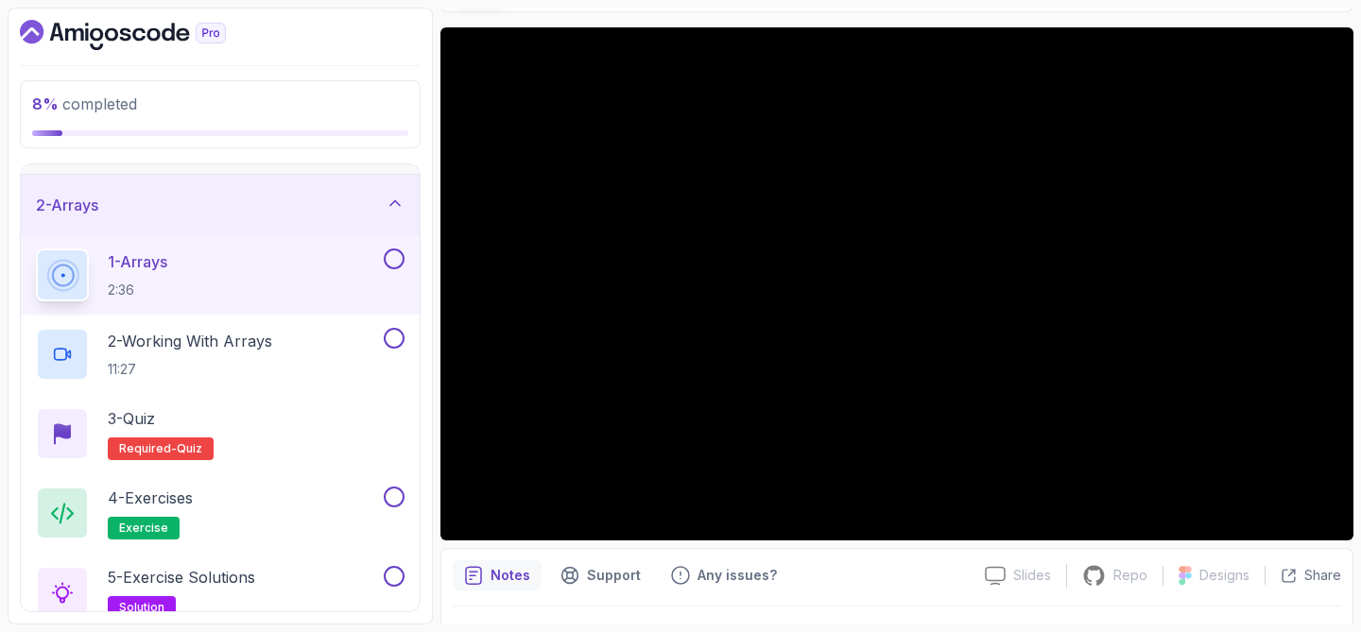
click at [398, 266] on button at bounding box center [394, 259] width 21 height 21
click at [398, 265] on icon at bounding box center [394, 258] width 17 height 19
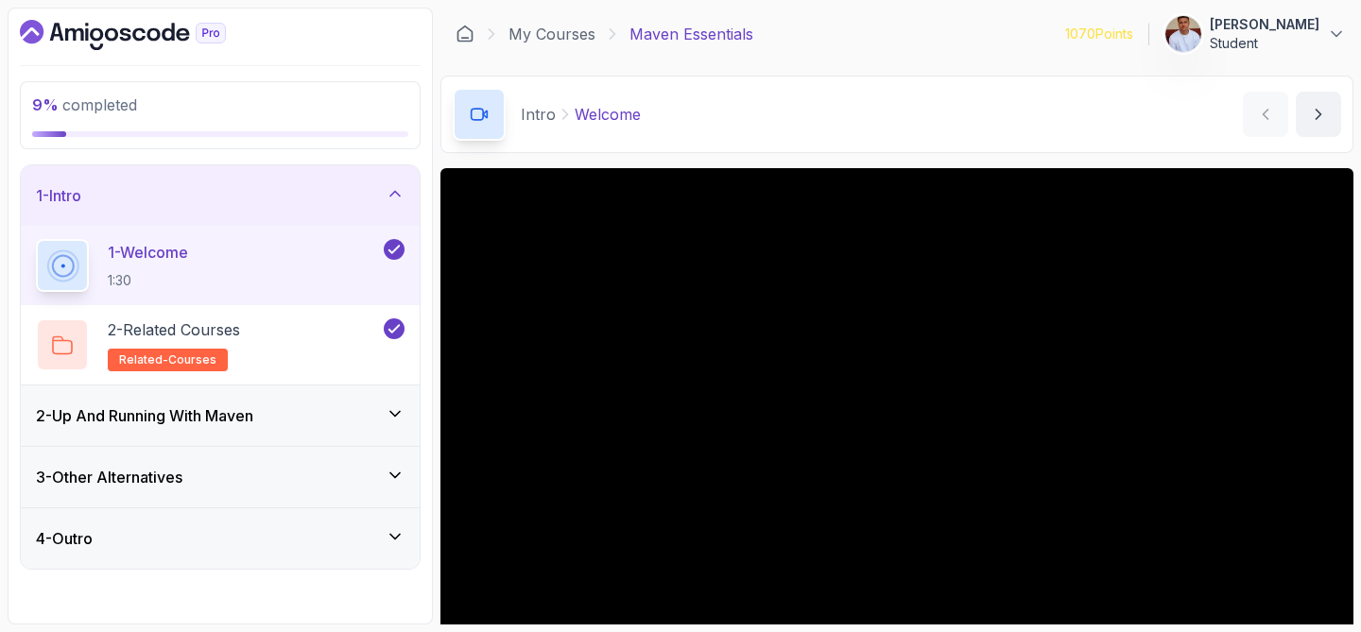
click at [159, 37] on icon "Dashboard" at bounding box center [152, 34] width 13 height 13
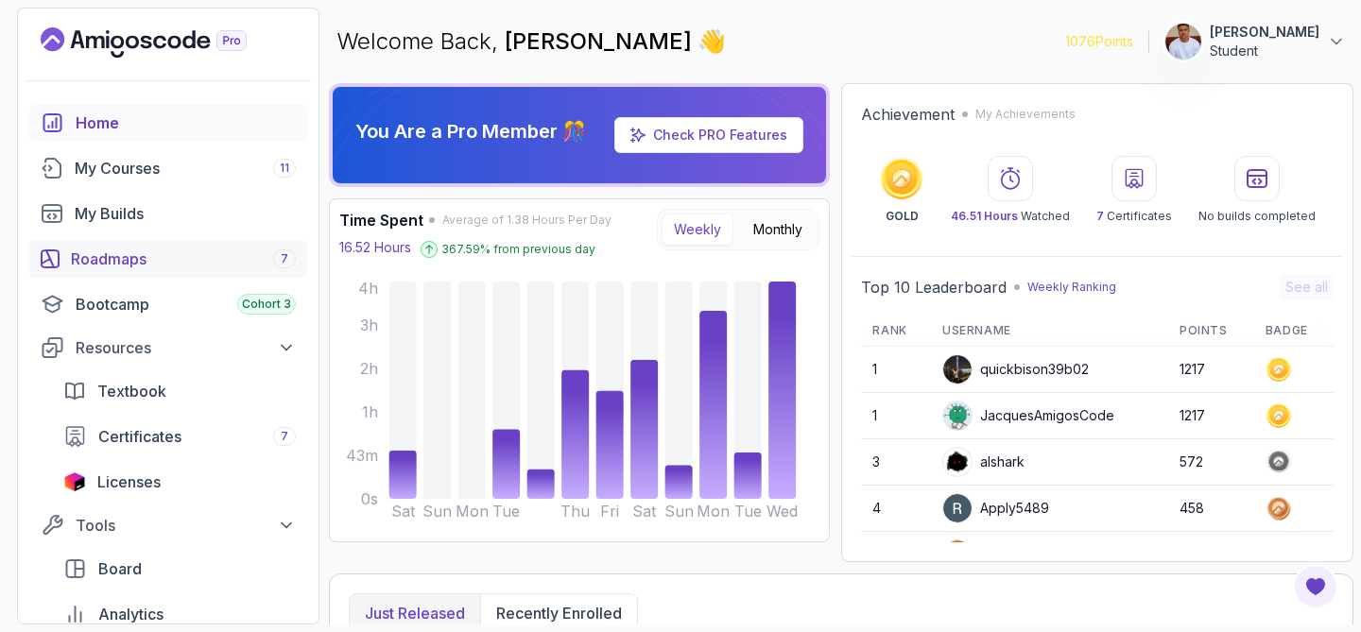
click at [131, 251] on div "Roadmaps 7" at bounding box center [183, 259] width 225 height 23
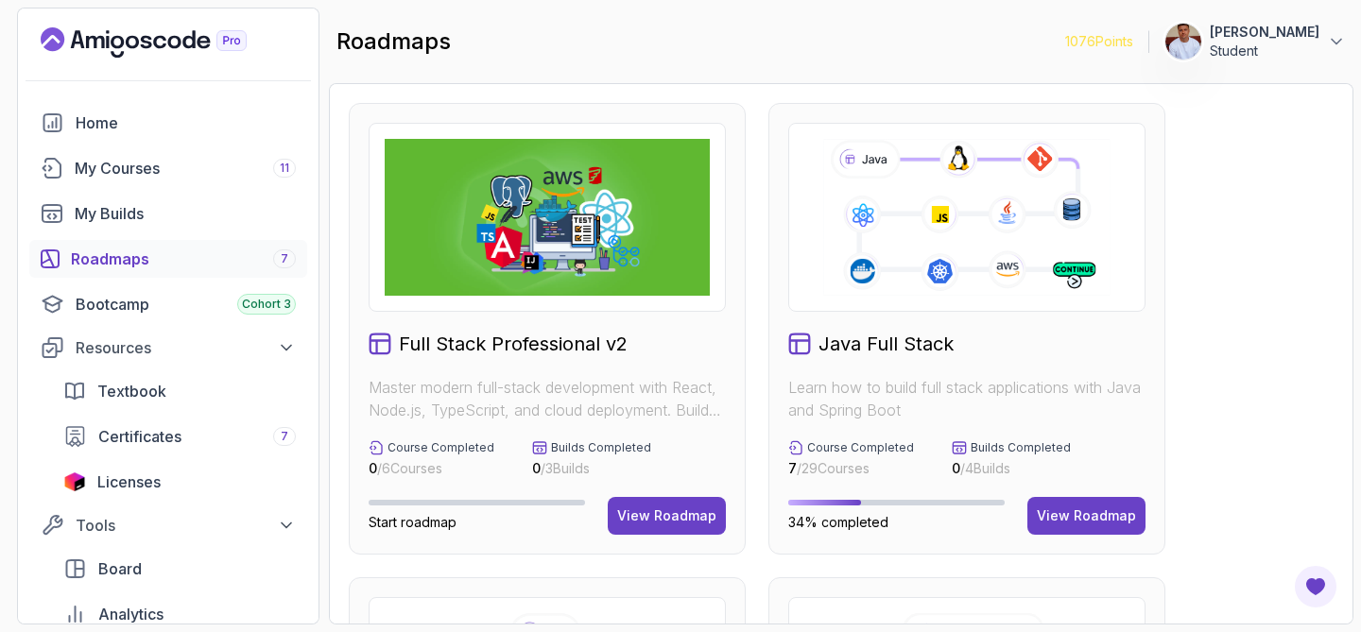
scroll to position [77, 0]
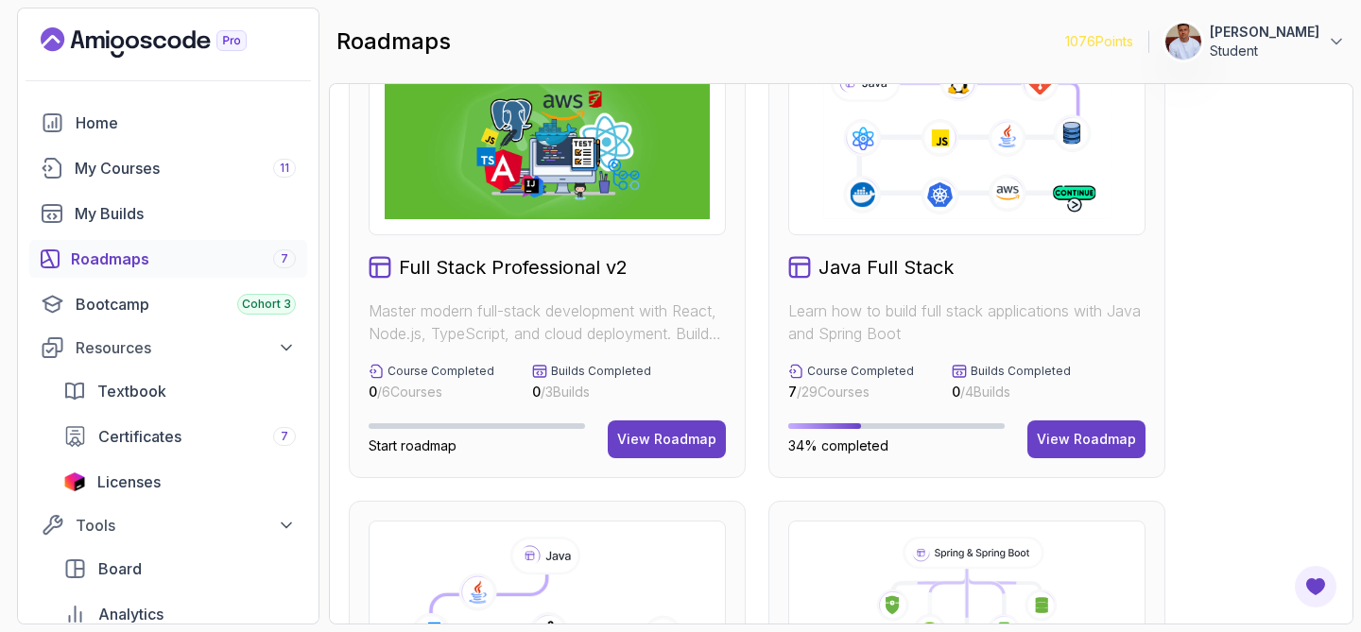
click at [931, 205] on icon at bounding box center [966, 141] width 292 height 163
click at [1048, 430] on div "View Roadmap" at bounding box center [1086, 439] width 99 height 19
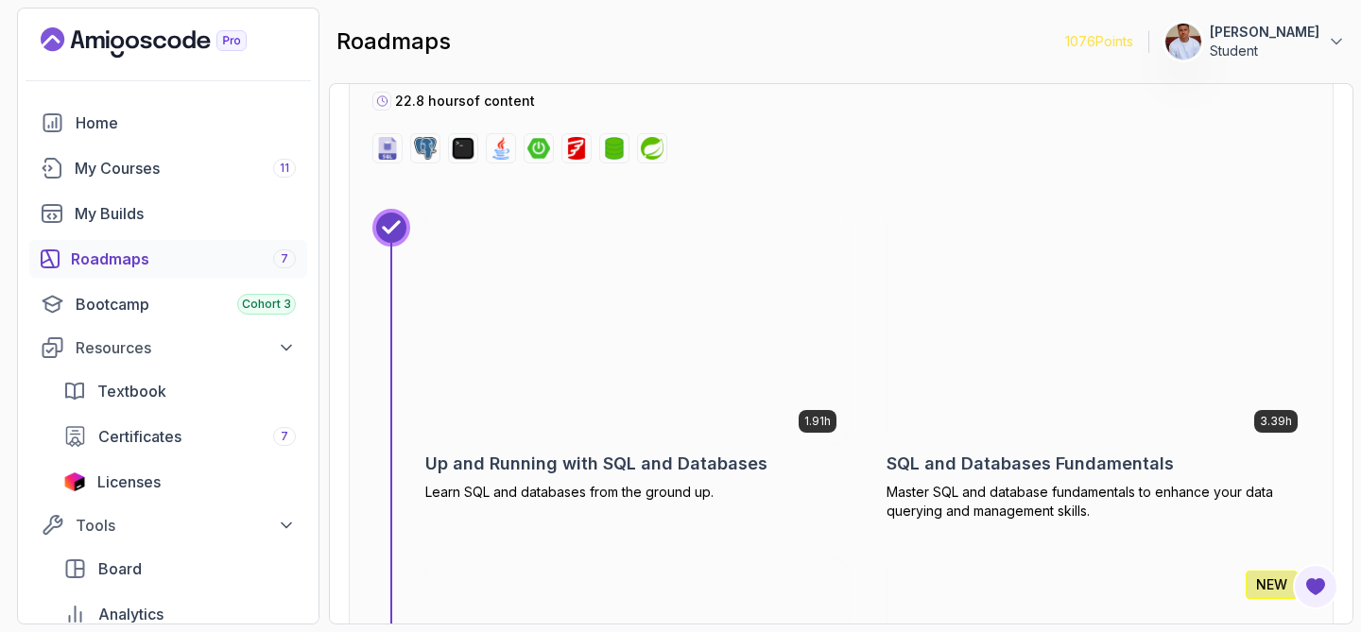
scroll to position [8264, 0]
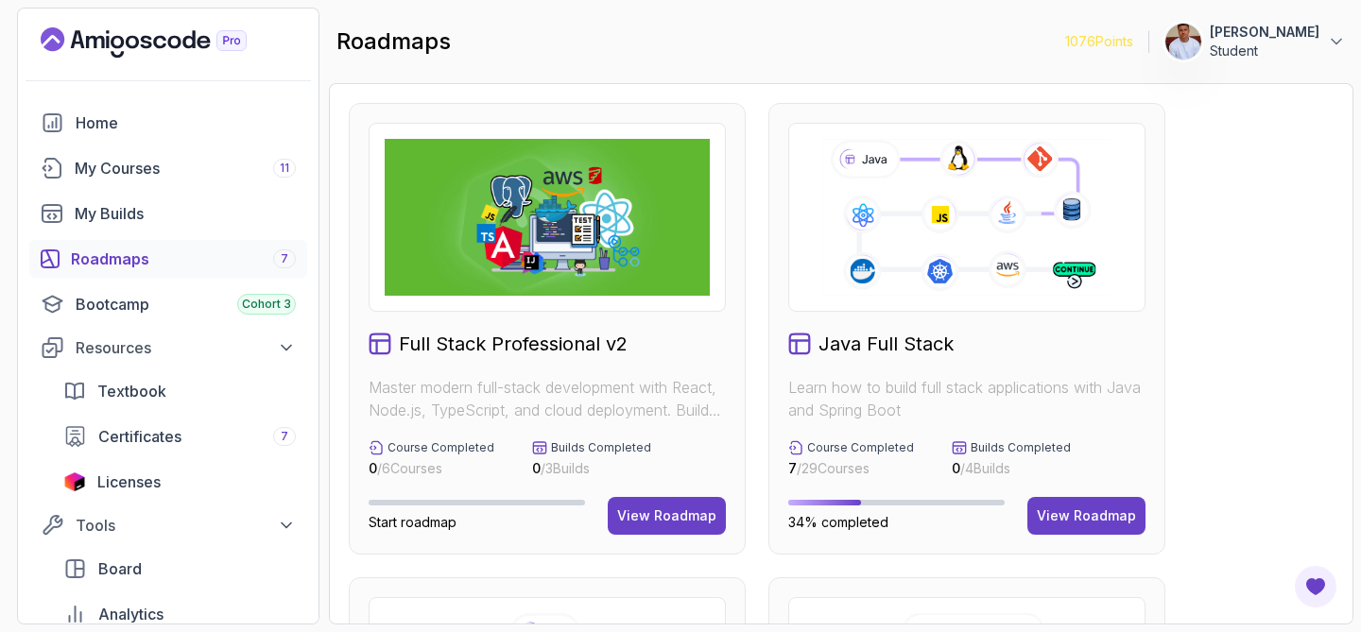
click at [538, 223] on img at bounding box center [547, 217] width 325 height 157
click at [653, 522] on div "View Roadmap" at bounding box center [666, 516] width 99 height 19
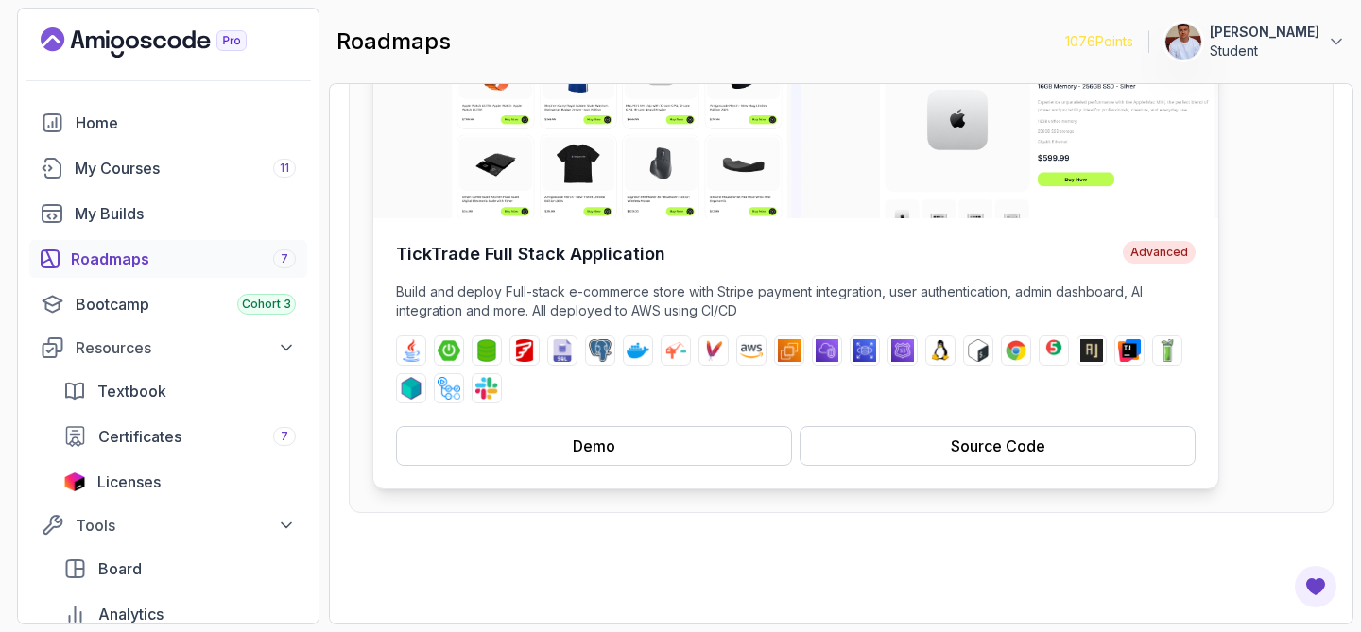
scroll to position [268, 0]
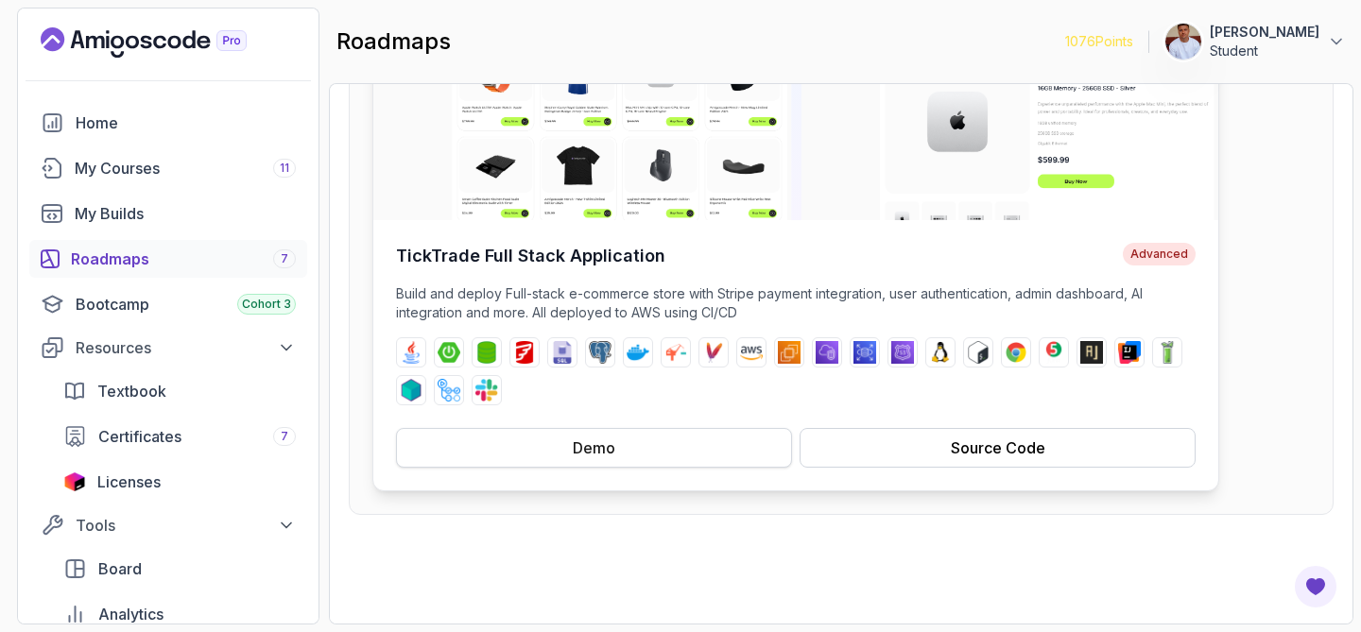
click at [654, 438] on button "Demo" at bounding box center [594, 448] width 396 height 40
click at [971, 440] on div "Source Code" at bounding box center [998, 448] width 95 height 23
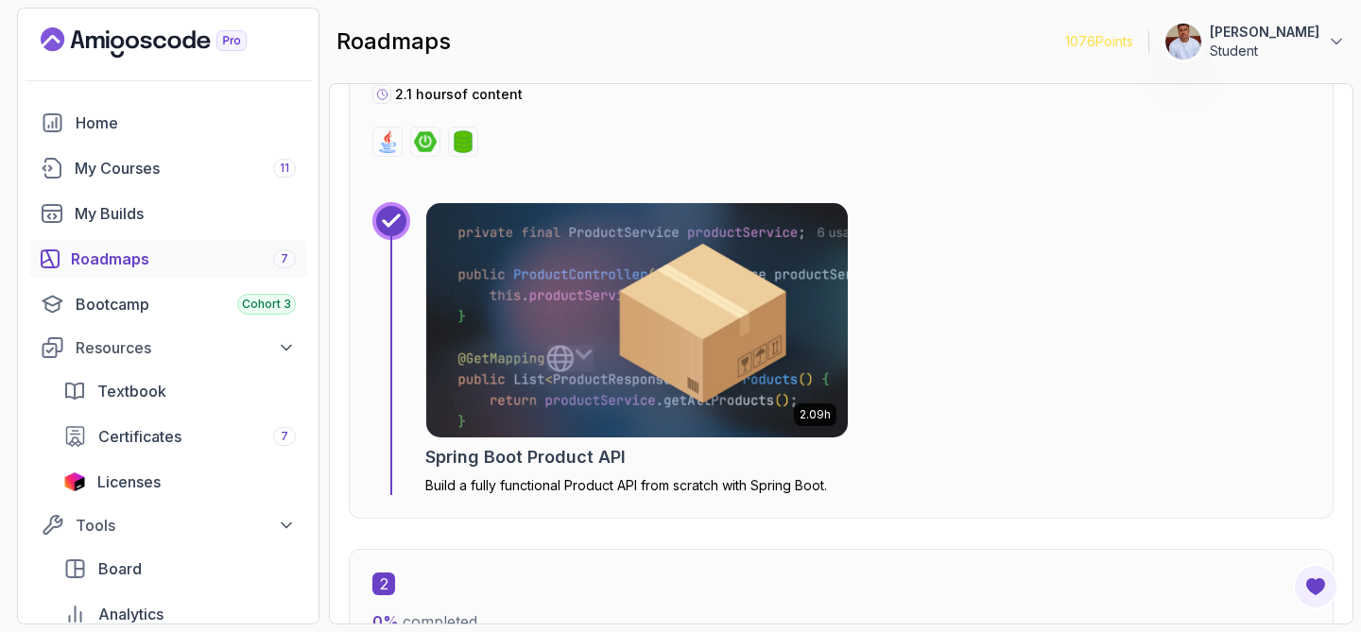
scroll to position [1434, 0]
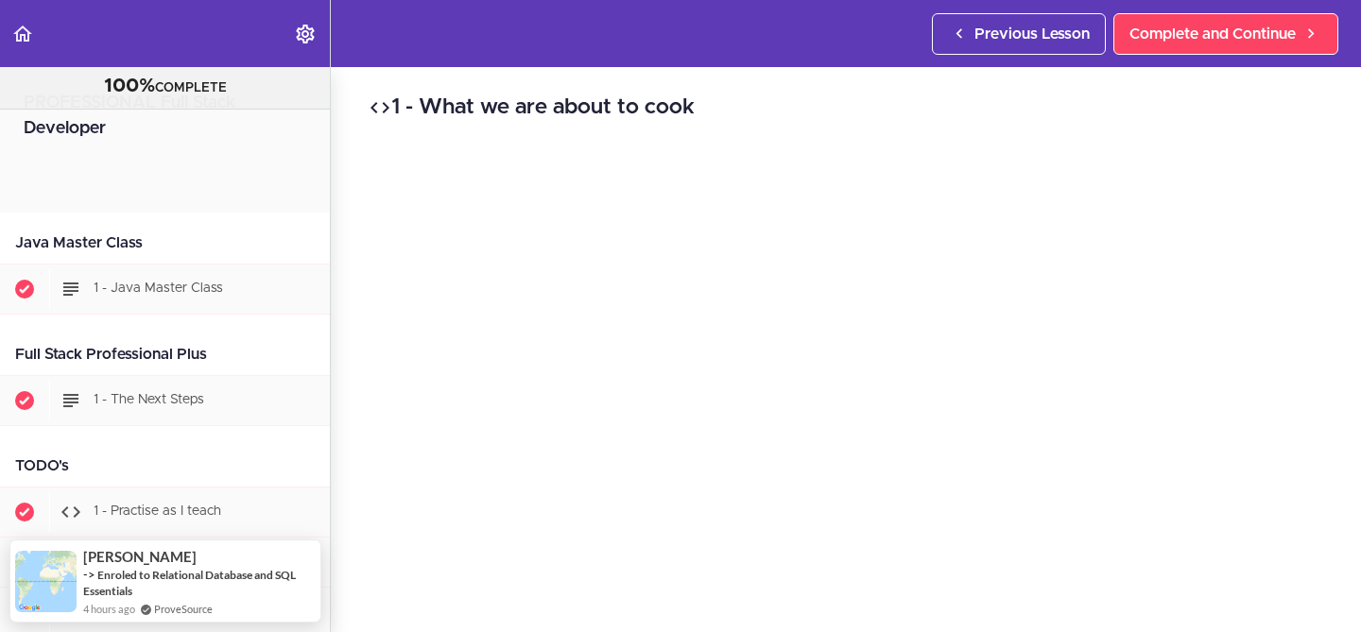
scroll to position [1049, 0]
